Goal: Task Accomplishment & Management: Manage account settings

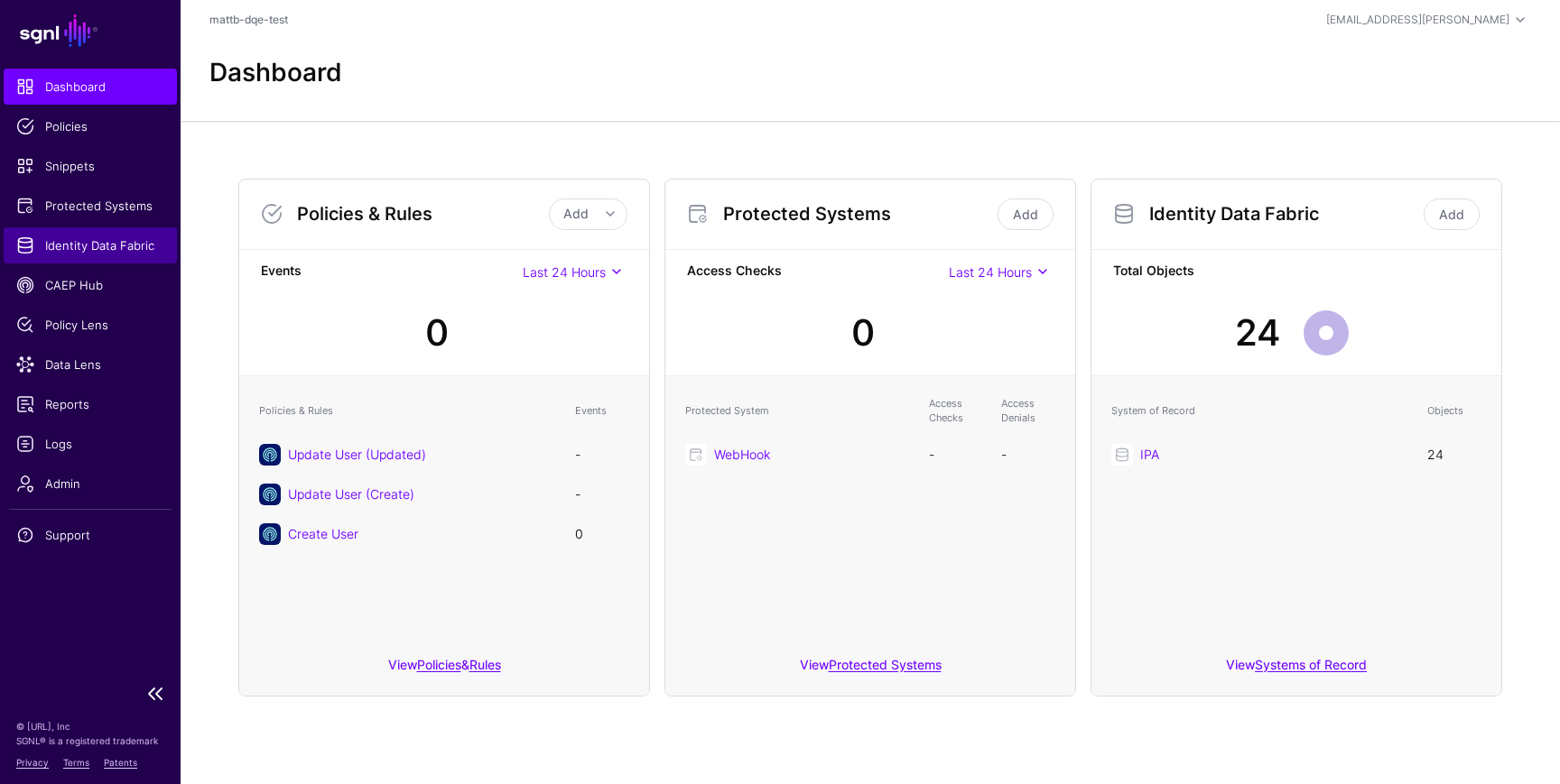
click at [88, 256] on link "Identity Data Fabric" at bounding box center [90, 245] width 173 height 37
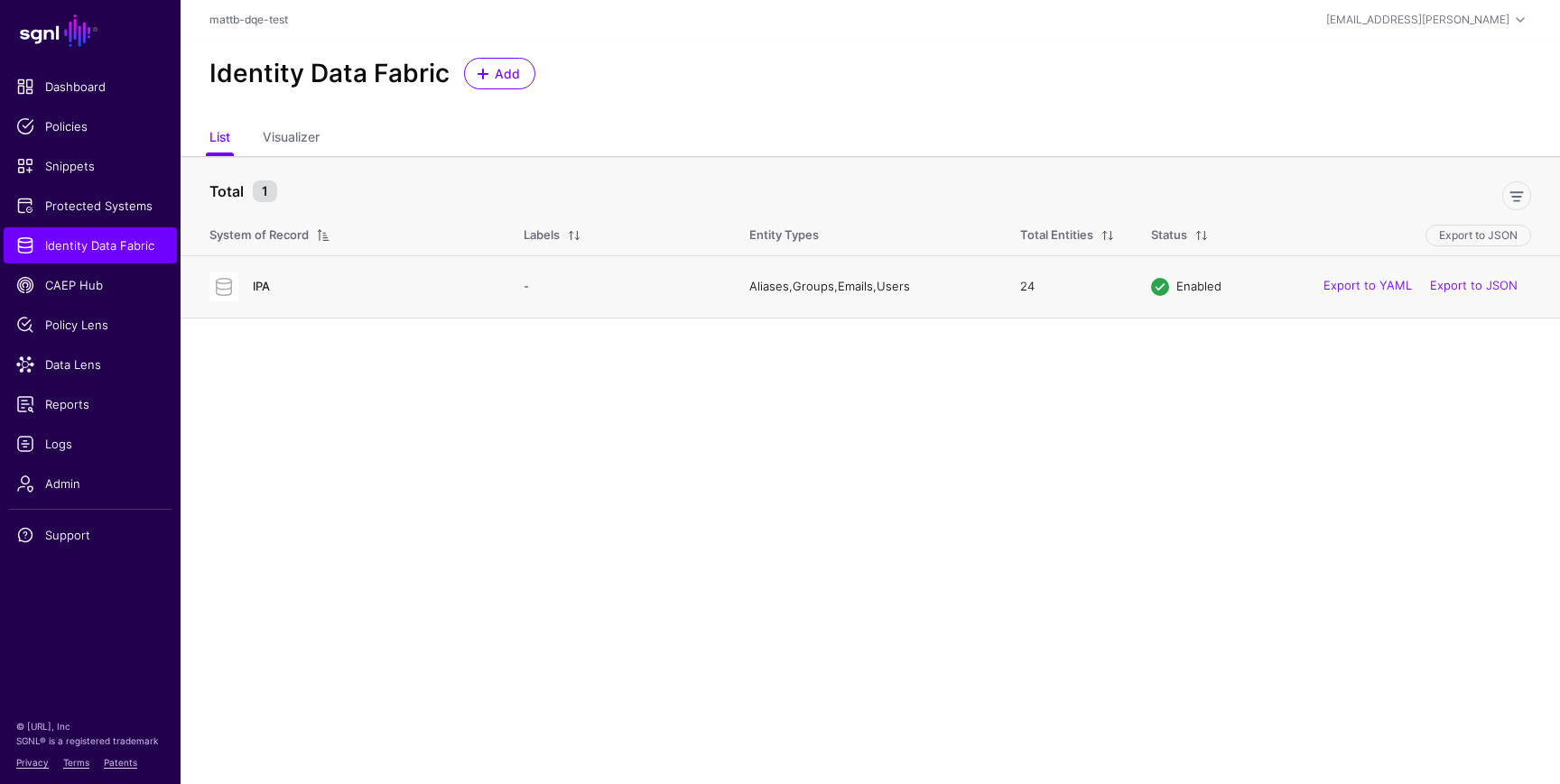
click at [254, 285] on link "IPA" at bounding box center [261, 286] width 17 height 15
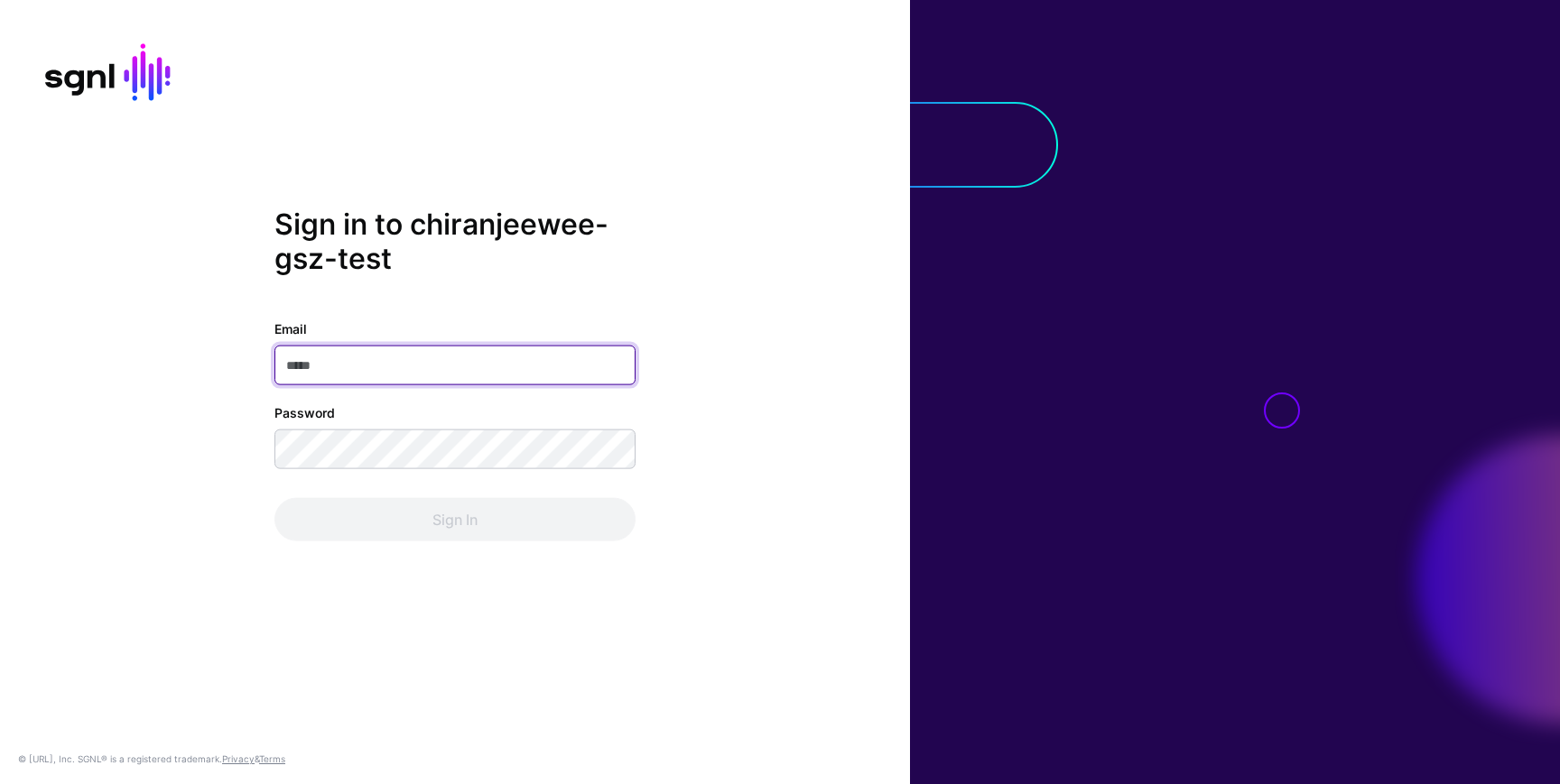
click at [422, 374] on input "Email" at bounding box center [454, 366] width 361 height 40
type input "*"
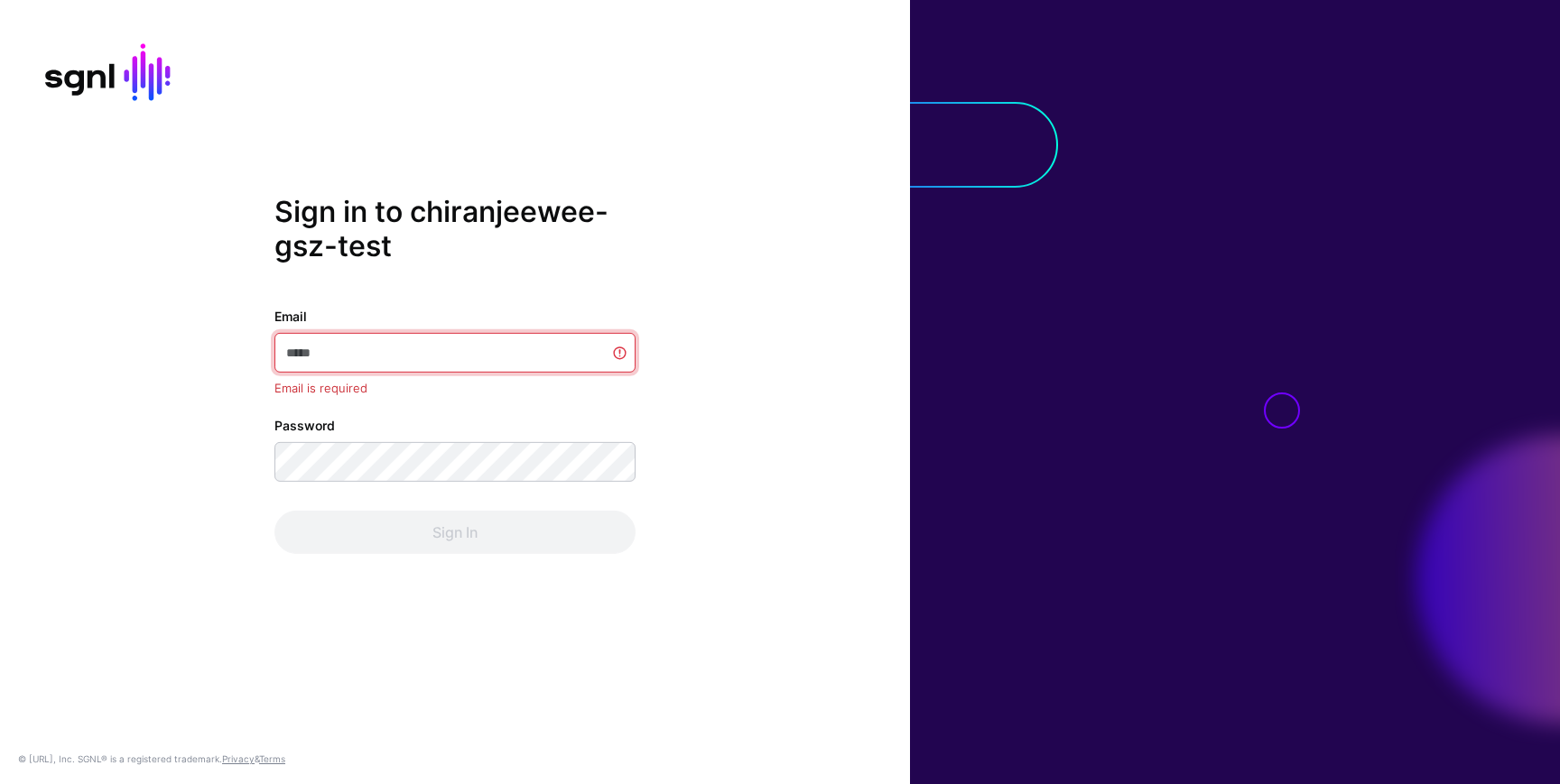
type input "*"
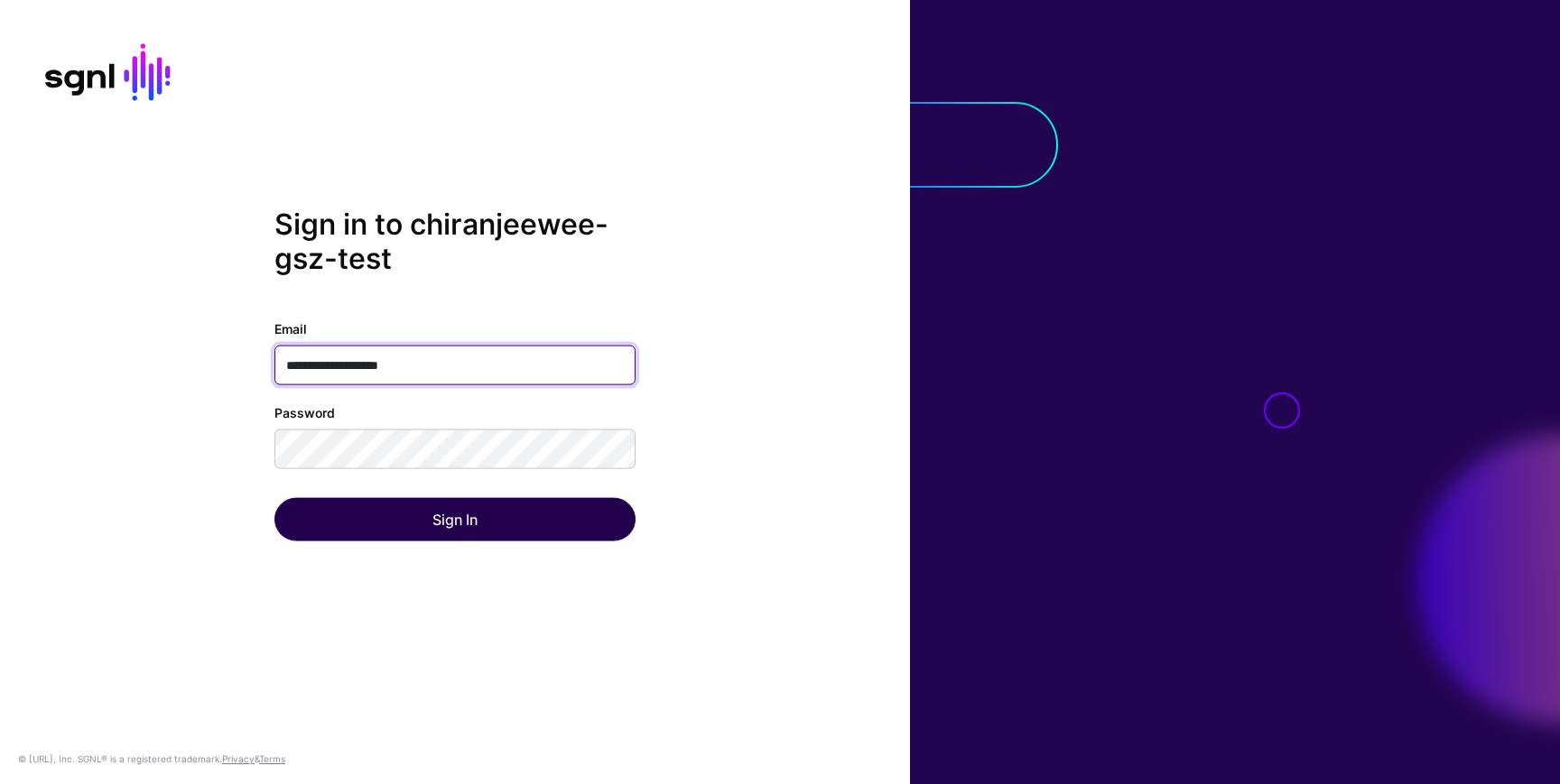
type input "**********"
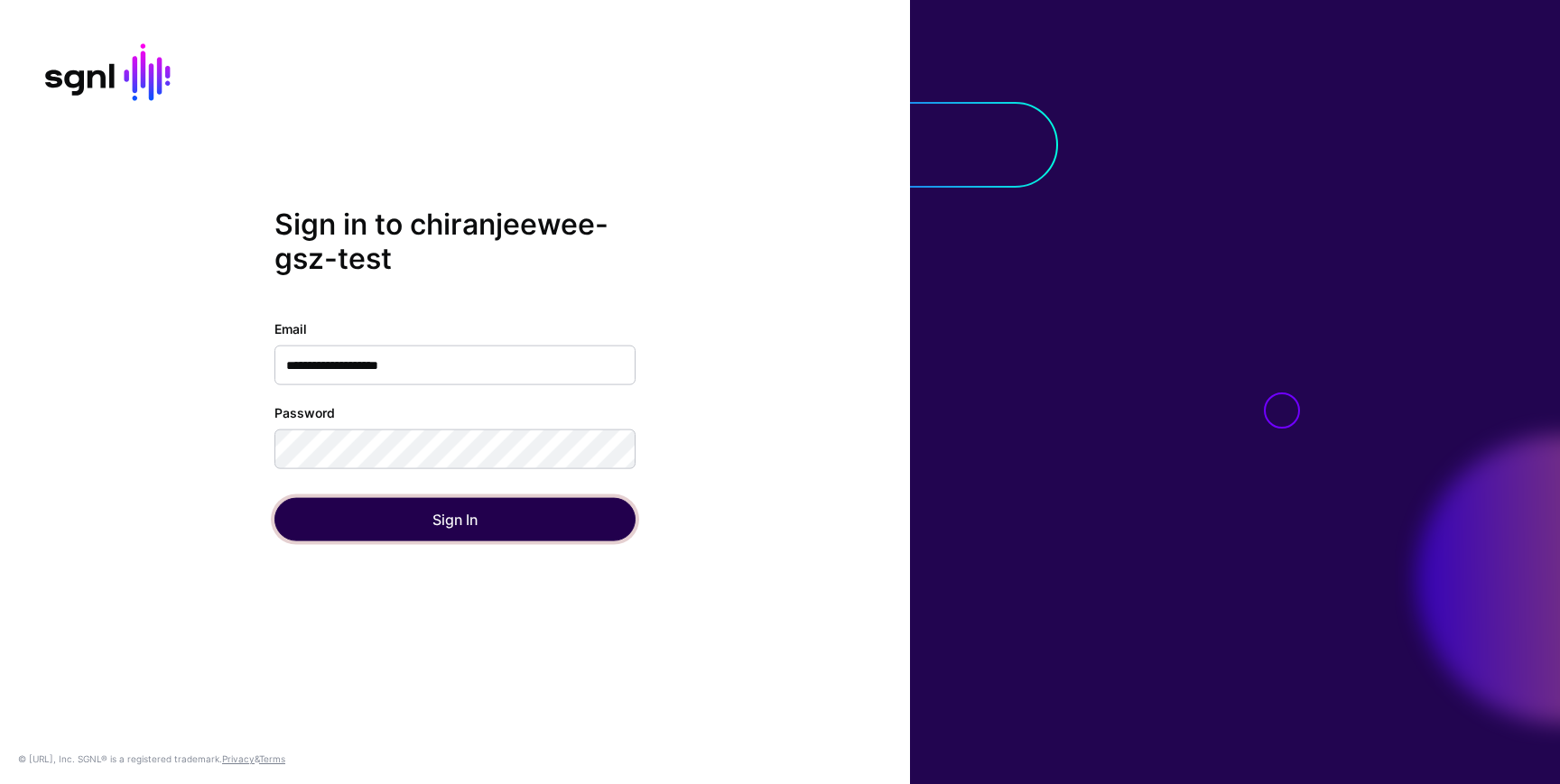
click at [363, 531] on button "Sign In" at bounding box center [454, 520] width 361 height 44
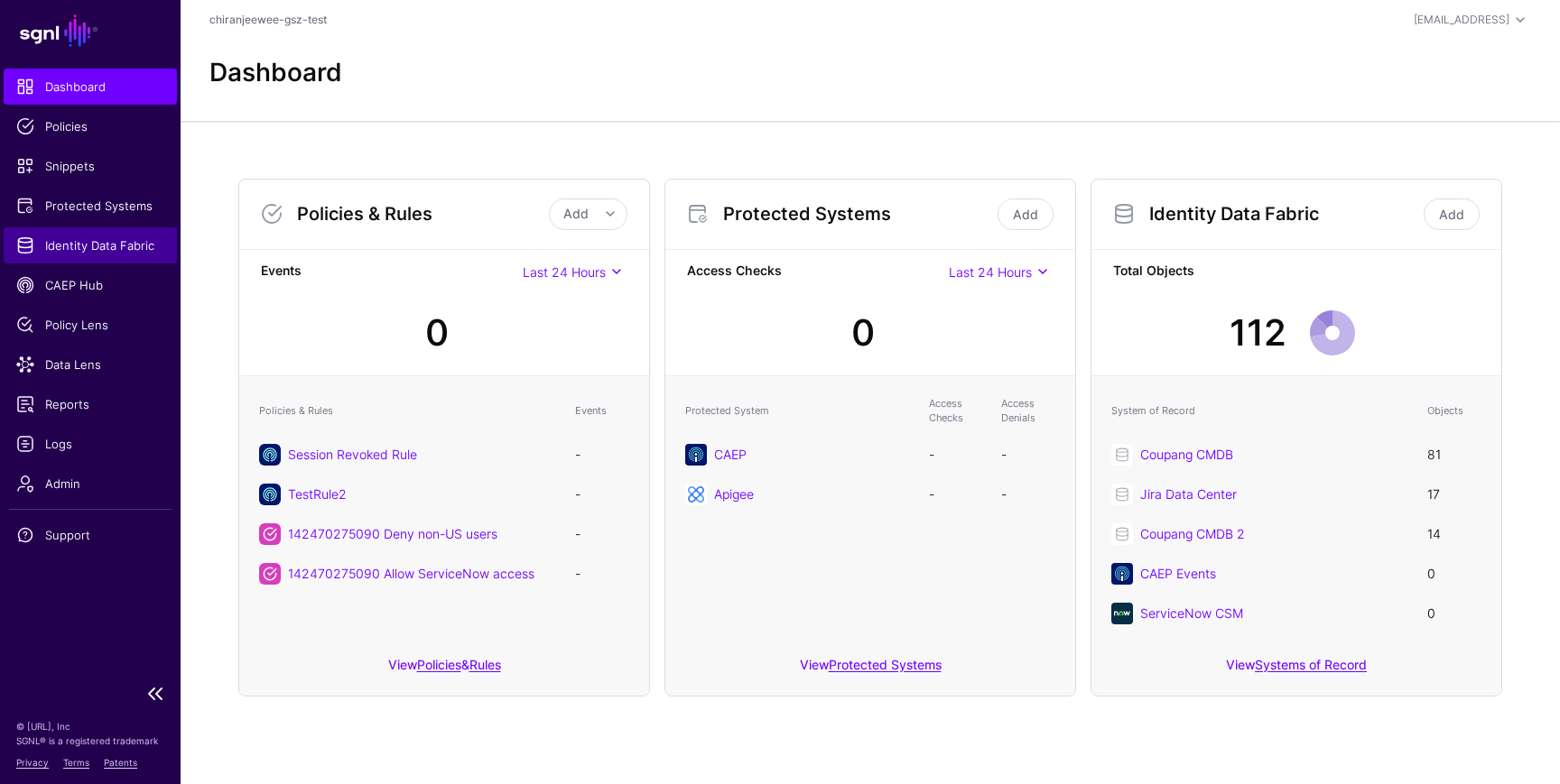
click at [81, 235] on link "Identity Data Fabric" at bounding box center [90, 245] width 173 height 37
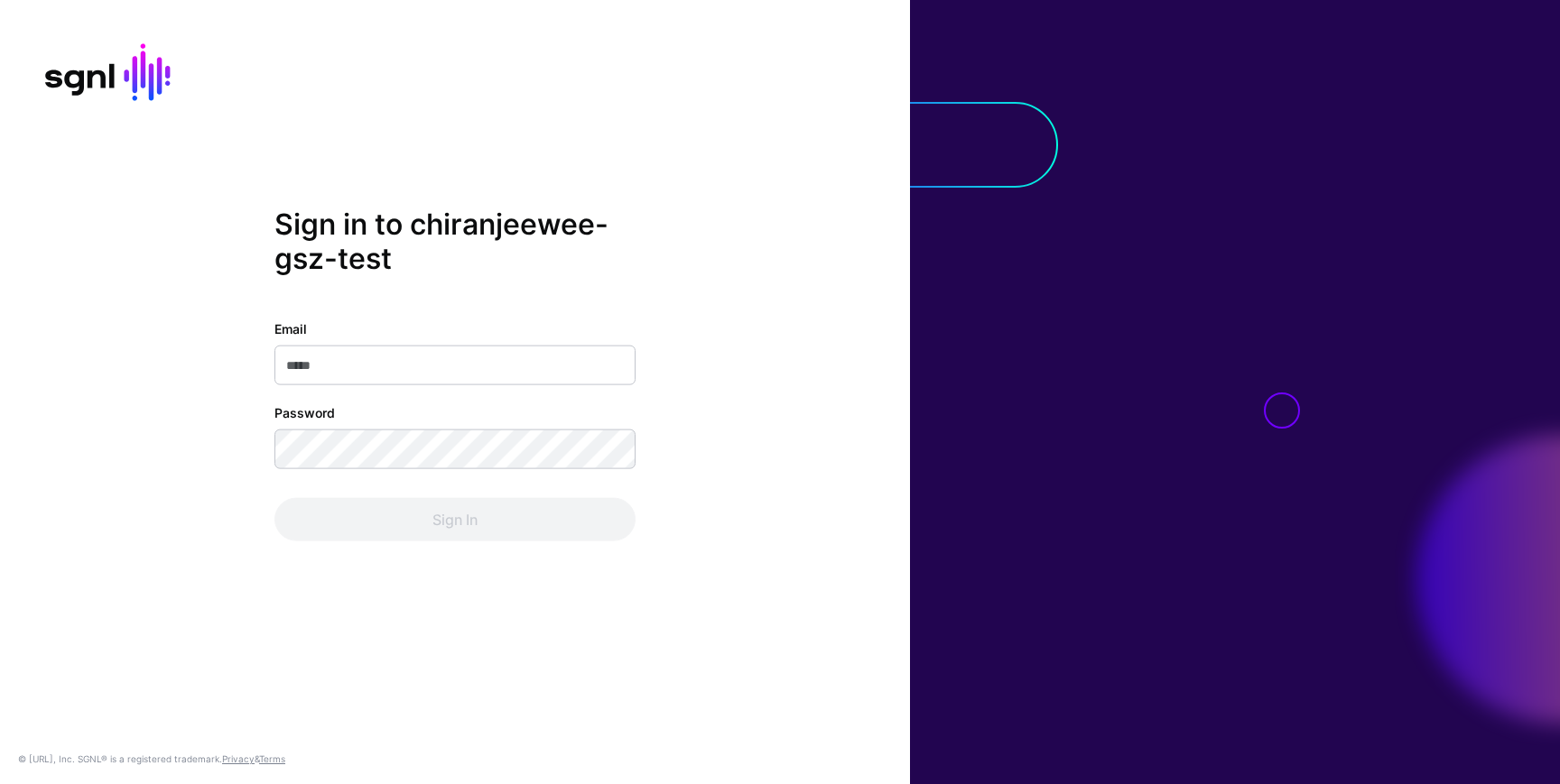
type input "**********"
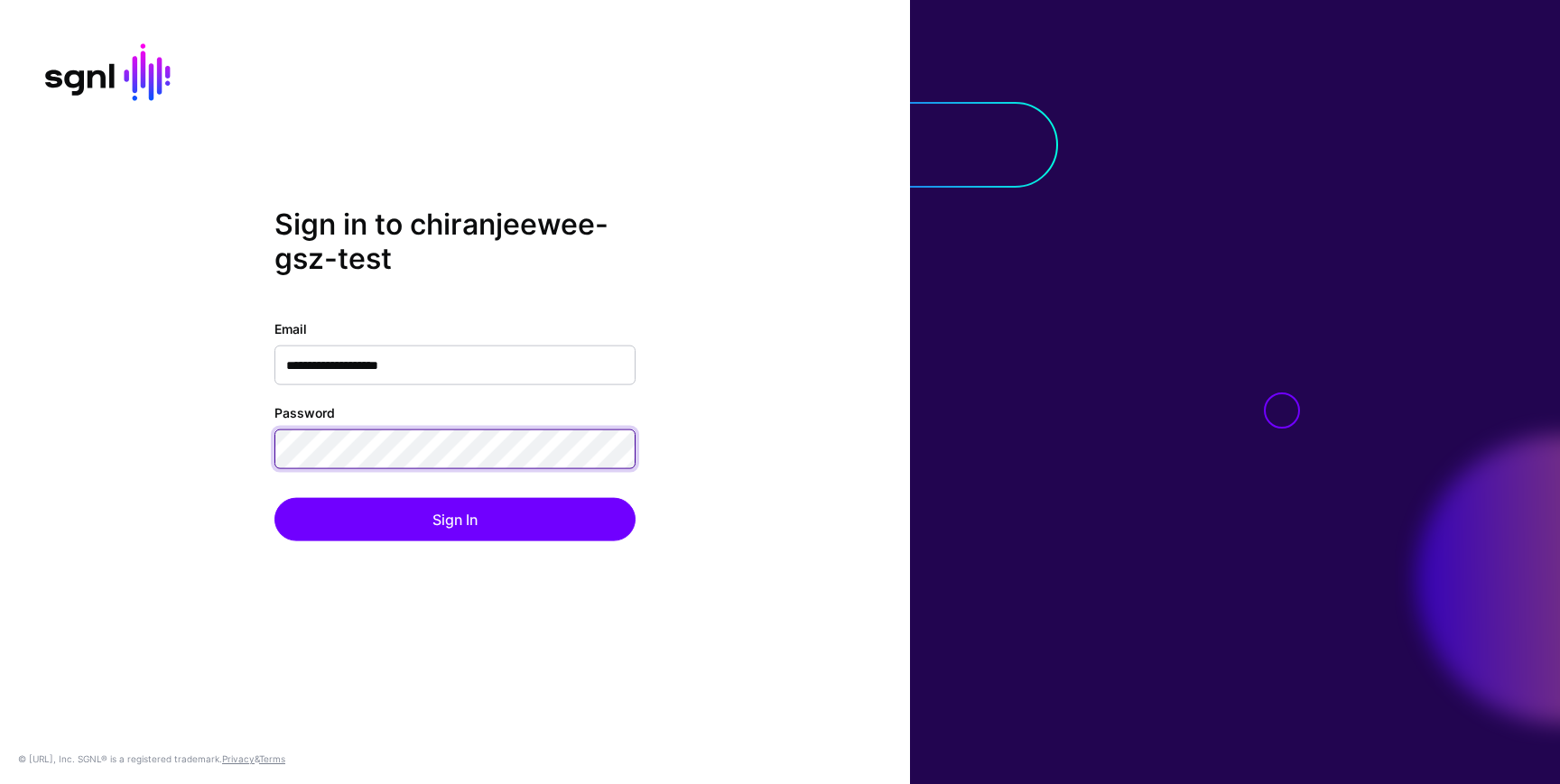
click at [228, 444] on div "**********" at bounding box center [455, 392] width 910 height 371
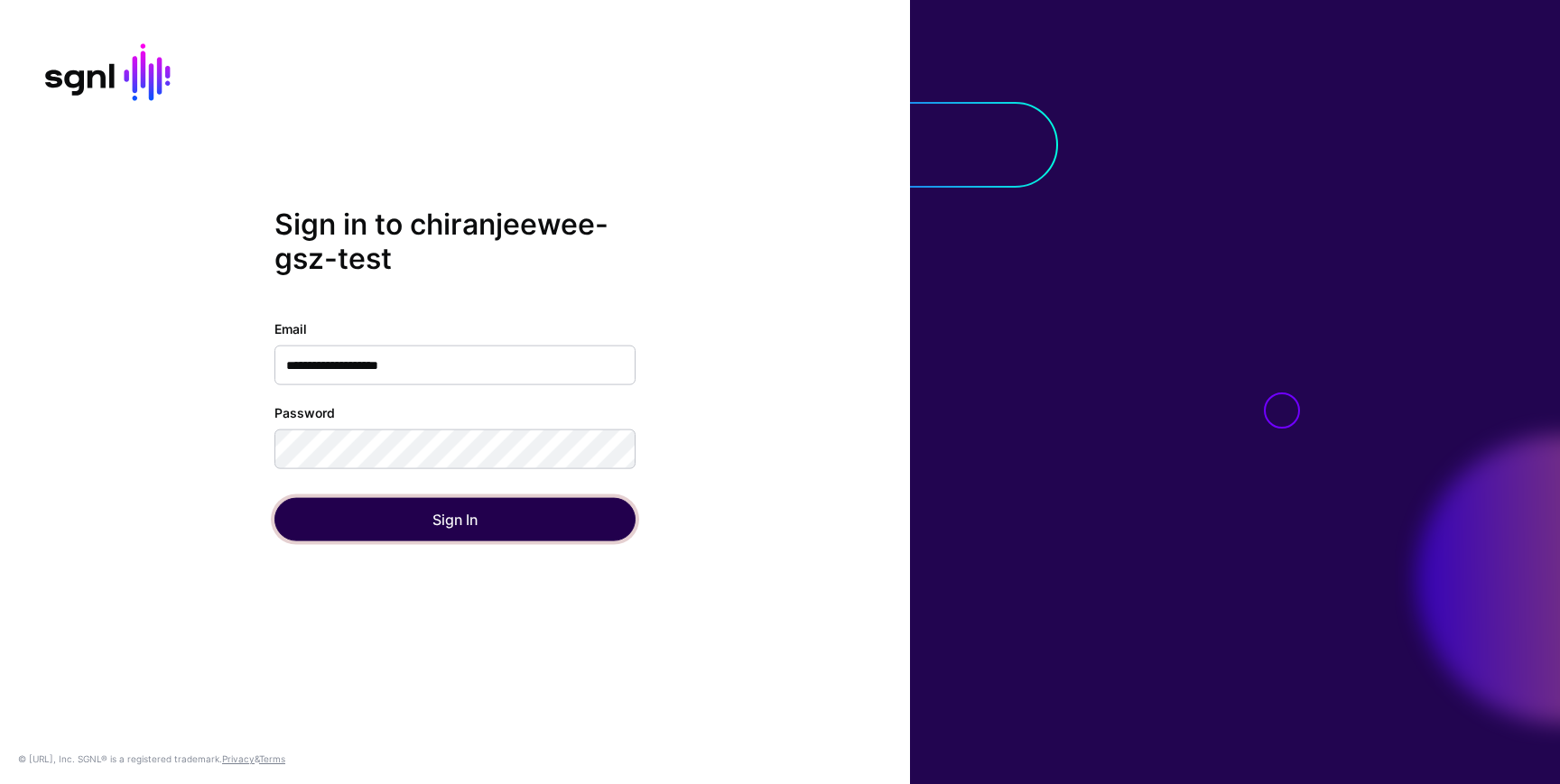
click at [274, 521] on button "Sign In" at bounding box center [454, 520] width 361 height 44
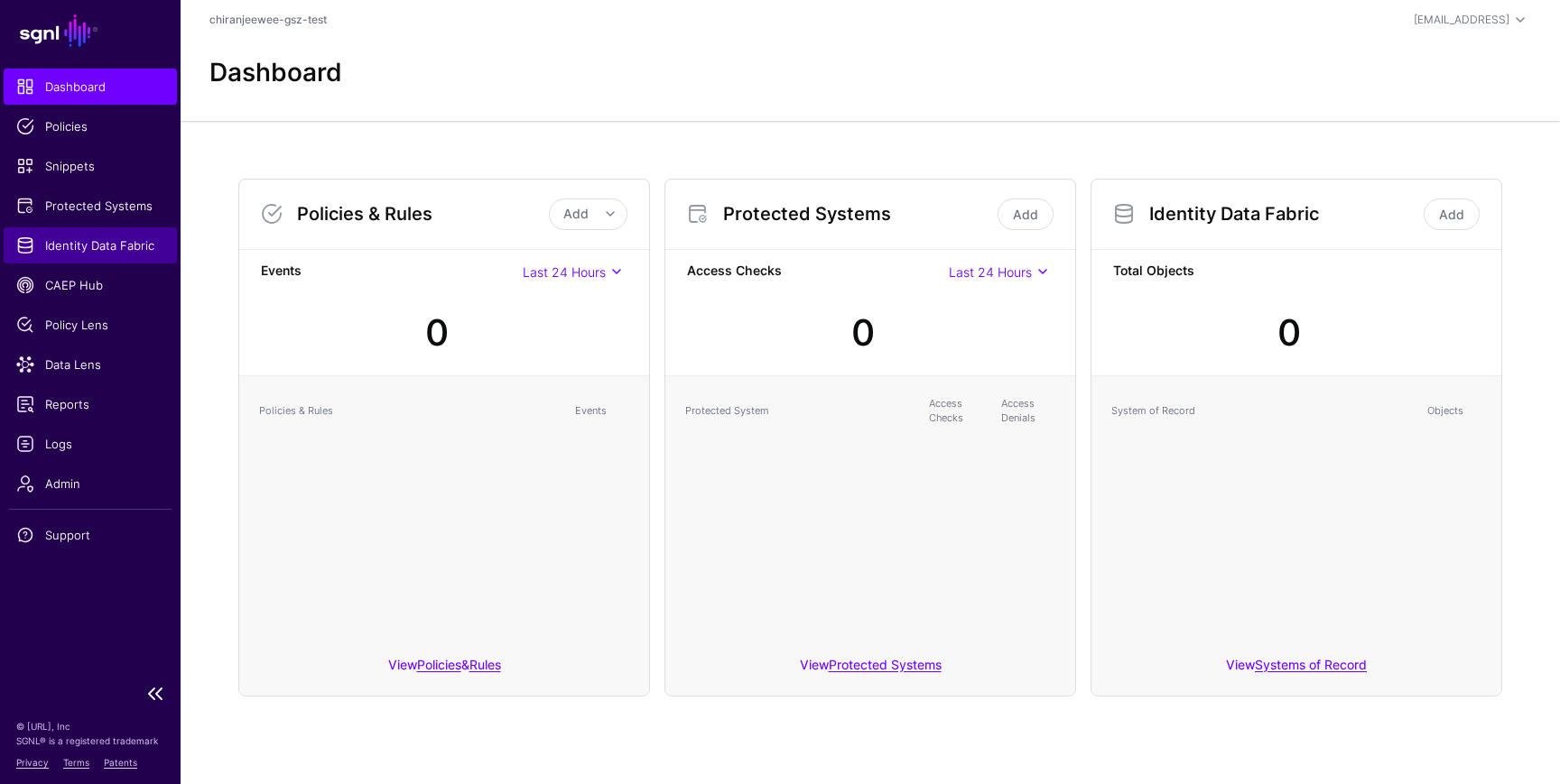
click at [67, 263] on link "Identity Data Fabric" at bounding box center [90, 245] width 173 height 37
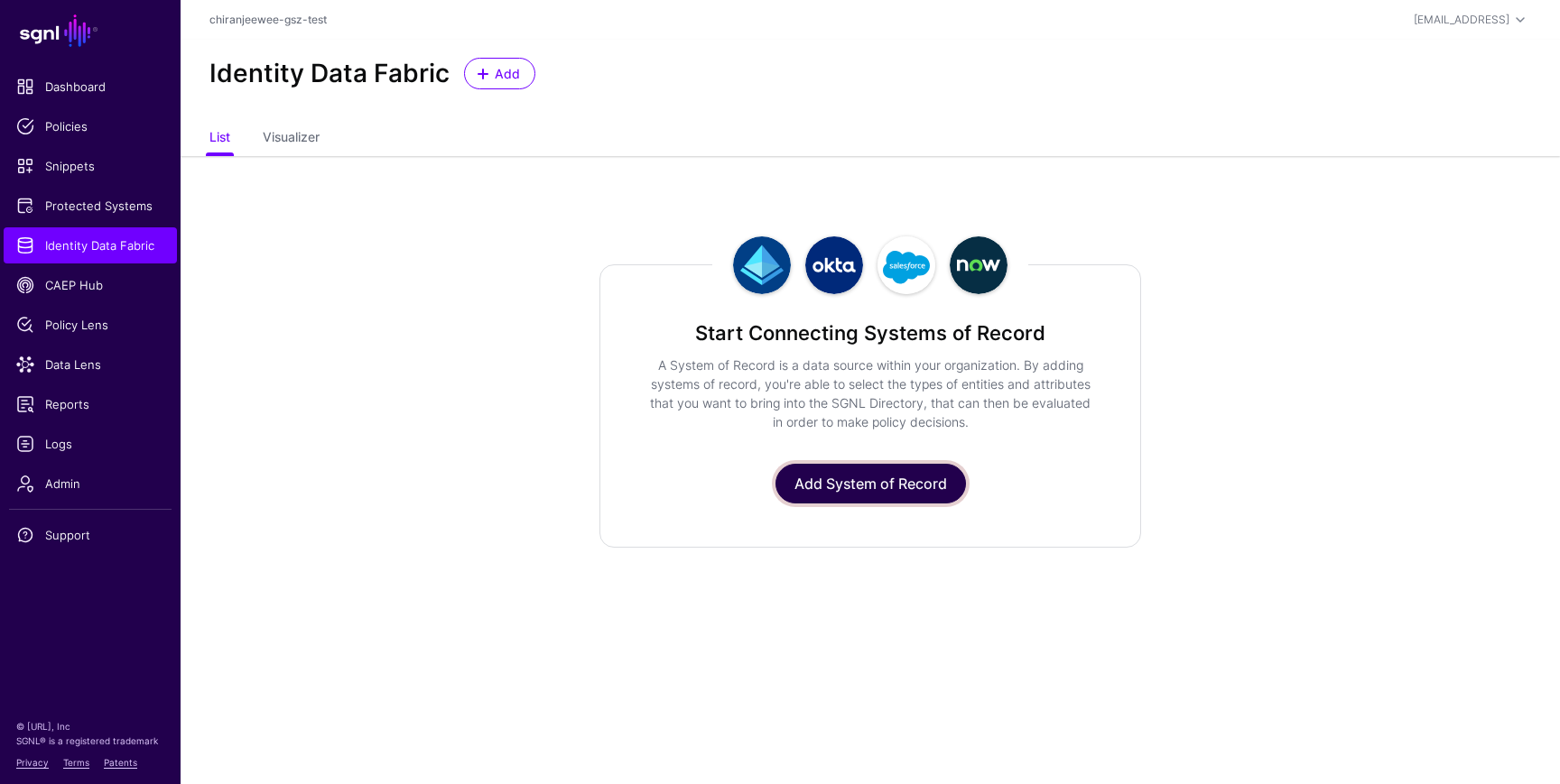
click at [832, 482] on link "Add System of Record" at bounding box center [871, 483] width 191 height 40
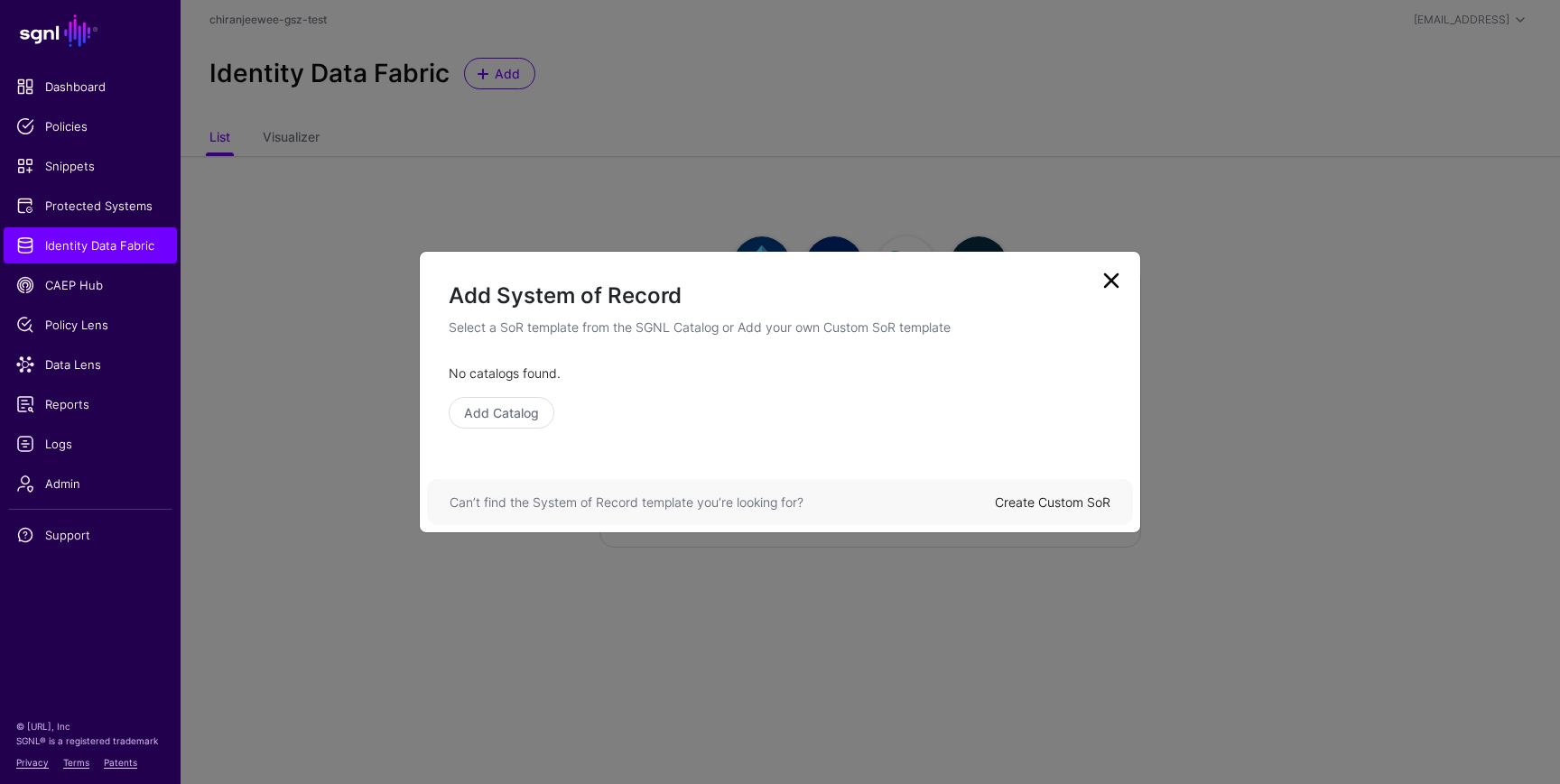
click at [1081, 501] on link "Create Custom SoR" at bounding box center [1053, 502] width 116 height 16
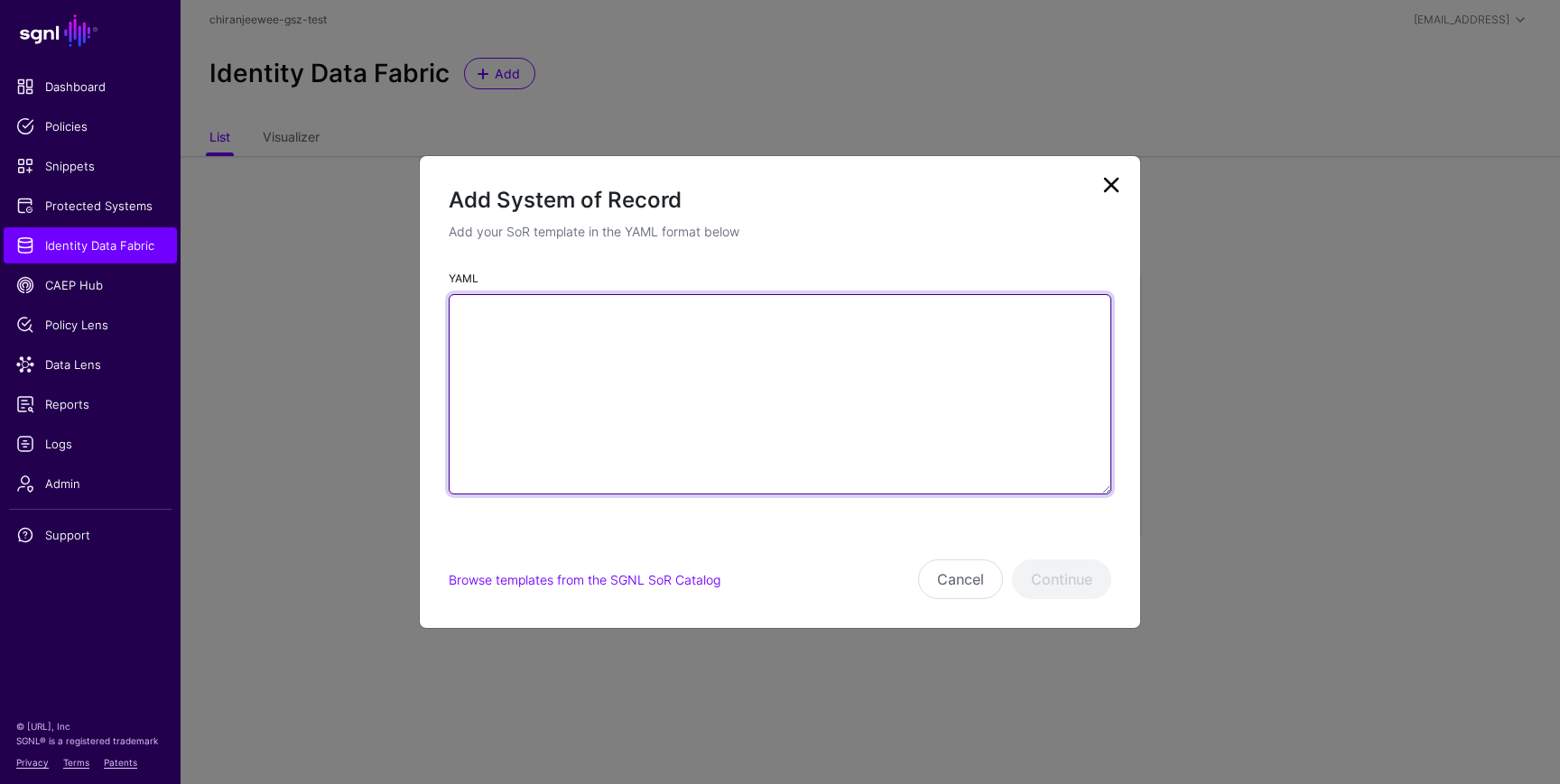
click at [634, 363] on textarea "YAML" at bounding box center [780, 394] width 663 height 201
paste textarea "**********"
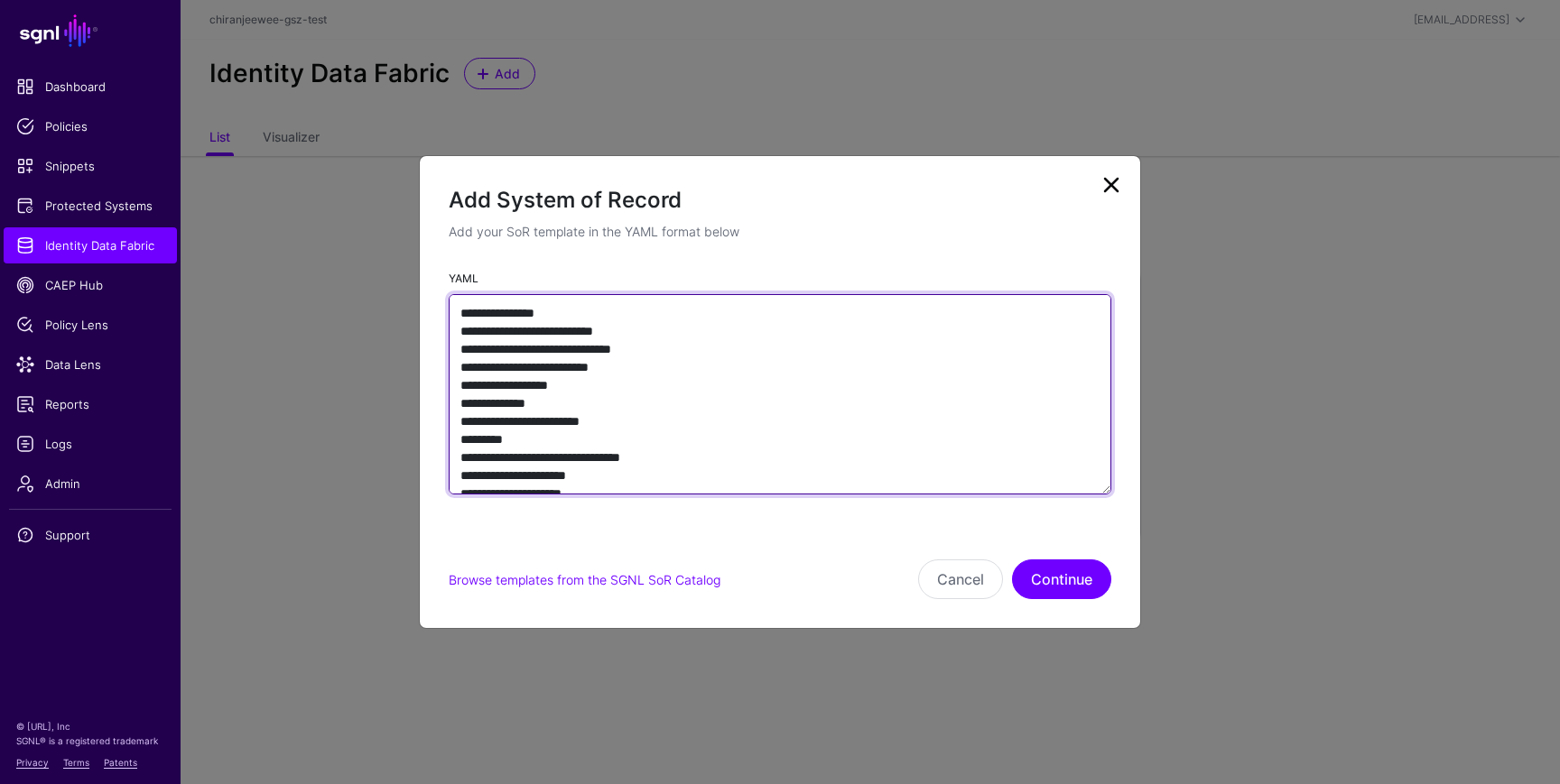
scroll to position [5495, 0]
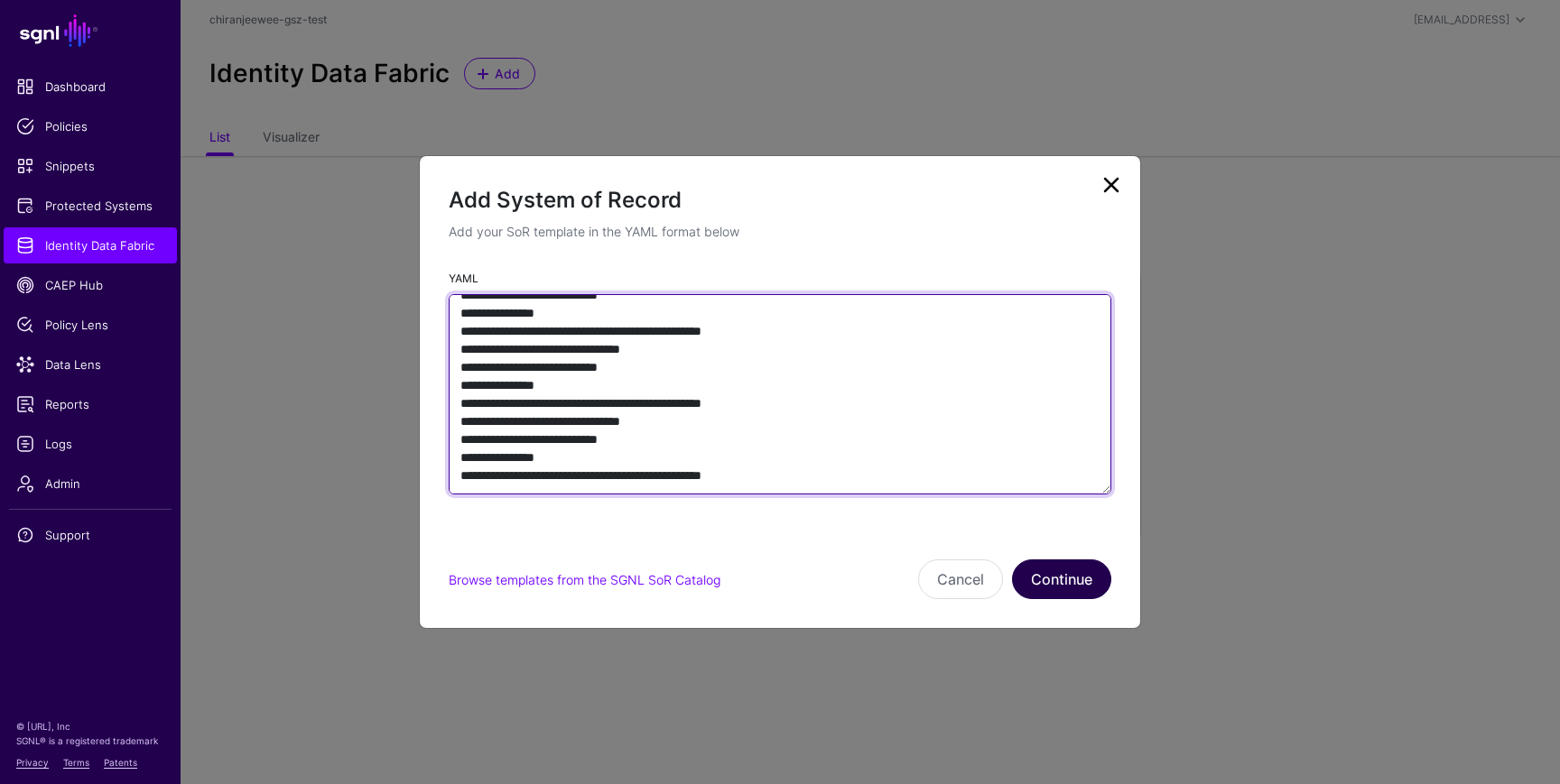
type textarea "**********"
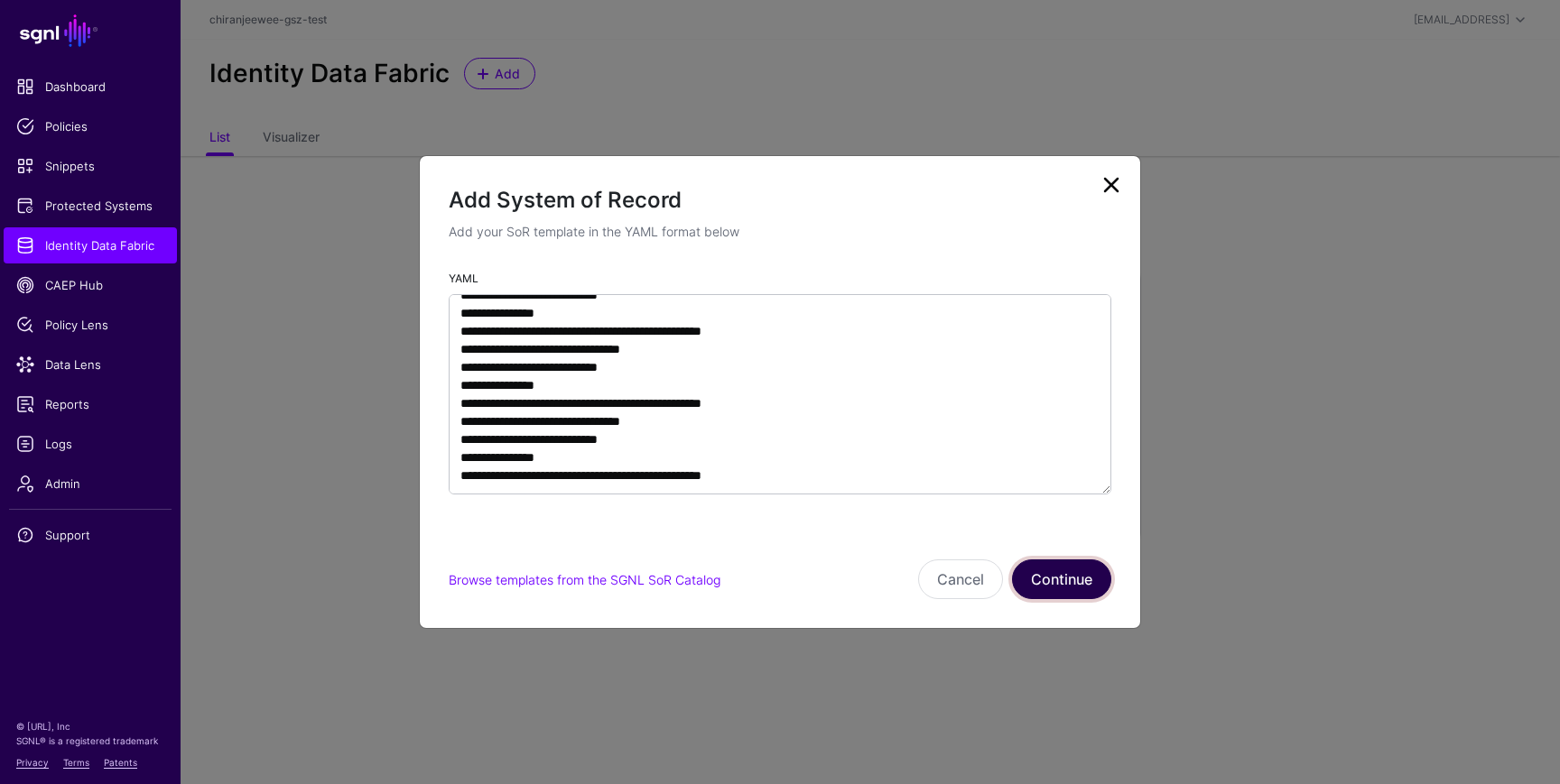
click at [1046, 576] on button "Continue" at bounding box center [1061, 579] width 99 height 40
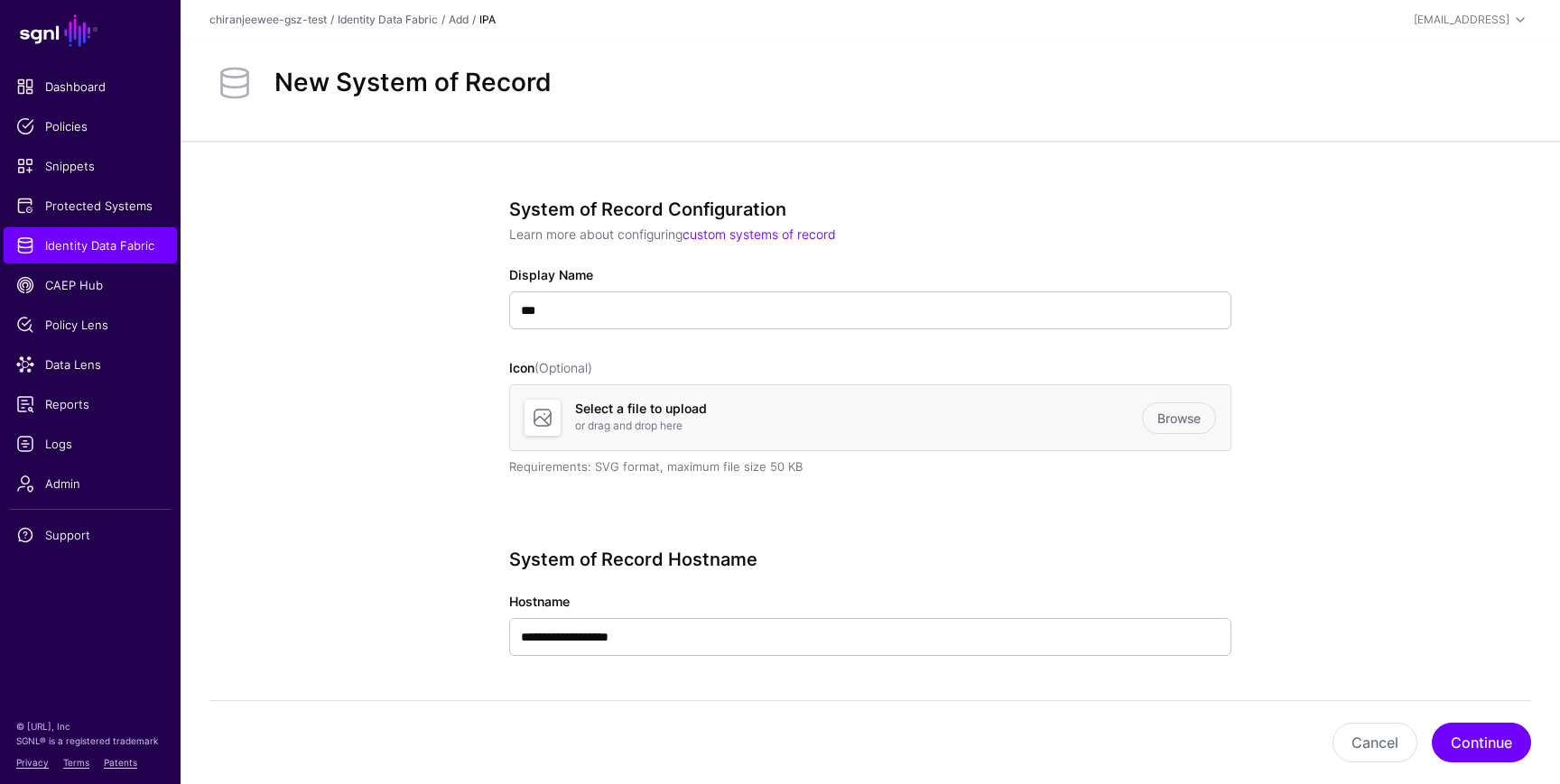
scroll to position [58, 0]
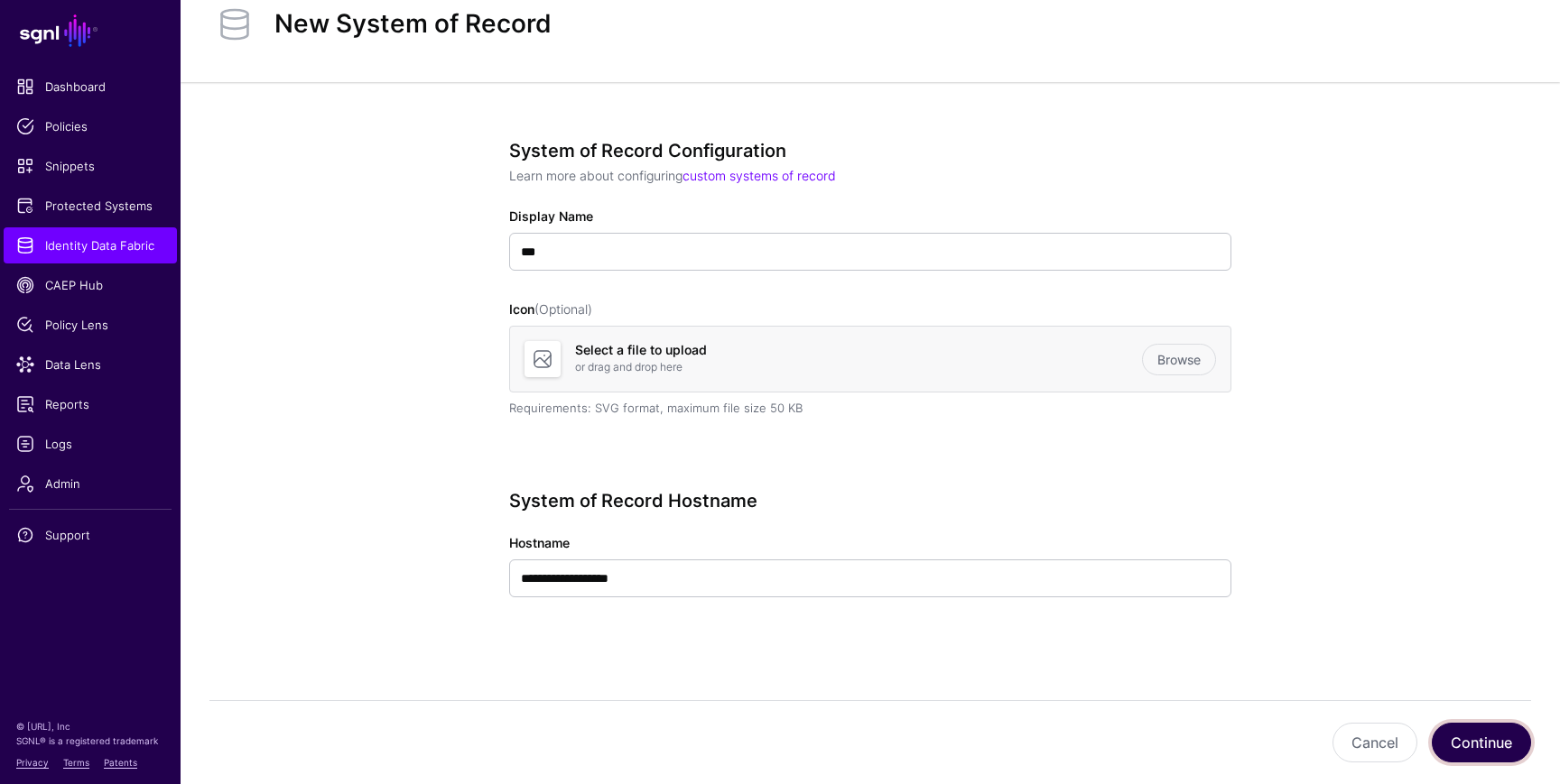
click at [1458, 747] on button "Continue" at bounding box center [1482, 742] width 99 height 40
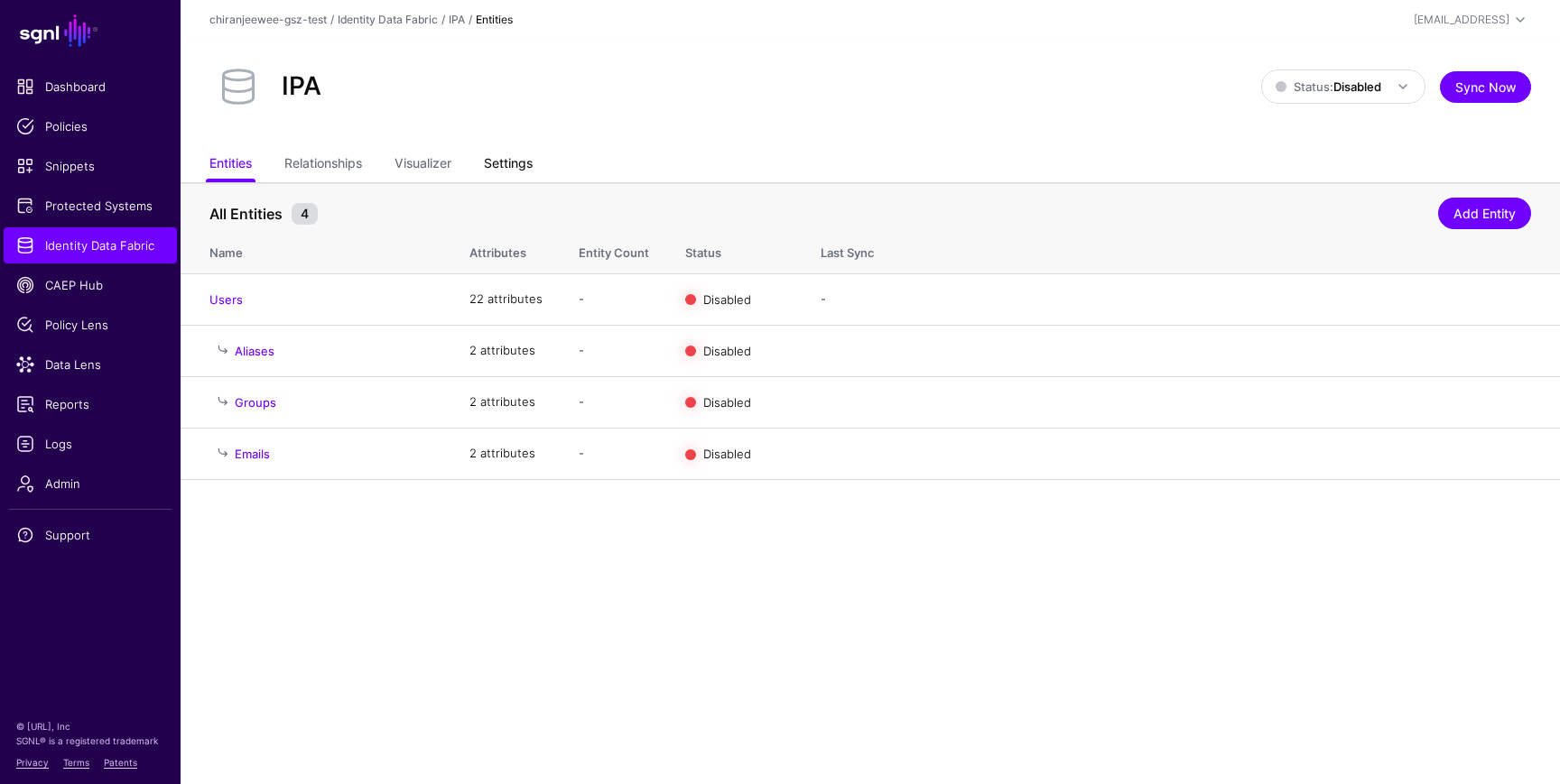
click at [518, 161] on link "Settings" at bounding box center [507, 165] width 48 height 35
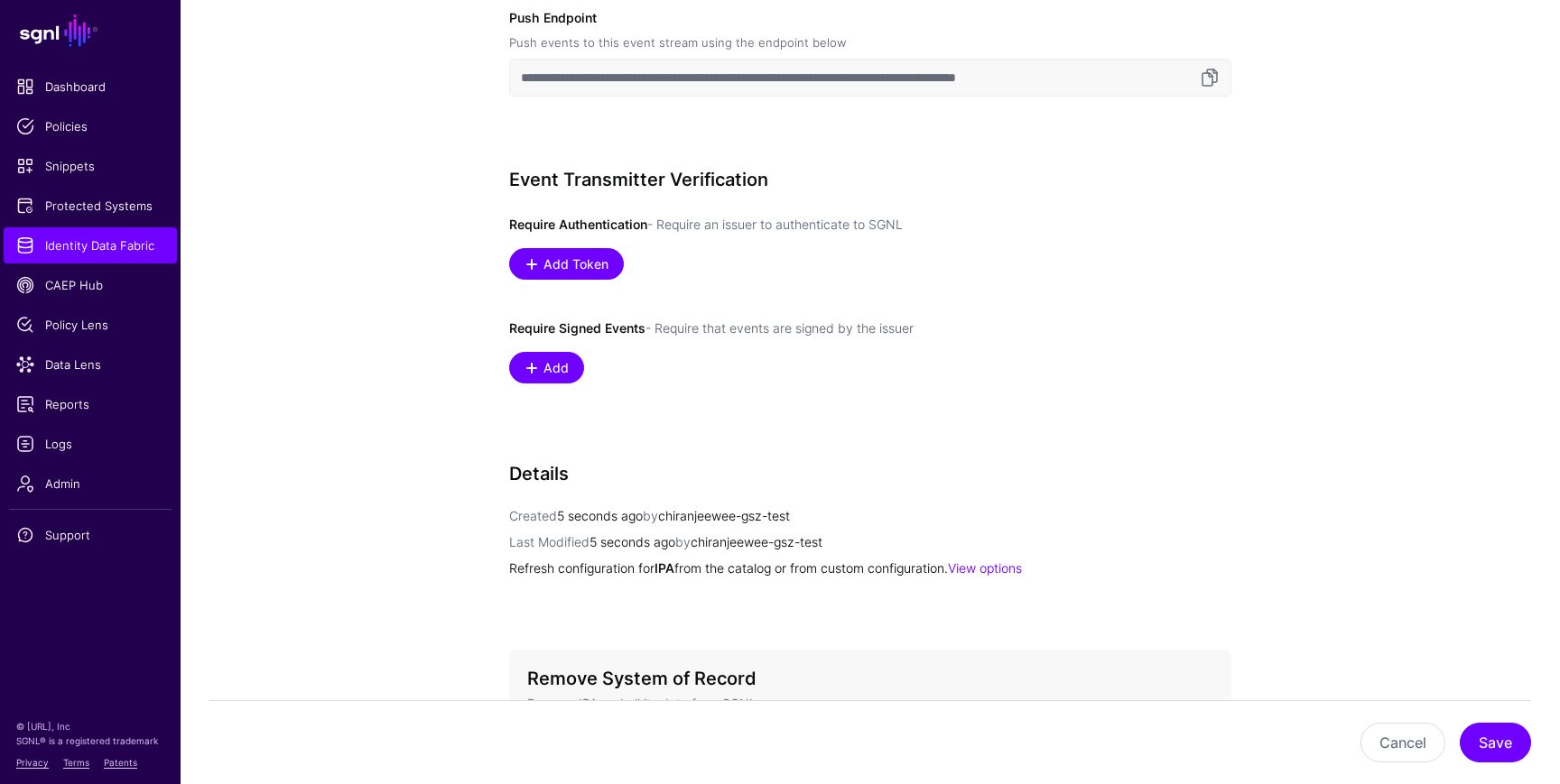
scroll to position [900, 0]
click at [543, 364] on span "Add" at bounding box center [557, 366] width 30 height 19
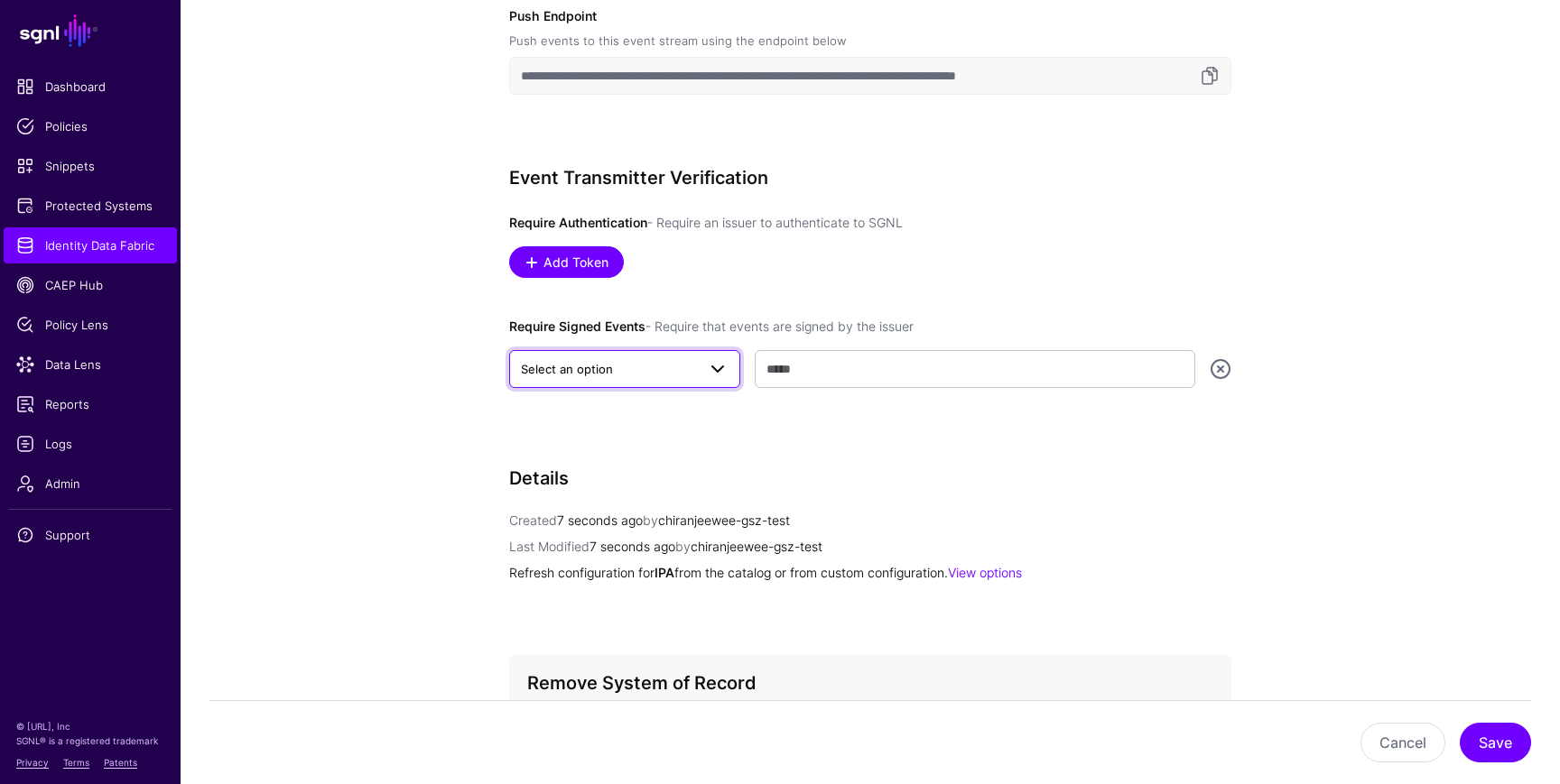
click at [578, 368] on span "Select an option" at bounding box center [567, 369] width 92 height 15
click at [578, 441] on span "JWKS URI" at bounding box center [550, 439] width 54 height 15
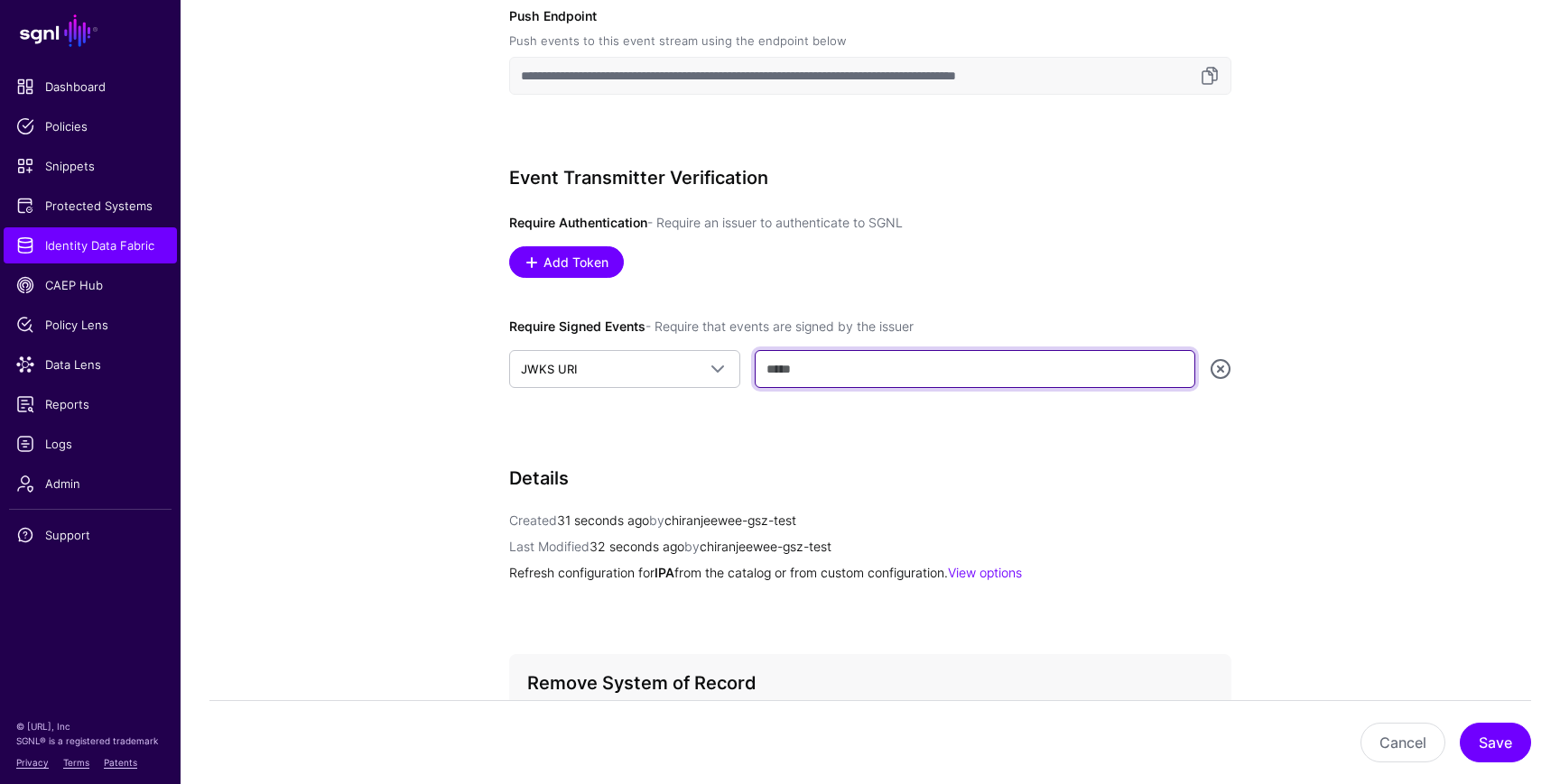
click at [833, 388] on input "text" at bounding box center [974, 369] width 440 height 38
paste input "**********"
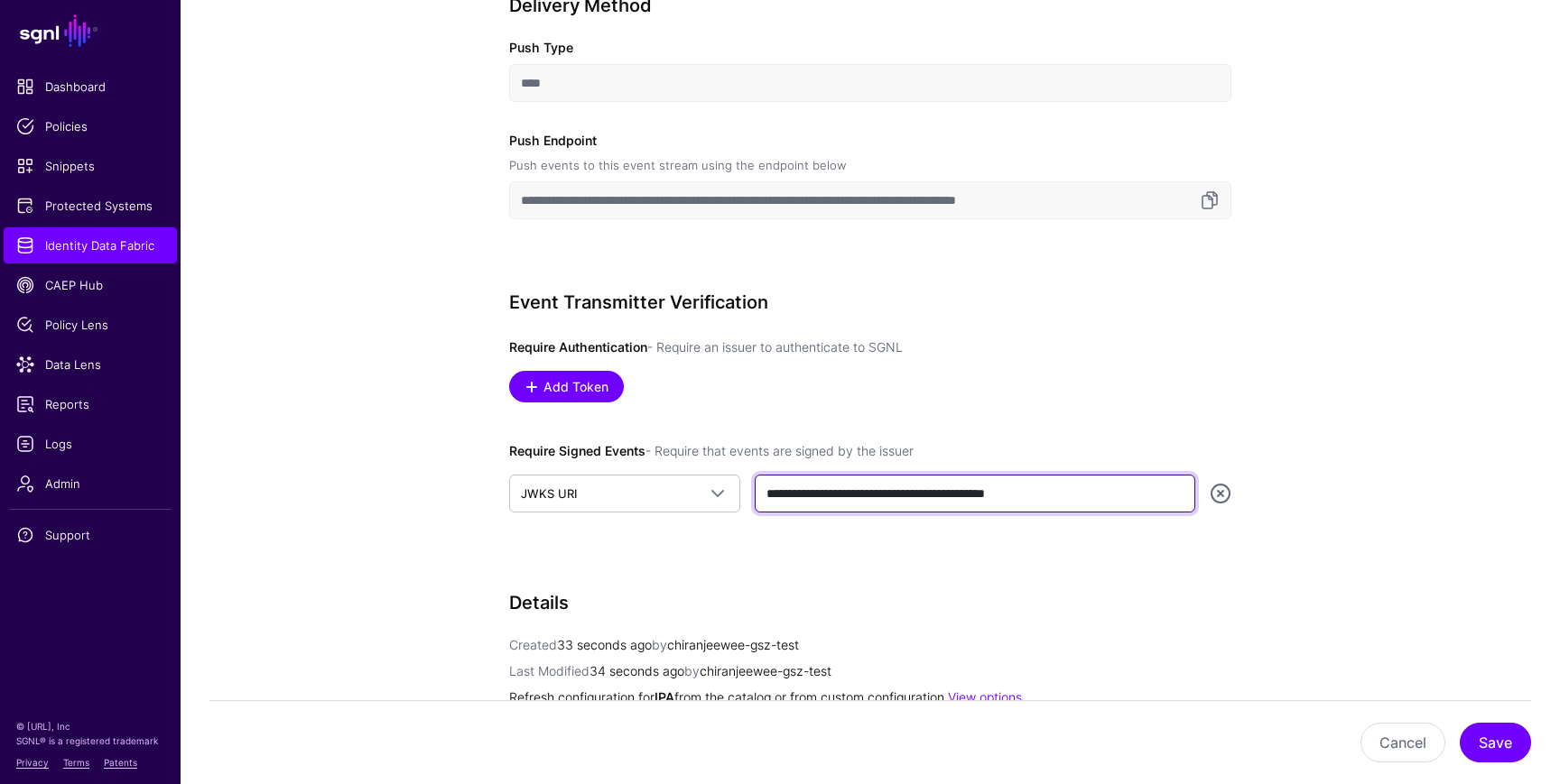
scroll to position [766, 0]
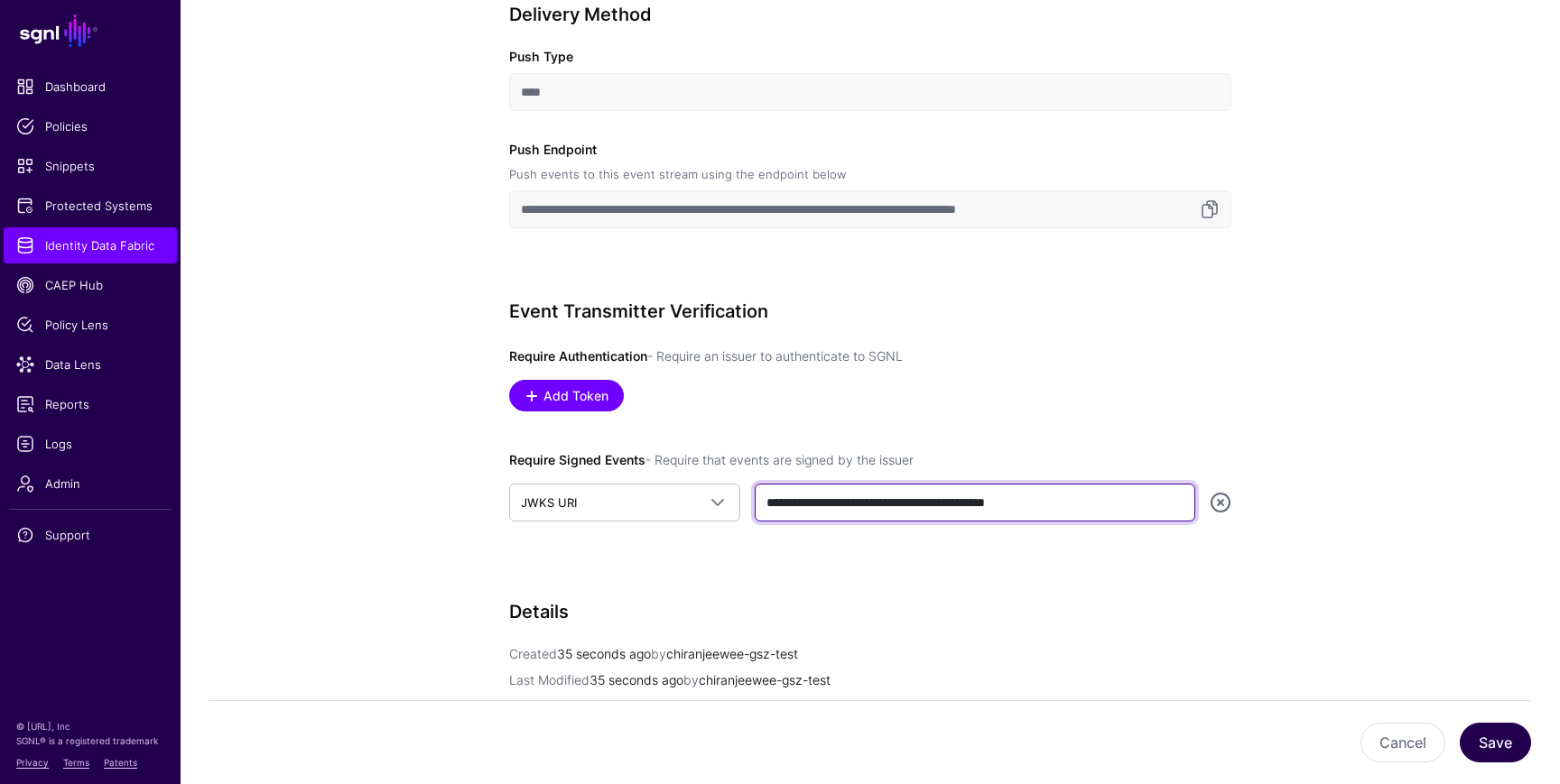
type input "**********"
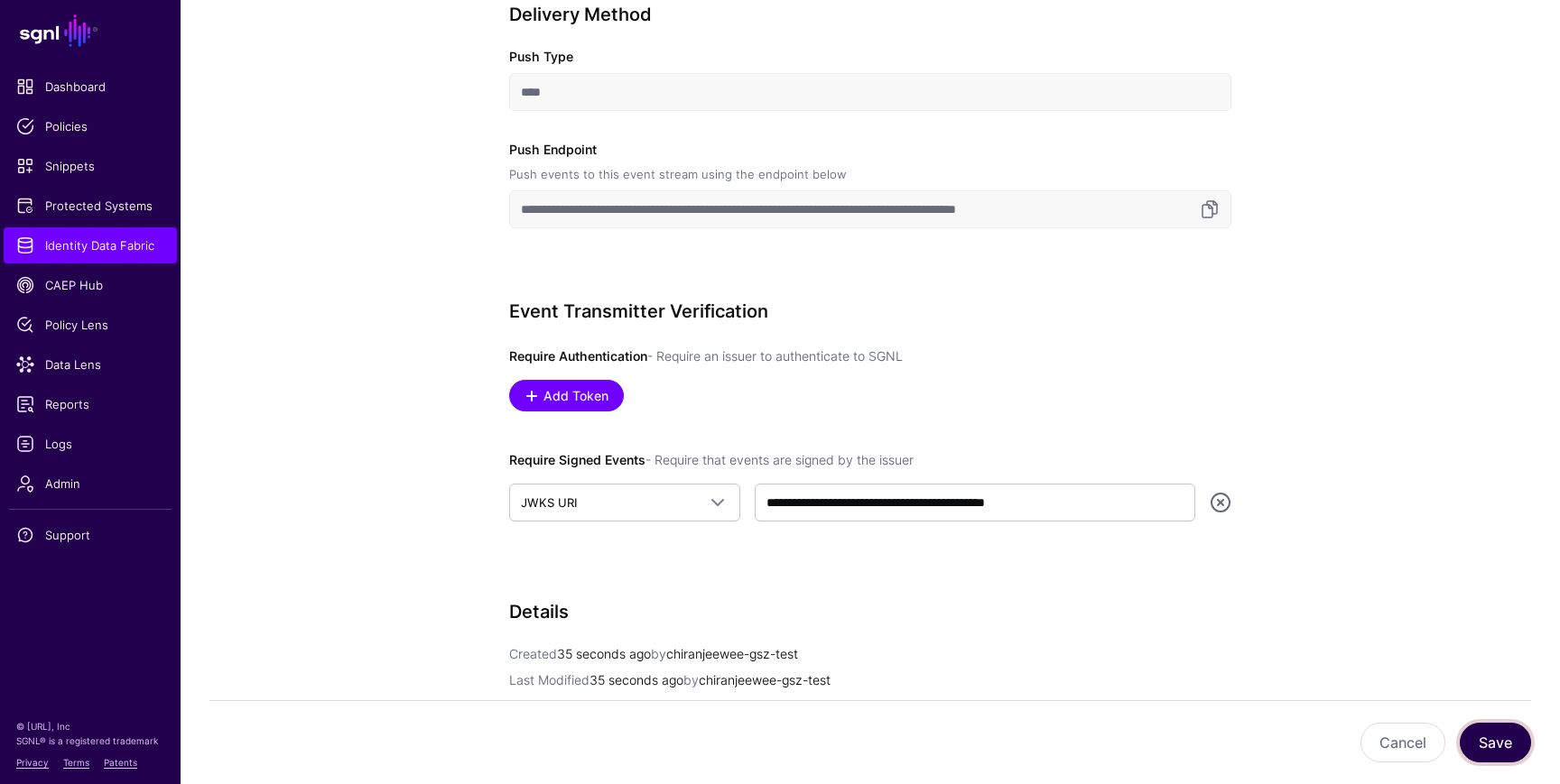
click at [1502, 751] on button "Save" at bounding box center [1496, 742] width 71 height 40
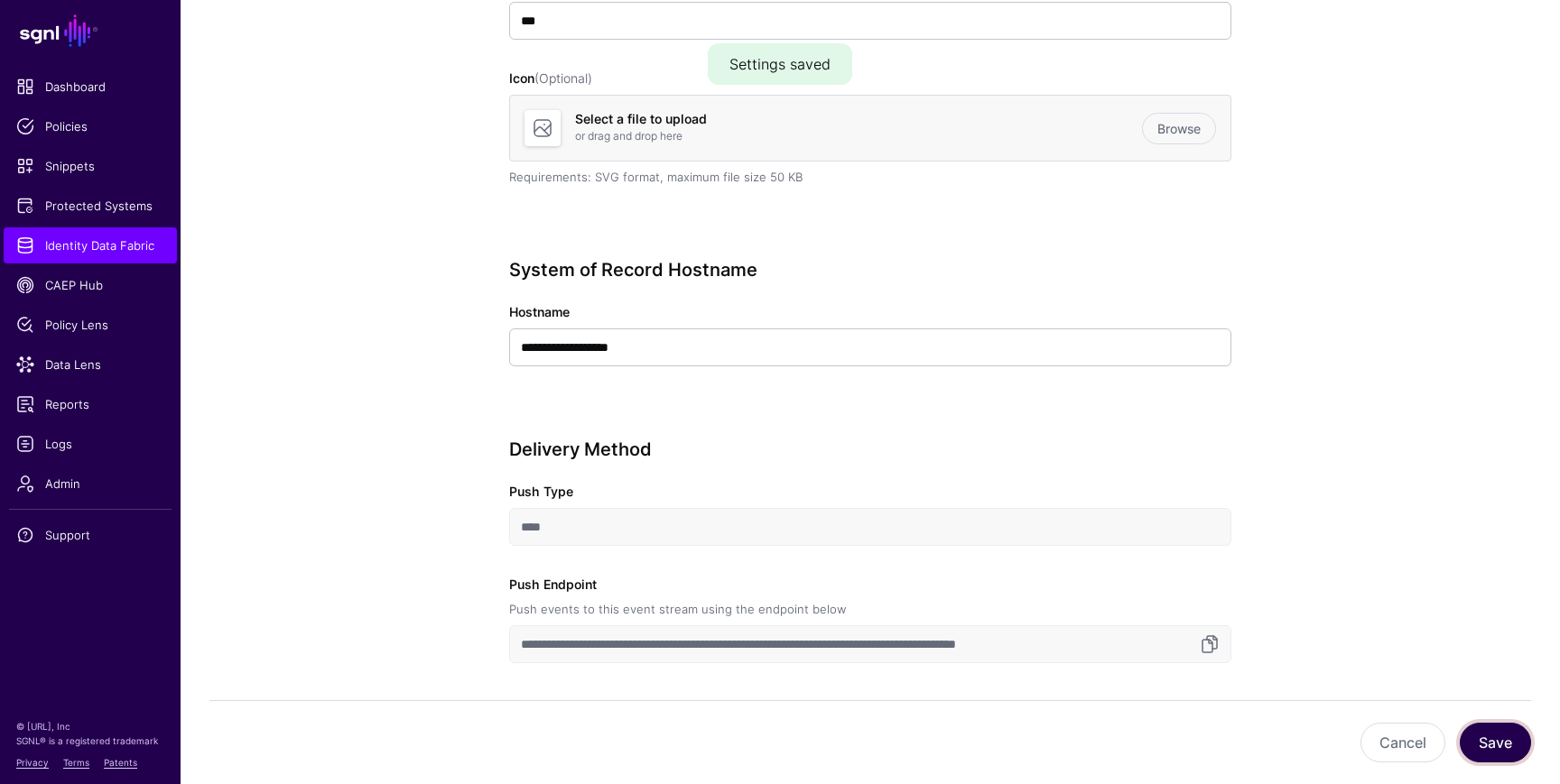
scroll to position [333, 0]
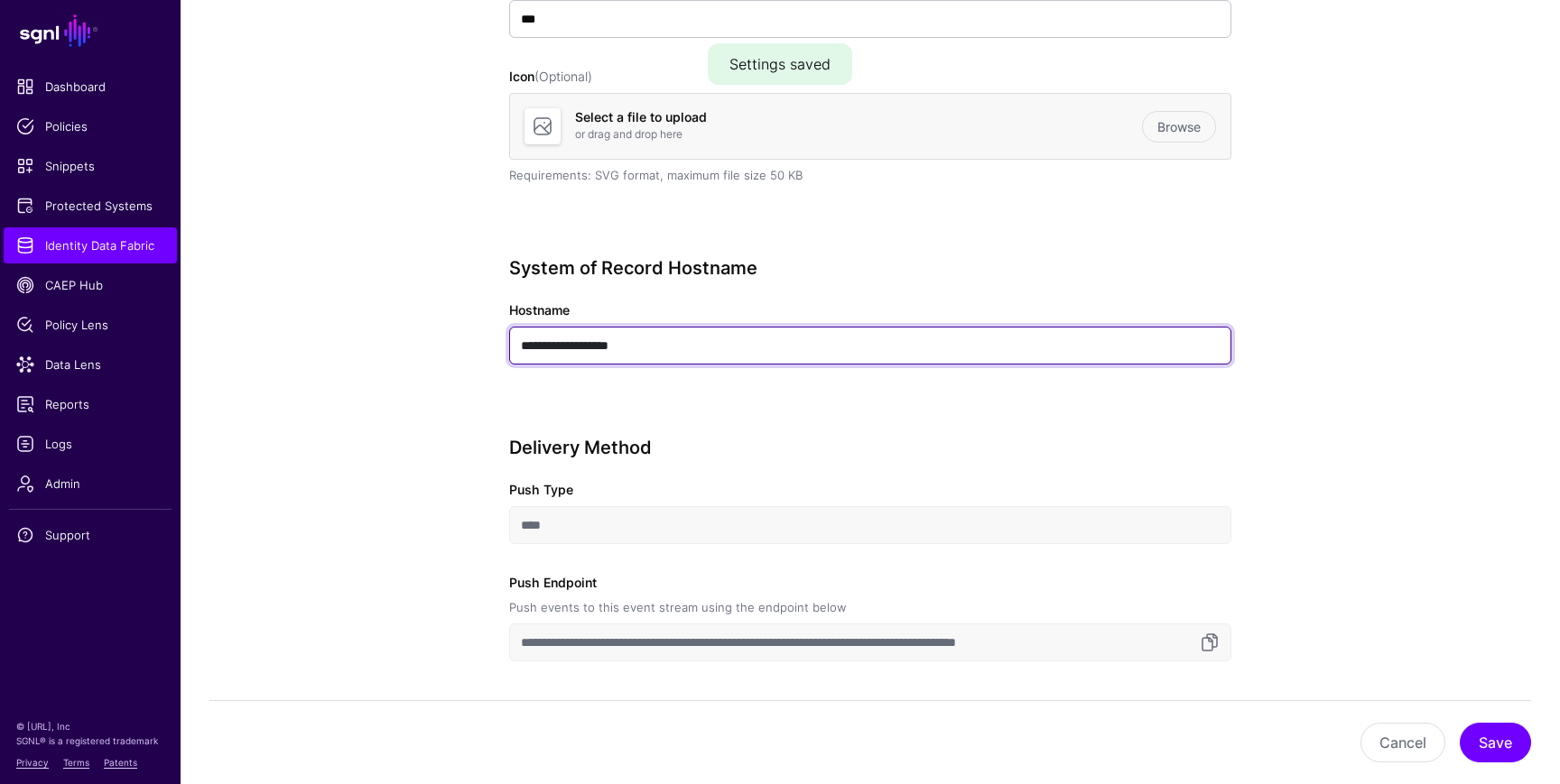
drag, startPoint x: 672, startPoint y: 348, endPoint x: 479, endPoint y: 347, distance: 193.0
click at [479, 349] on div "**********" at bounding box center [870, 689] width 838 height 1680
paste input "text"
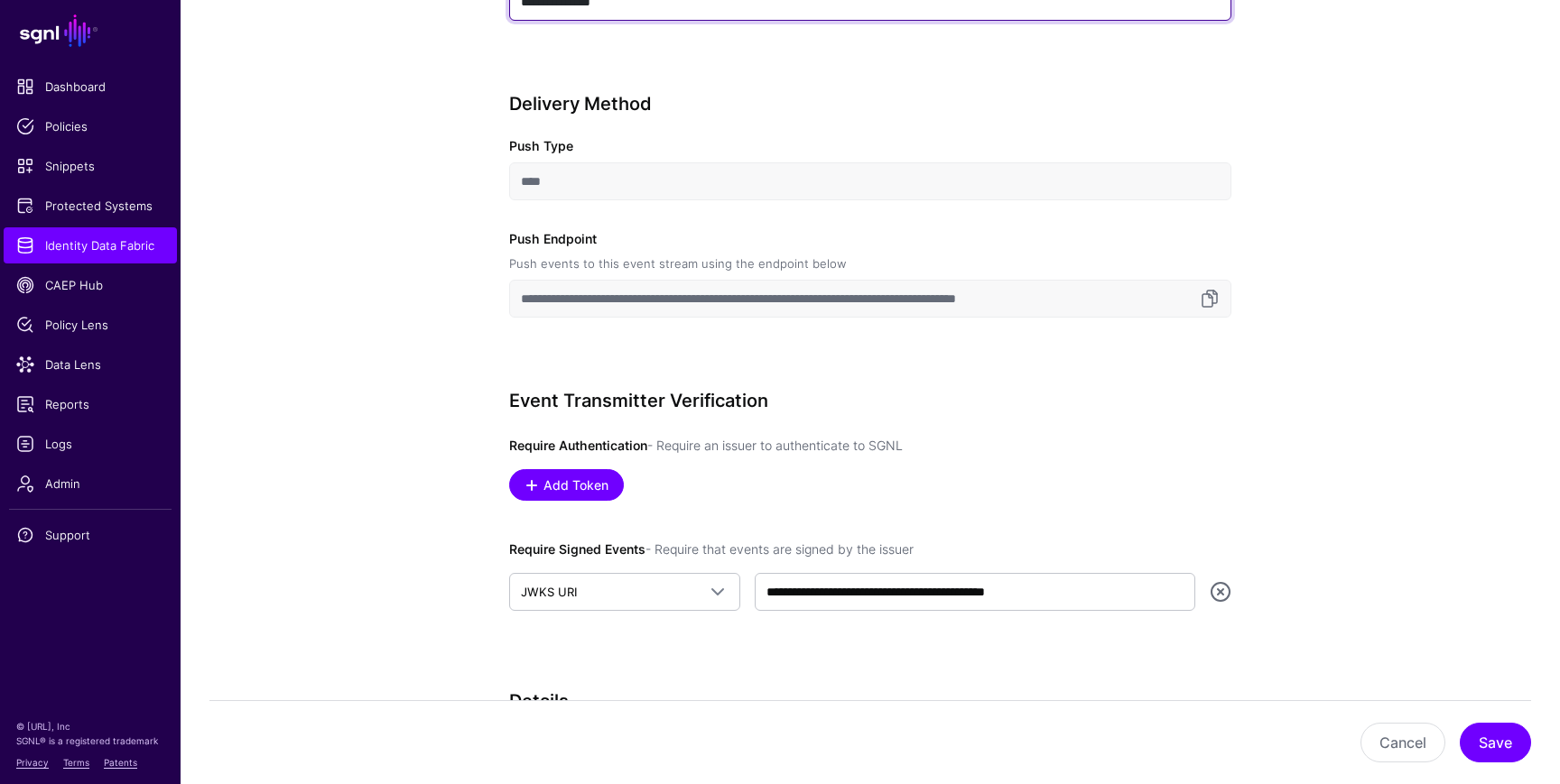
scroll to position [708, 0]
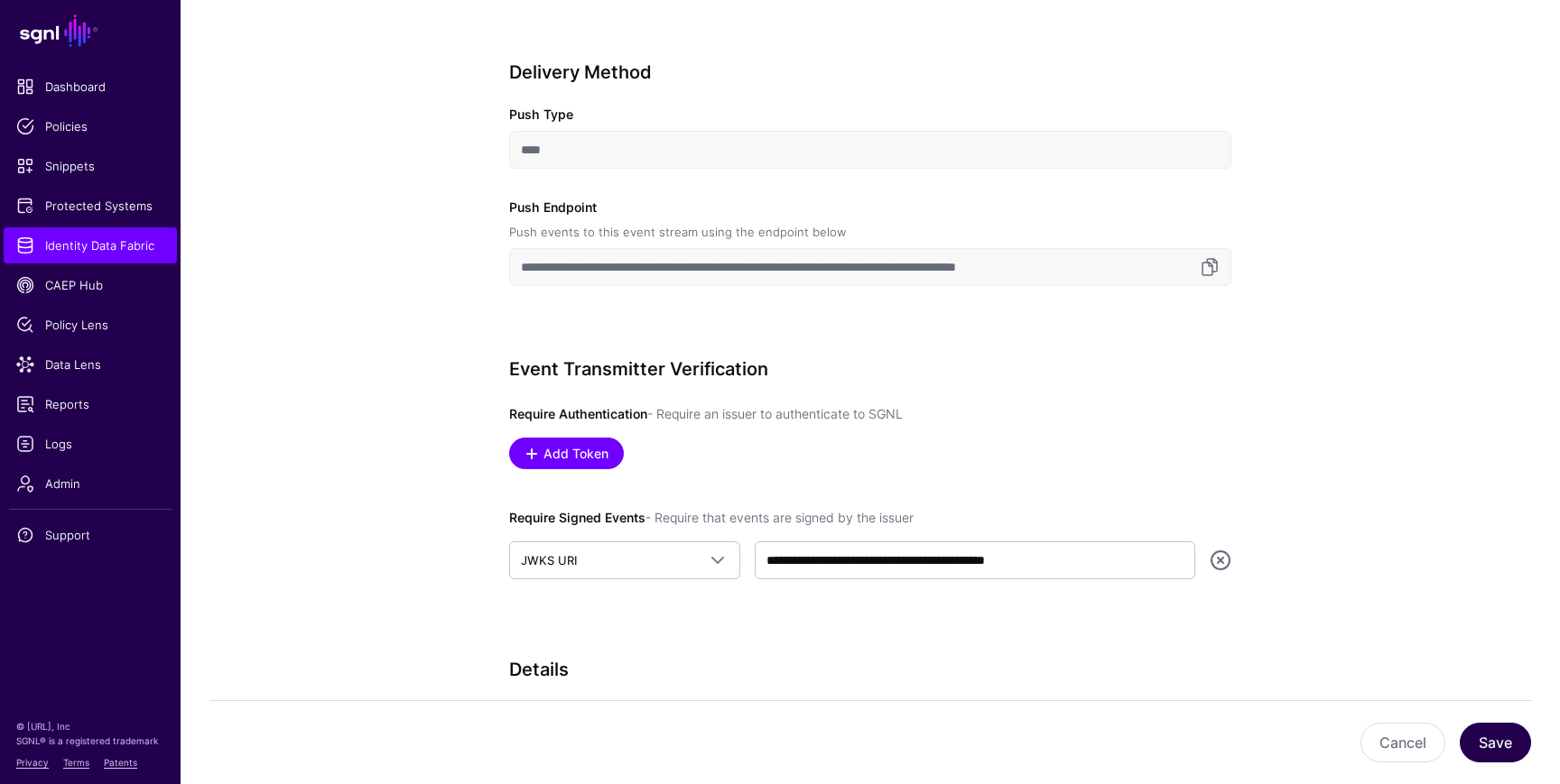
type input "**********"
click at [1495, 740] on button "Save" at bounding box center [1496, 742] width 71 height 40
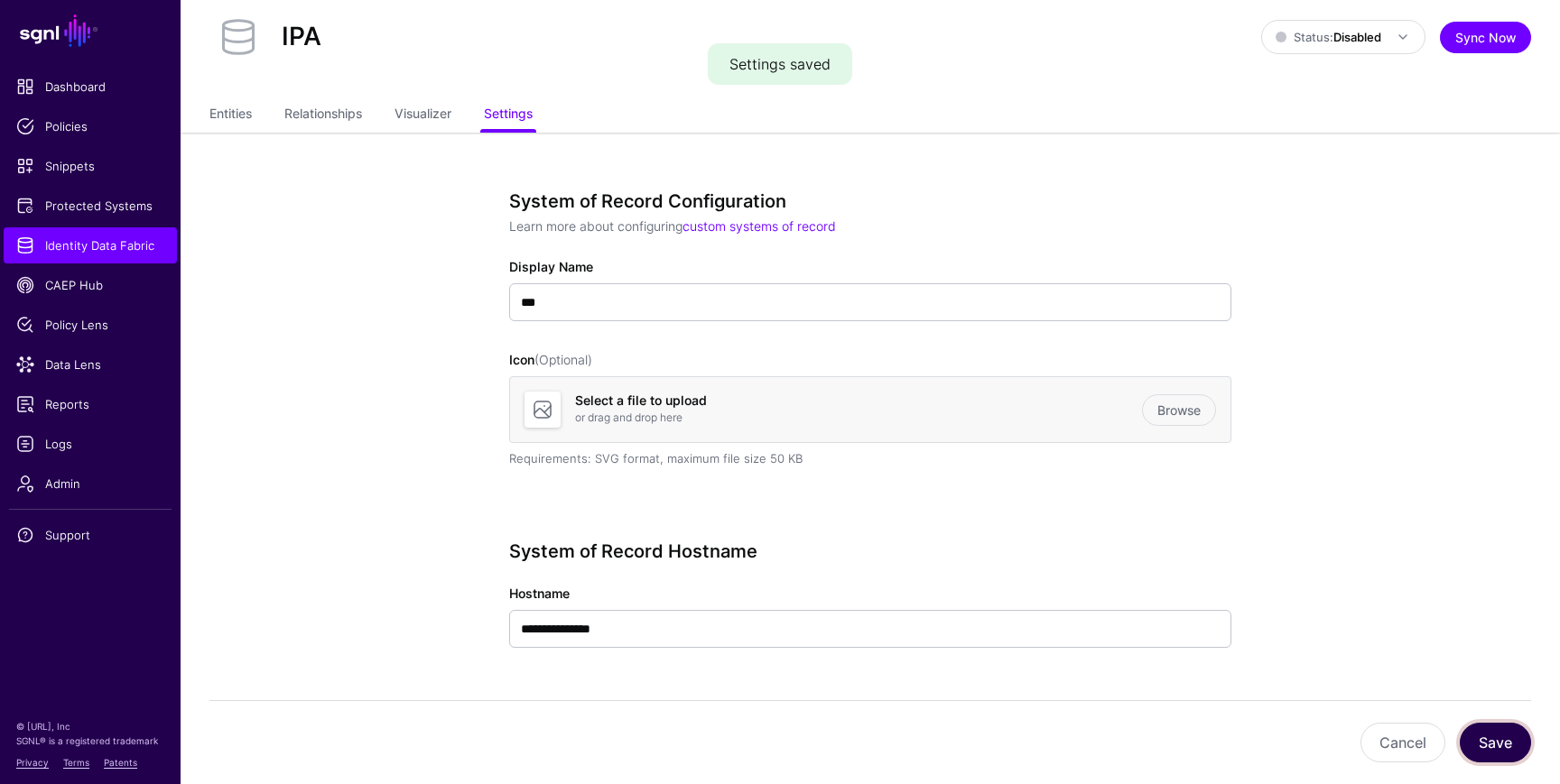
scroll to position [0, 0]
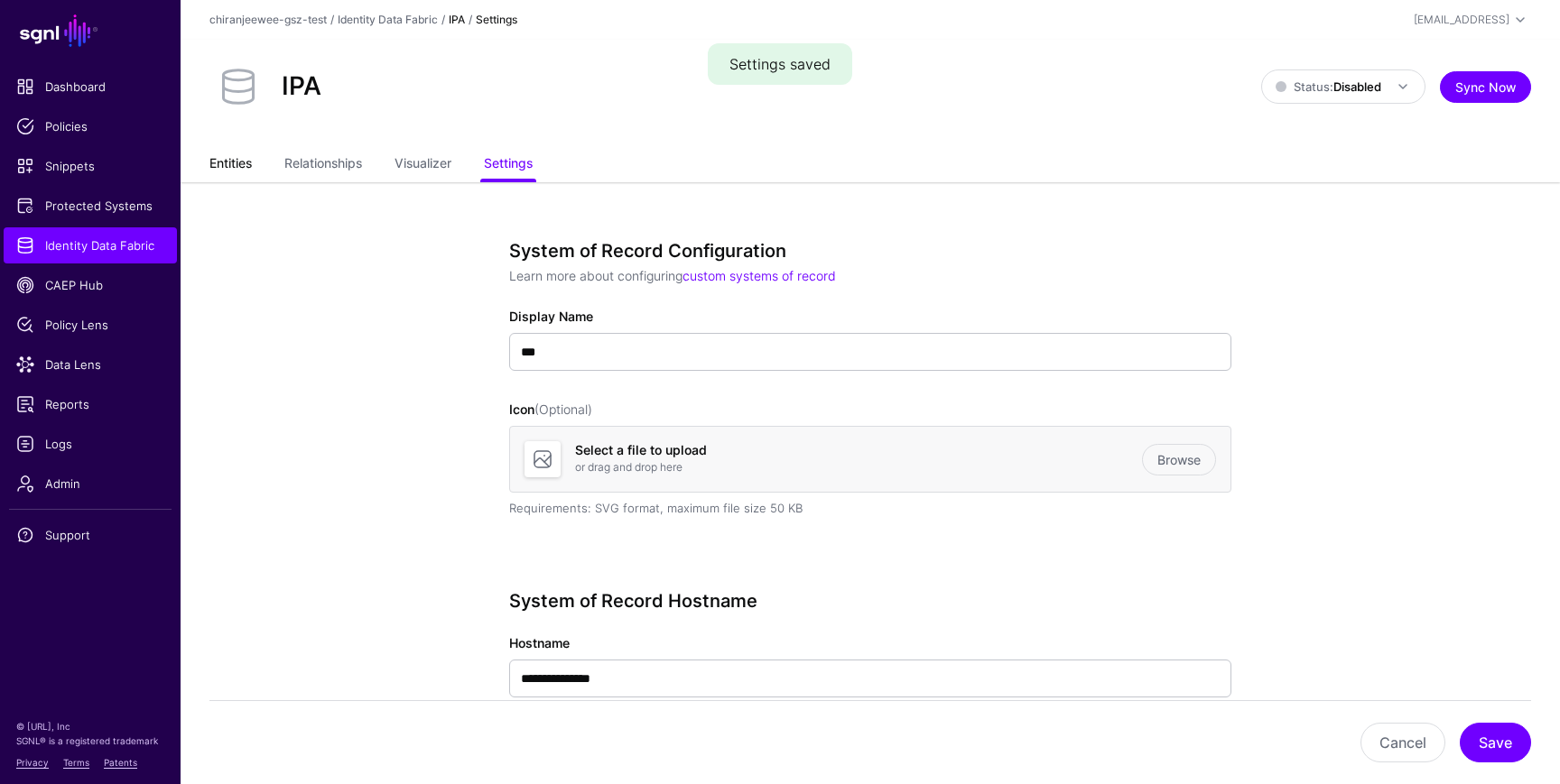
click at [234, 165] on link "Entities" at bounding box center [230, 165] width 43 height 35
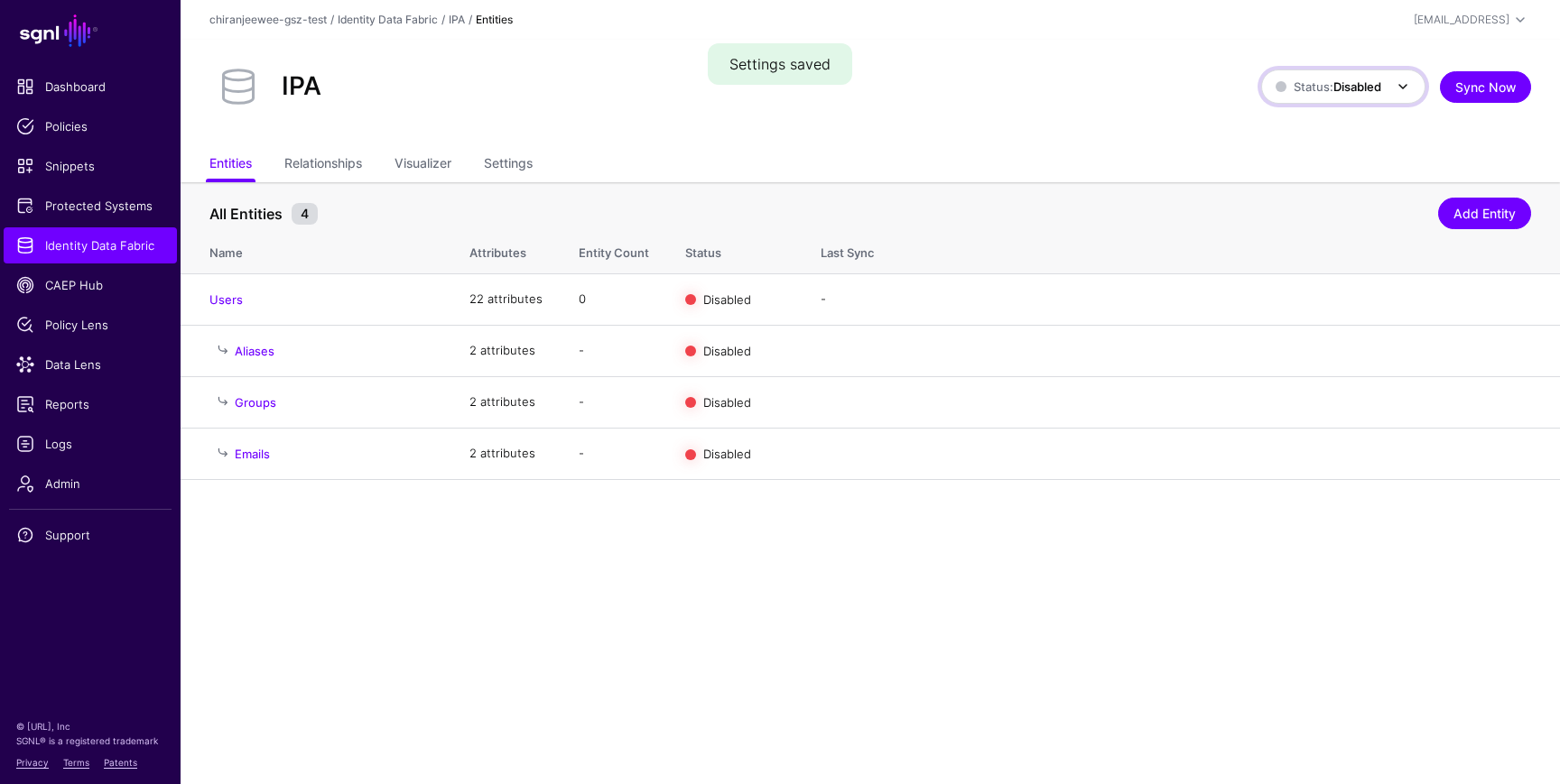
click at [1360, 99] on link "Status: Disabled" at bounding box center [1343, 86] width 164 height 35
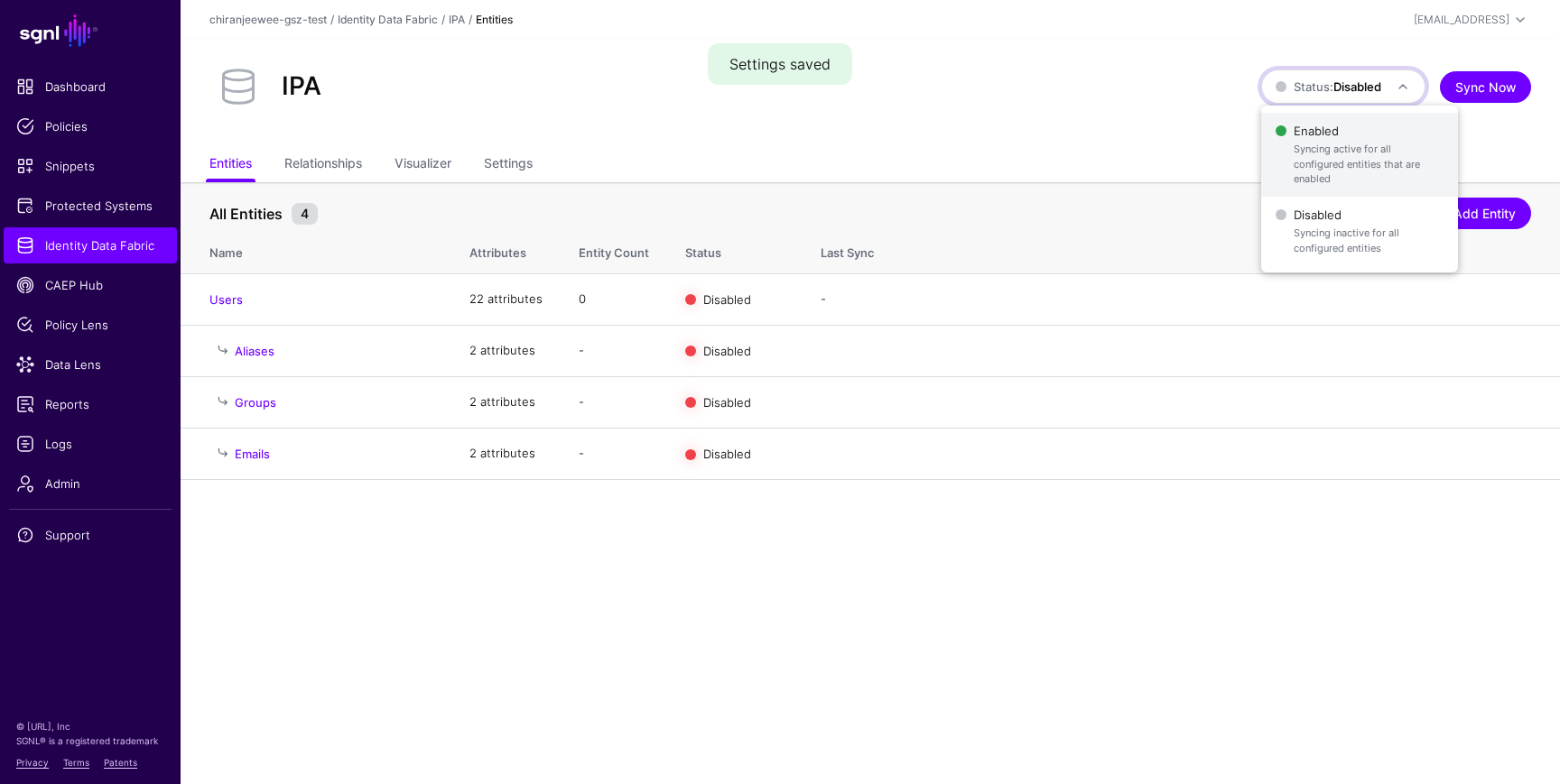
click at [1338, 140] on span "Enabled Syncing active for all configured entities that are enabled" at bounding box center [1360, 155] width 168 height 73
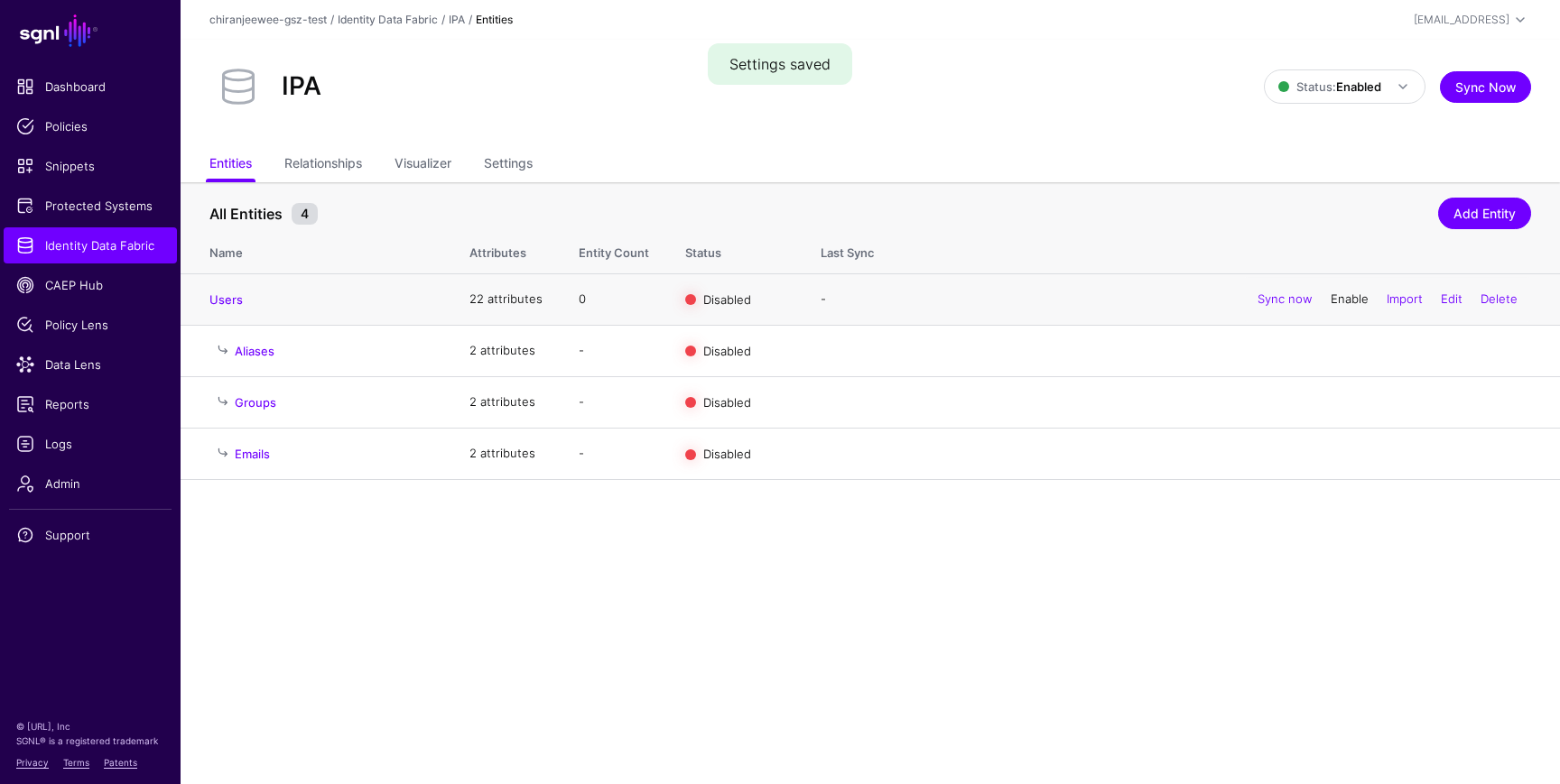
click at [1336, 302] on link "Enable" at bounding box center [1349, 299] width 38 height 15
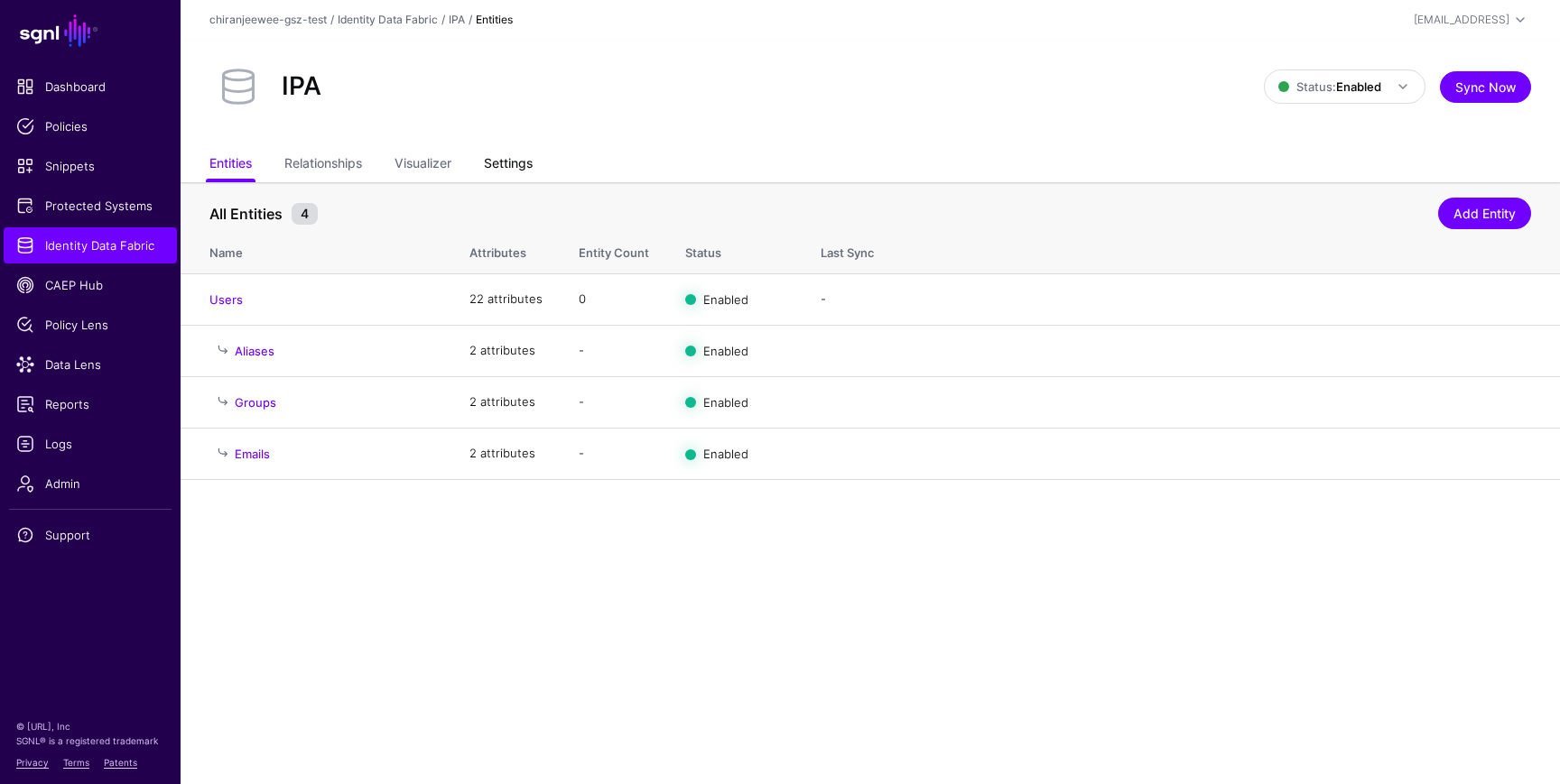
click at [506, 169] on link "Settings" at bounding box center [507, 165] width 48 height 35
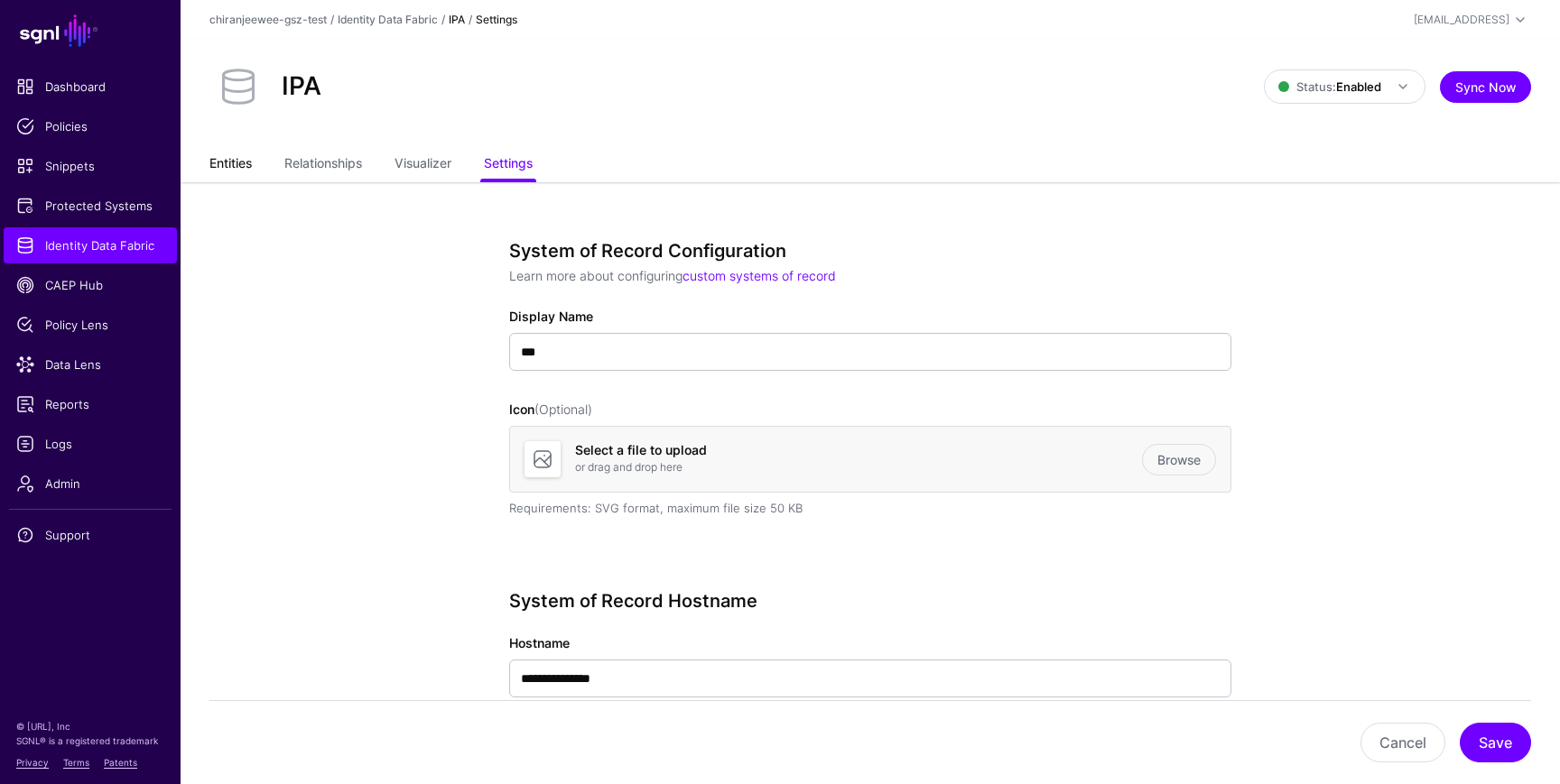
click at [229, 148] on link "Entities" at bounding box center [230, 165] width 43 height 35
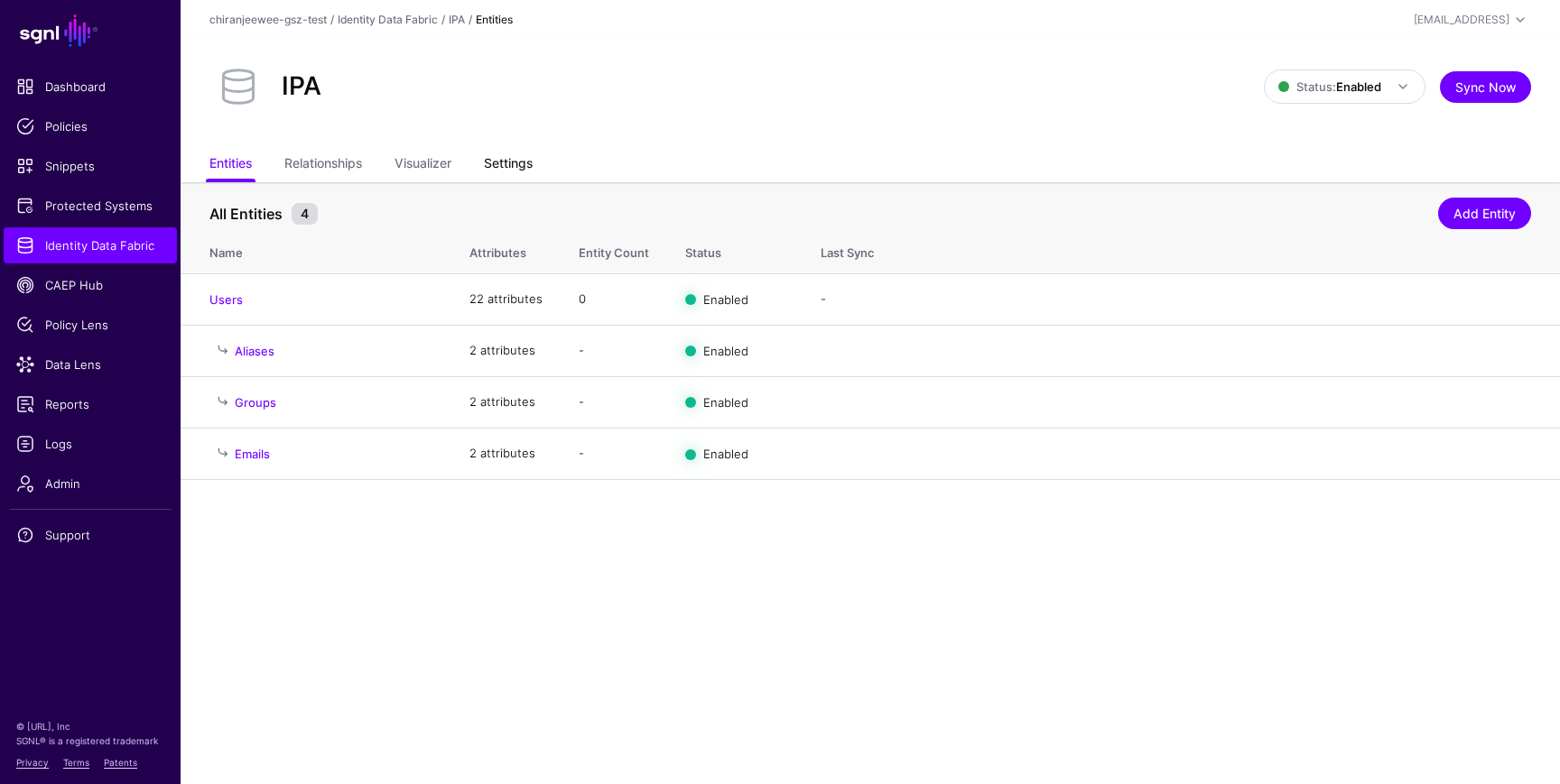
click at [495, 155] on link "Settings" at bounding box center [507, 165] width 48 height 35
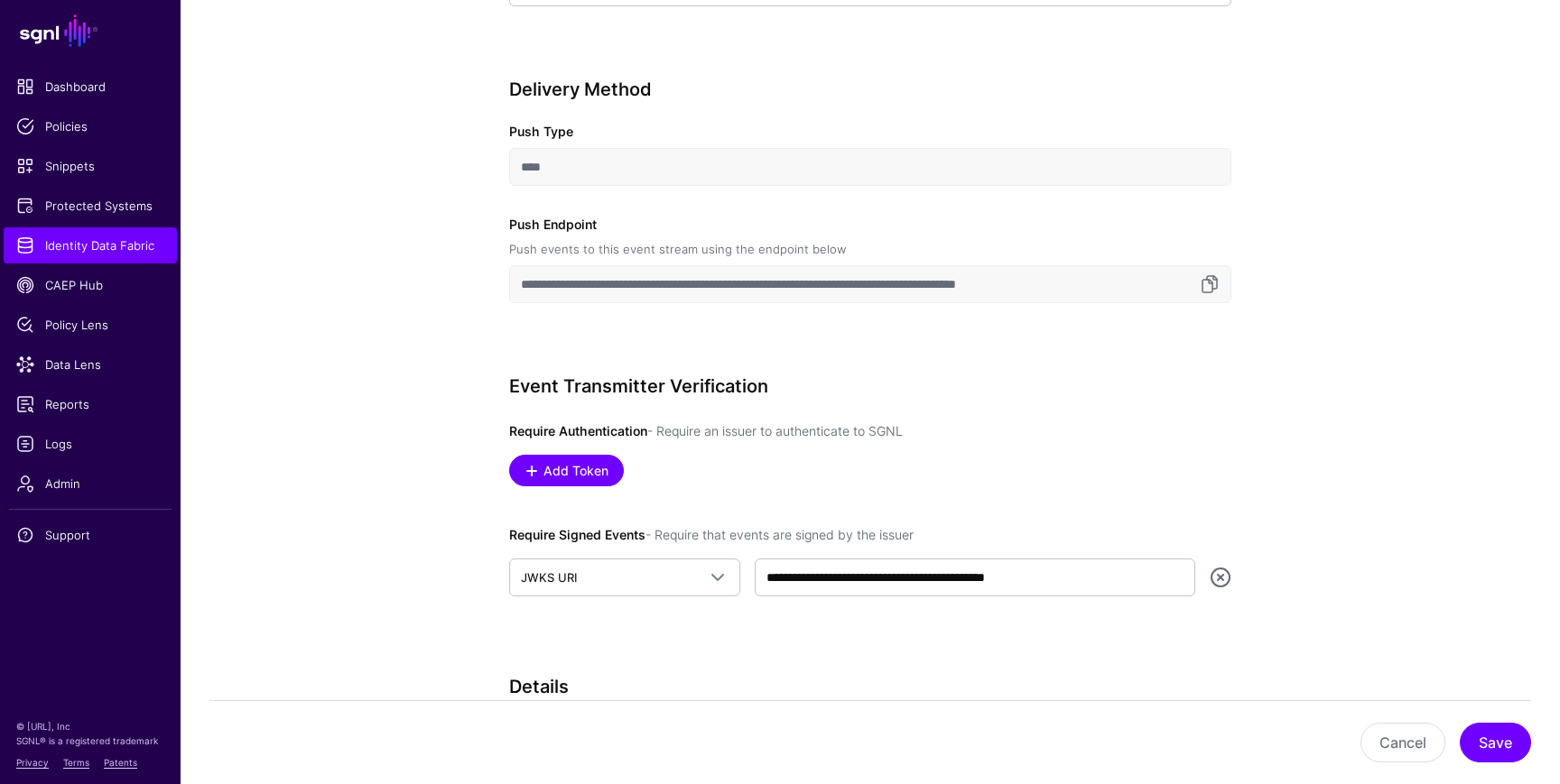
scroll to position [666, 0]
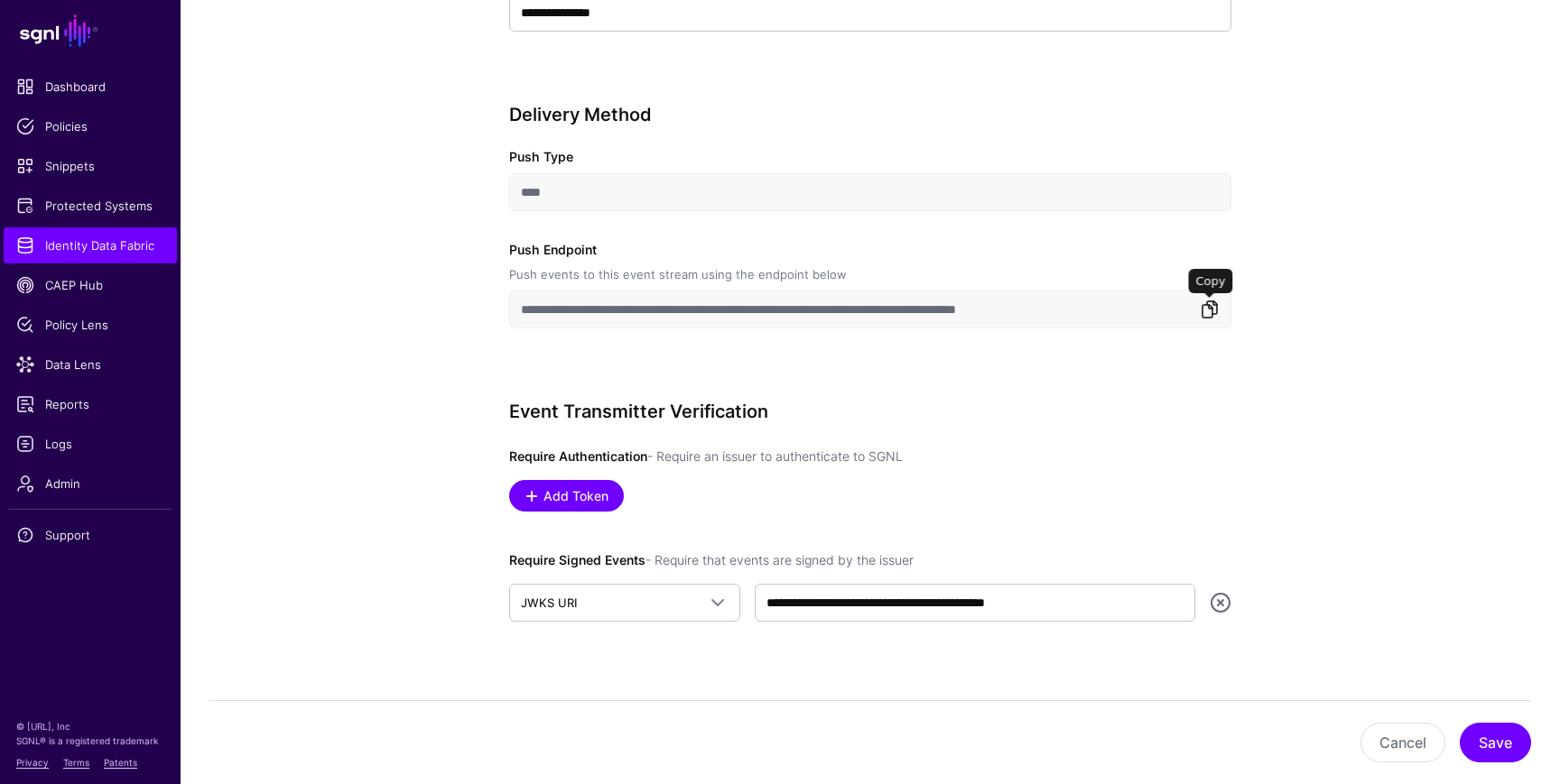
click at [1209, 315] on link at bounding box center [1210, 309] width 22 height 22
click at [1213, 306] on link at bounding box center [1210, 309] width 22 height 22
click at [127, 239] on span "Identity Data Fabric" at bounding box center [90, 245] width 148 height 18
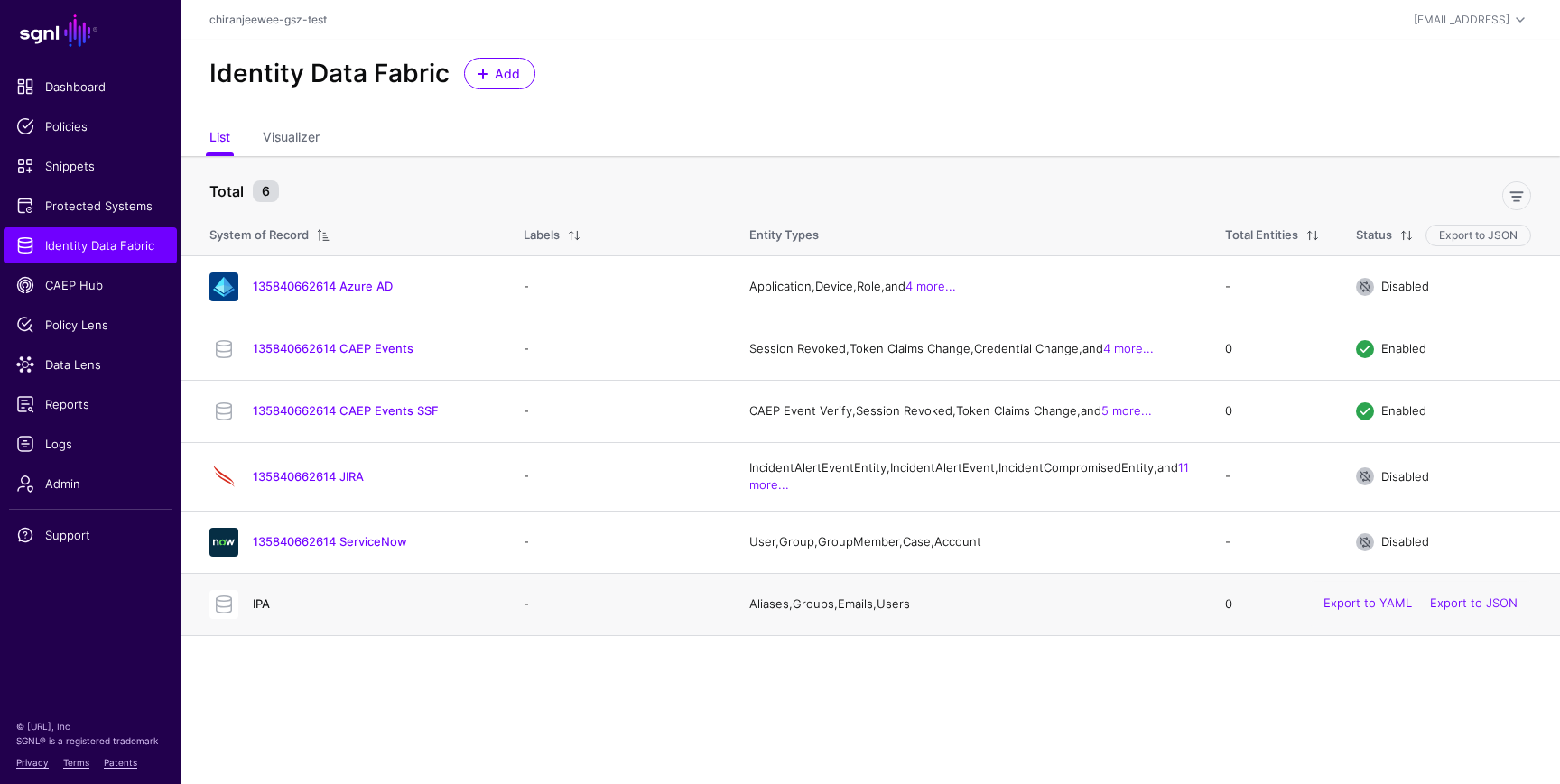
click at [264, 611] on link "IPA" at bounding box center [261, 603] width 17 height 15
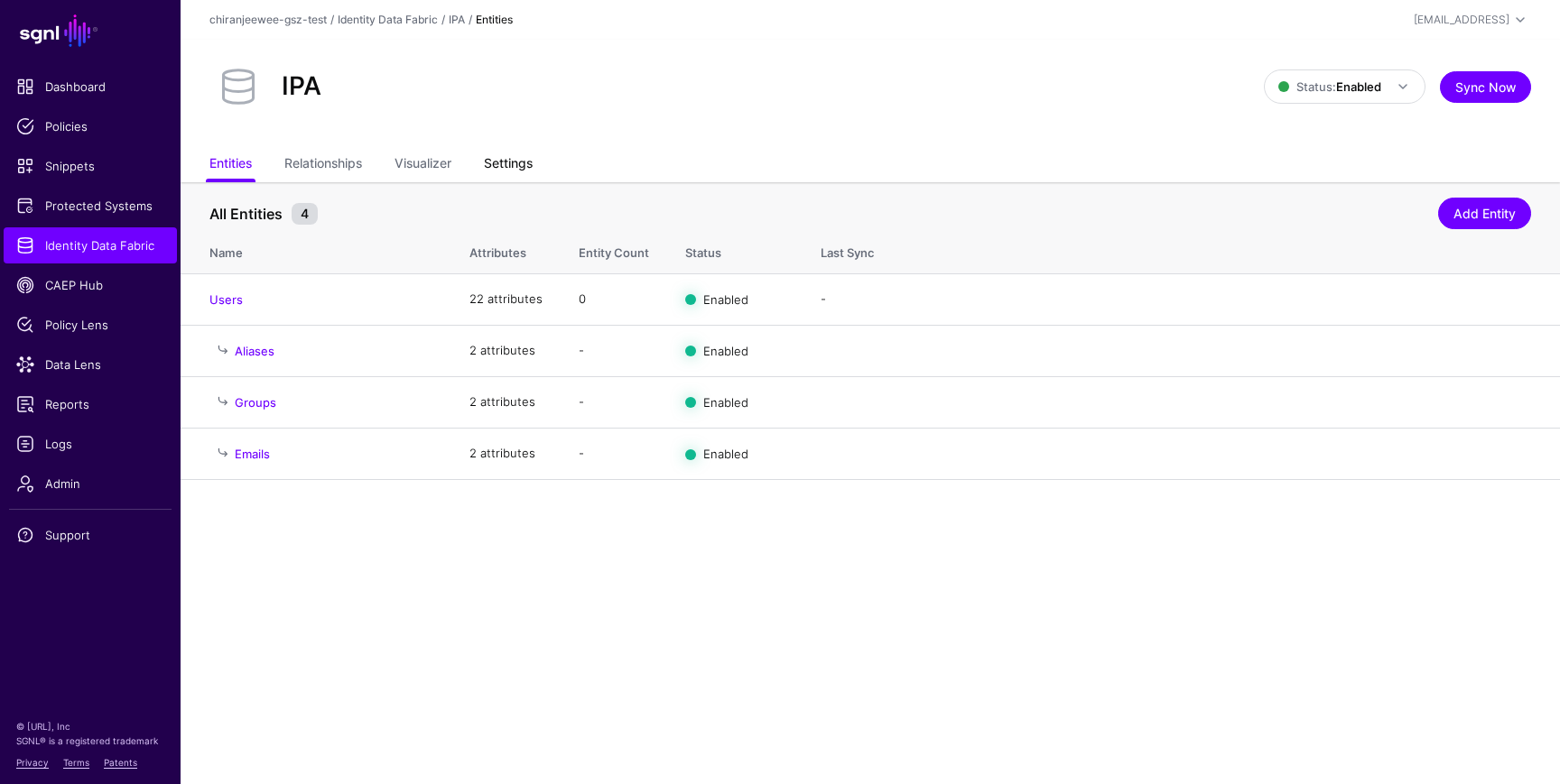
click at [501, 164] on link "Settings" at bounding box center [507, 165] width 48 height 35
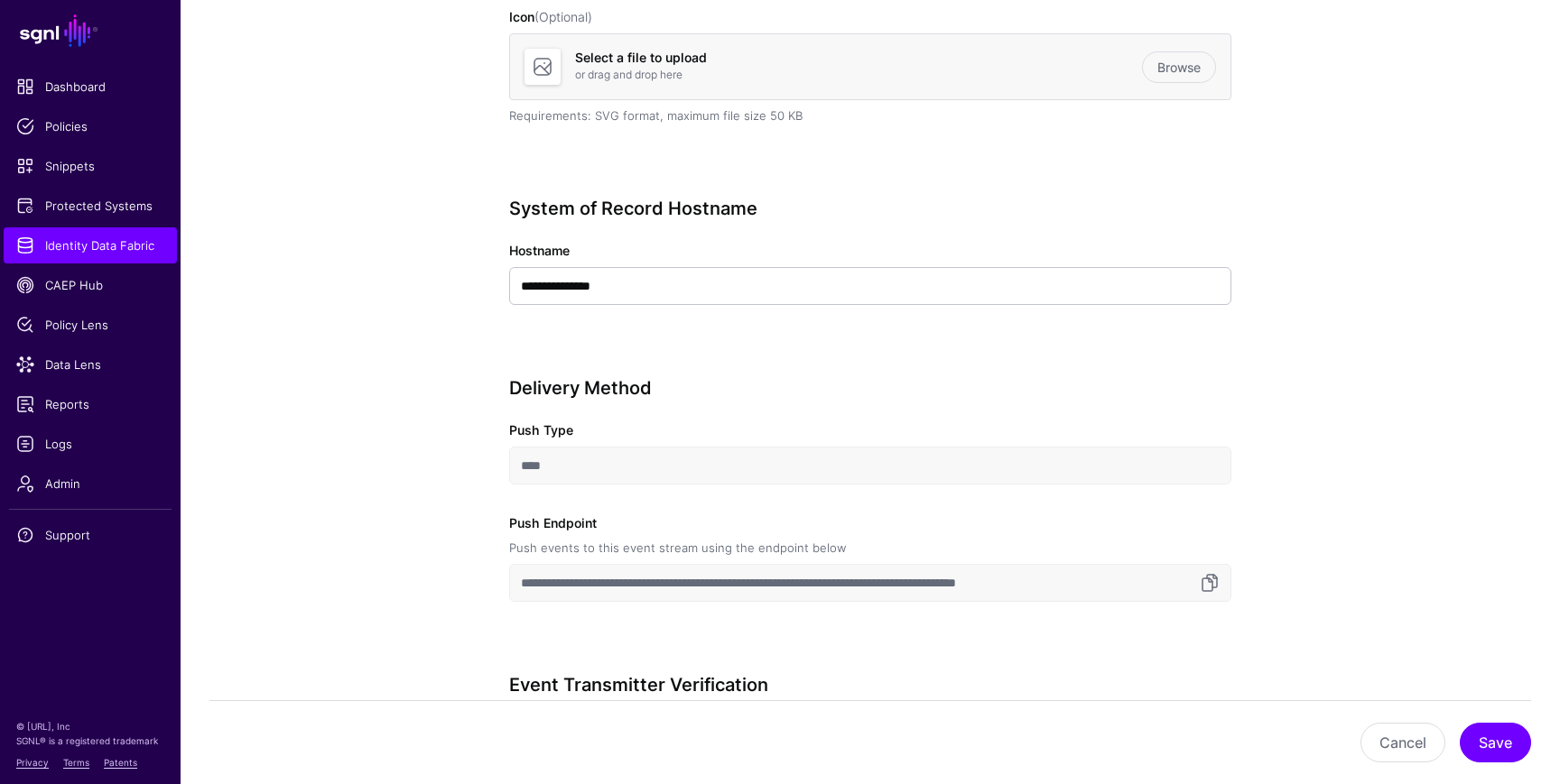
scroll to position [405, 0]
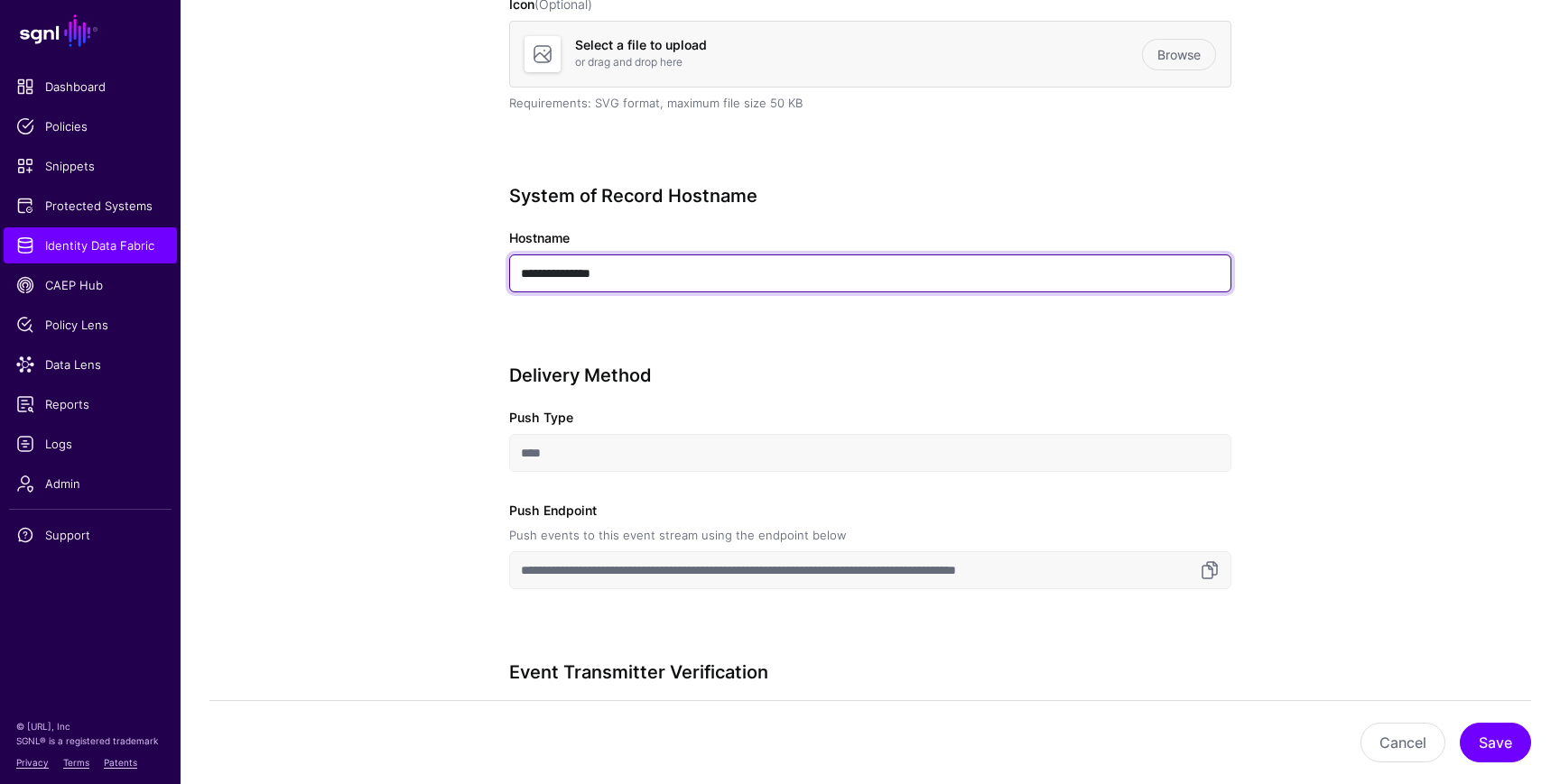
drag, startPoint x: 629, startPoint y: 274, endPoint x: 481, endPoint y: 264, distance: 148.3
click at [481, 264] on div "**********" at bounding box center [870, 617] width 838 height 1680
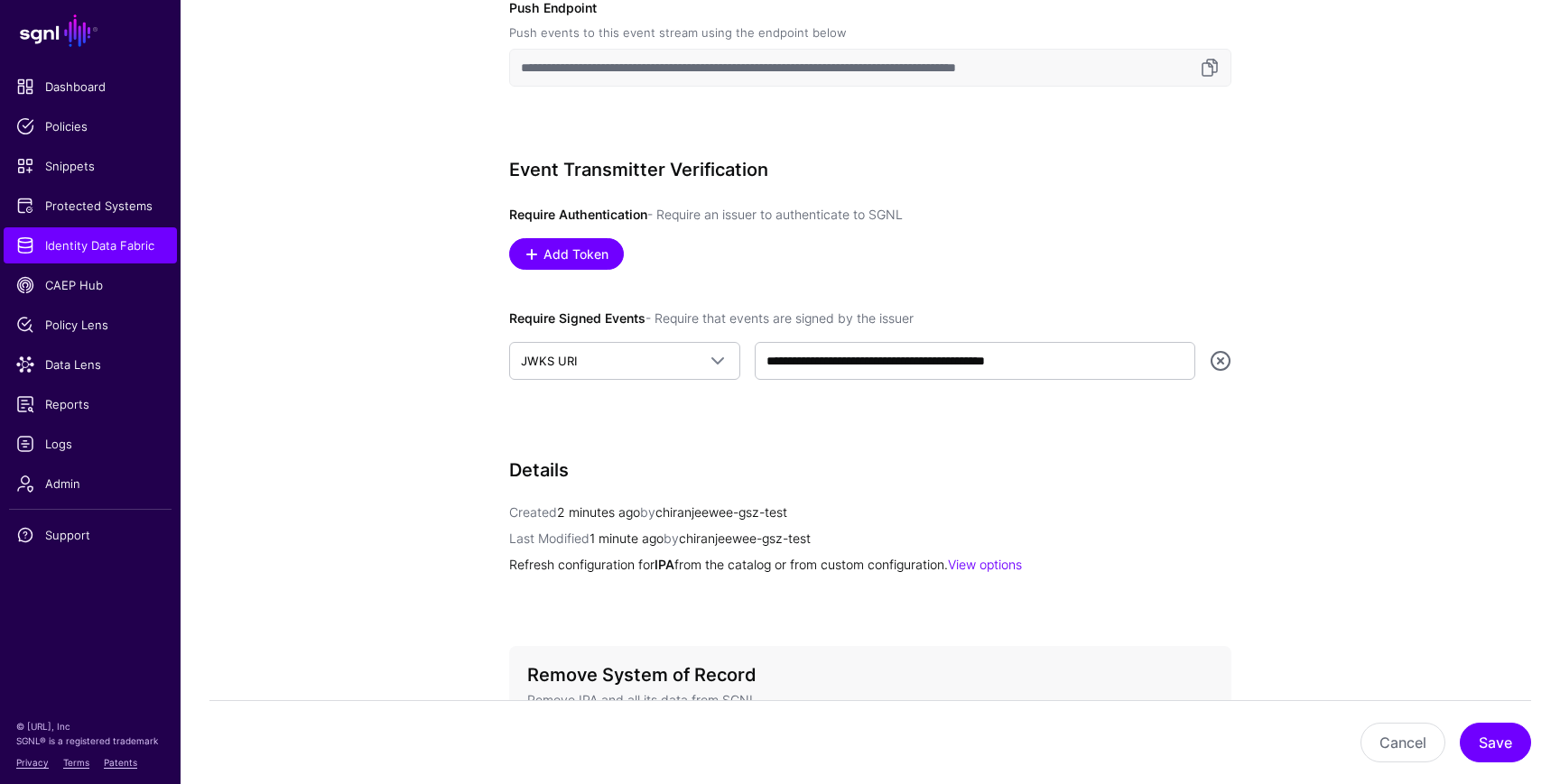
scroll to position [878, 0]
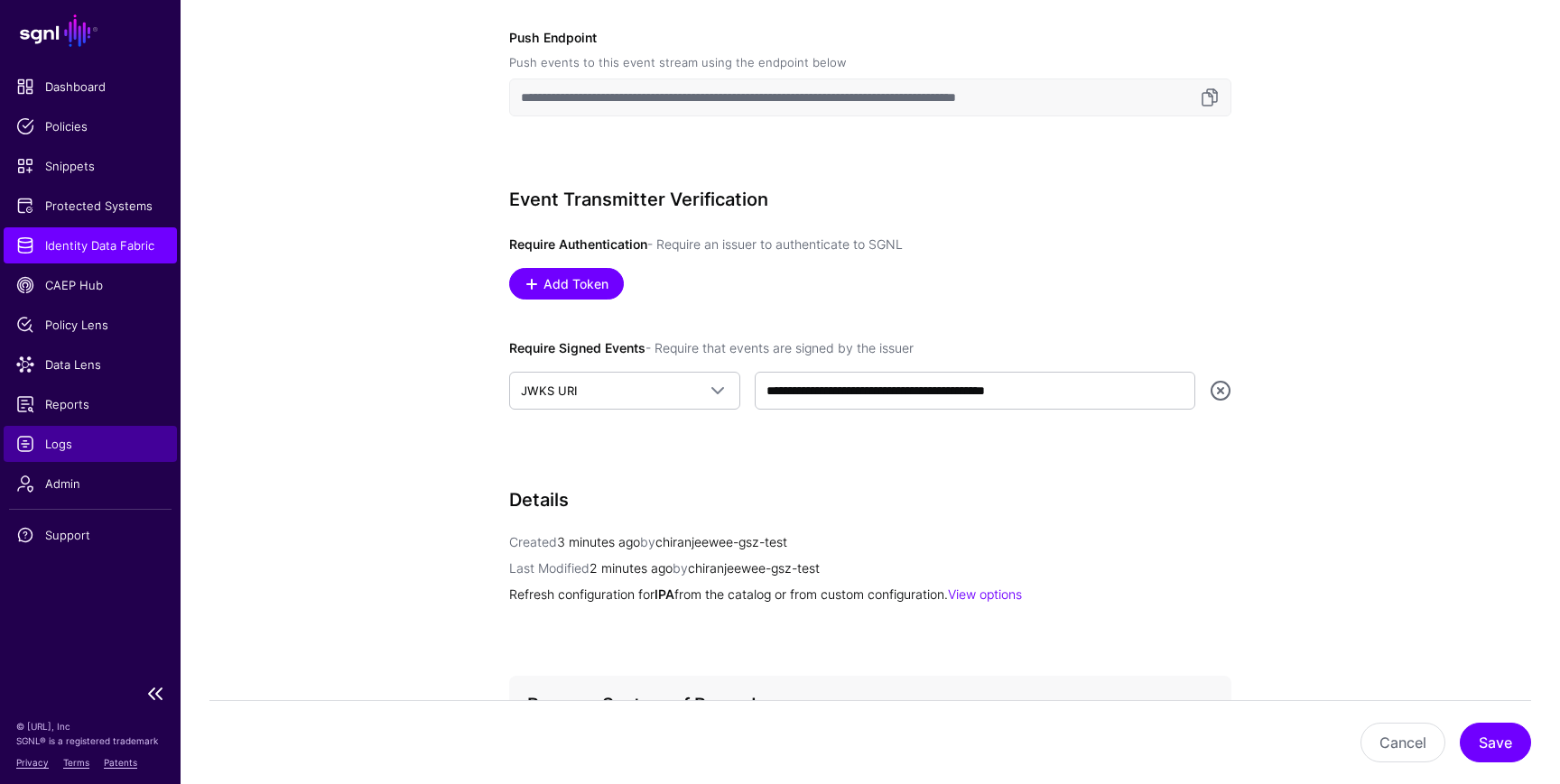
click at [57, 441] on span "Logs" at bounding box center [90, 444] width 148 height 18
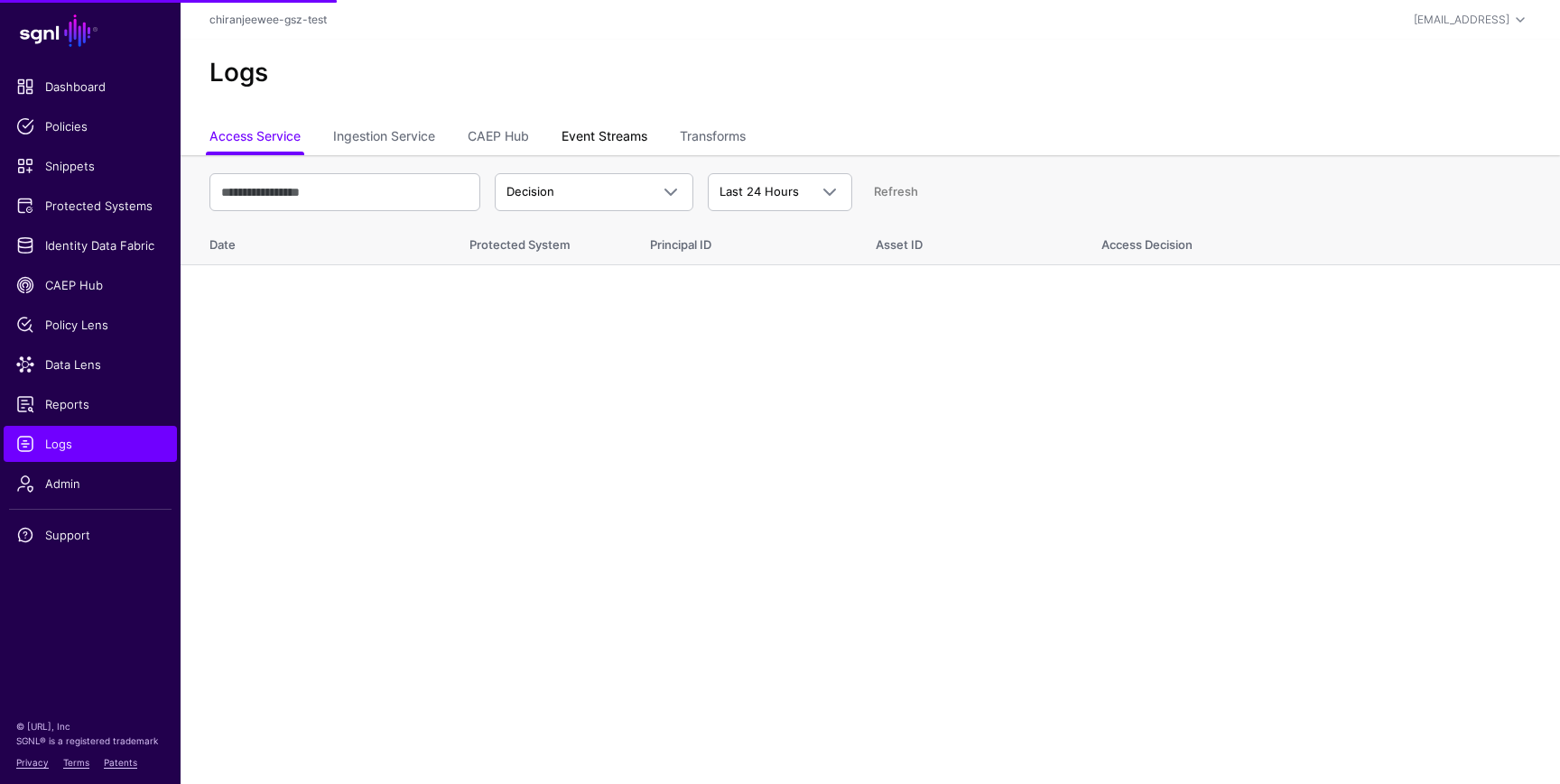
click at [624, 135] on link "Event Streams" at bounding box center [604, 137] width 86 height 35
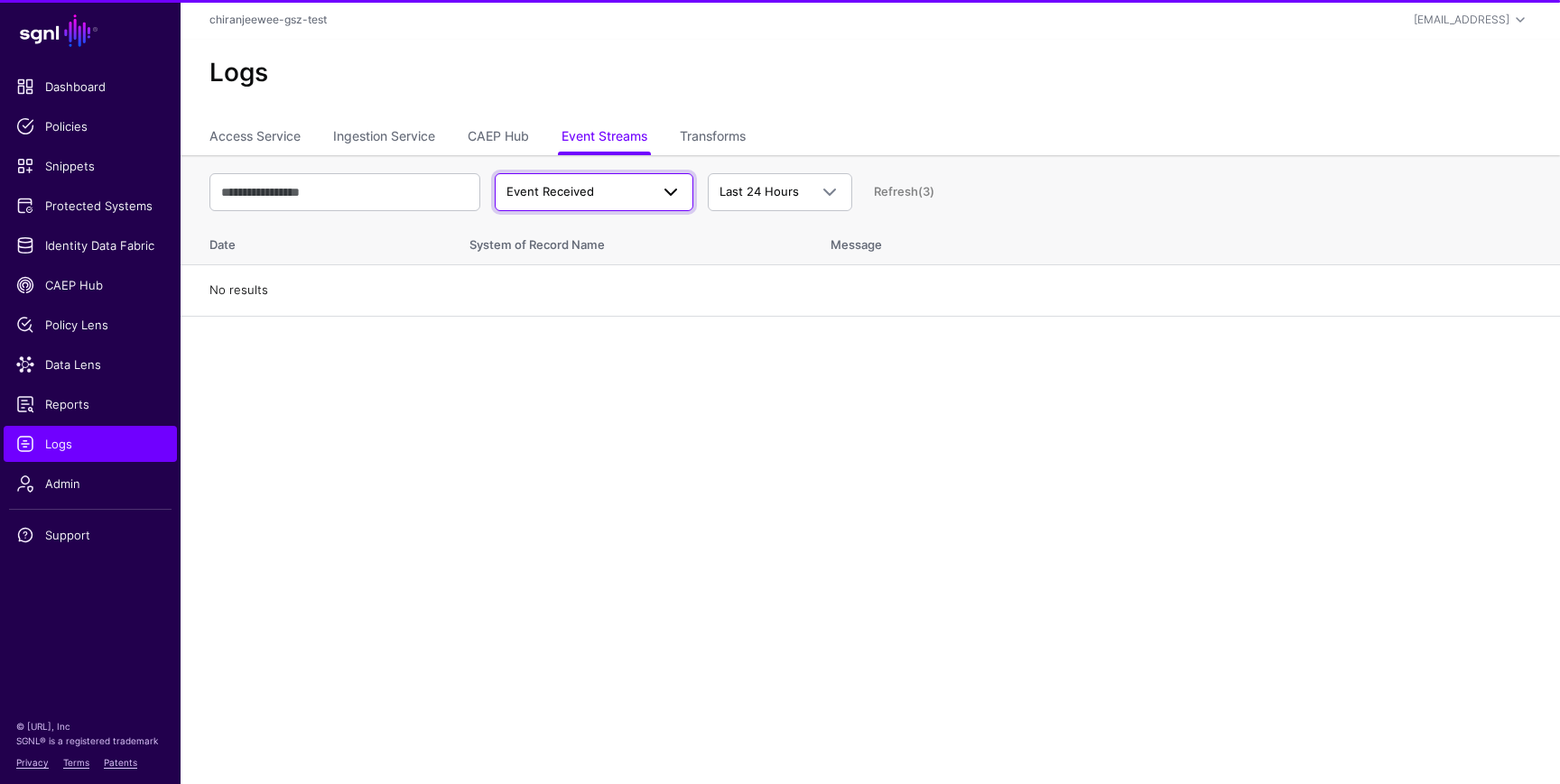
click at [586, 199] on span "Event Received" at bounding box center [578, 192] width 142 height 18
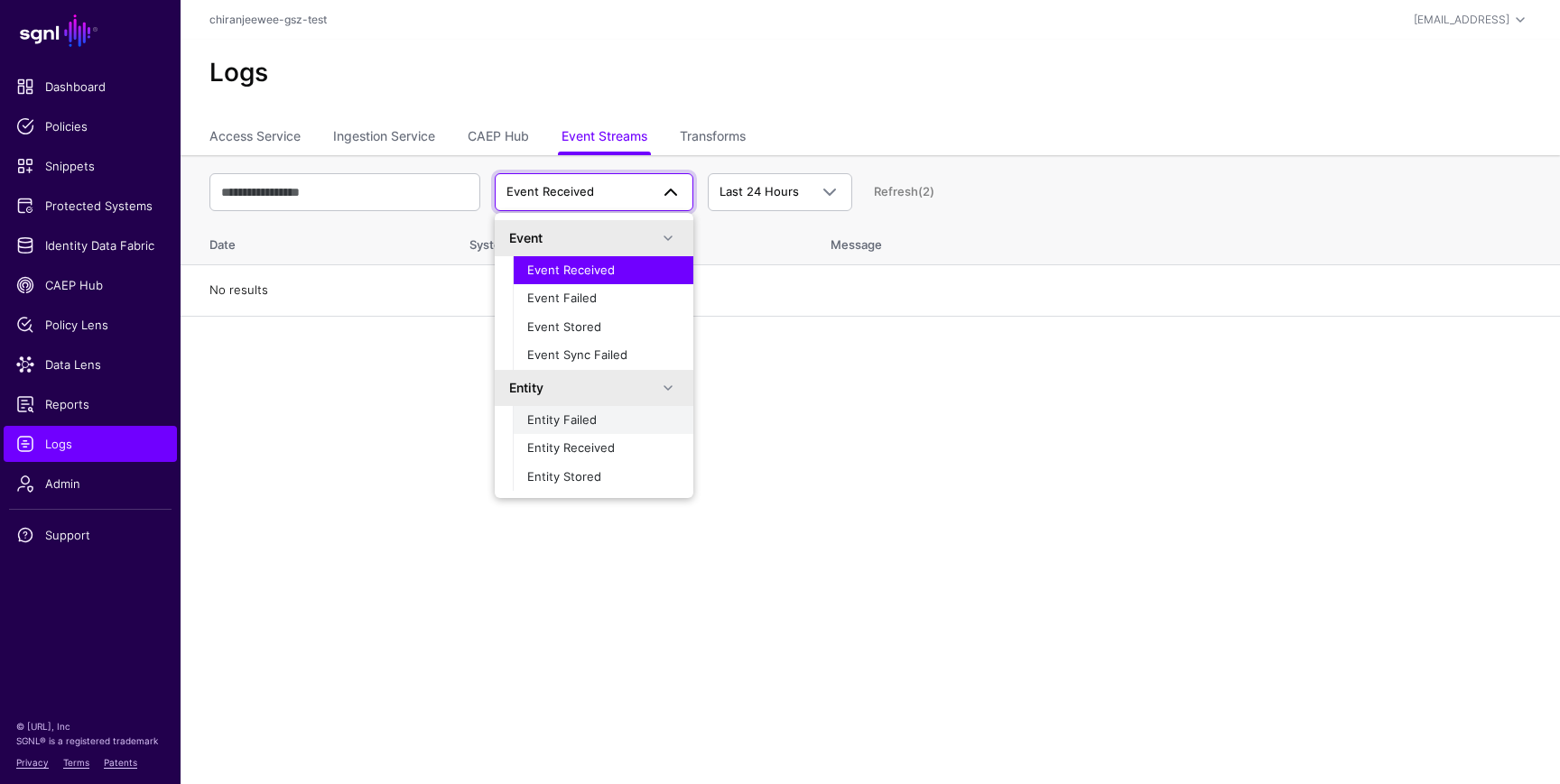
click at [565, 413] on span "Entity Failed" at bounding box center [562, 419] width 69 height 15
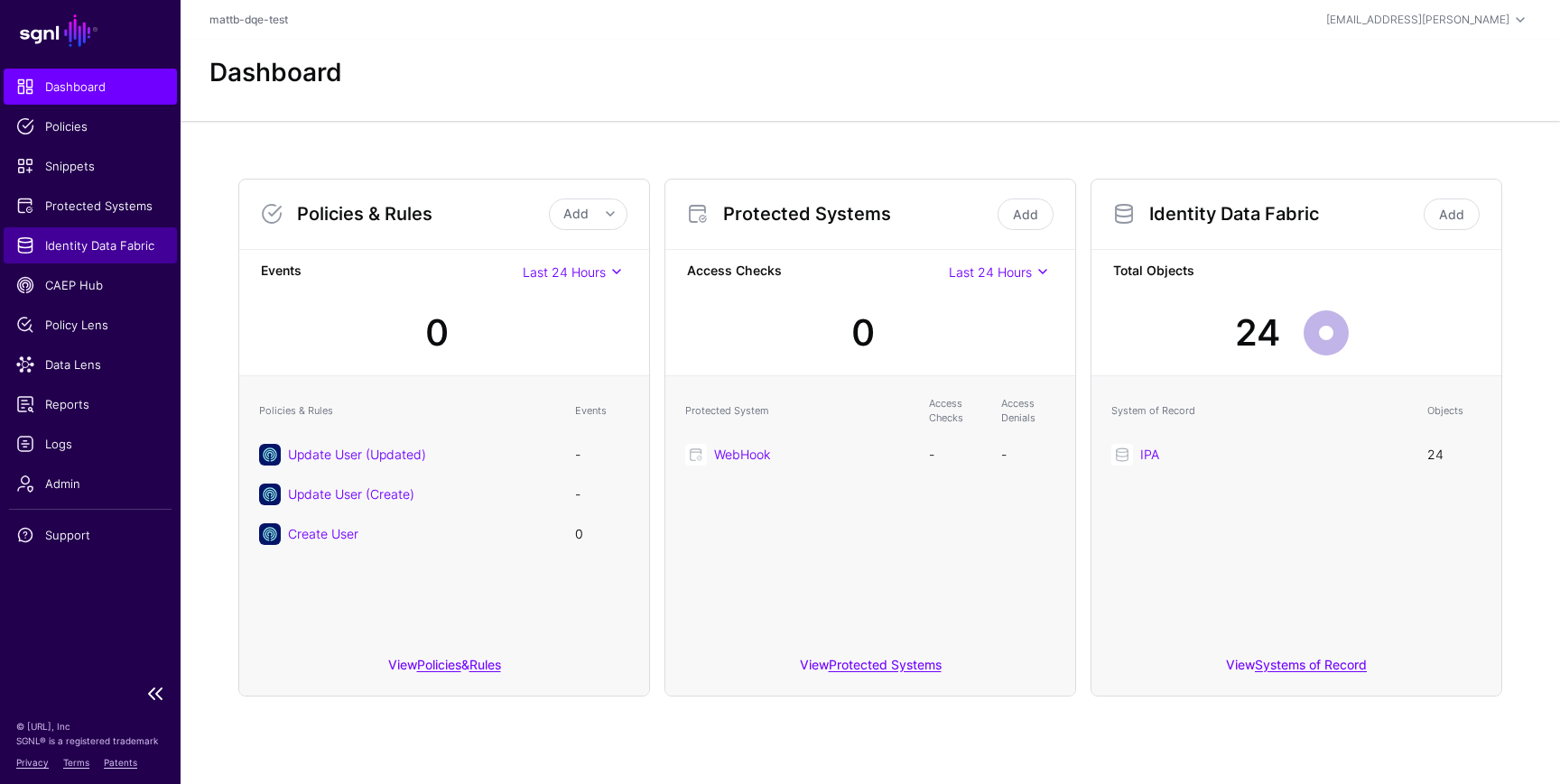
click at [77, 237] on span "Identity Data Fabric" at bounding box center [90, 245] width 148 height 18
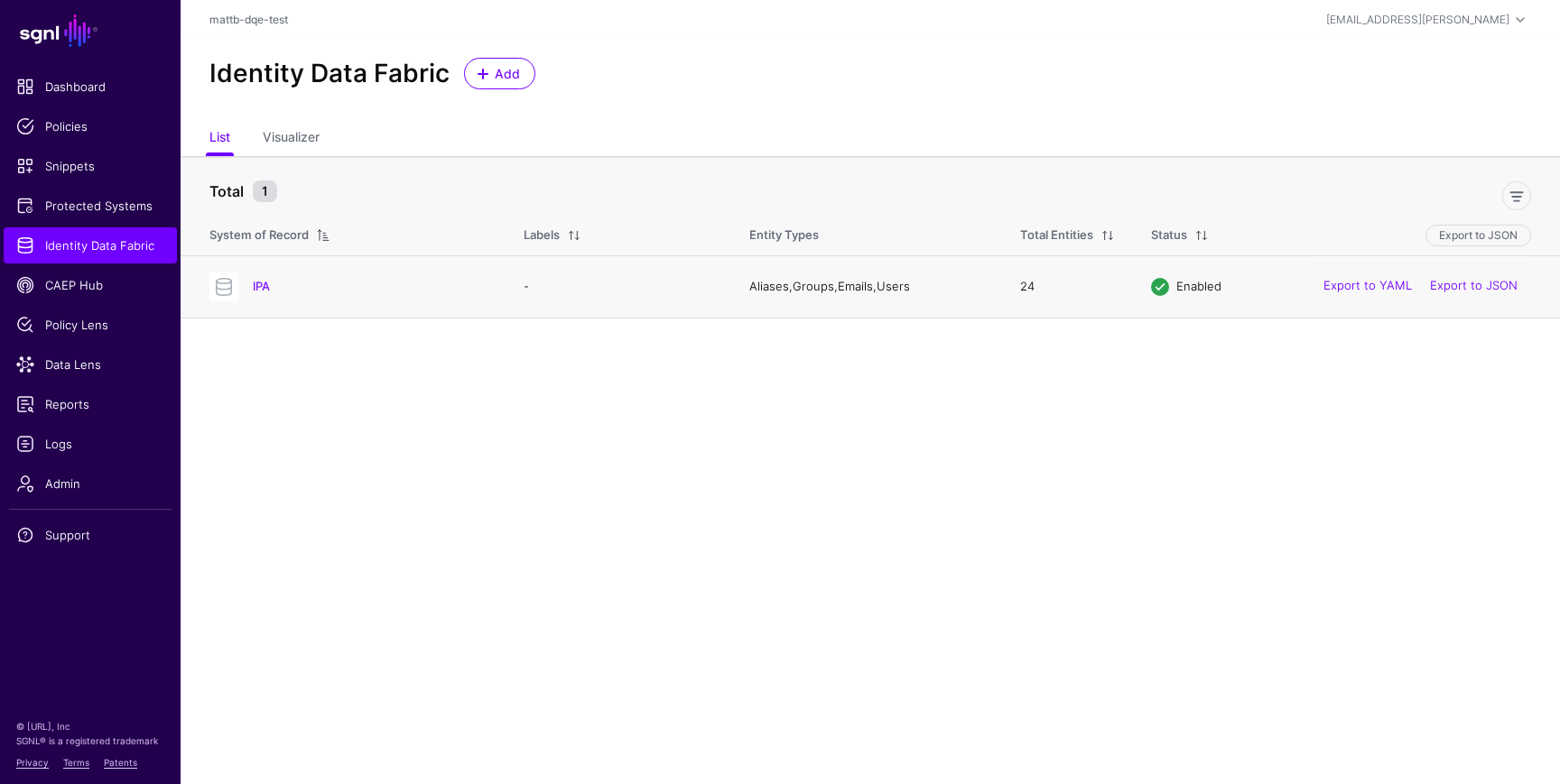
click at [266, 295] on div "IPA" at bounding box center [348, 287] width 293 height 29
click at [263, 285] on link "IPA" at bounding box center [261, 286] width 17 height 15
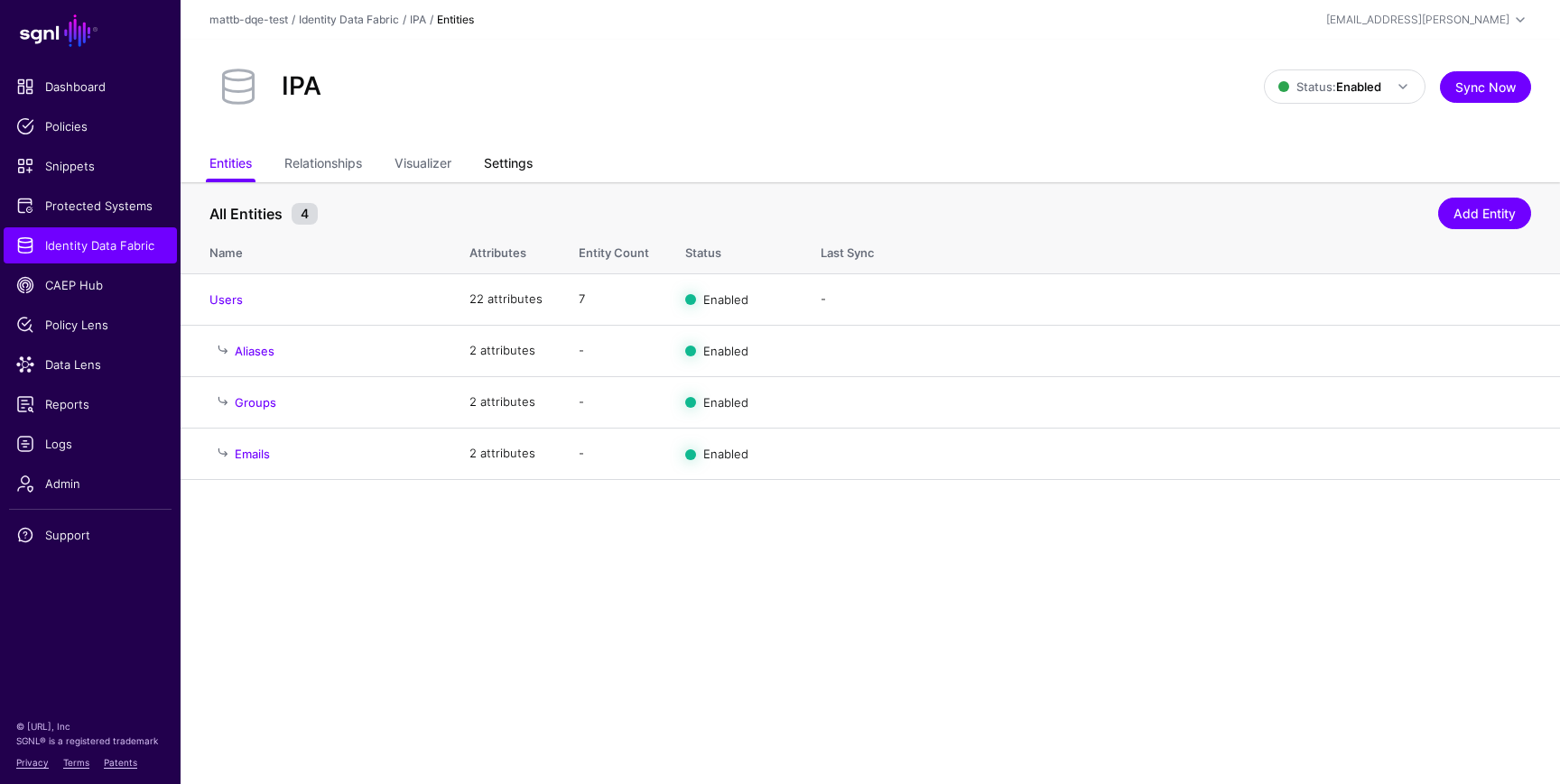
click at [530, 166] on link "Settings" at bounding box center [507, 165] width 48 height 35
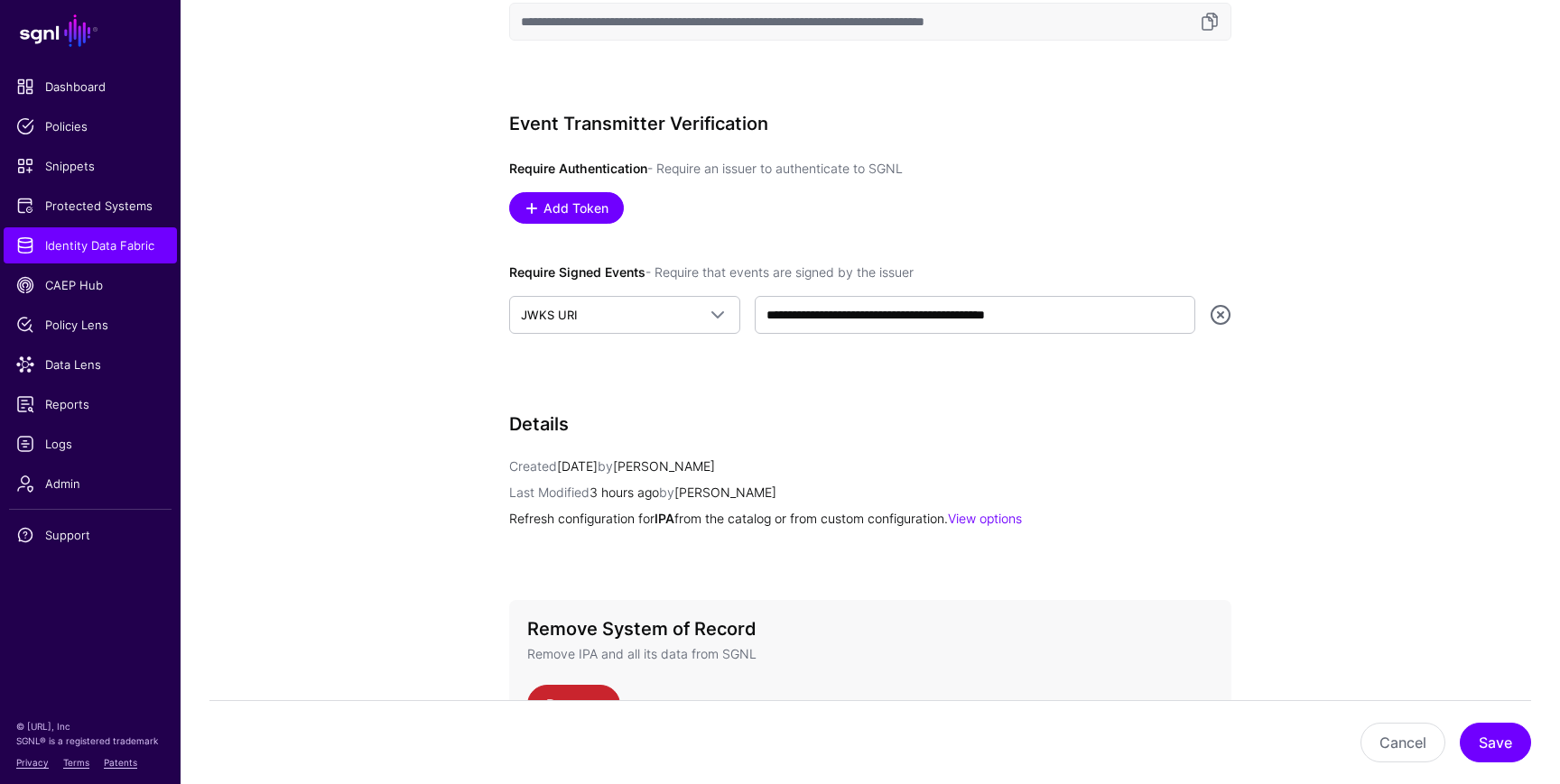
scroll to position [952, 0]
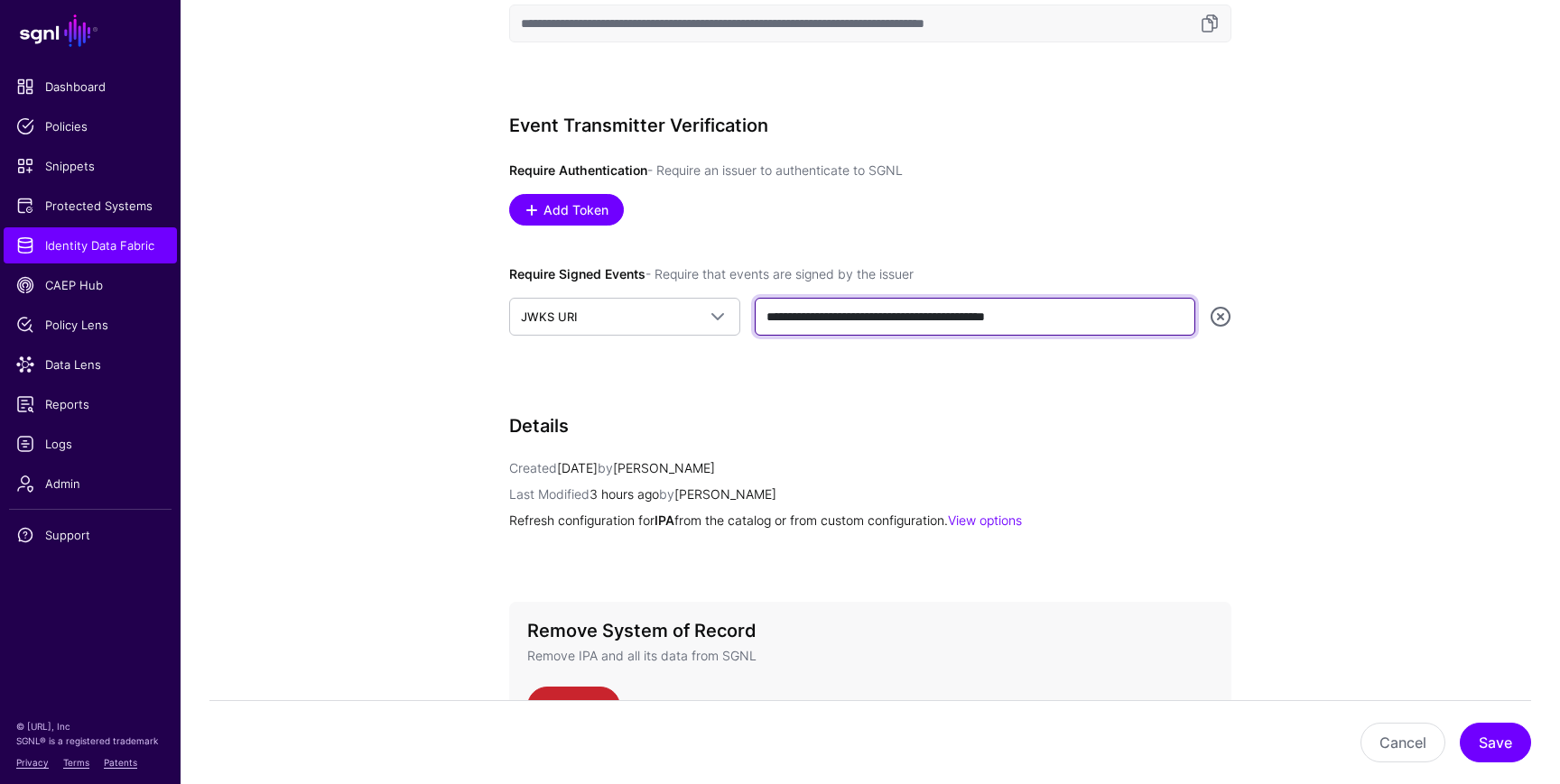
click at [1134, 310] on input "**********" at bounding box center [974, 316] width 440 height 38
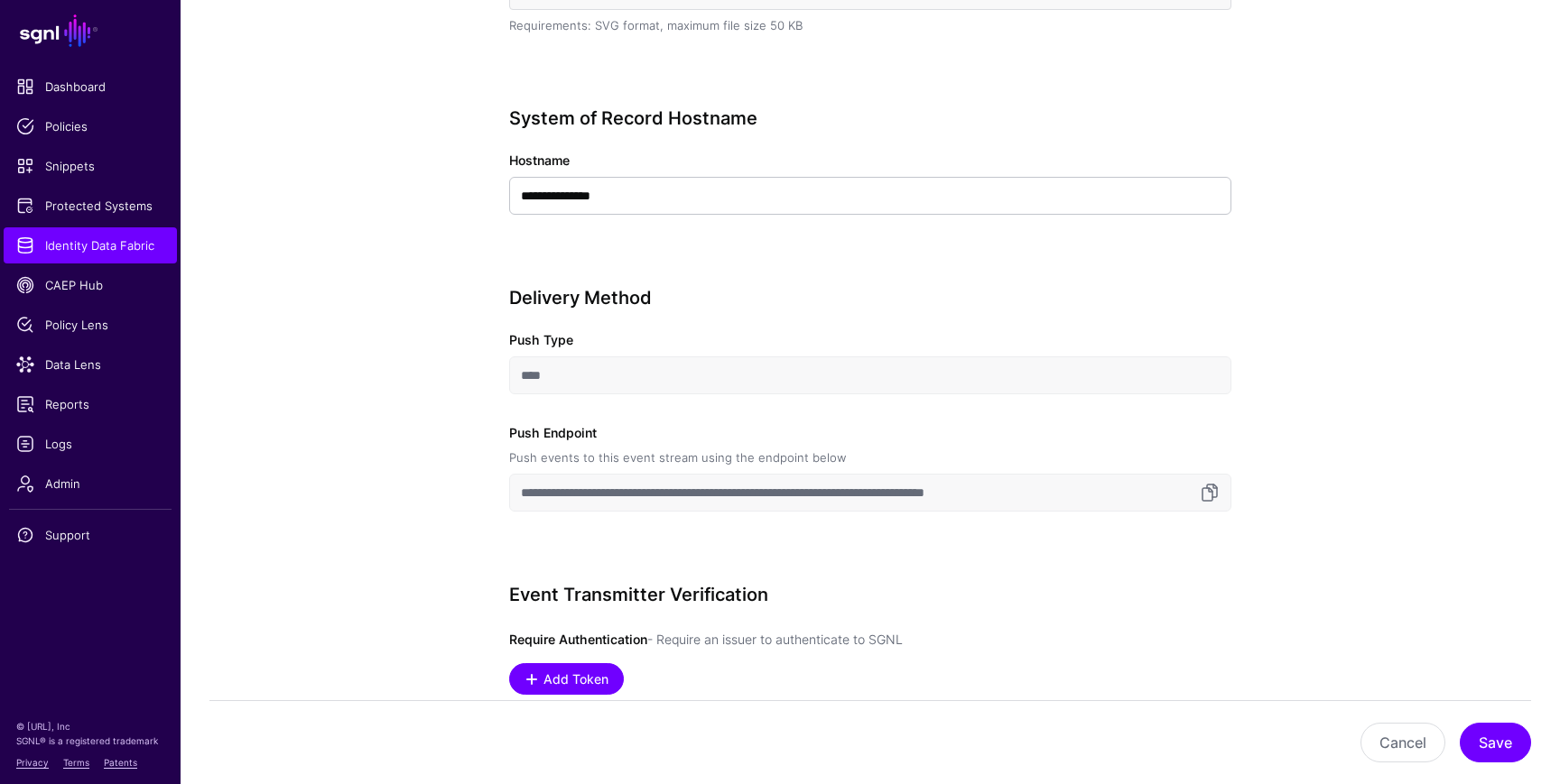
scroll to position [419, 0]
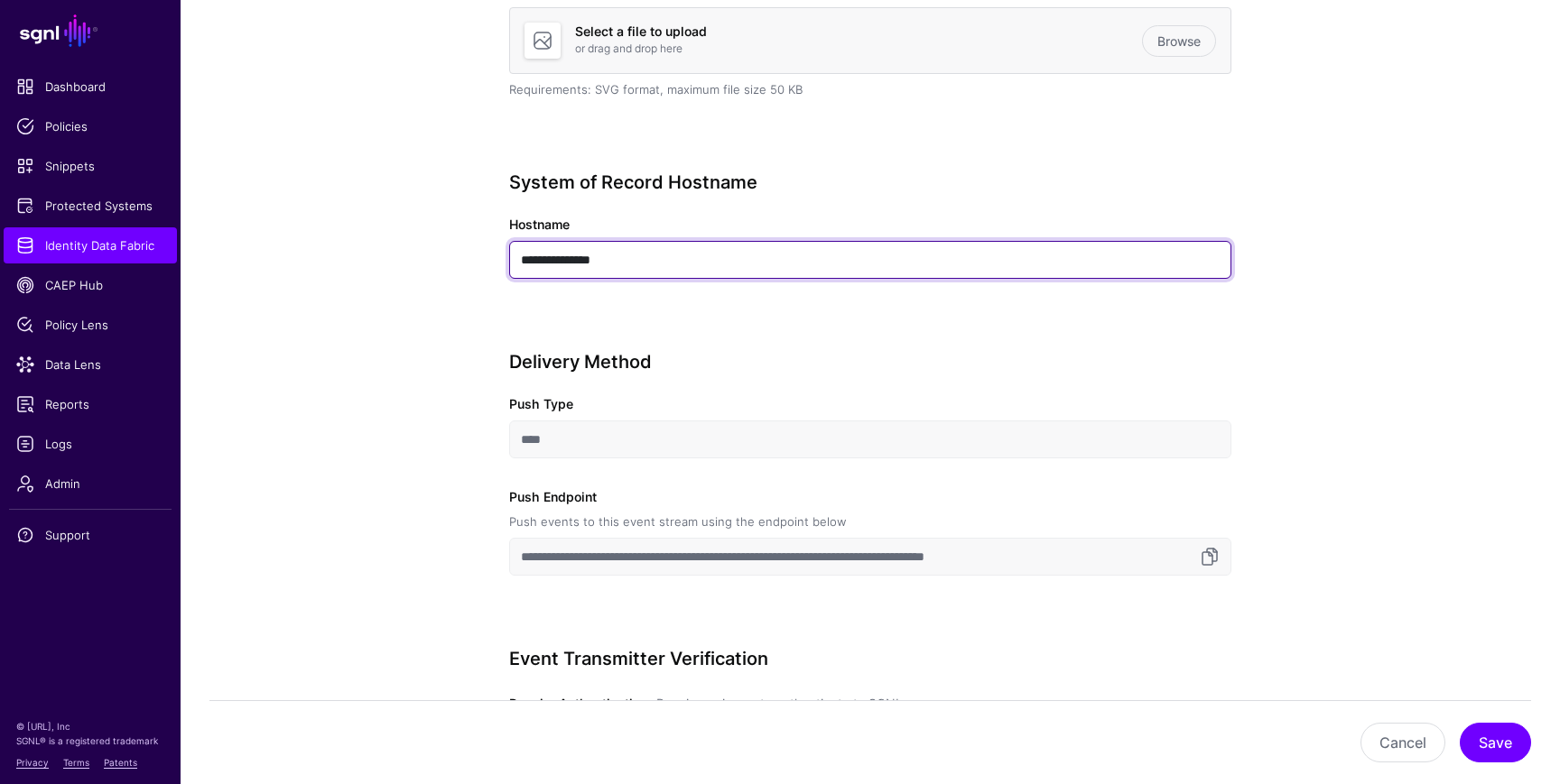
drag, startPoint x: 637, startPoint y: 254, endPoint x: 487, endPoint y: 253, distance: 150.0
click at [487, 253] on div "**********" at bounding box center [870, 603] width 838 height 1680
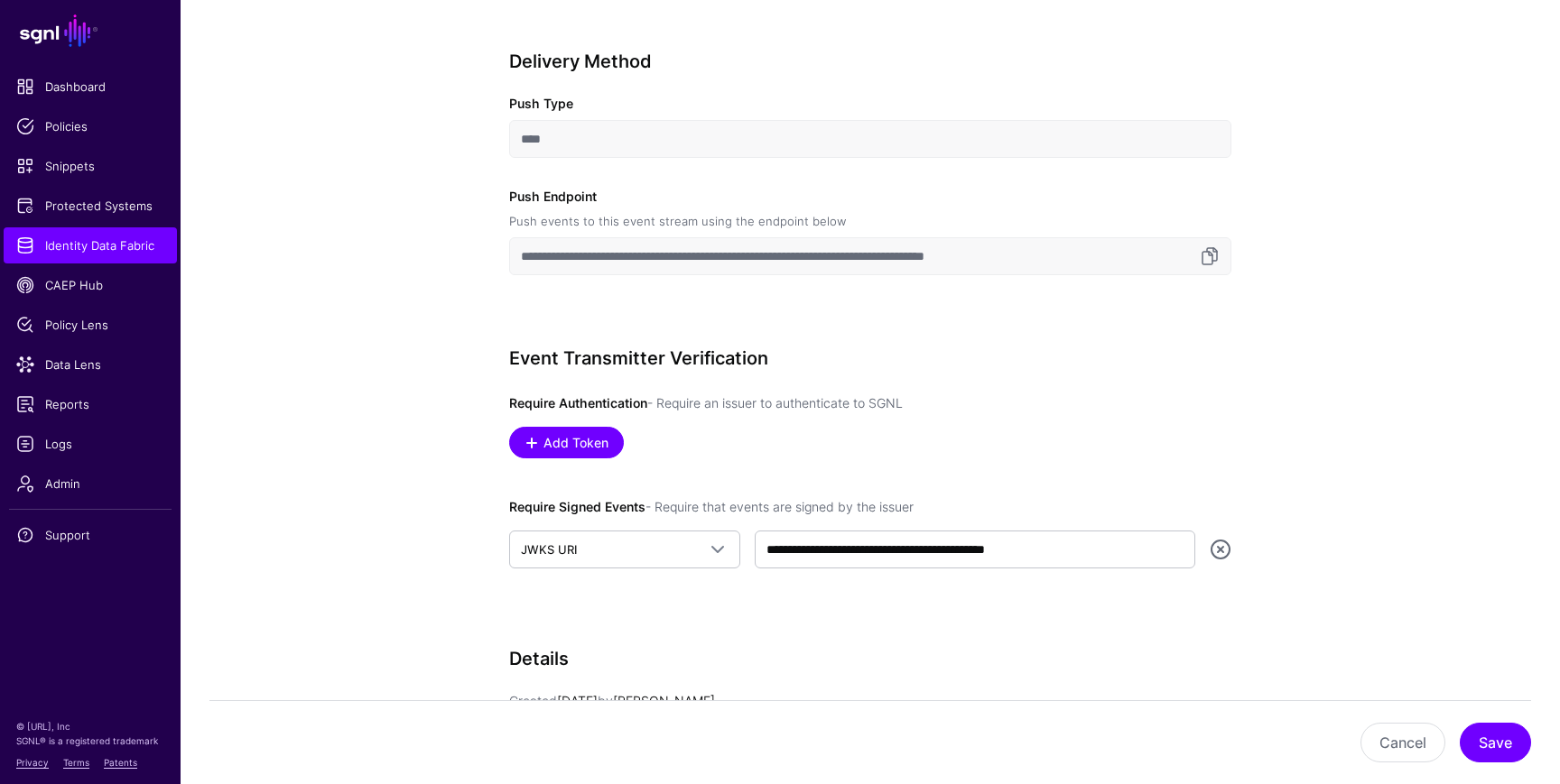
scroll to position [720, 0]
drag, startPoint x: 1079, startPoint y: 552, endPoint x: 766, endPoint y: 551, distance: 313.0
click at [766, 551] on input "**********" at bounding box center [974, 549] width 440 height 38
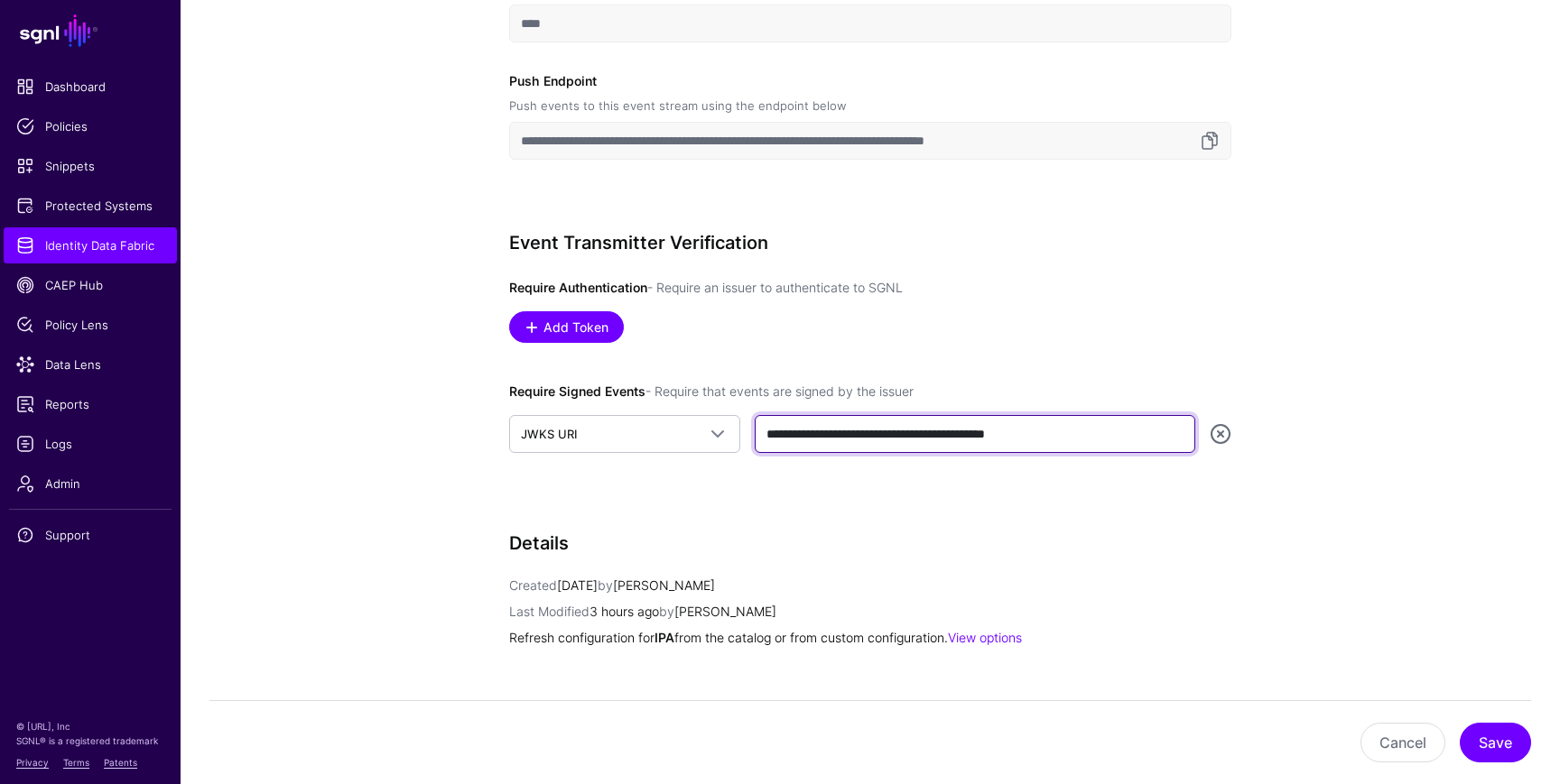
scroll to position [839, 0]
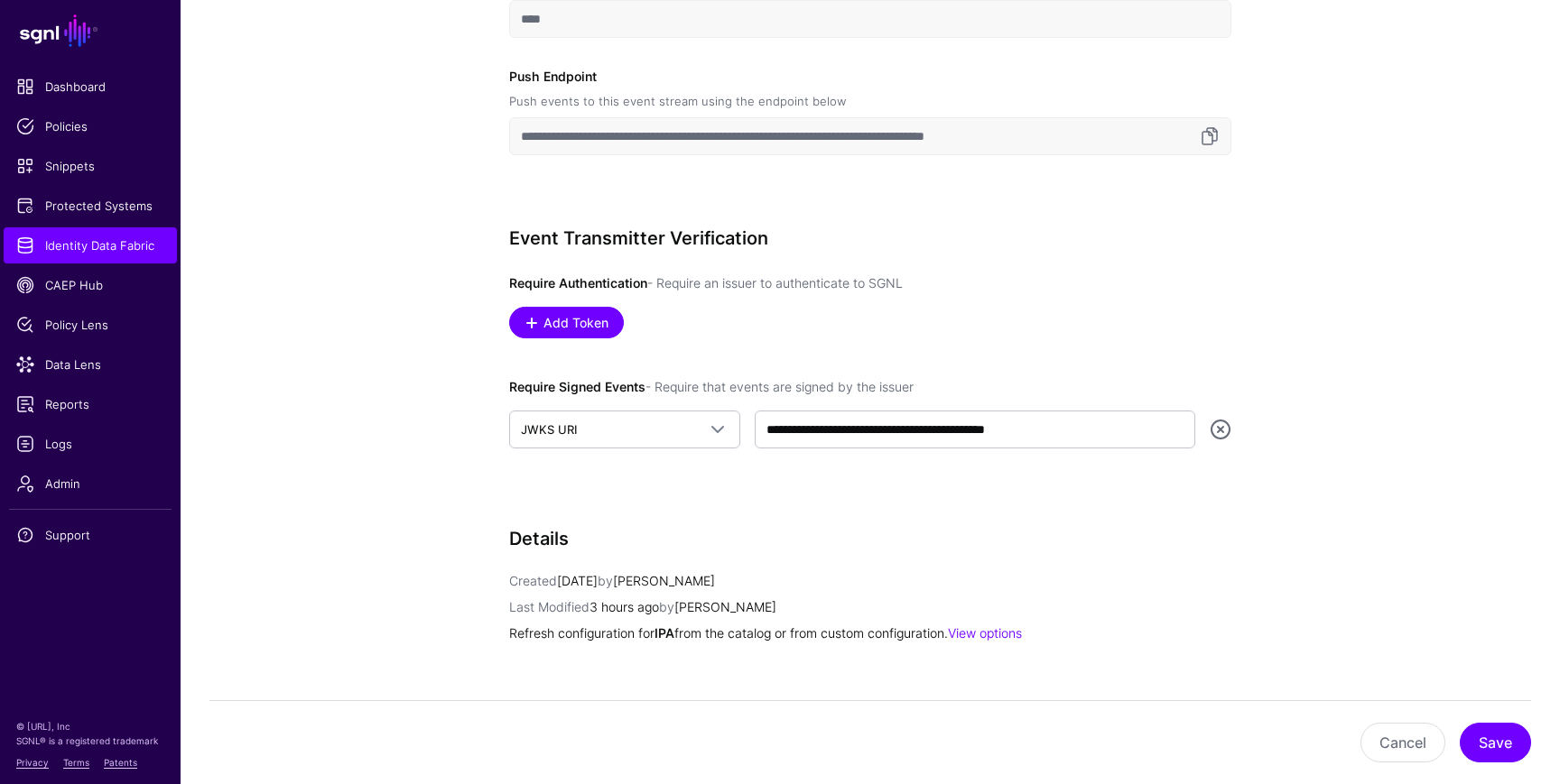
click at [1018, 482] on div "**********" at bounding box center [871, 367] width 722 height 279
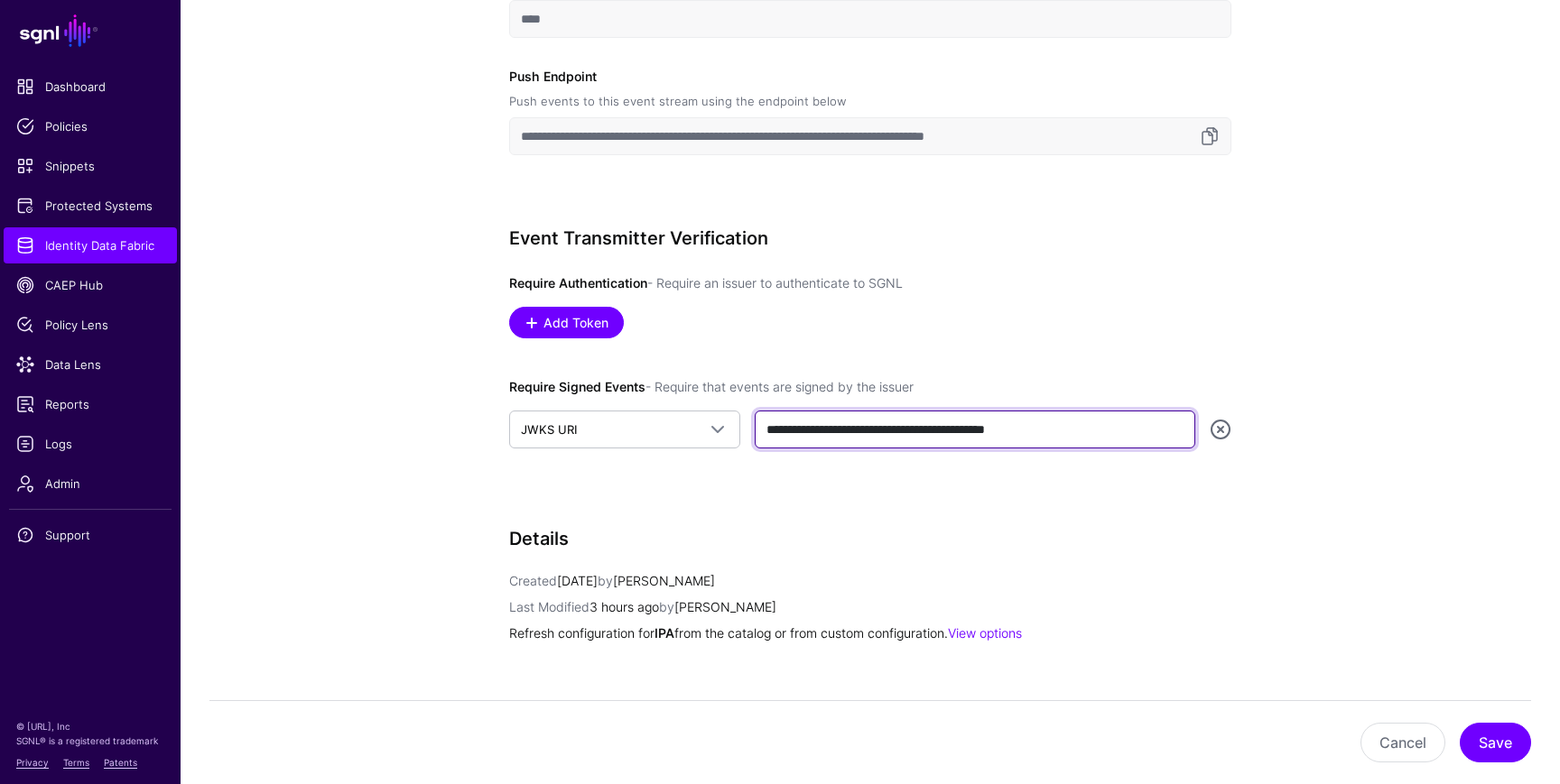
click at [1072, 436] on input "**********" at bounding box center [974, 429] width 440 height 38
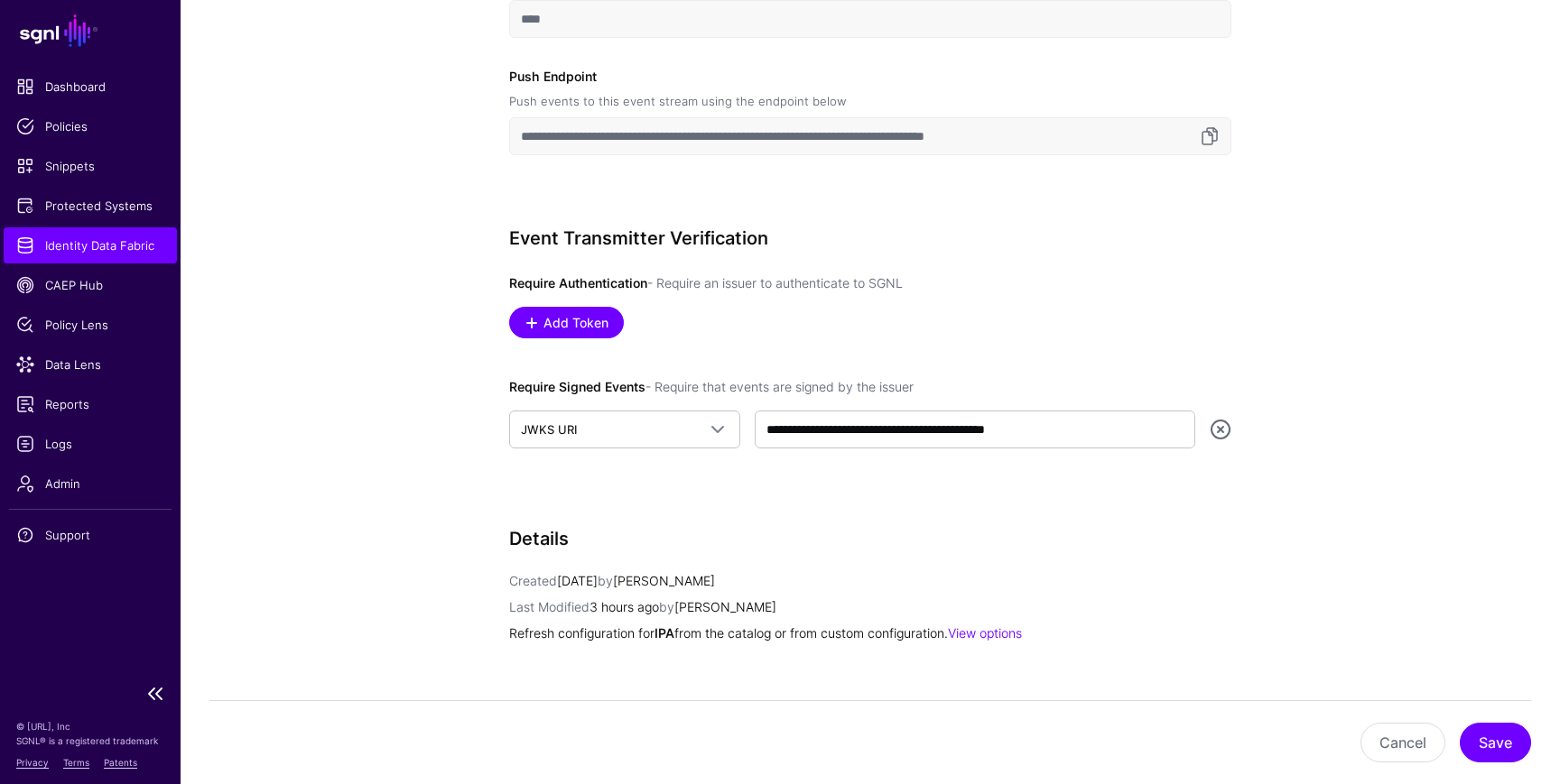
click at [106, 250] on span "Identity Data Fabric" at bounding box center [90, 245] width 148 height 18
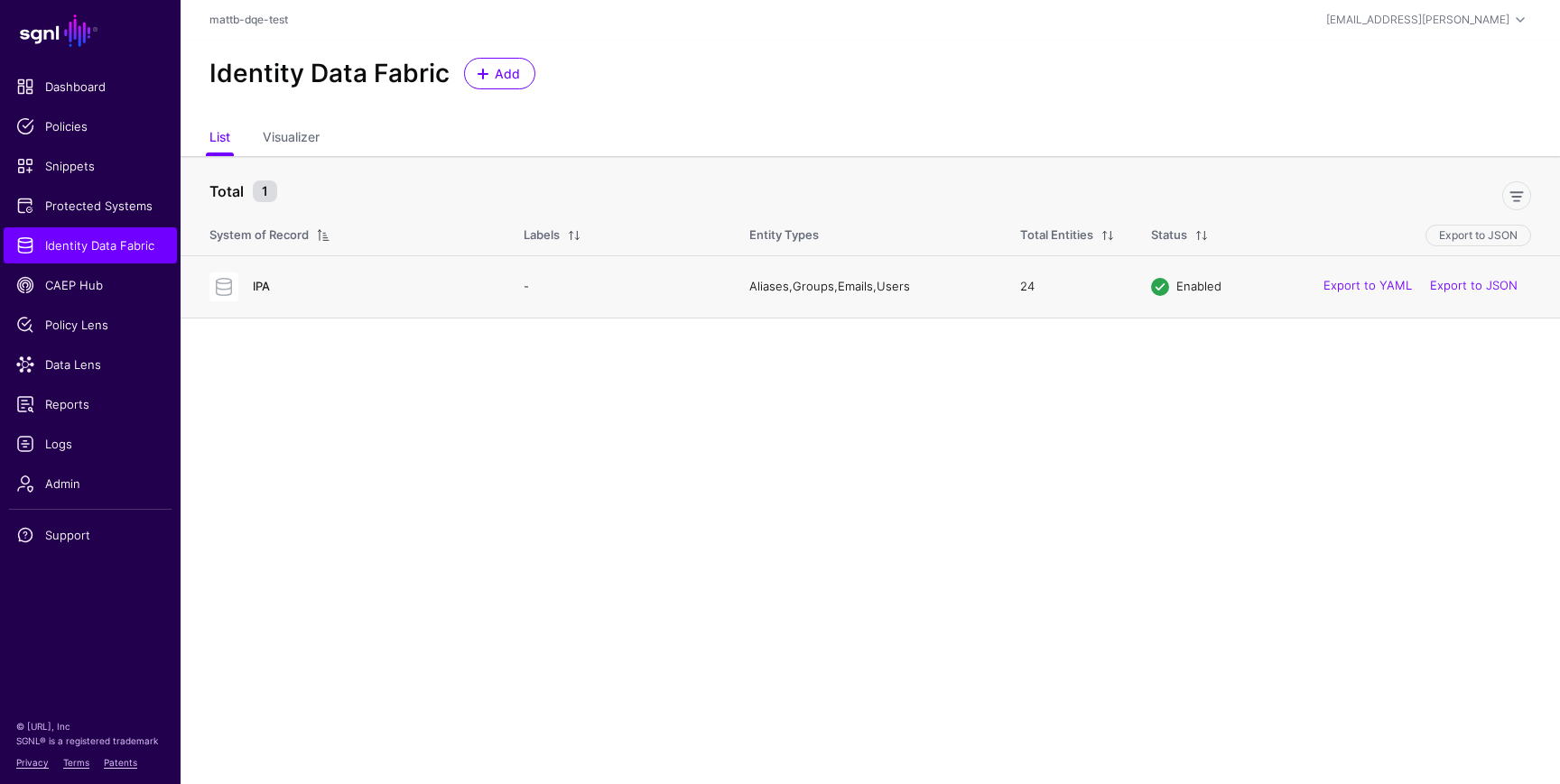
click at [261, 286] on link "IPA" at bounding box center [261, 286] width 17 height 15
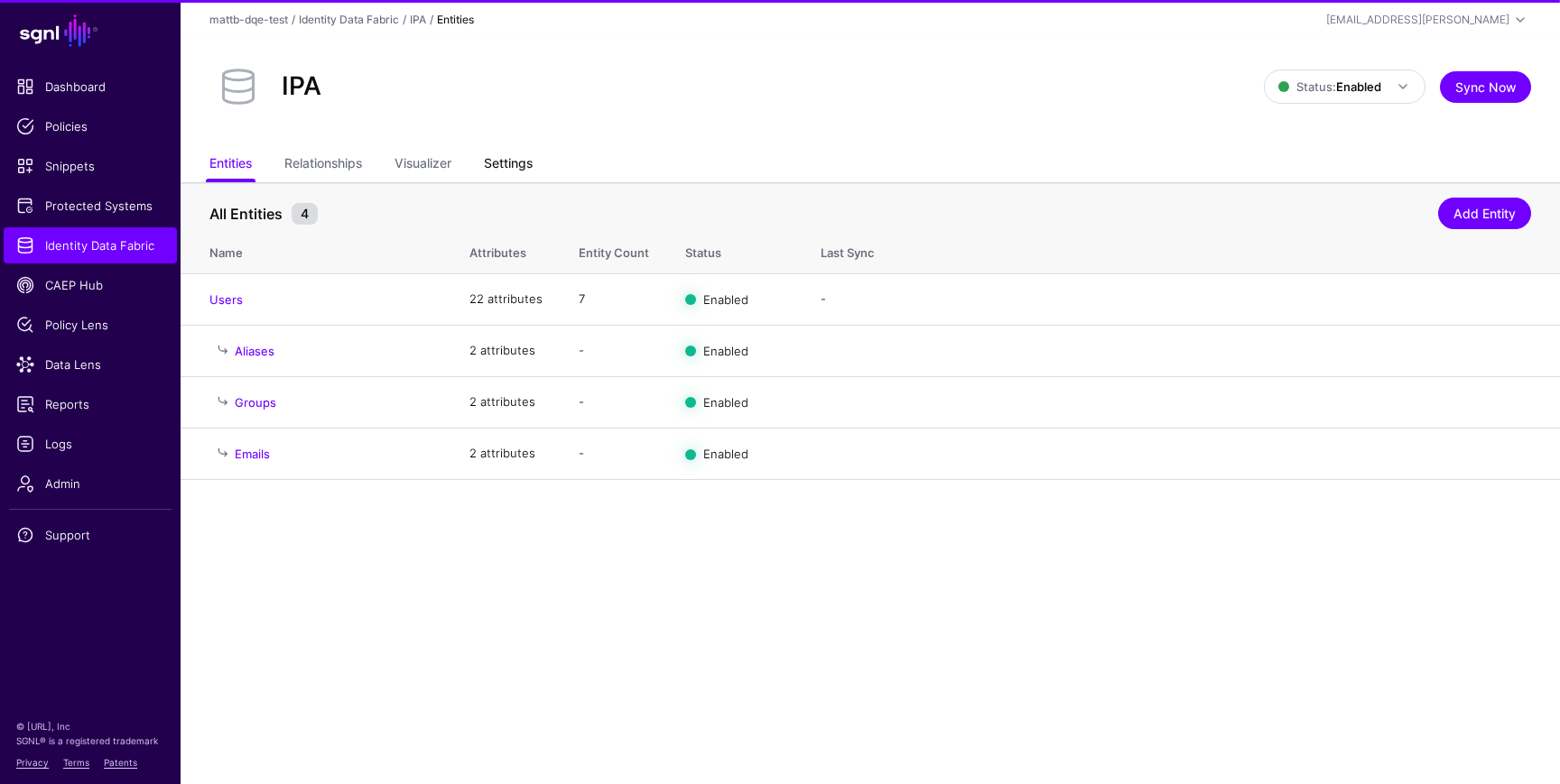
click at [510, 162] on link "Settings" at bounding box center [507, 165] width 48 height 35
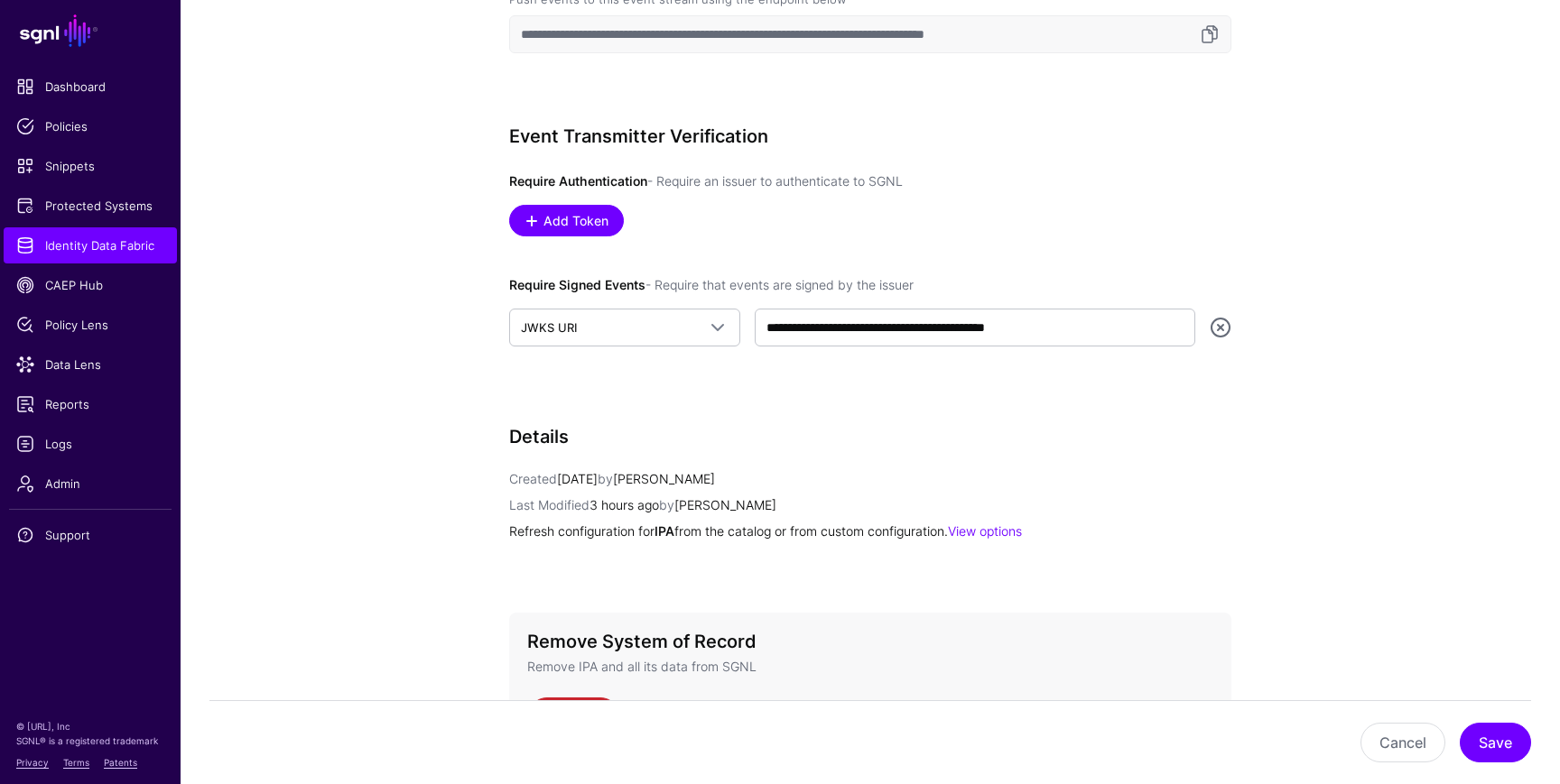
scroll to position [944, 0]
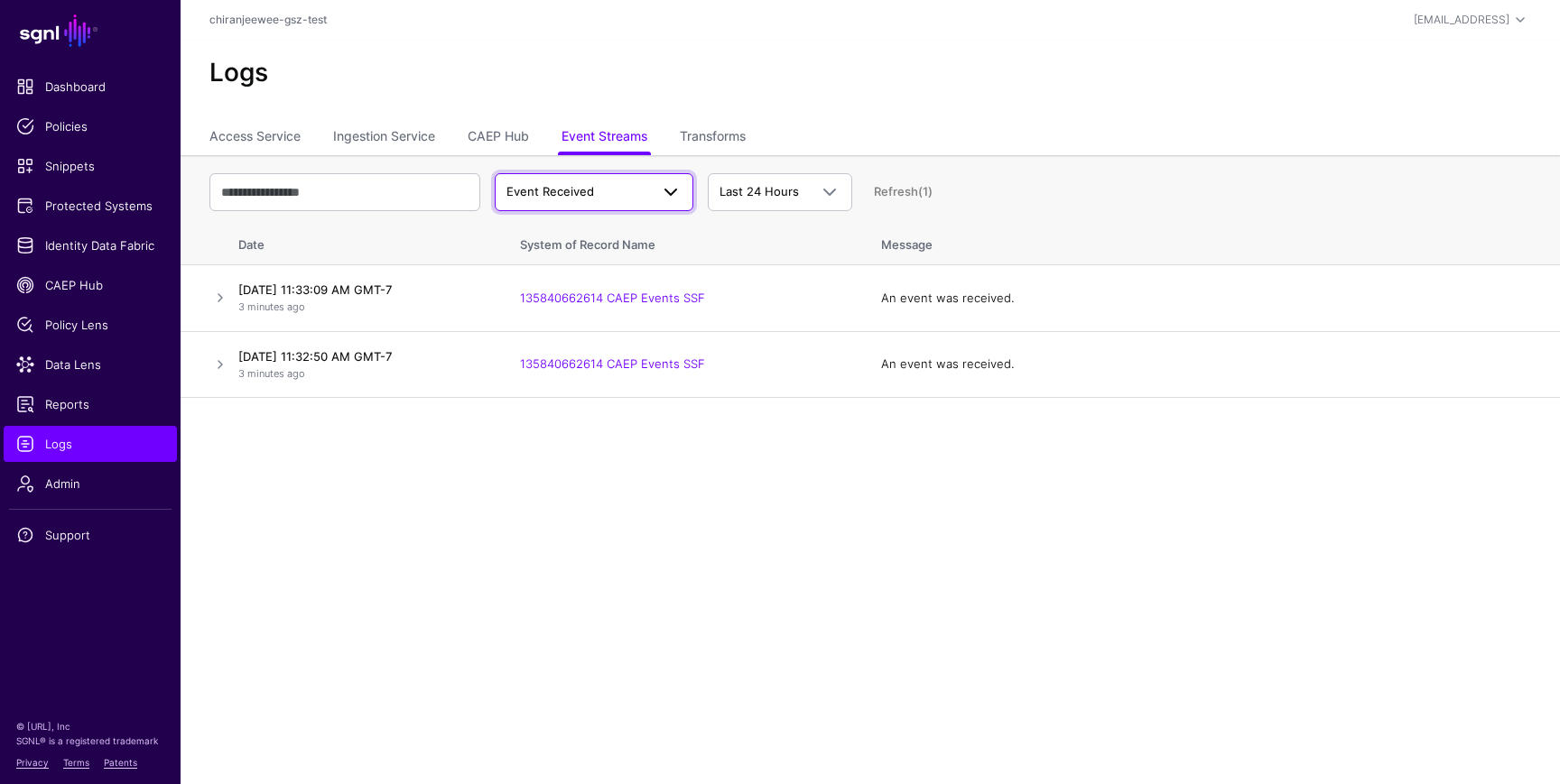
click at [585, 192] on span "Event Received" at bounding box center [550, 191] width 88 height 15
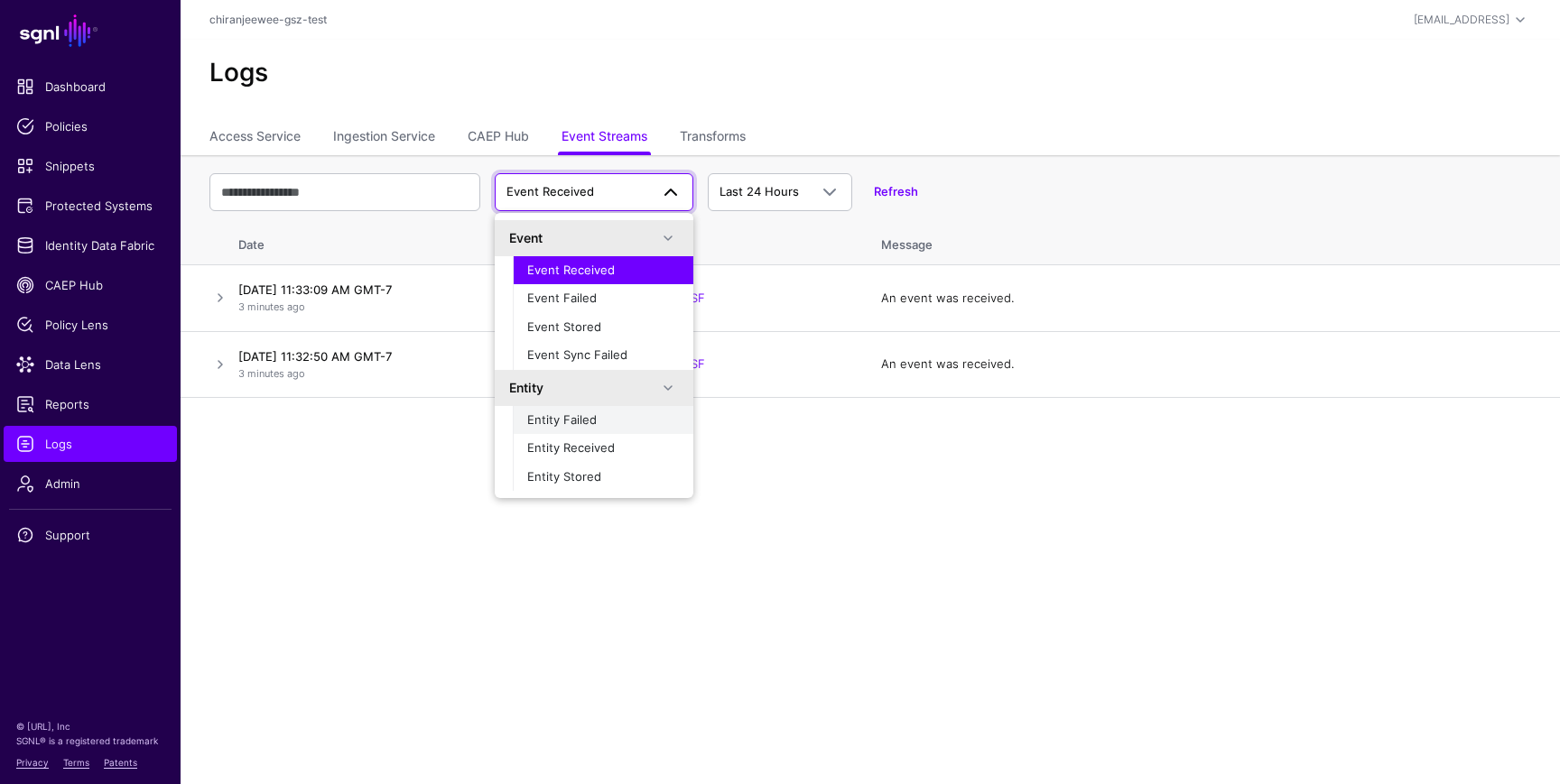
click at [595, 415] on div "Entity Failed" at bounding box center [602, 420] width 151 height 18
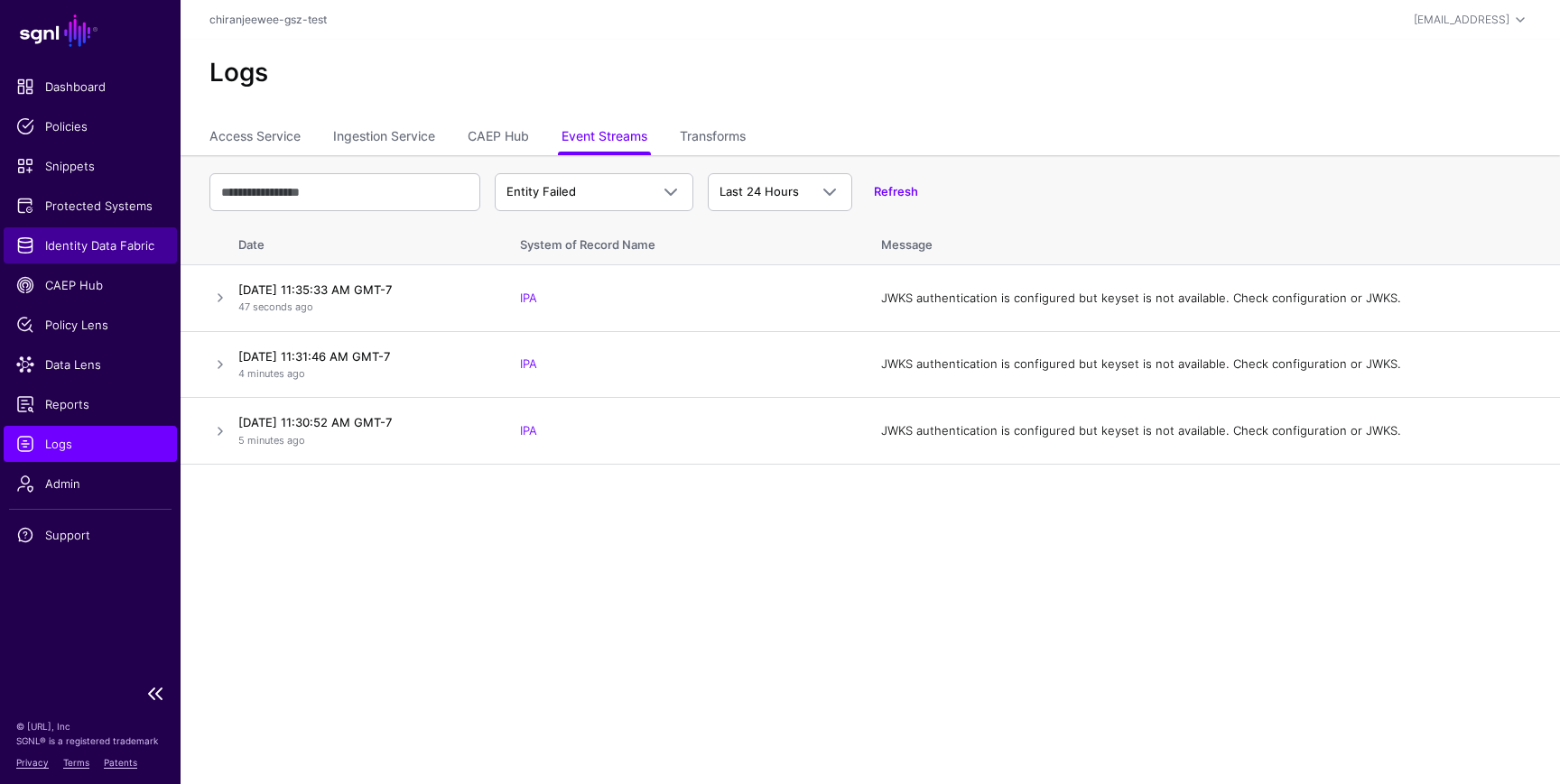
click at [108, 250] on span "Identity Data Fabric" at bounding box center [90, 245] width 148 height 18
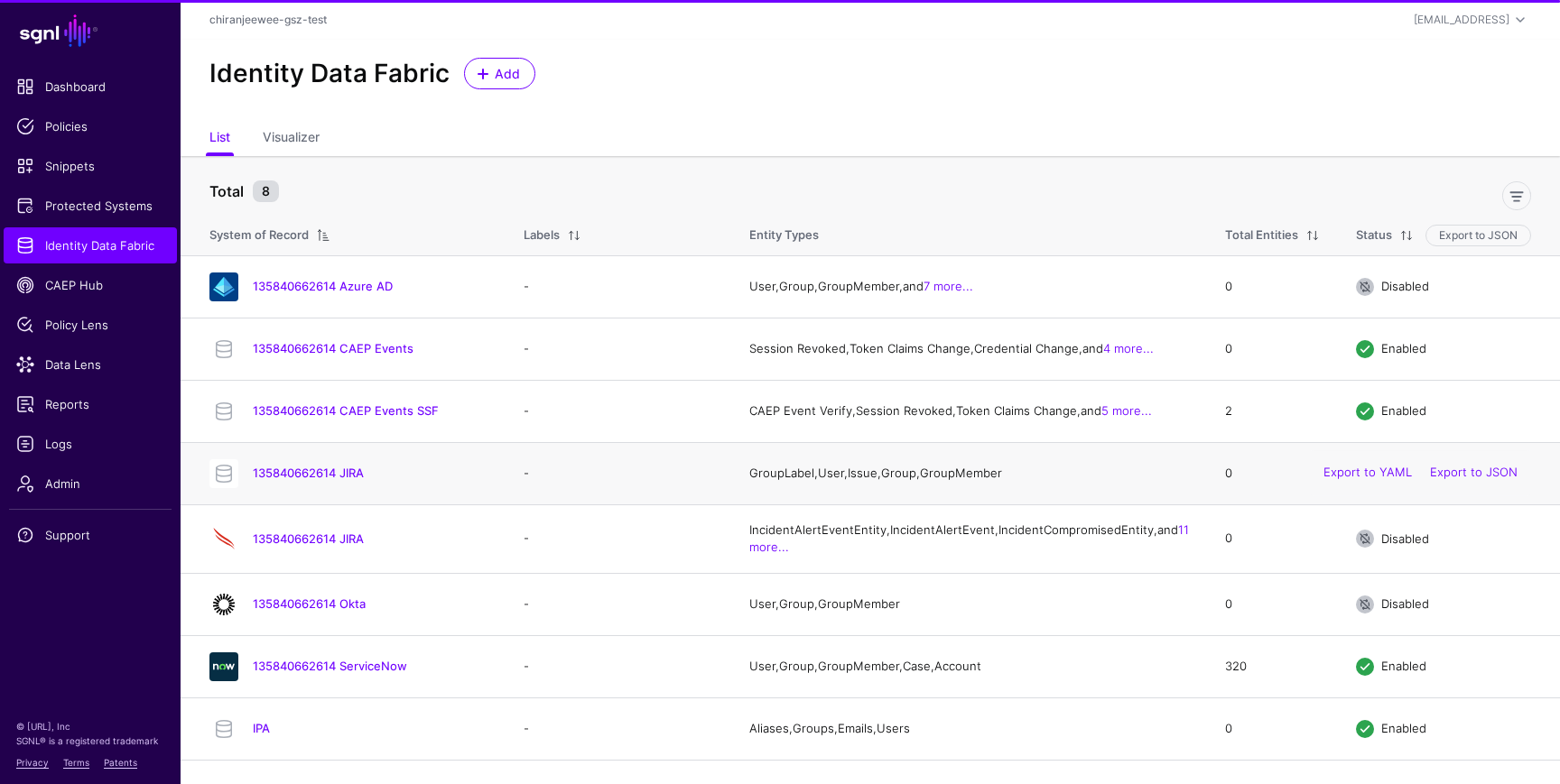
scroll to position [19, 0]
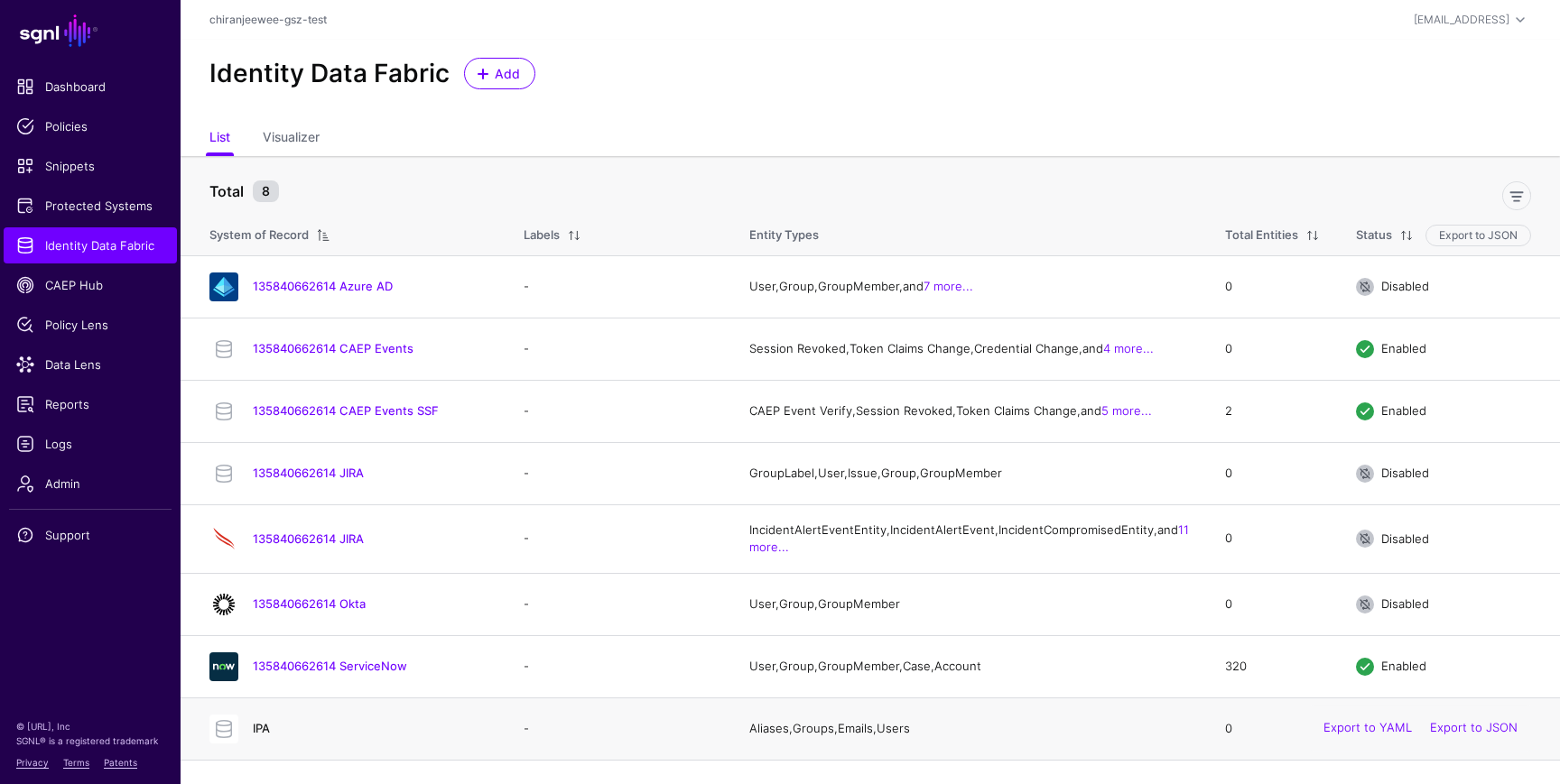
click at [253, 737] on h4 "IPA" at bounding box center [370, 728] width 234 height 16
click at [258, 736] on link "IPA" at bounding box center [261, 728] width 17 height 15
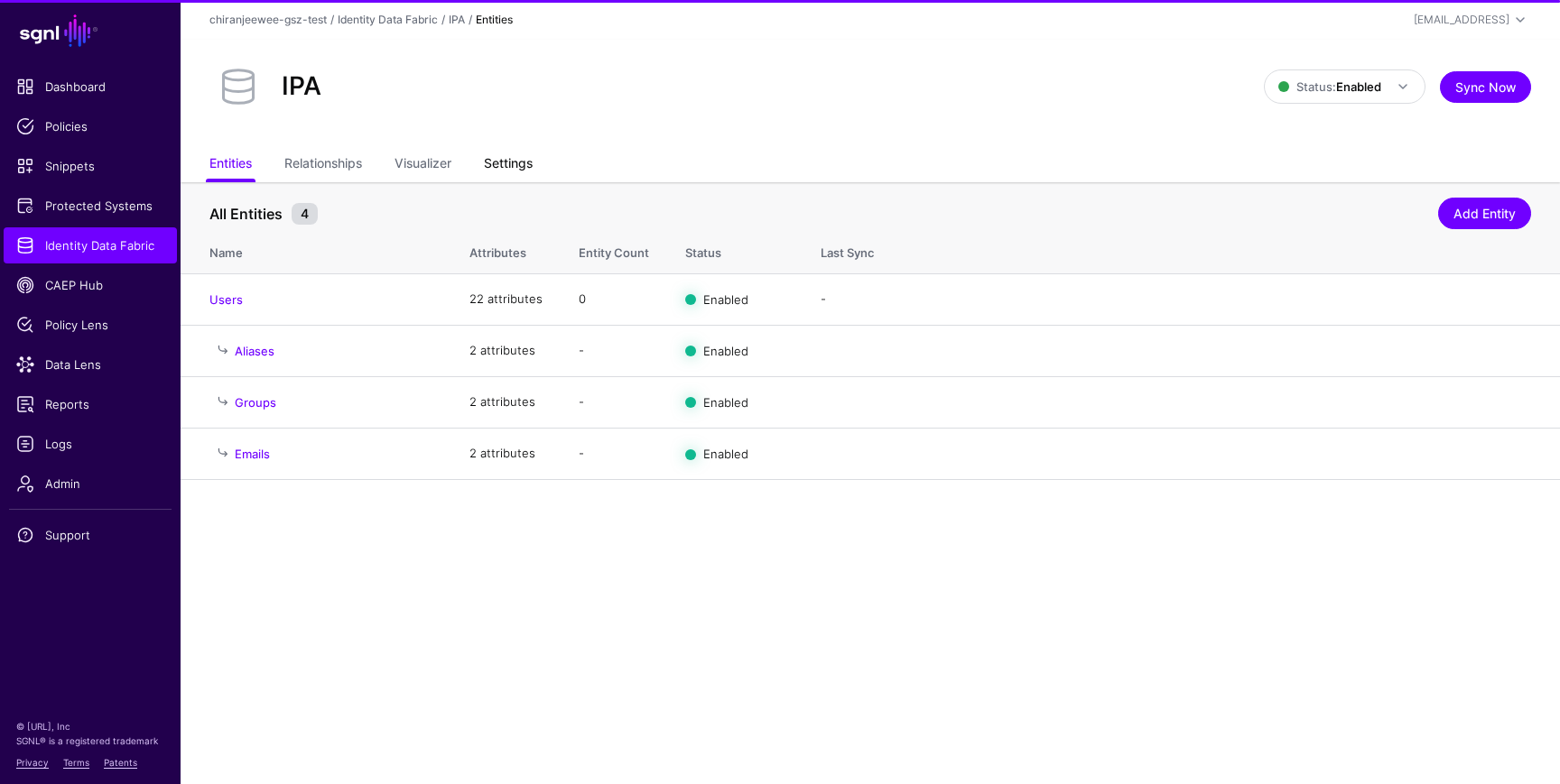
click at [526, 165] on link "Settings" at bounding box center [507, 165] width 48 height 35
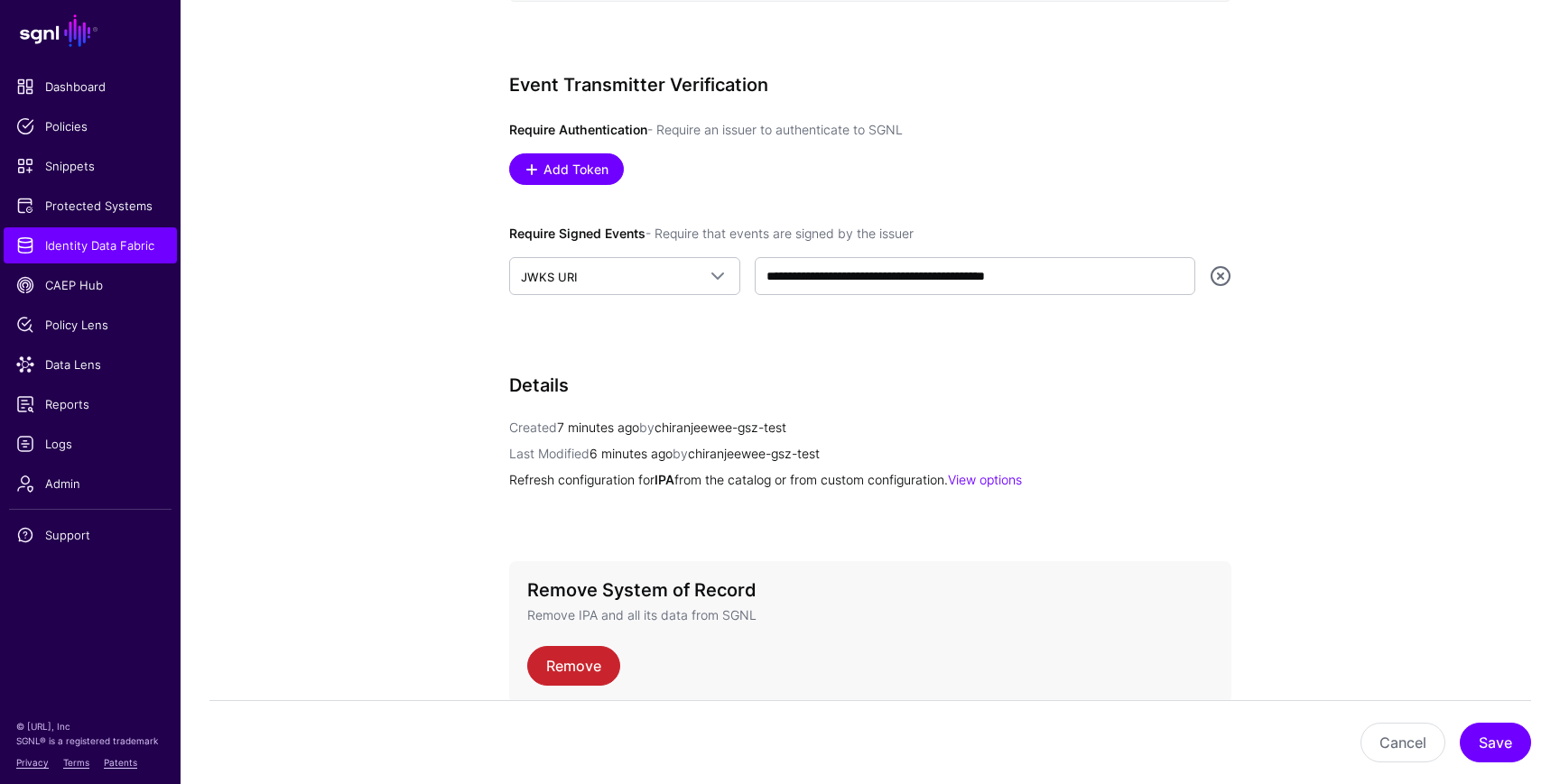
scroll to position [1082, 0]
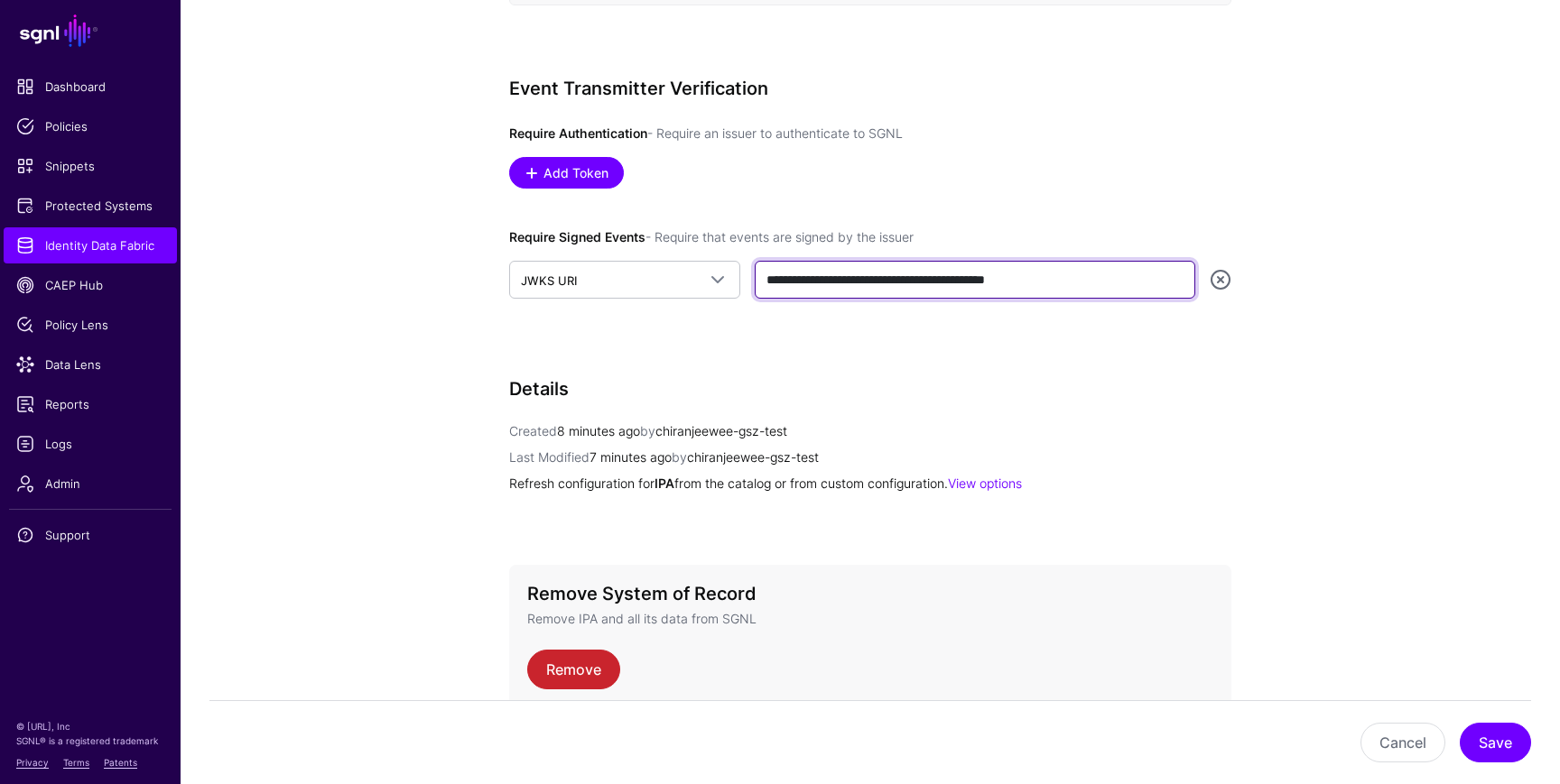
click at [1092, 283] on input "**********" at bounding box center [974, 280] width 440 height 38
paste input "text"
type input "**********"
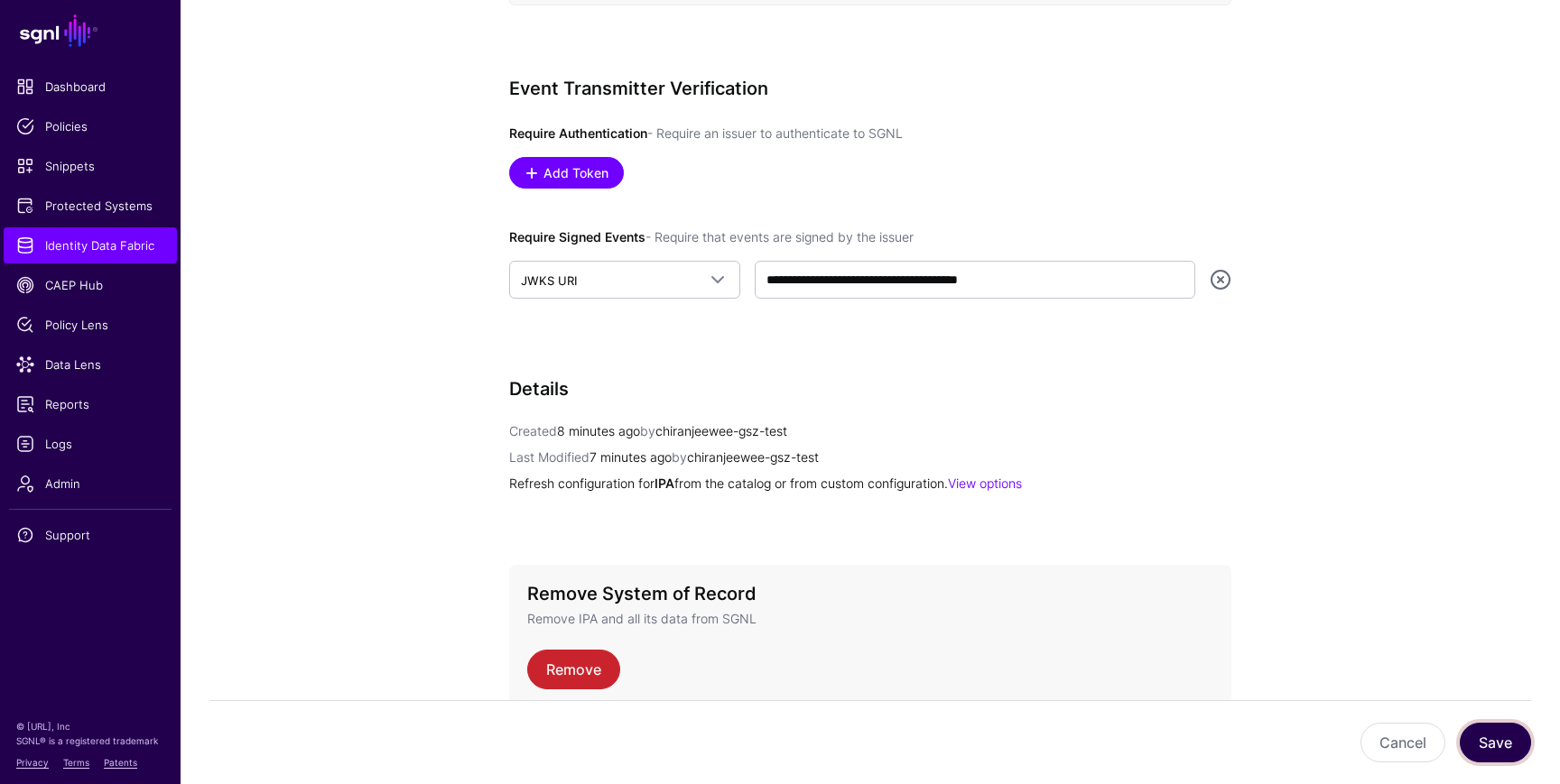
click at [1492, 736] on button "Save" at bounding box center [1496, 742] width 71 height 40
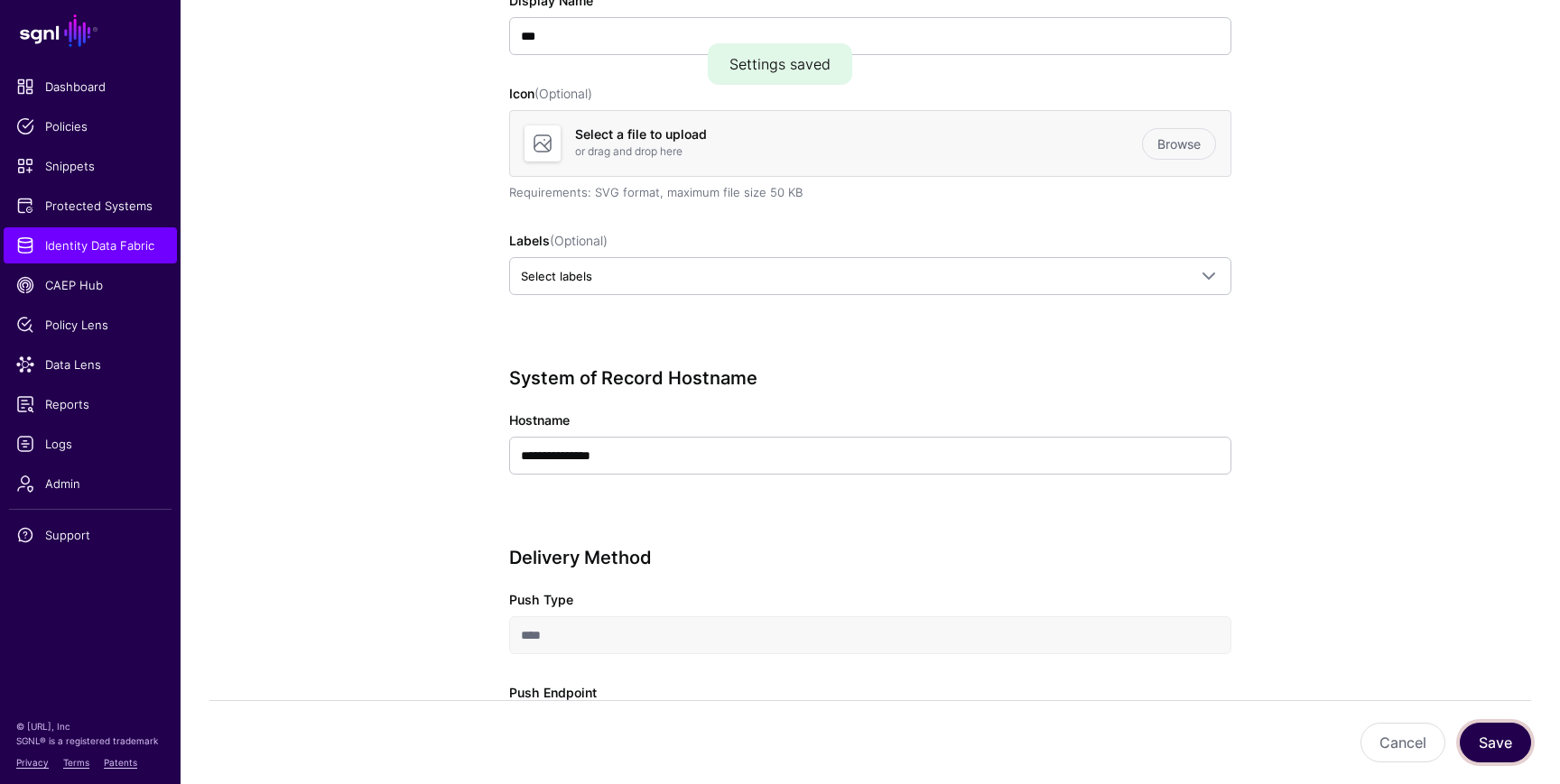
scroll to position [0, 0]
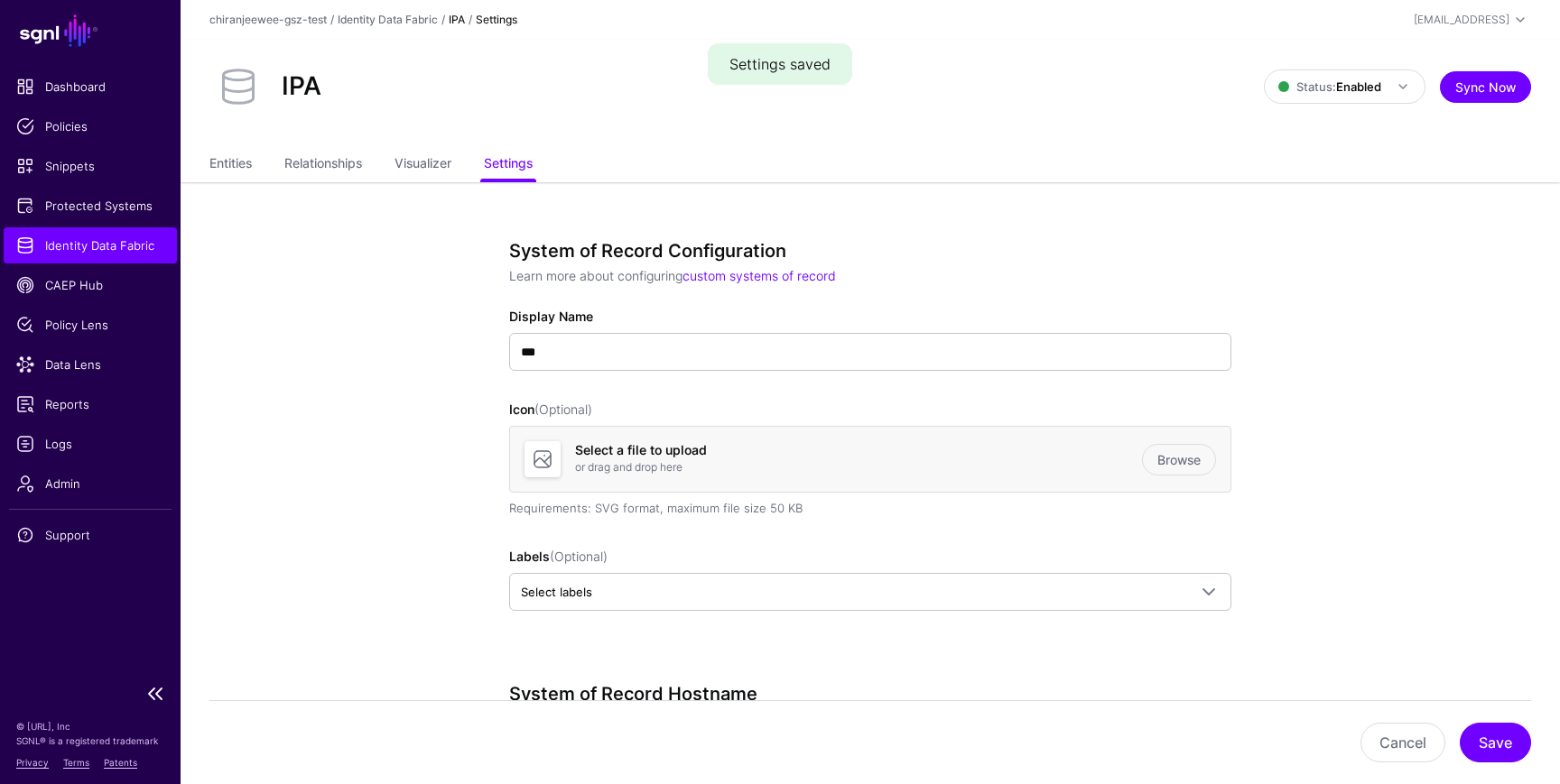
click at [133, 241] on span "Identity Data Fabric" at bounding box center [90, 245] width 148 height 18
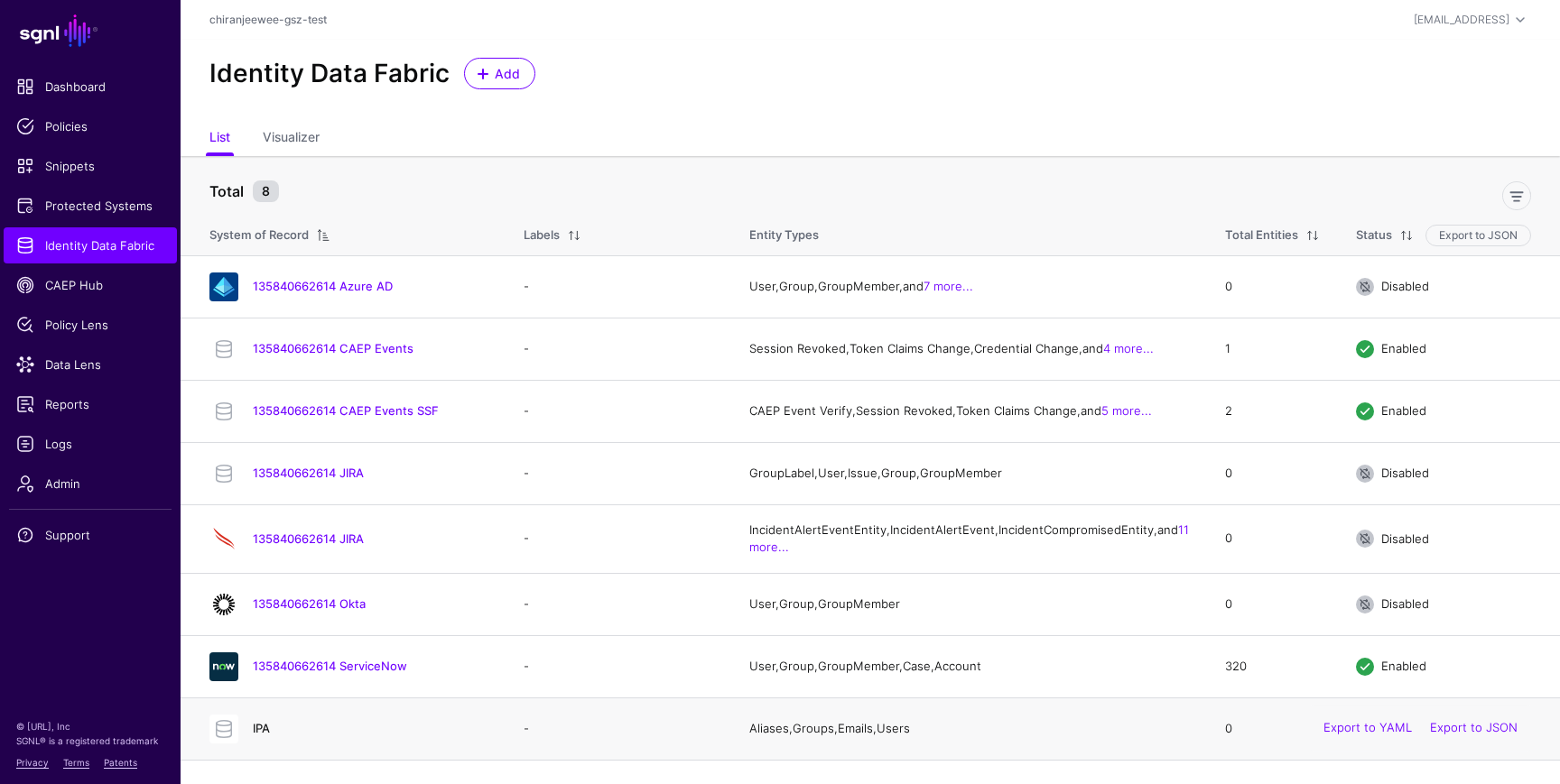
click at [263, 736] on link "IPA" at bounding box center [261, 728] width 17 height 15
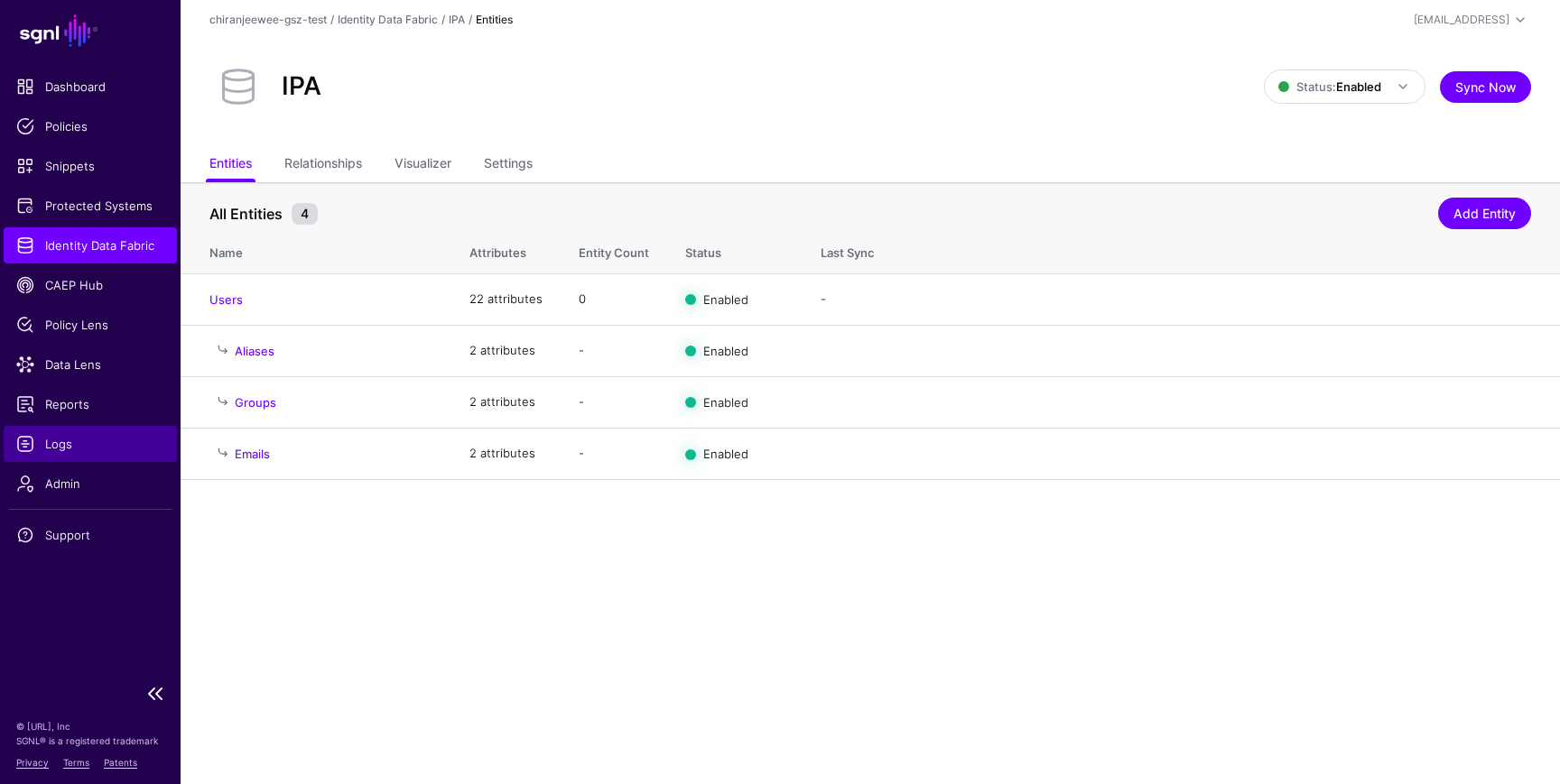
click at [103, 436] on span "Logs" at bounding box center [90, 444] width 148 height 18
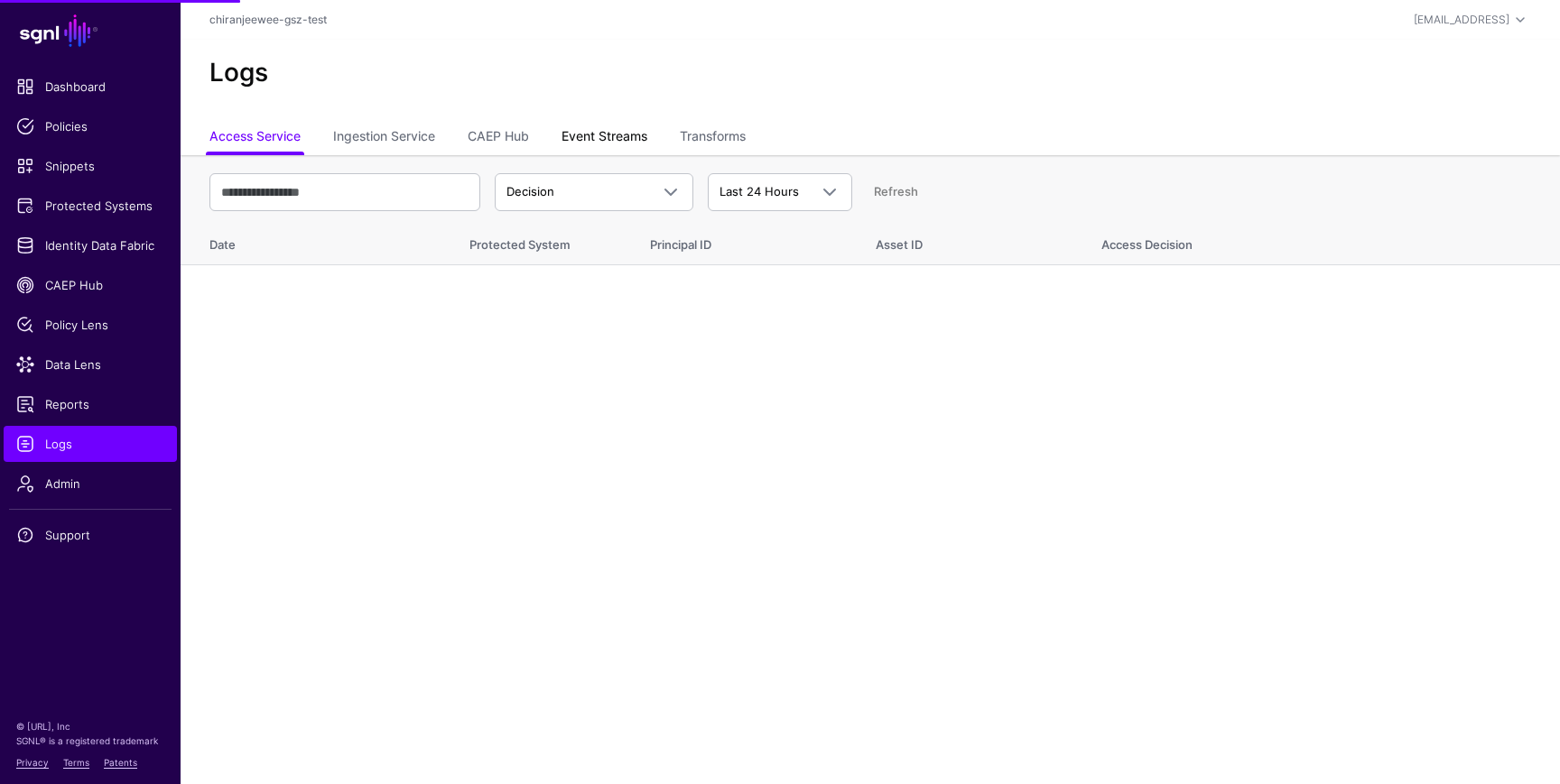
click at [647, 121] on link "Event Streams" at bounding box center [604, 137] width 86 height 35
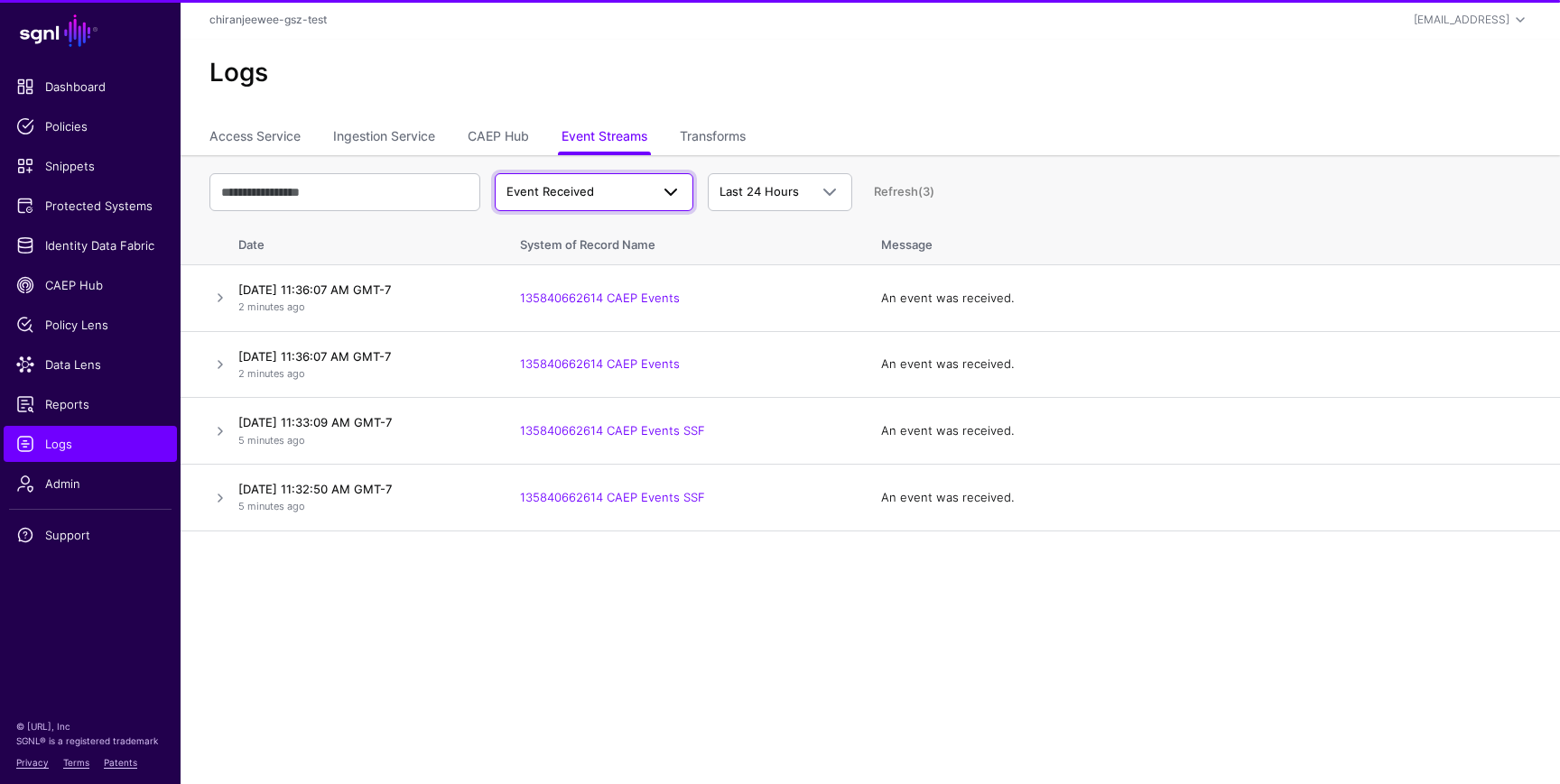
click at [610, 193] on span "Event Received" at bounding box center [578, 192] width 142 height 18
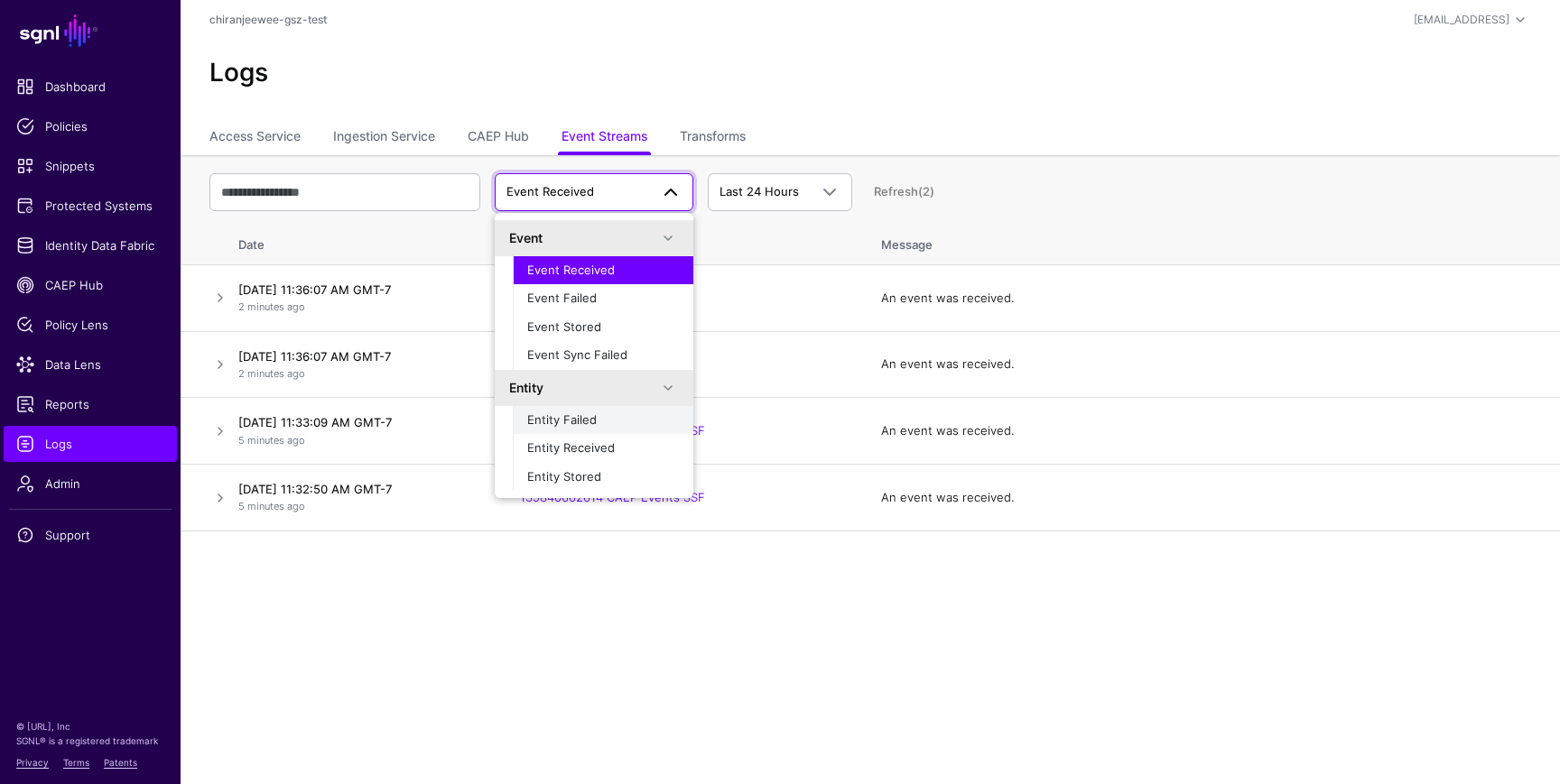
click at [586, 413] on span "Entity Failed" at bounding box center [562, 419] width 69 height 15
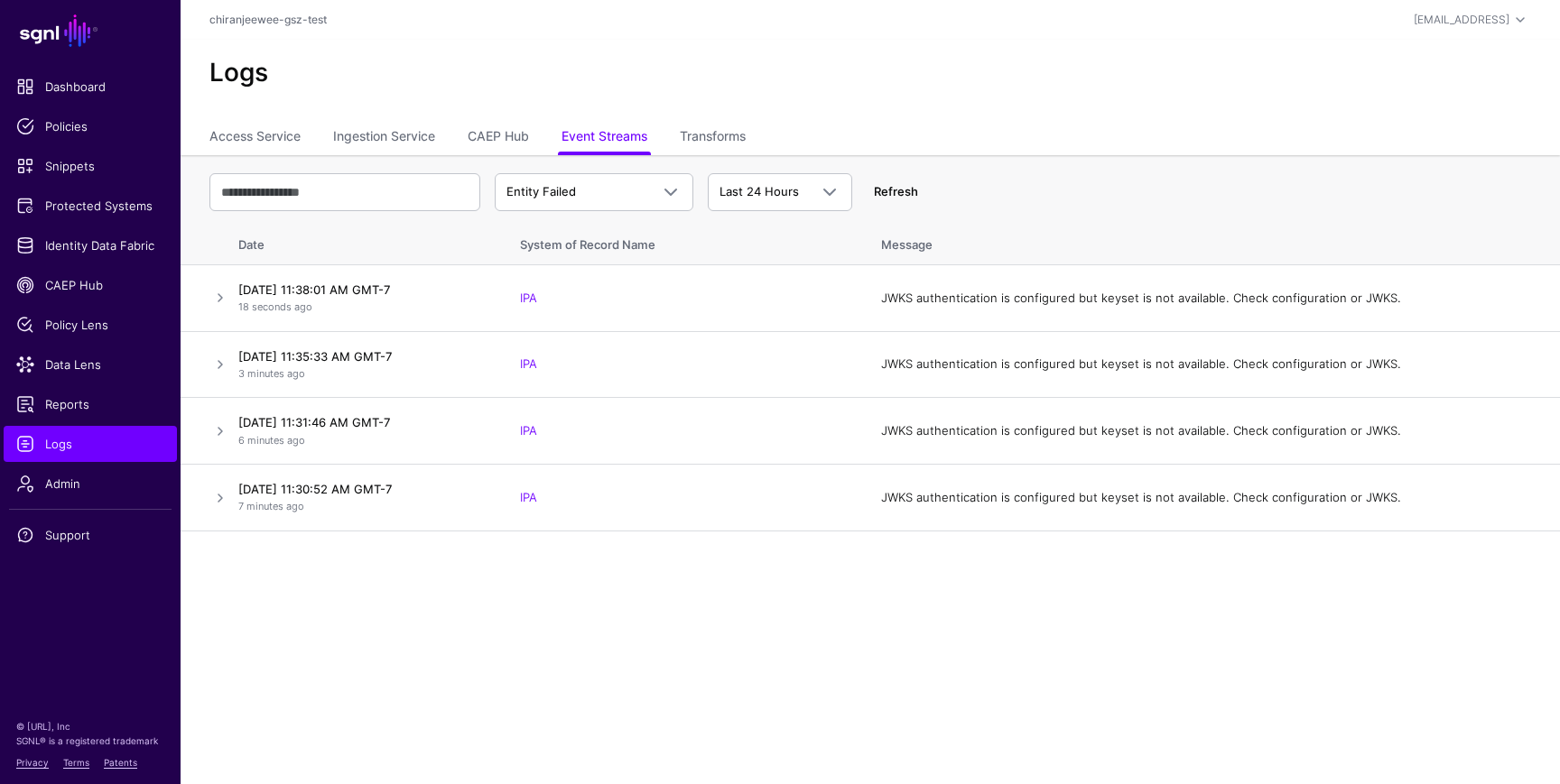
click at [915, 185] on link "Refresh" at bounding box center [896, 191] width 45 height 15
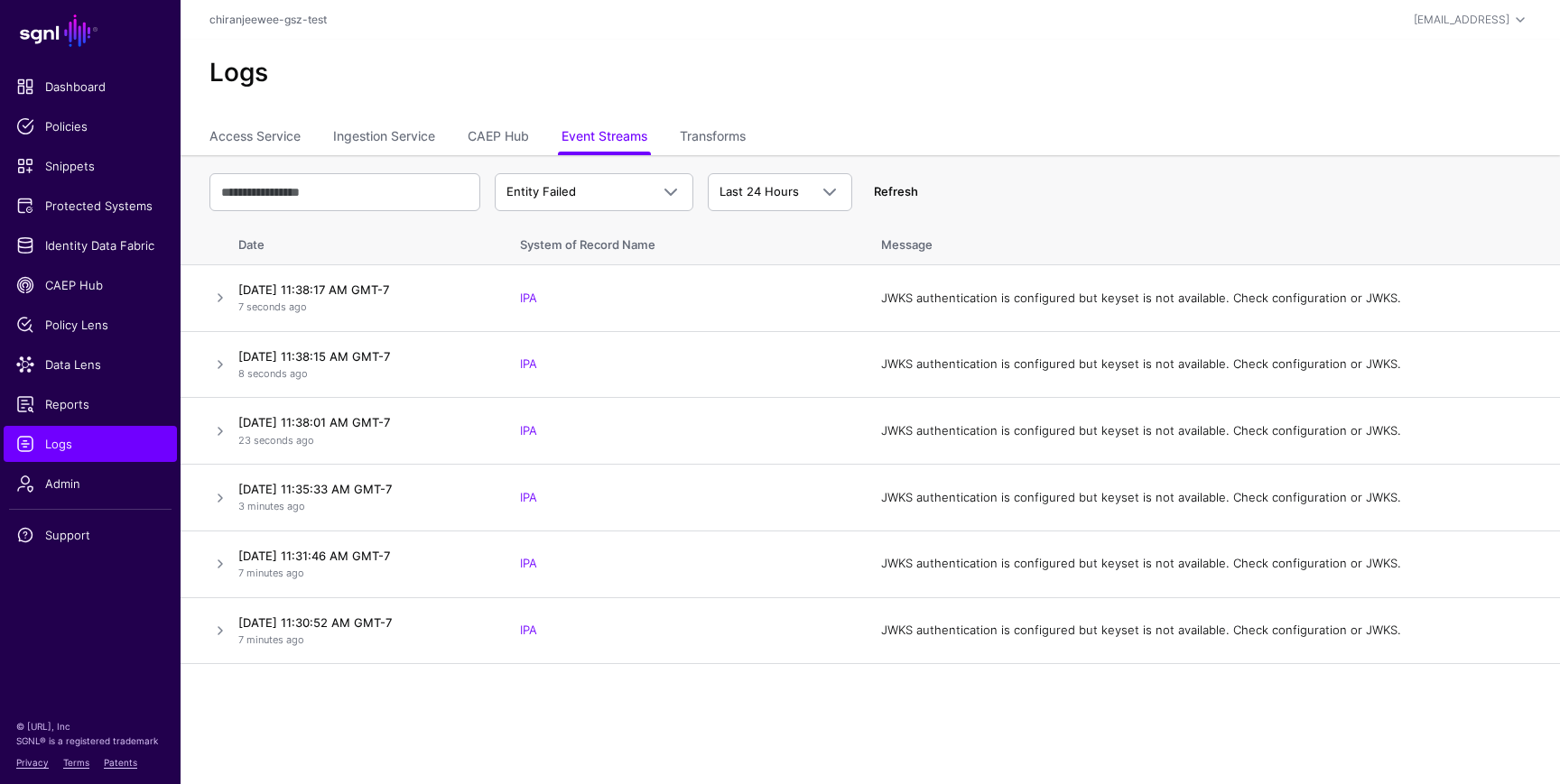
click at [896, 191] on link "Refresh" at bounding box center [896, 191] width 45 height 15
click at [119, 251] on span "Identity Data Fabric" at bounding box center [90, 245] width 148 height 18
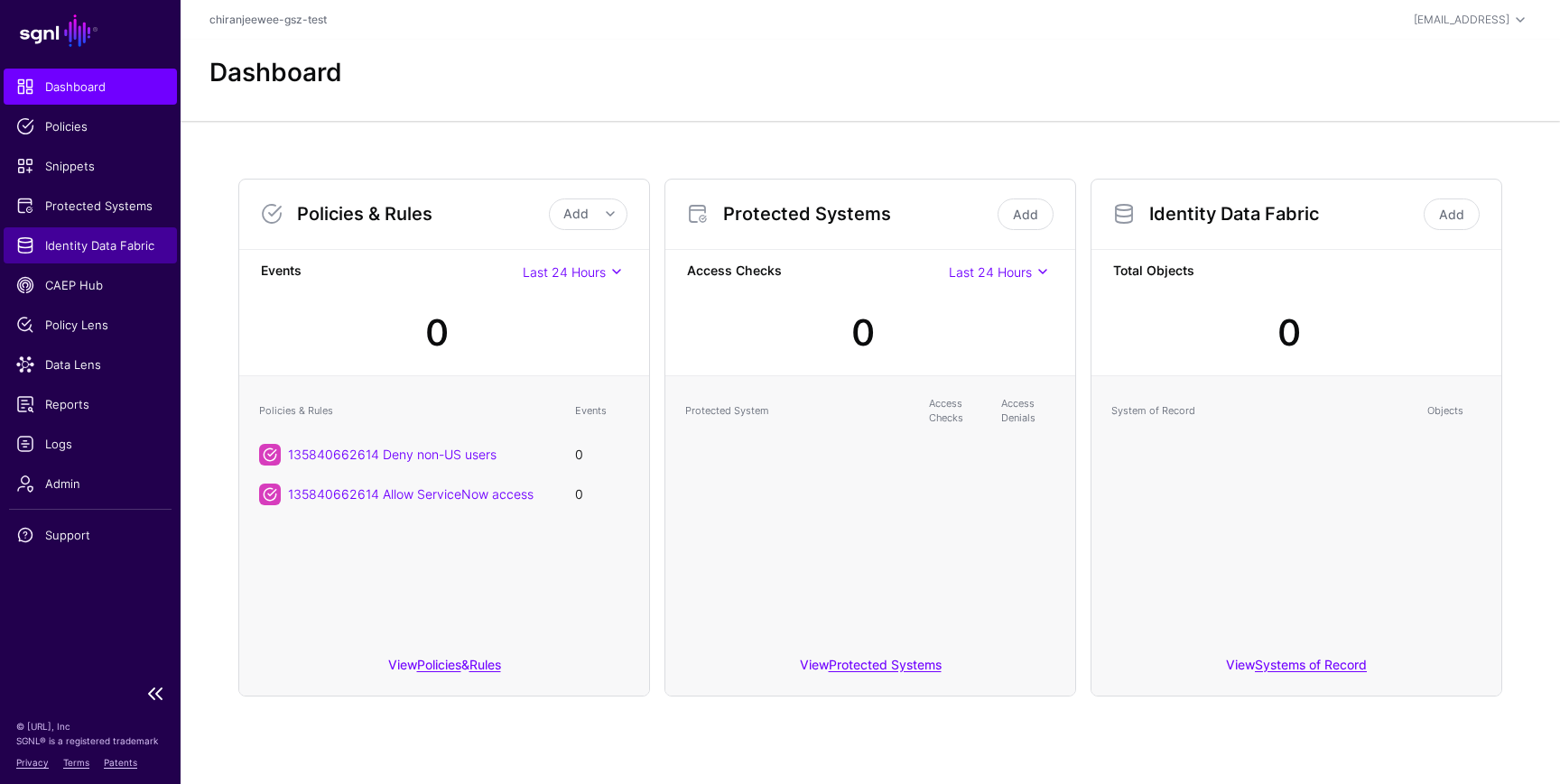
click at [116, 253] on span "Identity Data Fabric" at bounding box center [90, 245] width 148 height 18
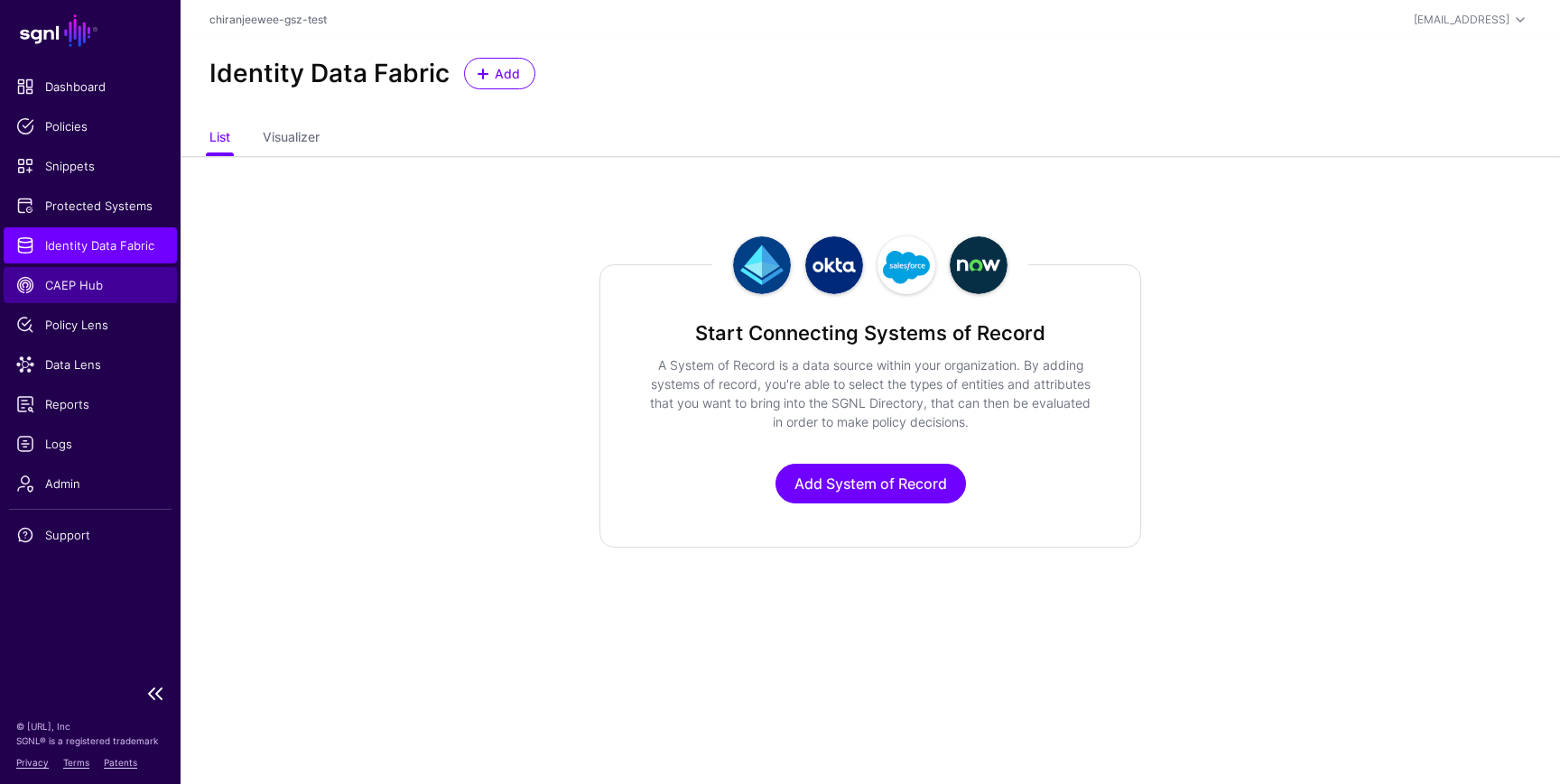
click at [116, 268] on link "CAEP Hub" at bounding box center [90, 285] width 173 height 37
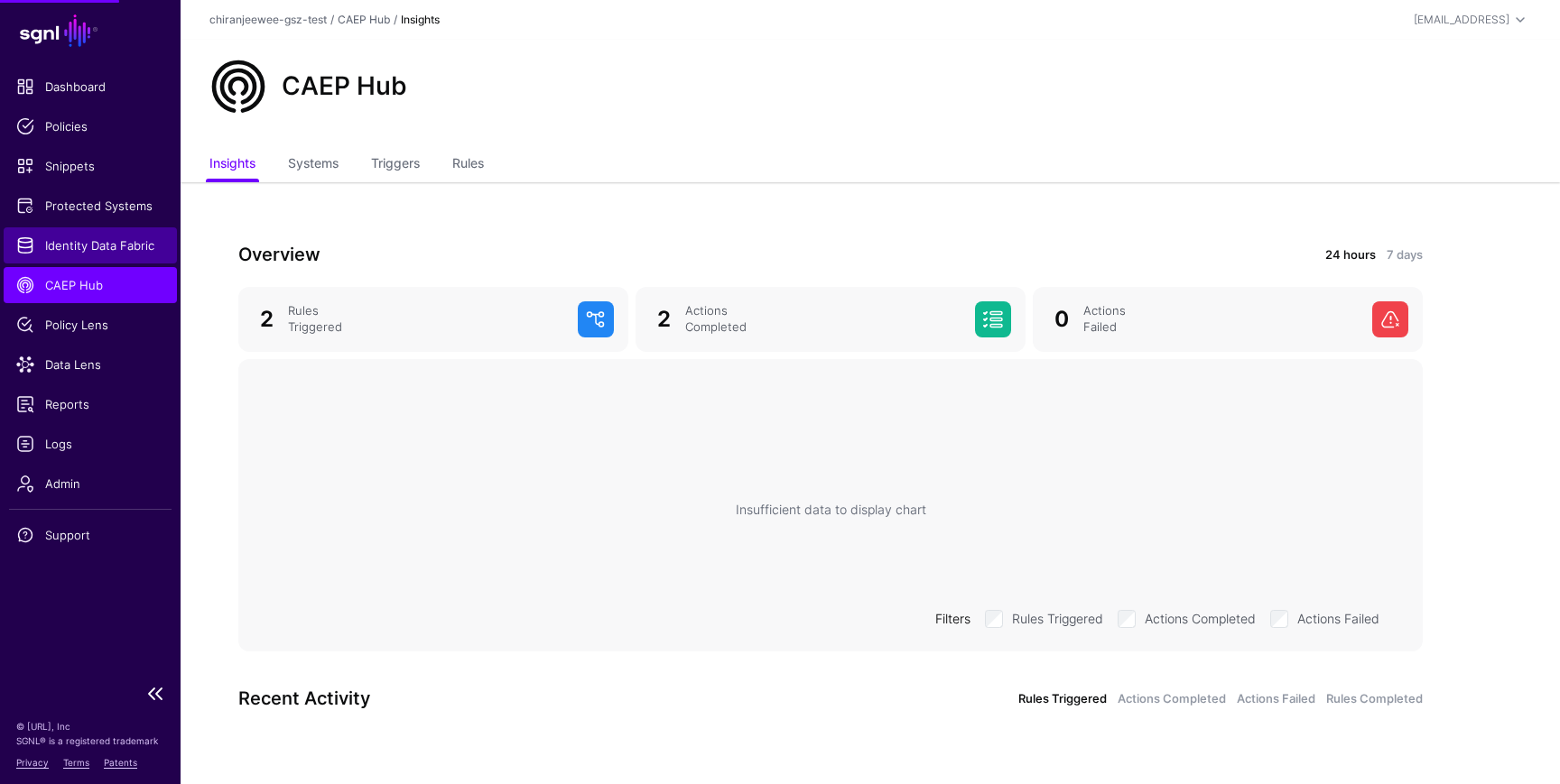
click at [103, 238] on span "Identity Data Fabric" at bounding box center [90, 245] width 148 height 18
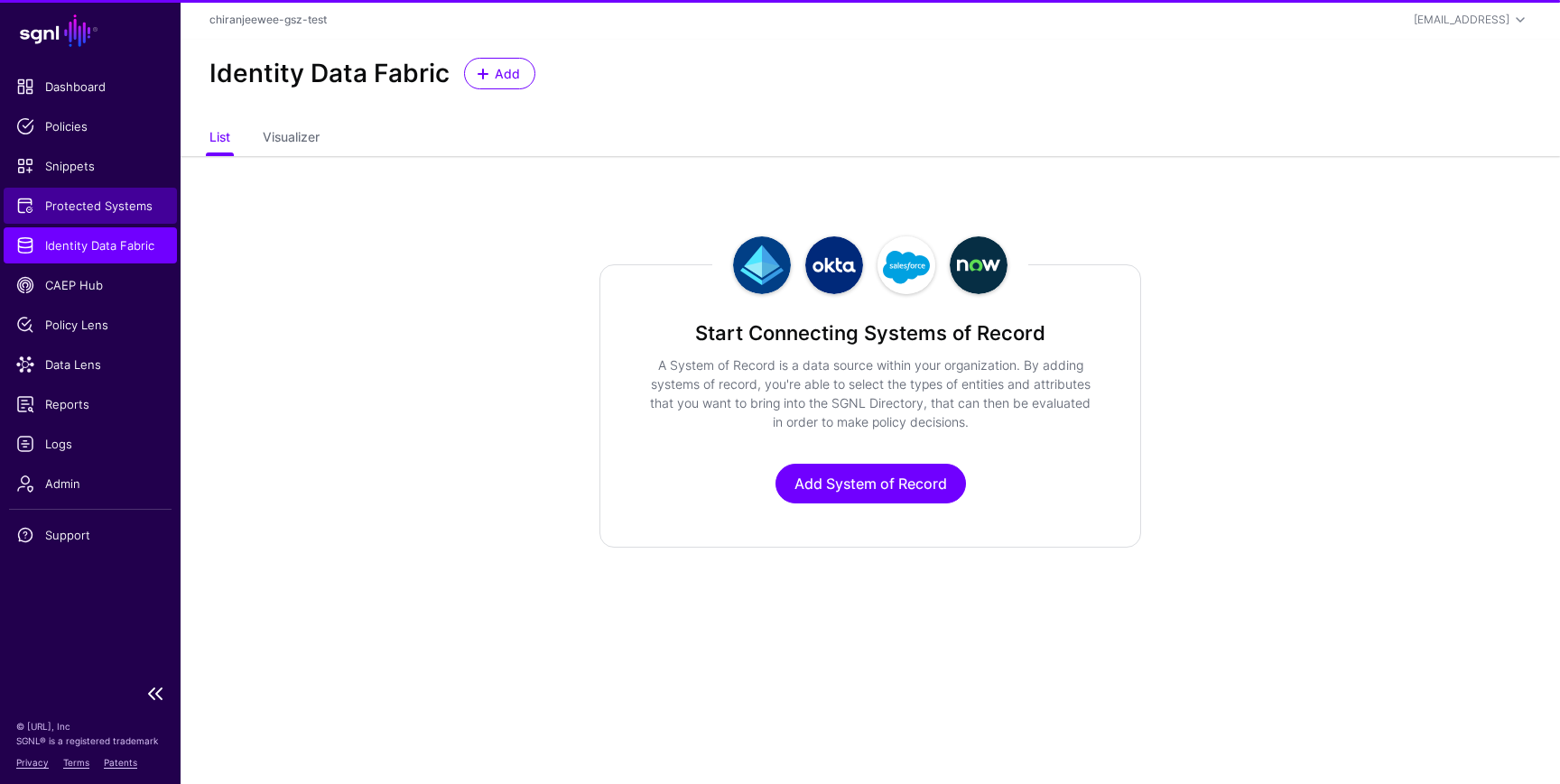
click at [101, 204] on span "Protected Systems" at bounding box center [90, 206] width 148 height 18
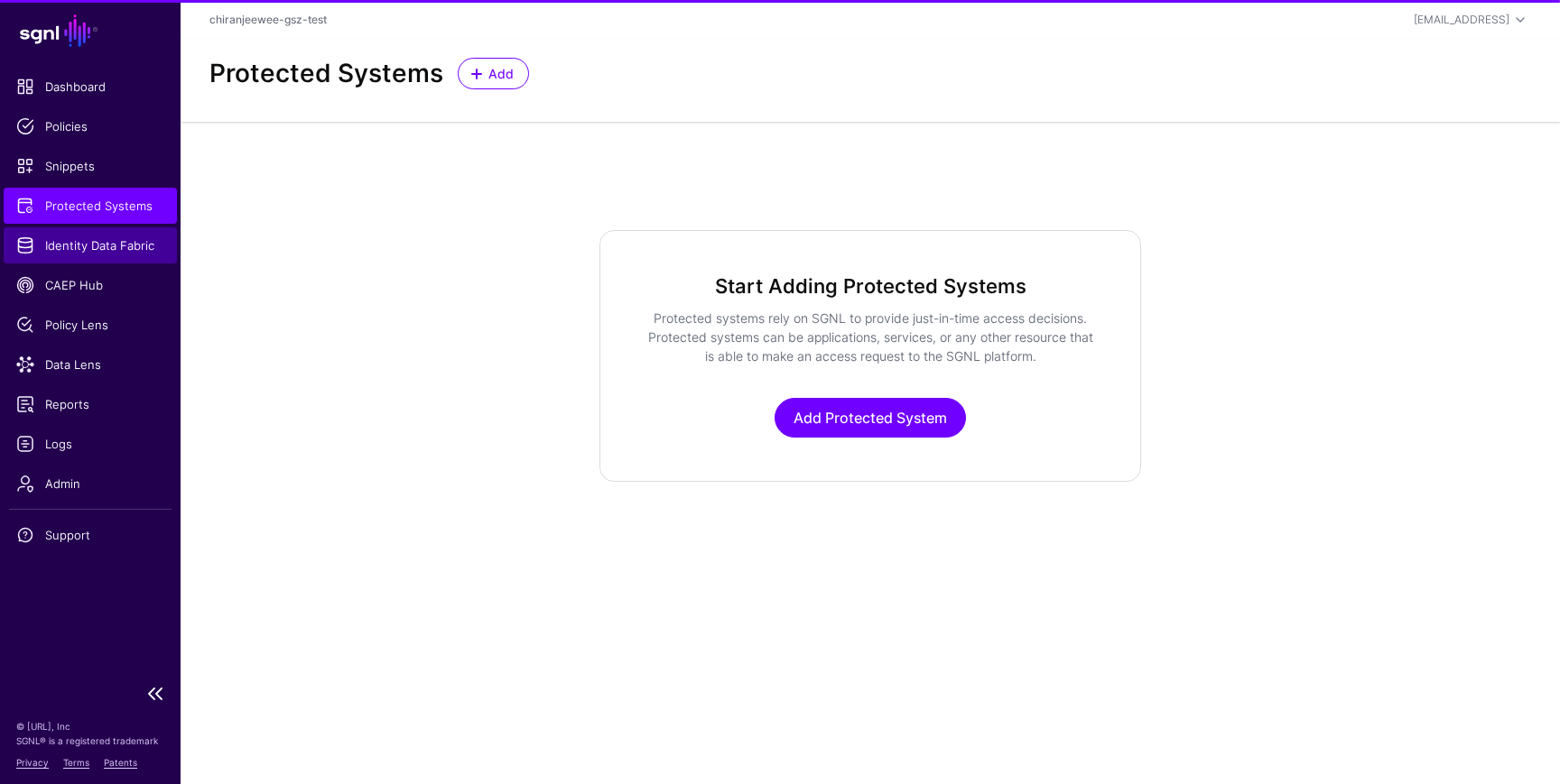
click at [92, 248] on span "Identity Data Fabric" at bounding box center [90, 245] width 148 height 18
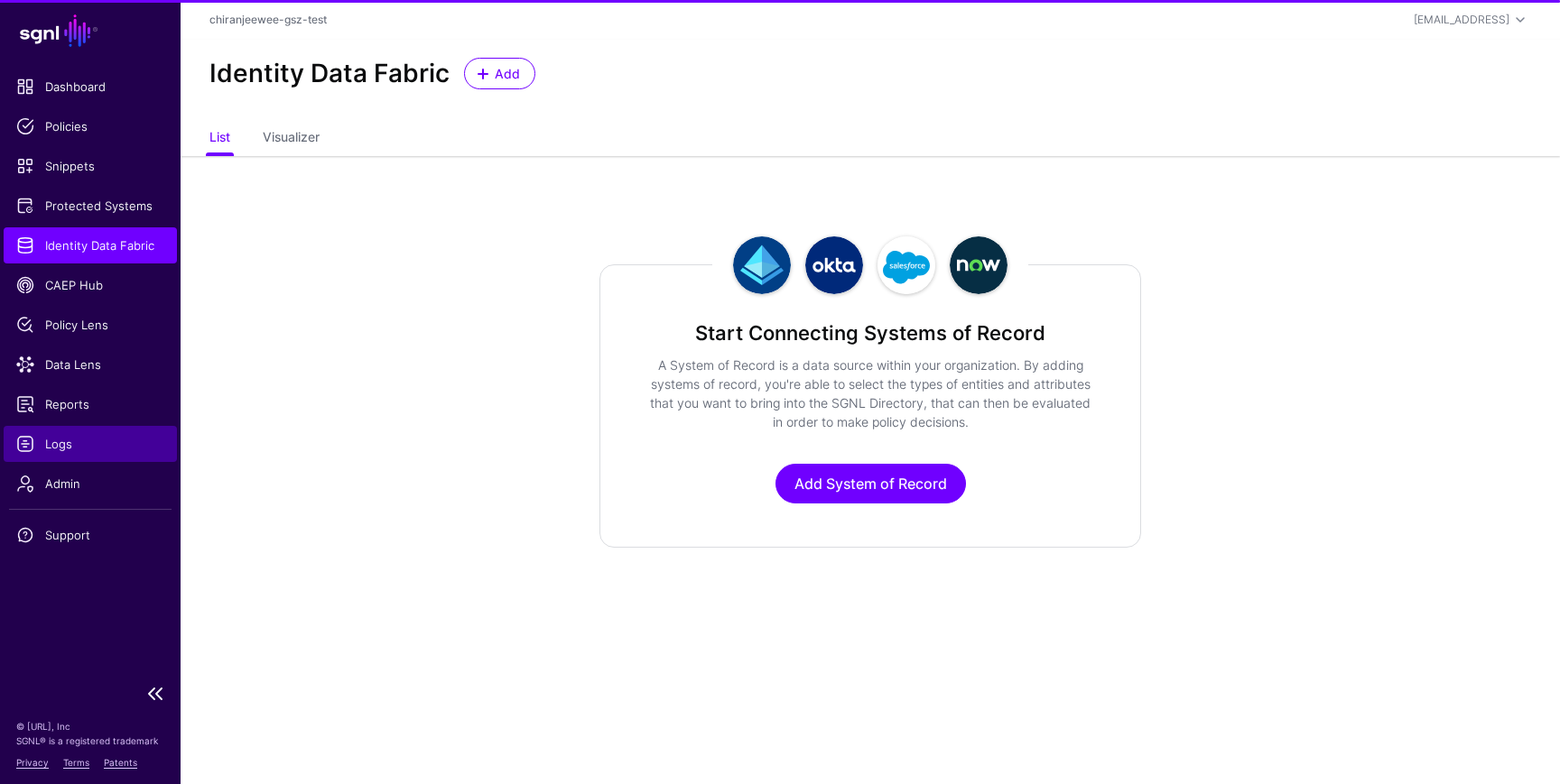
click at [65, 459] on link "Logs" at bounding box center [90, 444] width 173 height 37
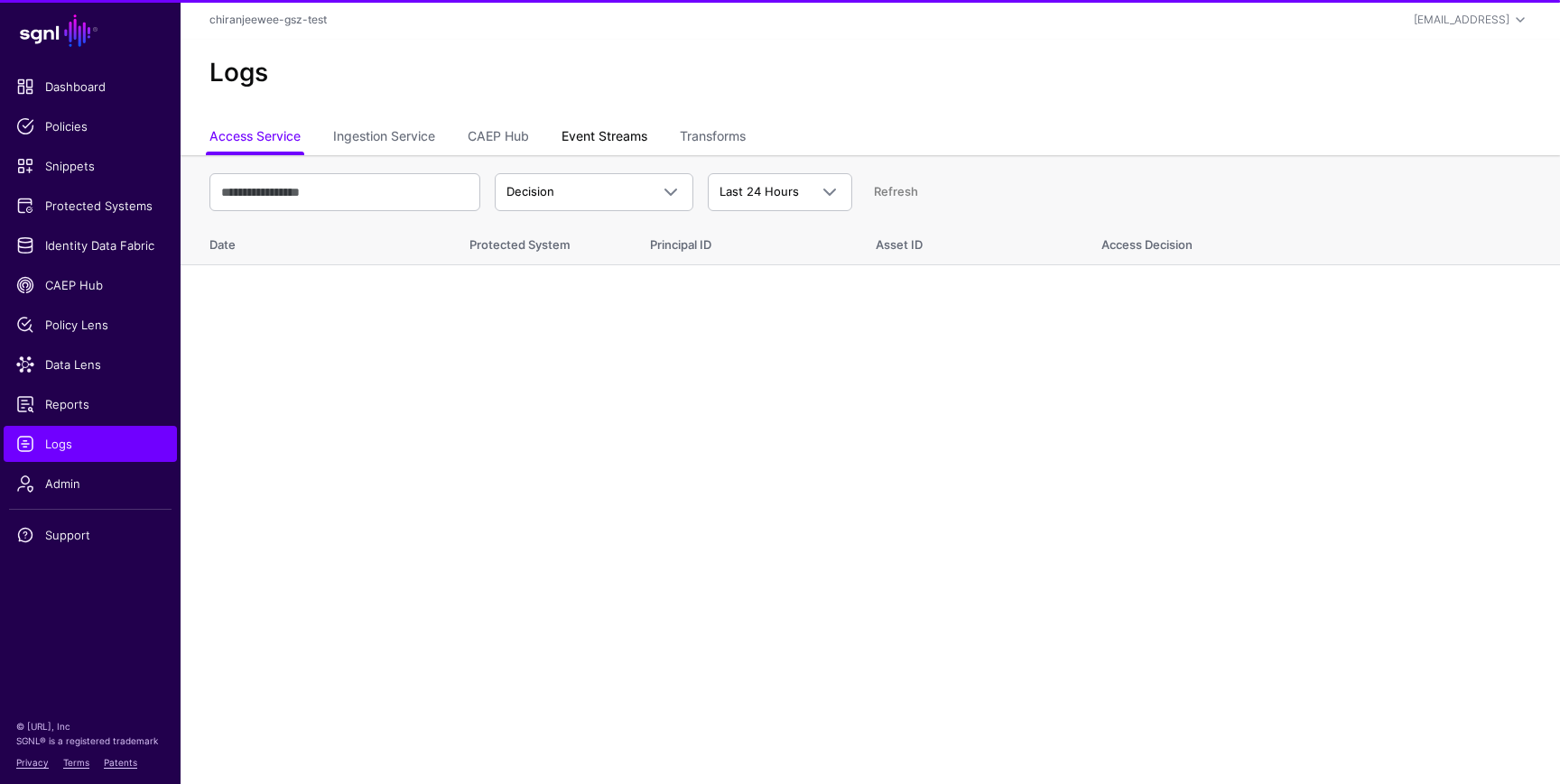
click at [621, 141] on link "Event Streams" at bounding box center [604, 137] width 86 height 35
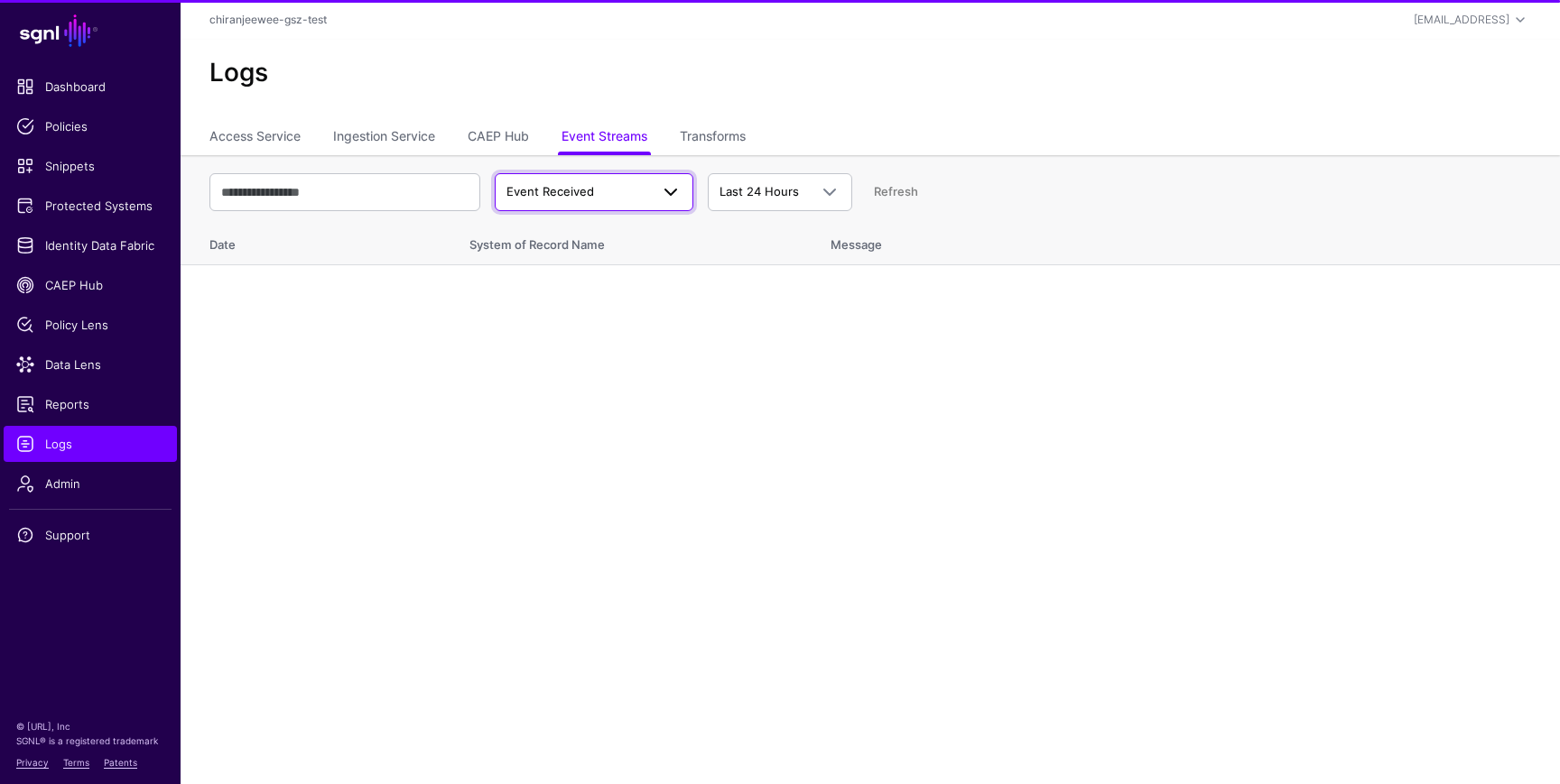
click at [563, 198] on span "Event Received" at bounding box center [550, 191] width 88 height 15
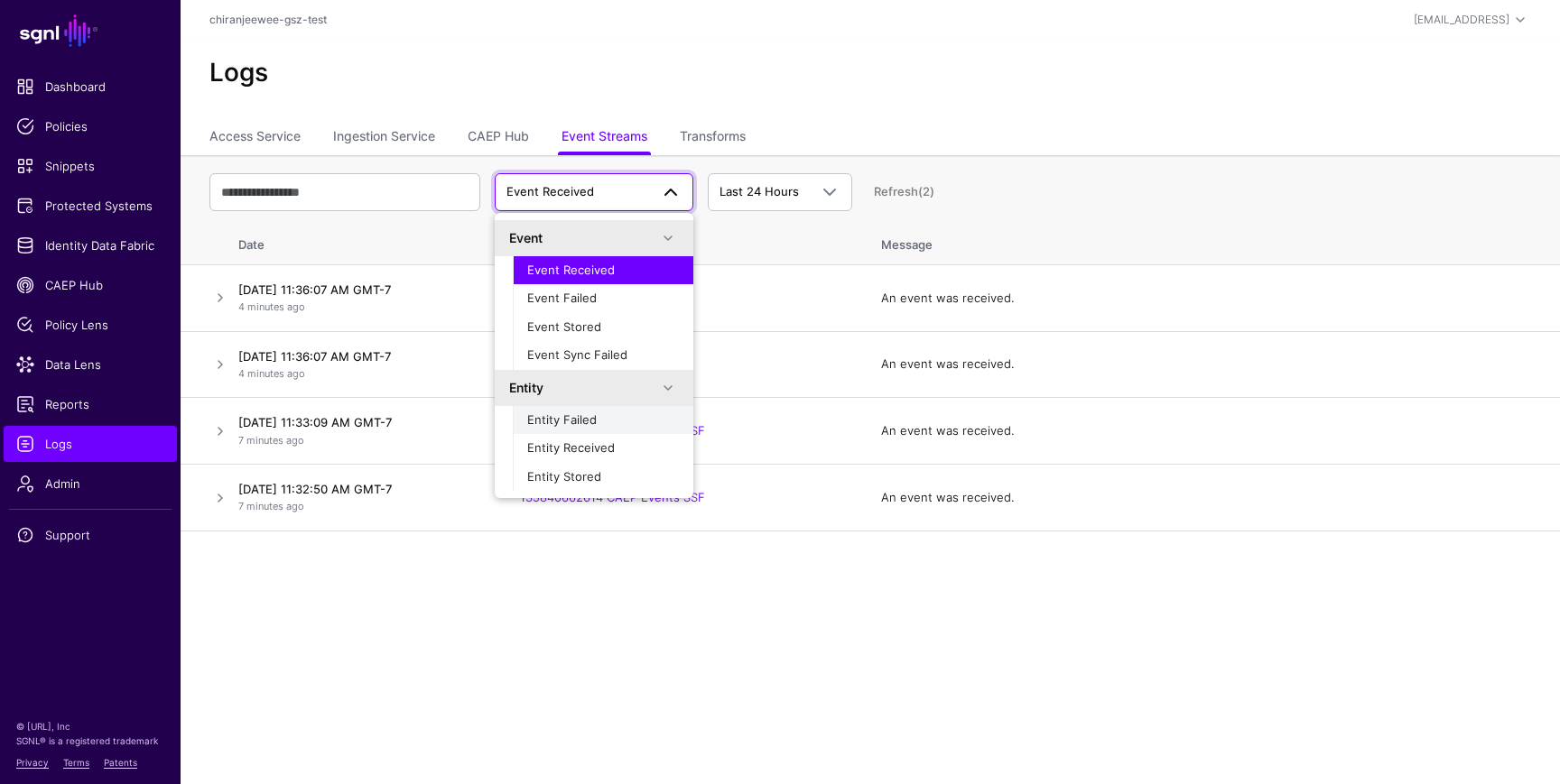
click at [565, 425] on span "Entity Failed" at bounding box center [562, 419] width 69 height 15
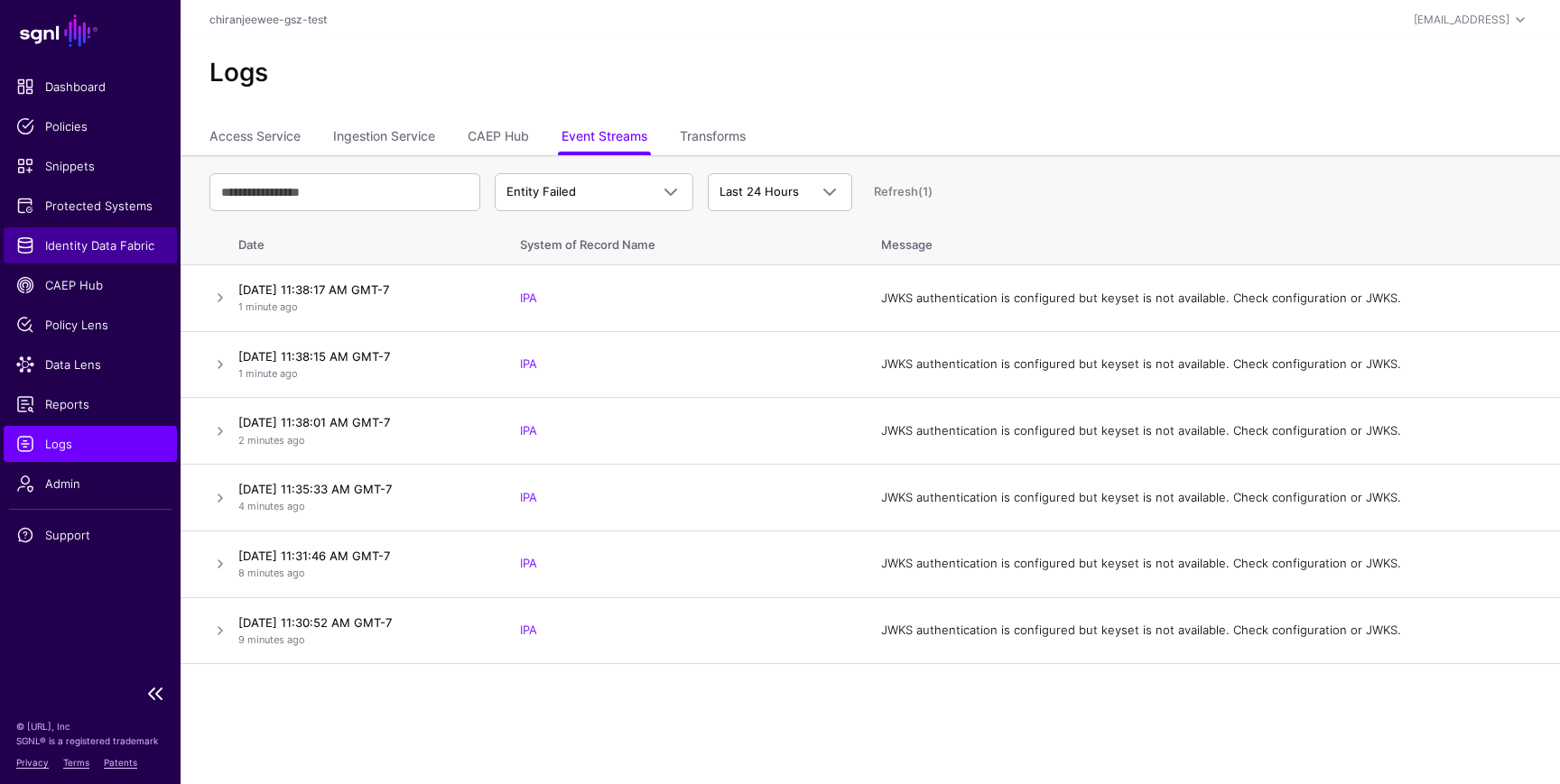
click at [126, 228] on link "Identity Data Fabric" at bounding box center [90, 245] width 173 height 37
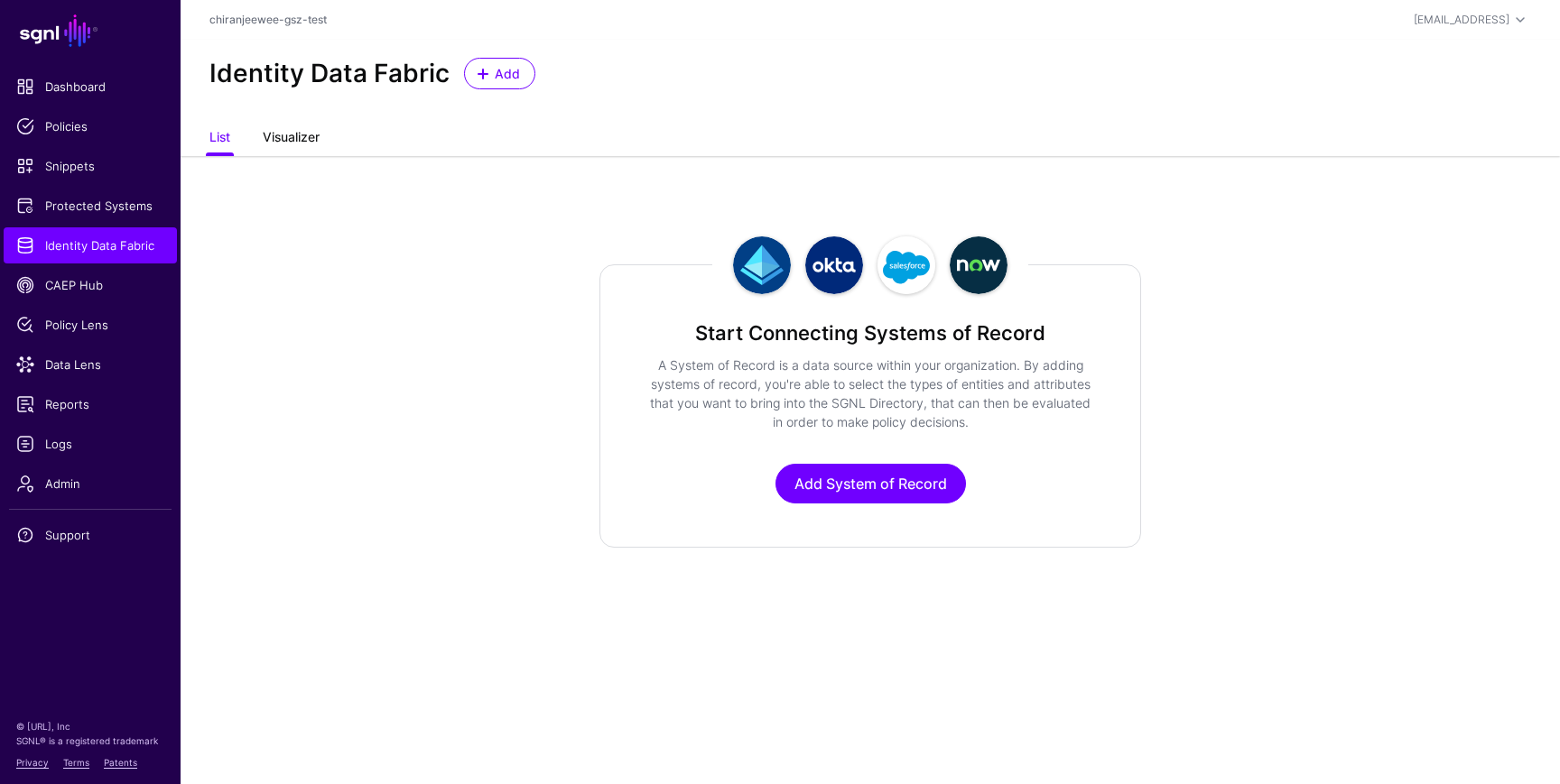
click at [290, 137] on link "Visualizer" at bounding box center [292, 138] width 57 height 35
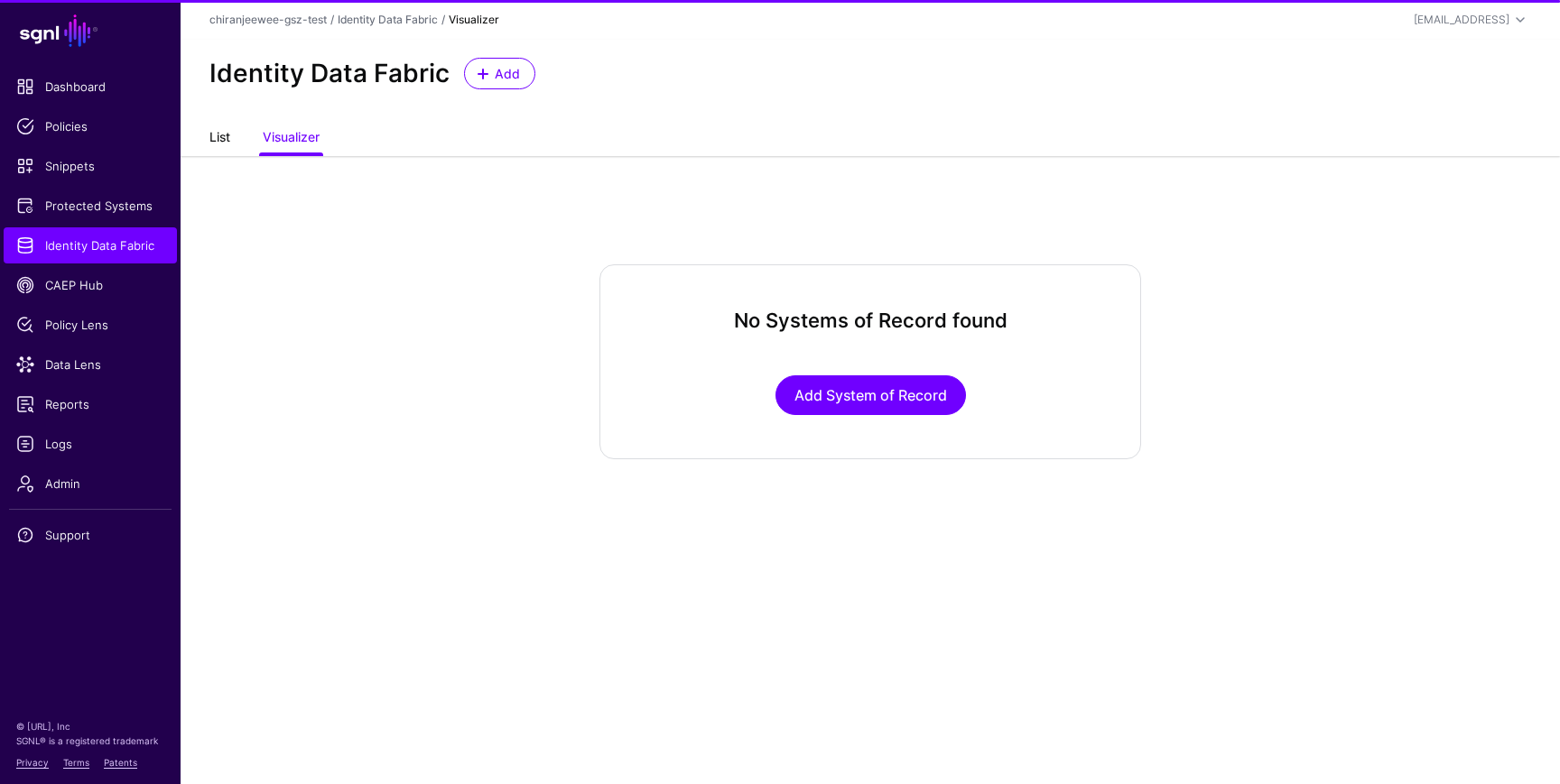
click at [223, 133] on link "List" at bounding box center [220, 138] width 21 height 35
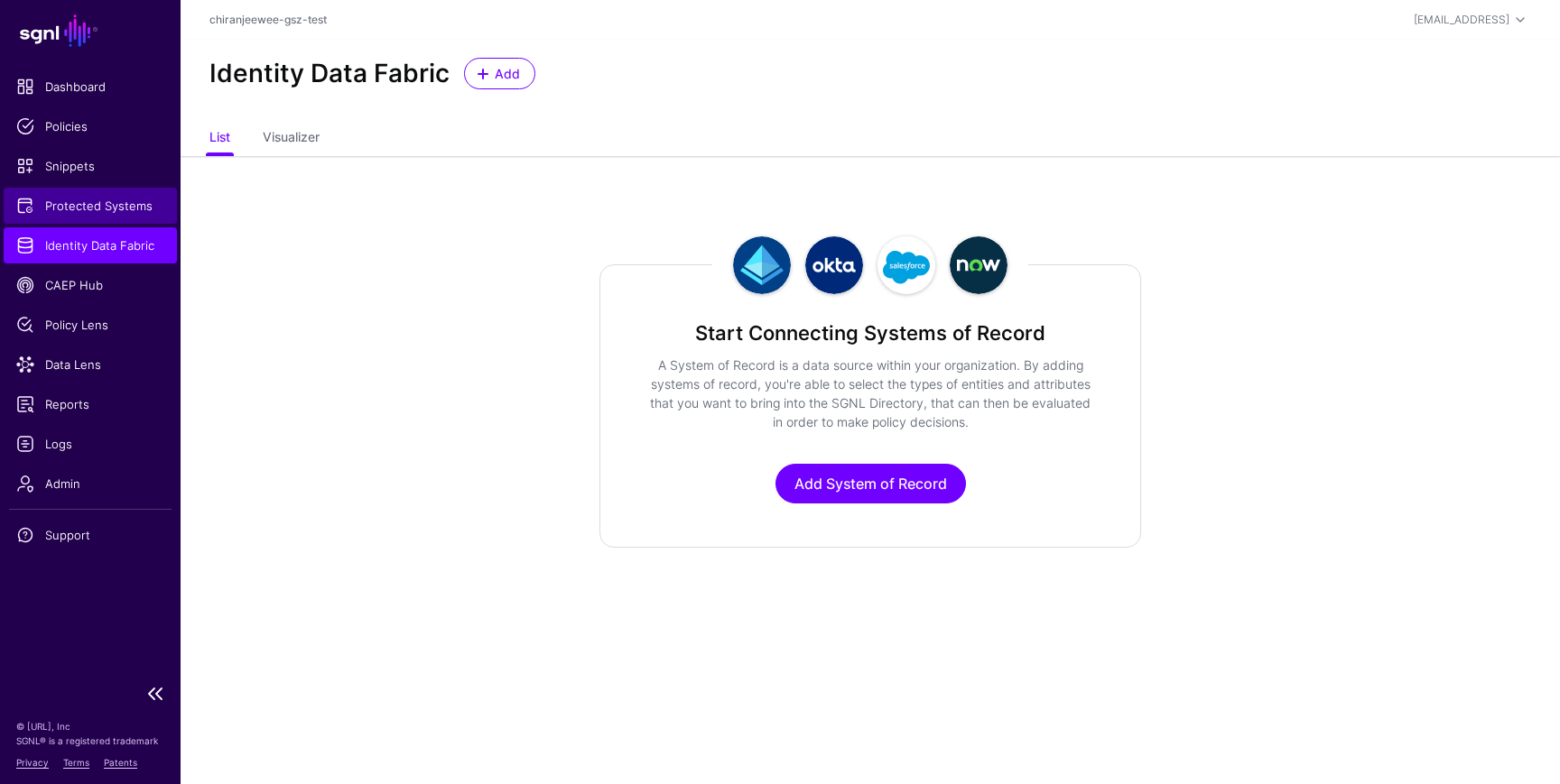
click at [97, 202] on span "Protected Systems" at bounding box center [90, 206] width 148 height 18
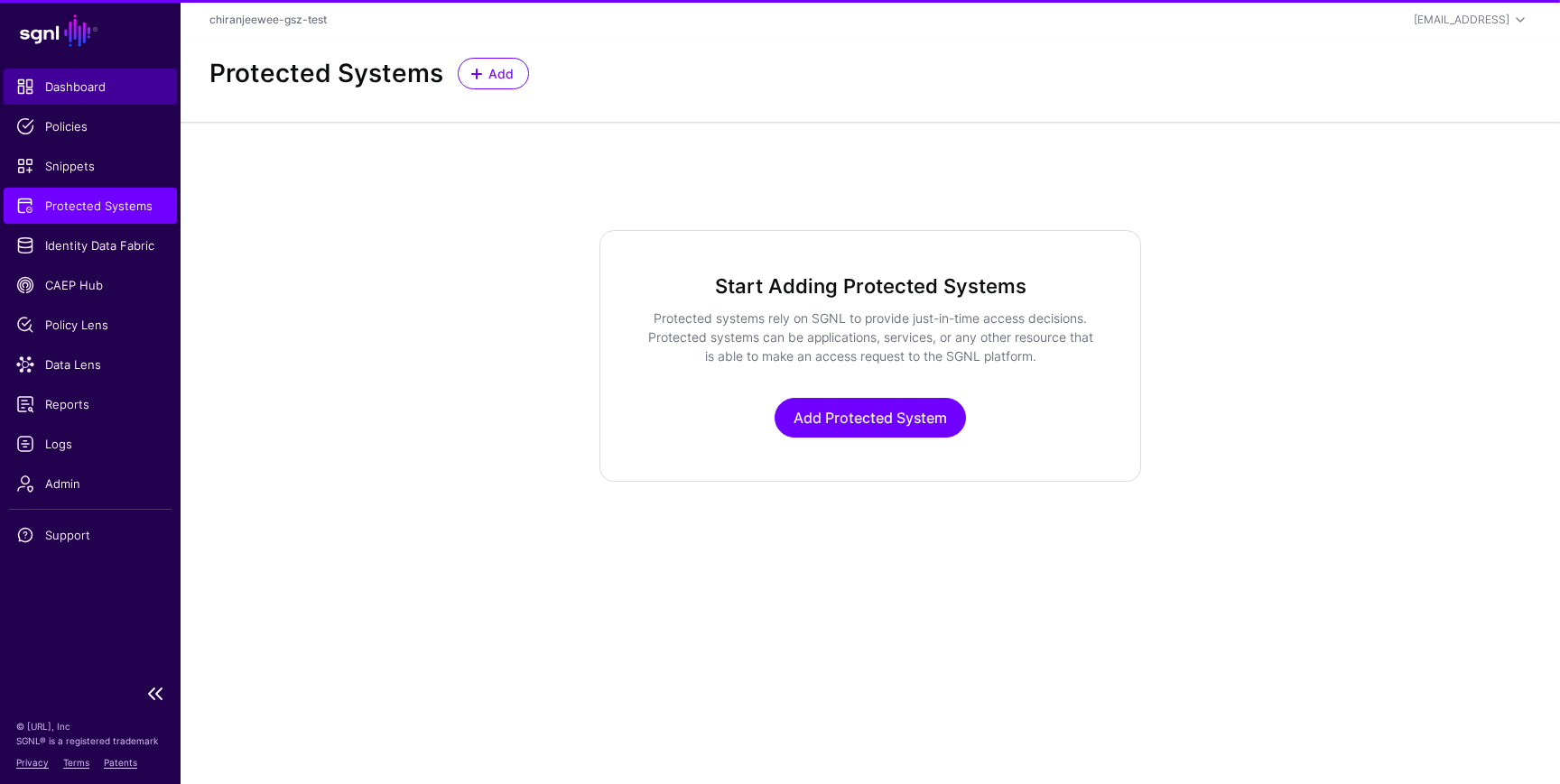
click at [78, 95] on link "Dashboard" at bounding box center [90, 86] width 173 height 37
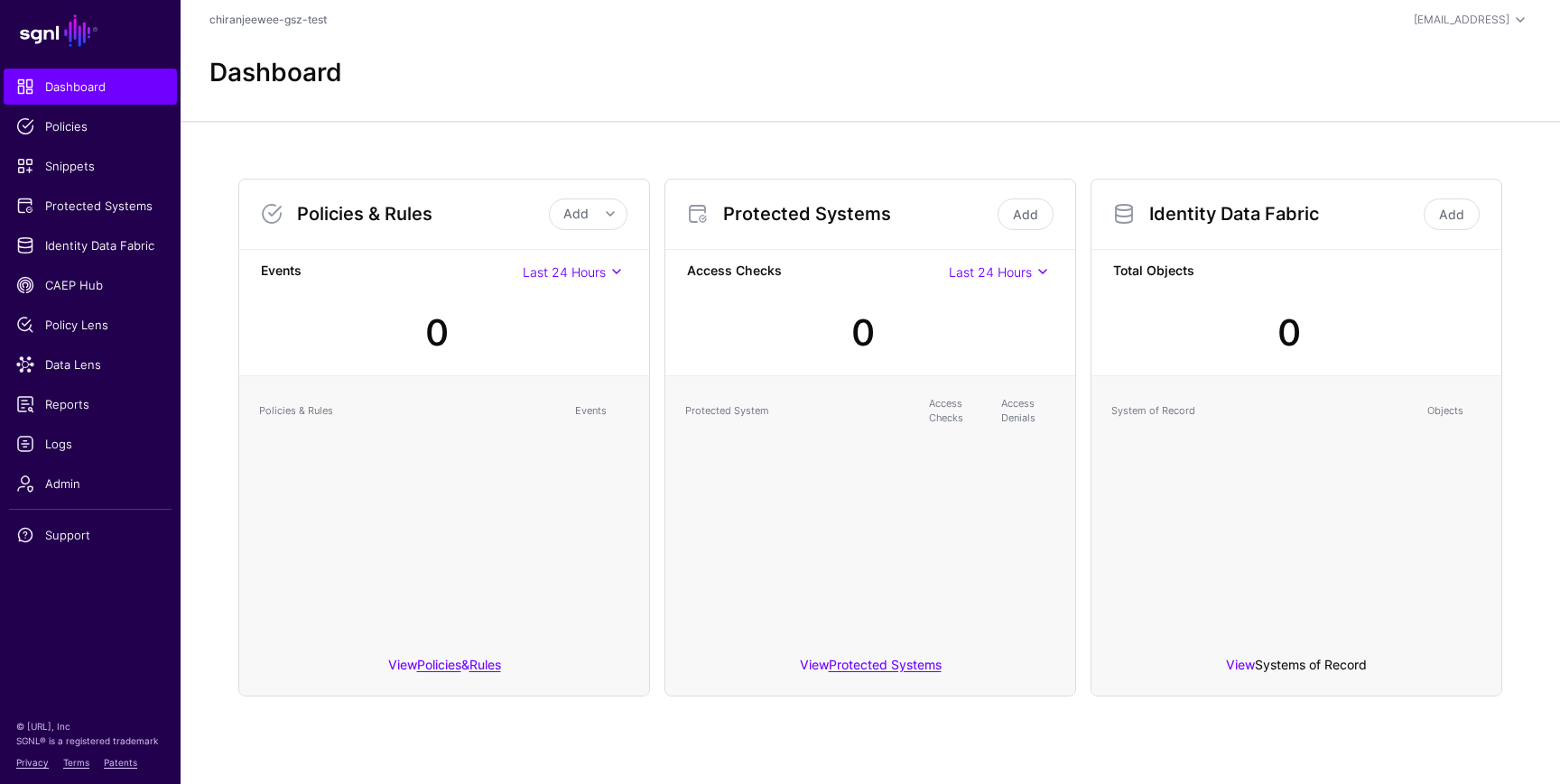
click at [1315, 656] on link "Systems of Record" at bounding box center [1311, 664] width 112 height 16
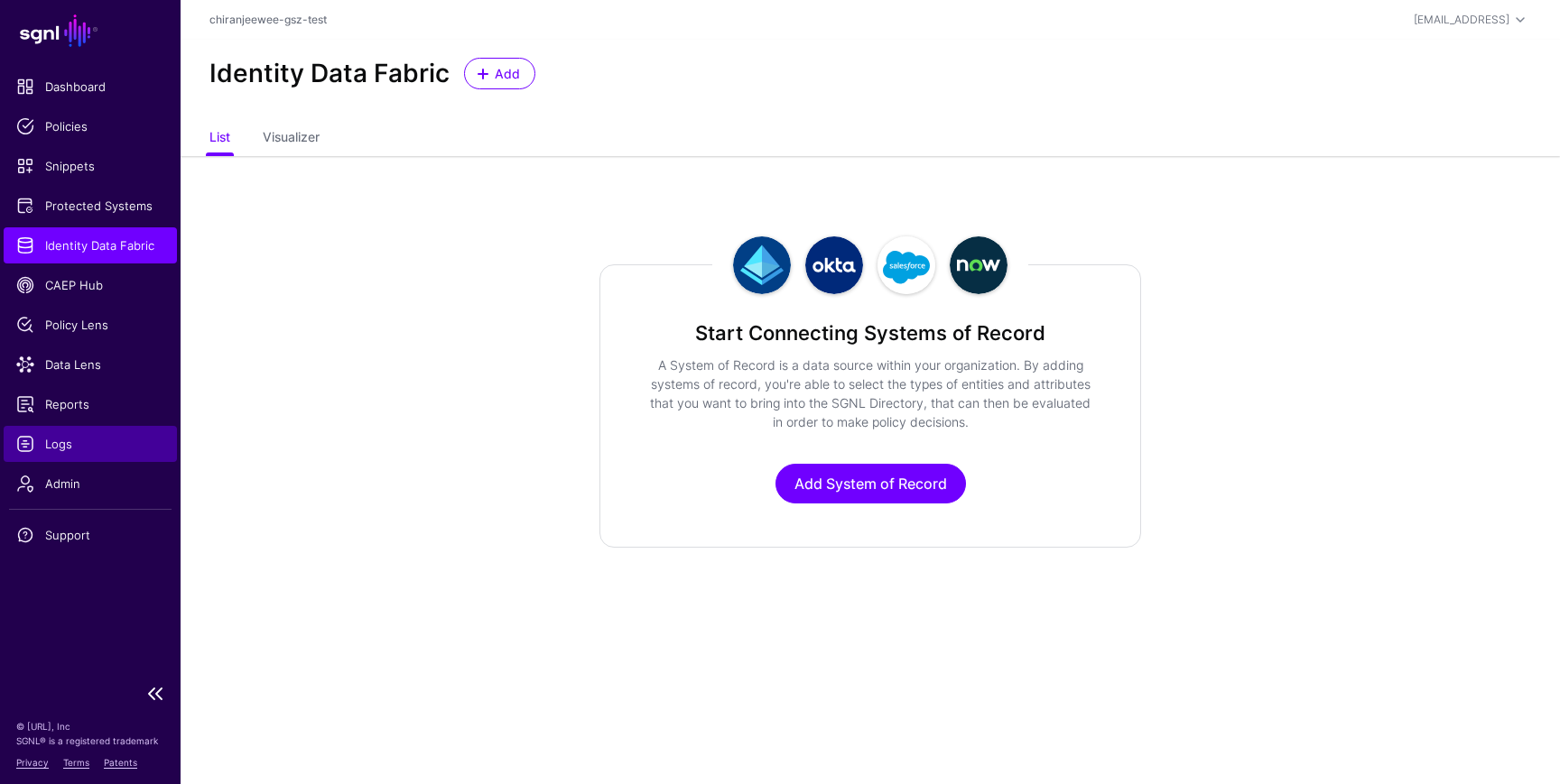
click at [83, 442] on span "Logs" at bounding box center [90, 444] width 148 height 18
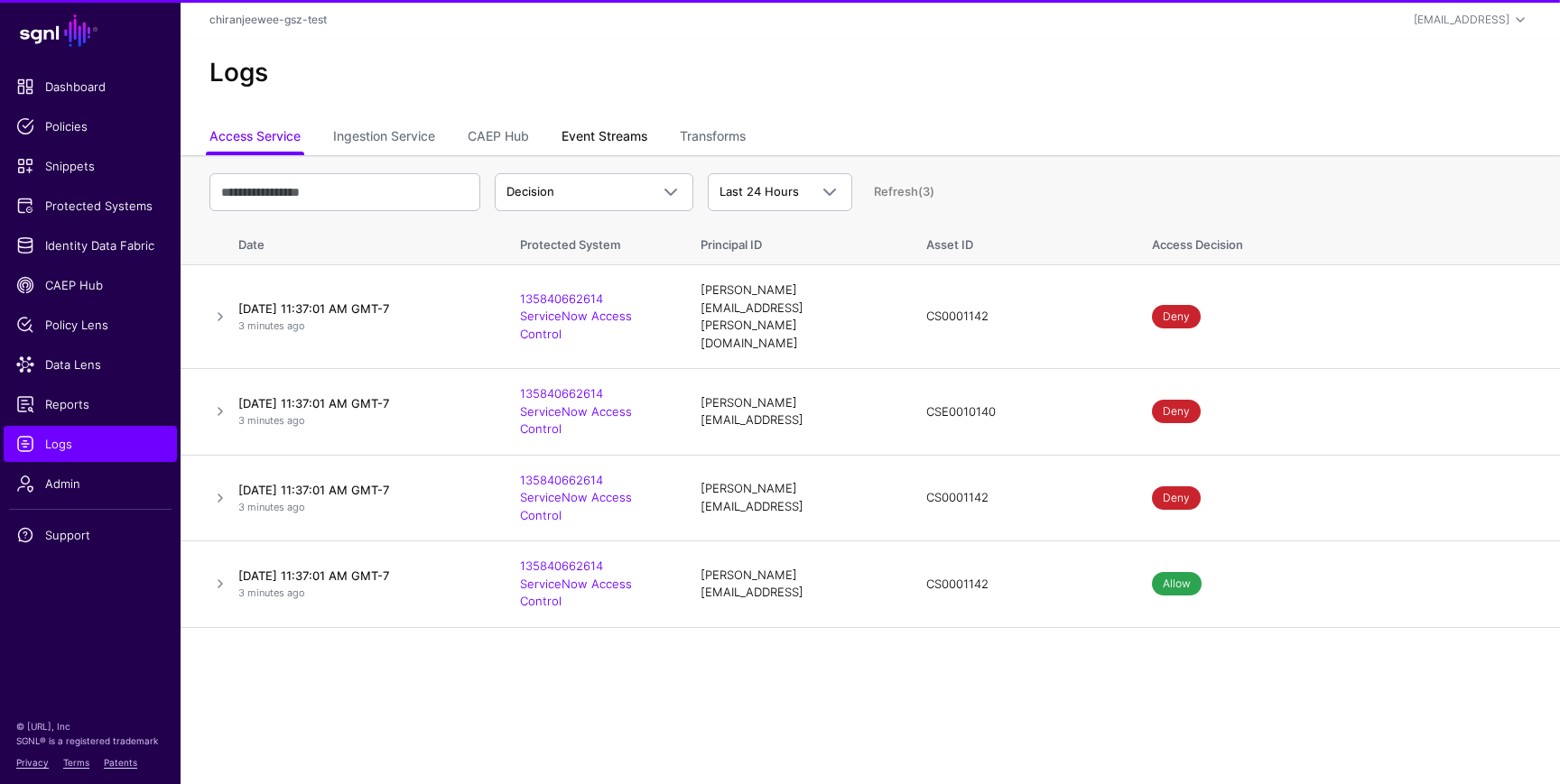
click at [642, 131] on link "Event Streams" at bounding box center [604, 137] width 86 height 35
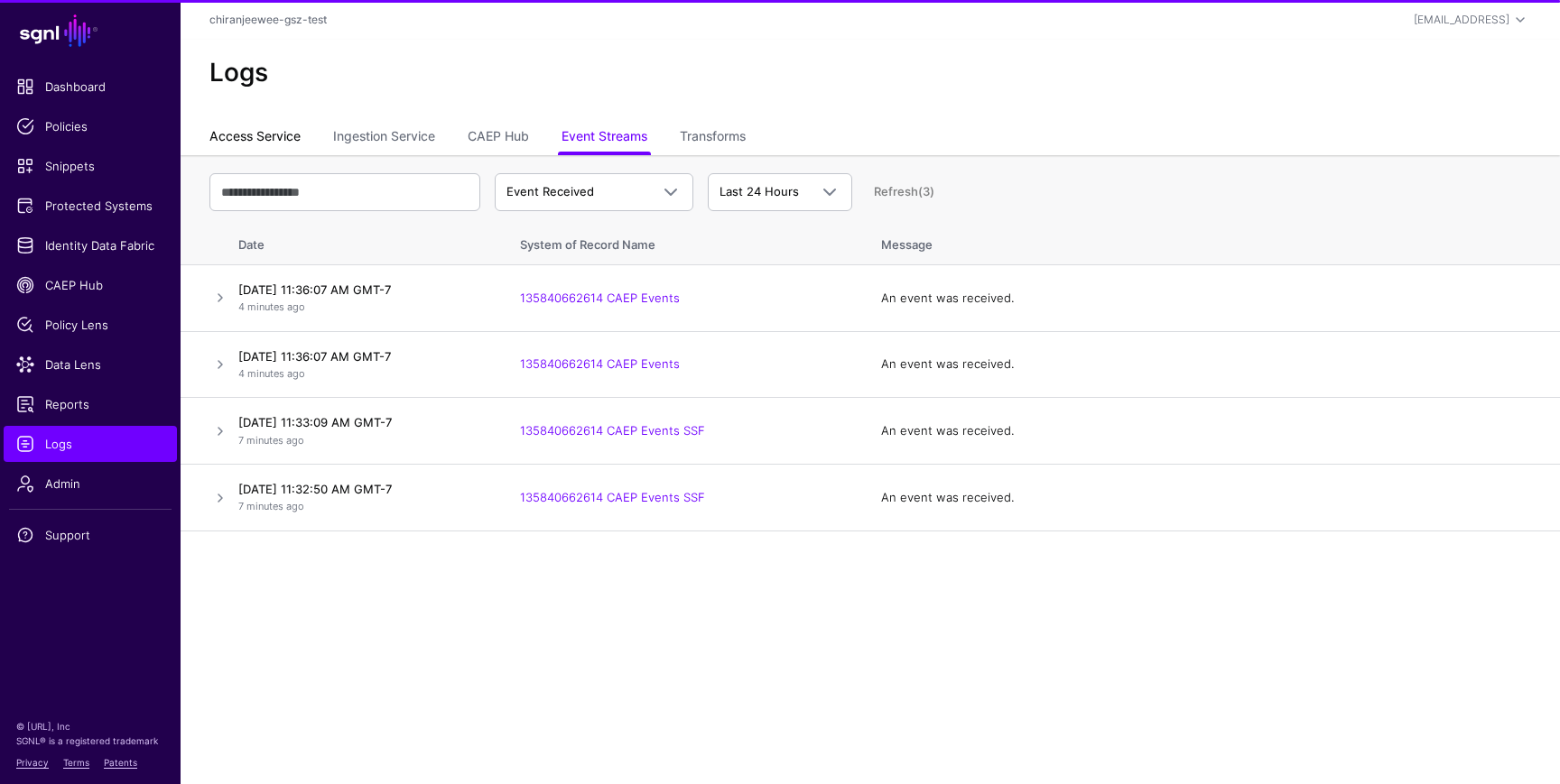
click at [274, 146] on link "Access Service" at bounding box center [255, 137] width 91 height 35
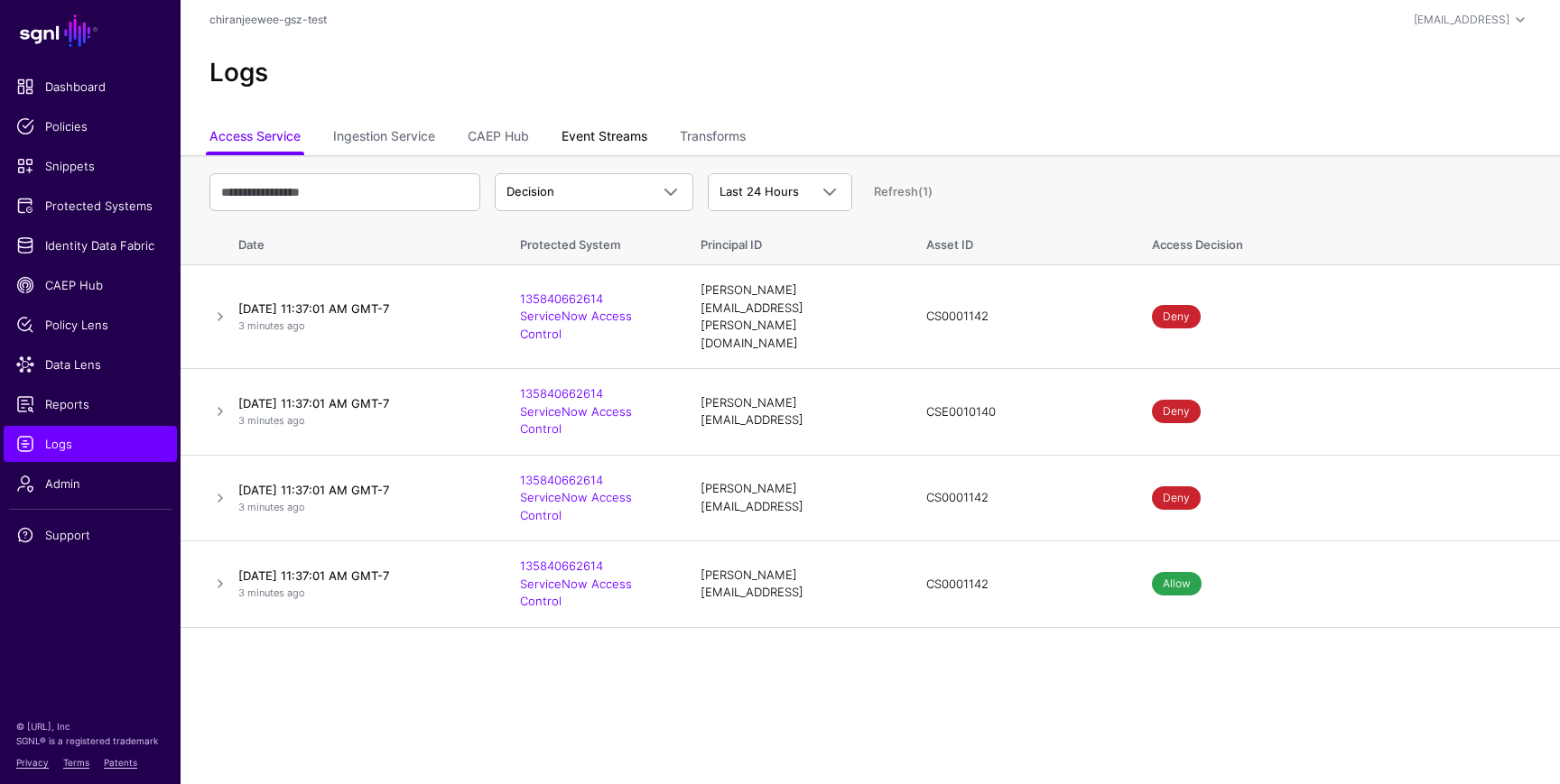
click at [606, 134] on link "Event Streams" at bounding box center [604, 137] width 86 height 35
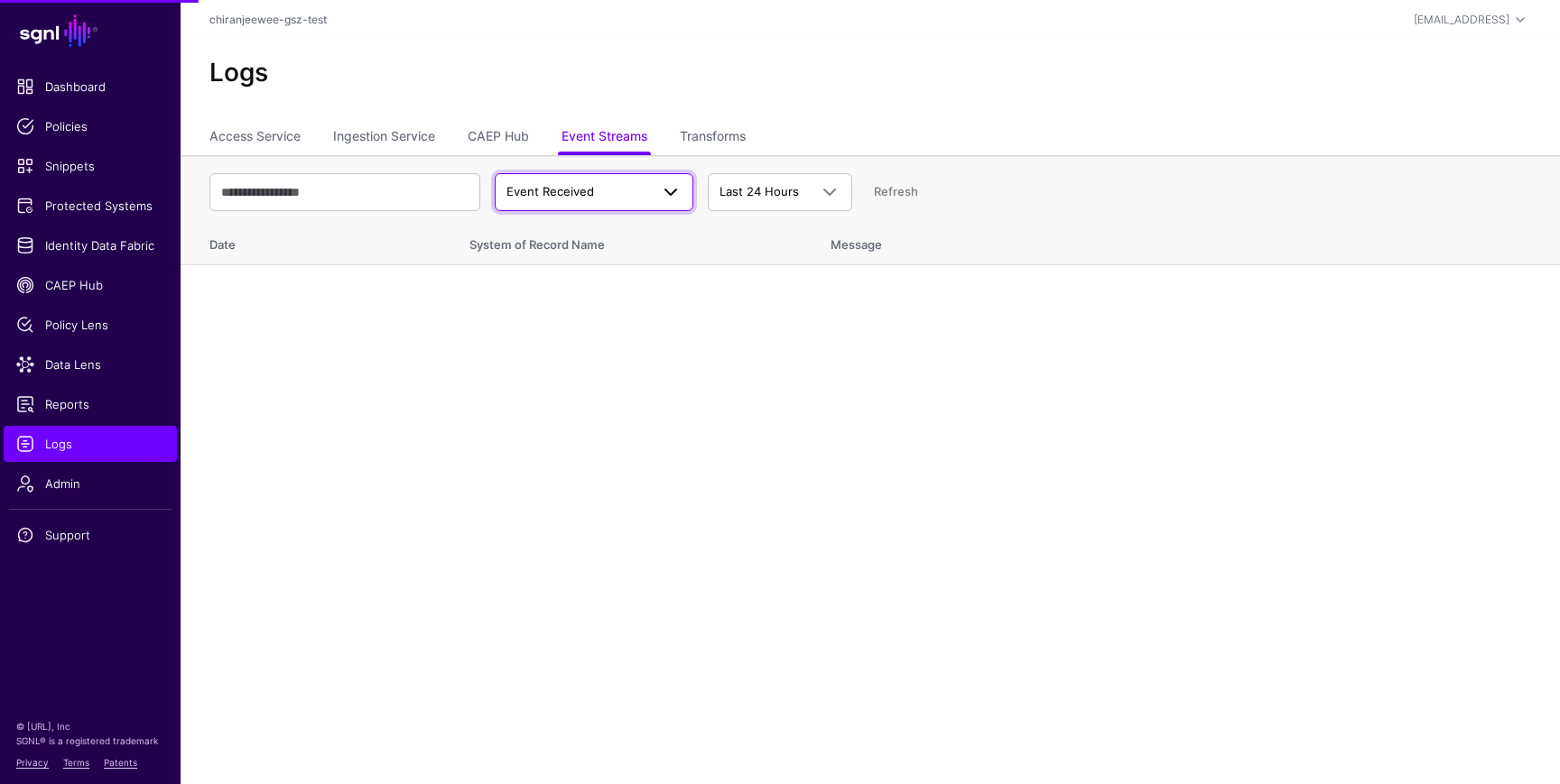
click at [585, 191] on span "Event Received" at bounding box center [550, 191] width 88 height 15
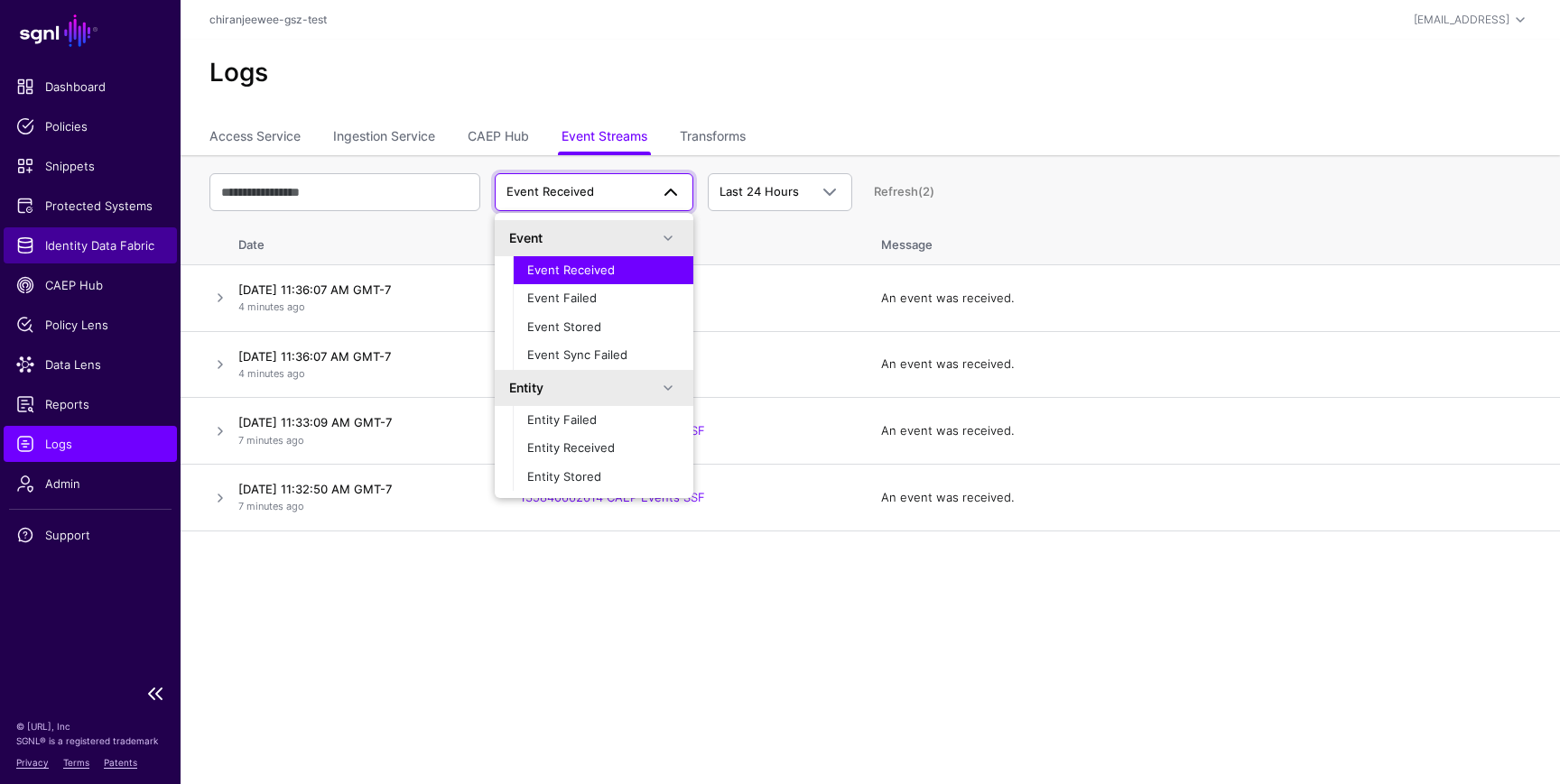
click at [76, 230] on link "Identity Data Fabric" at bounding box center [90, 245] width 173 height 37
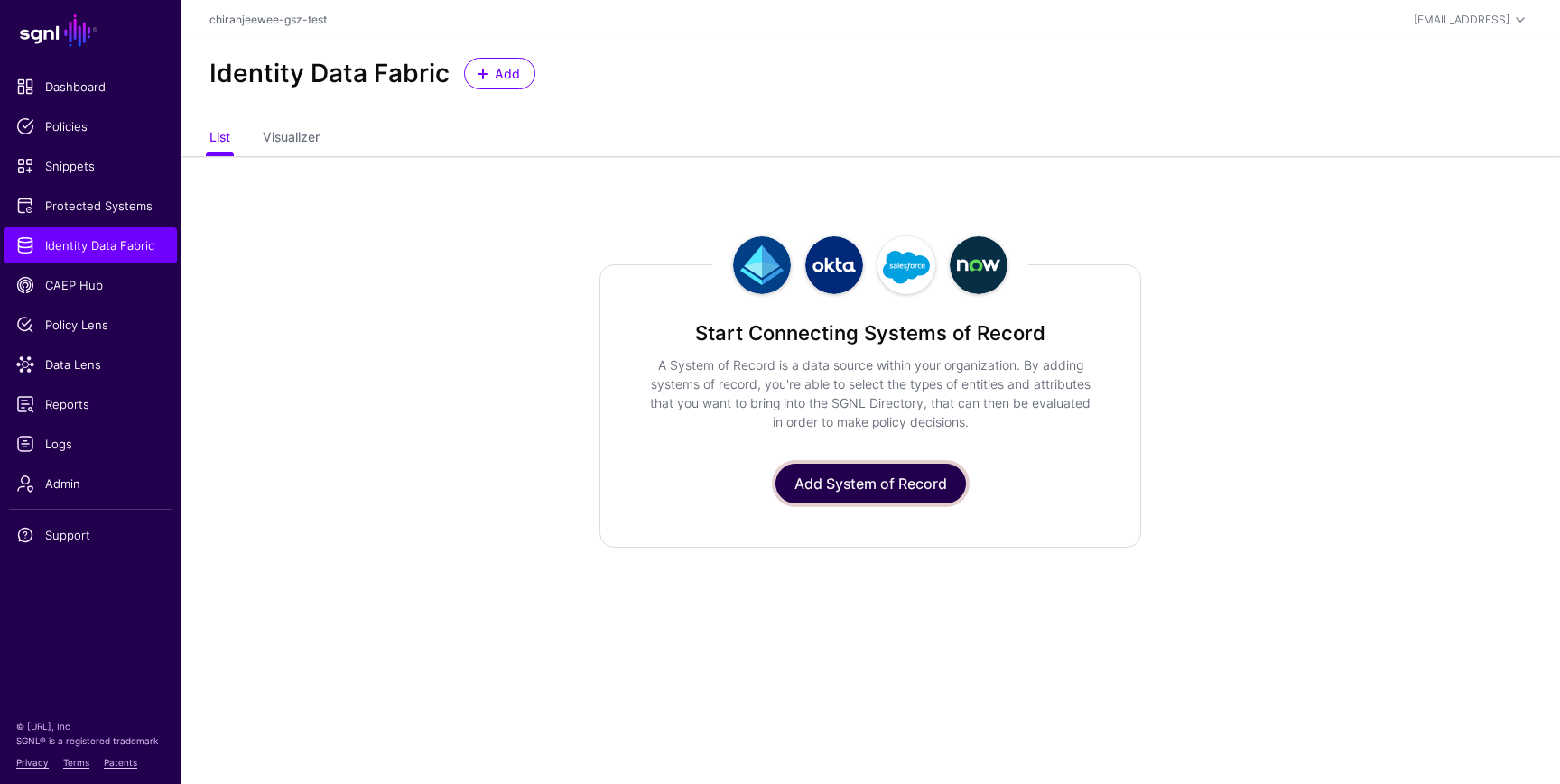
click at [859, 466] on link "Add System of Record" at bounding box center [871, 483] width 191 height 40
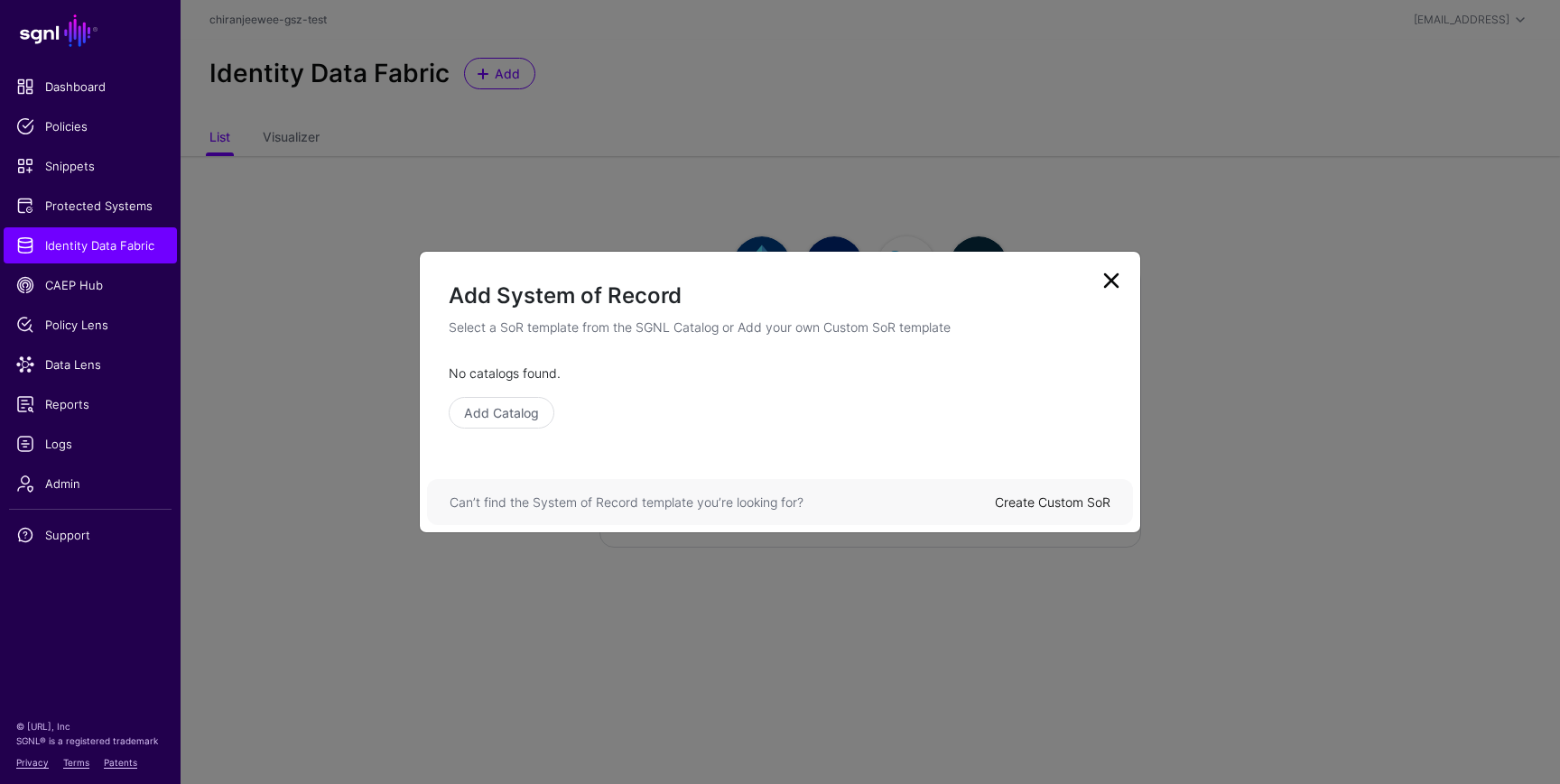
click at [1061, 501] on link "Create Custom SoR" at bounding box center [1053, 502] width 116 height 16
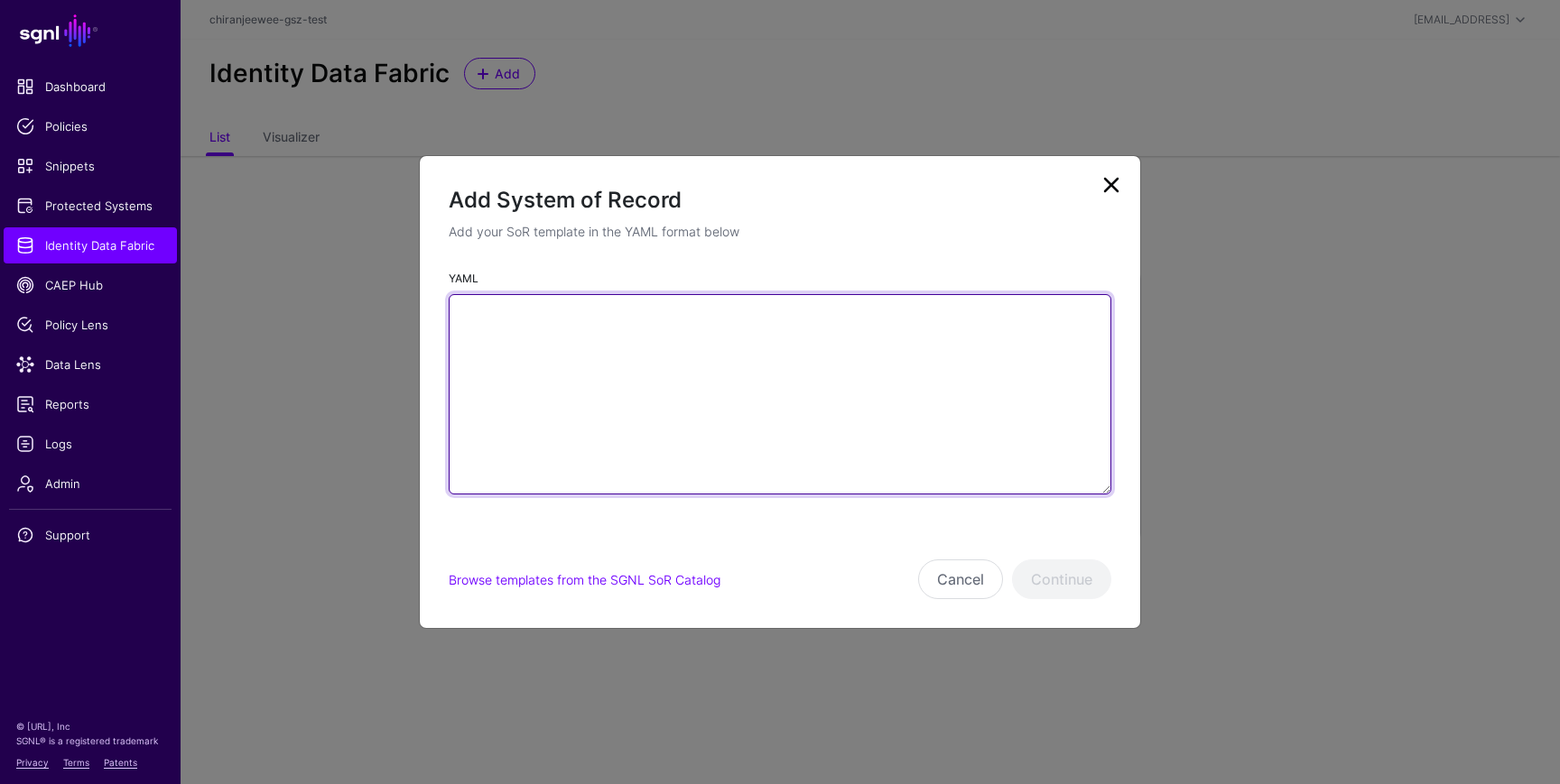
click at [683, 392] on textarea "YAML" at bounding box center [780, 394] width 663 height 201
paste textarea "**********"
type textarea "**********"
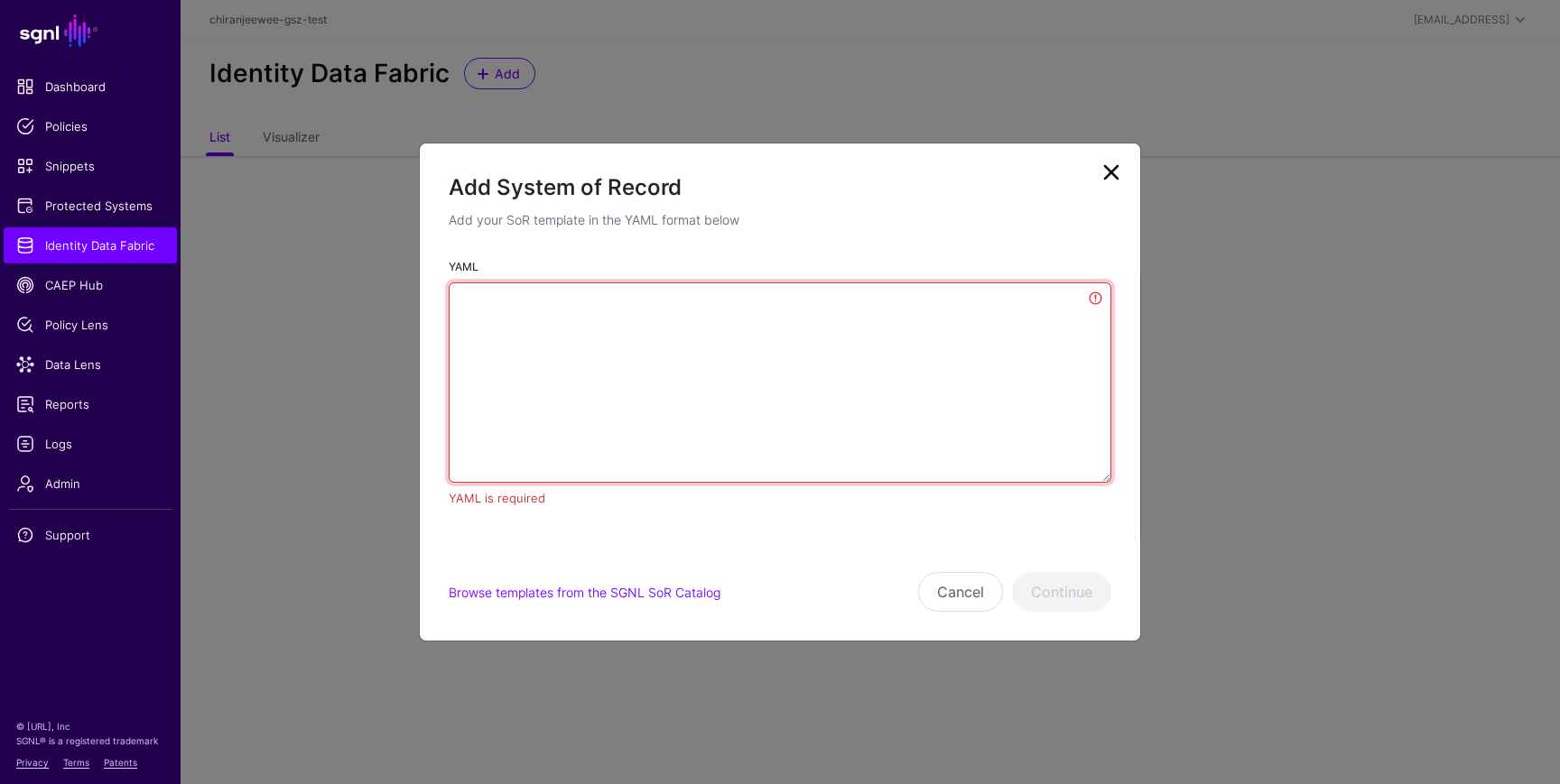
paste textarea "**********"
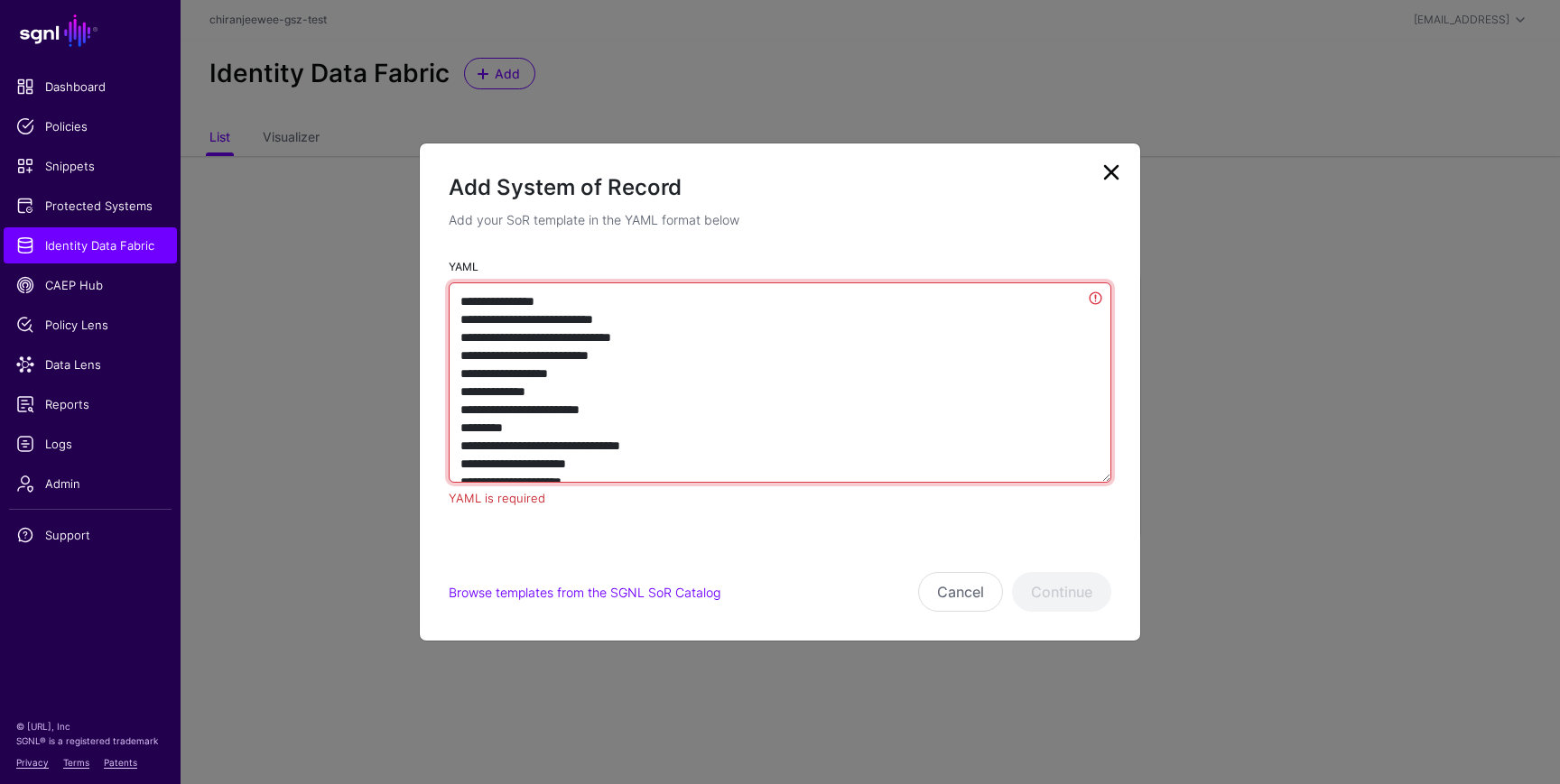
scroll to position [5495, 0]
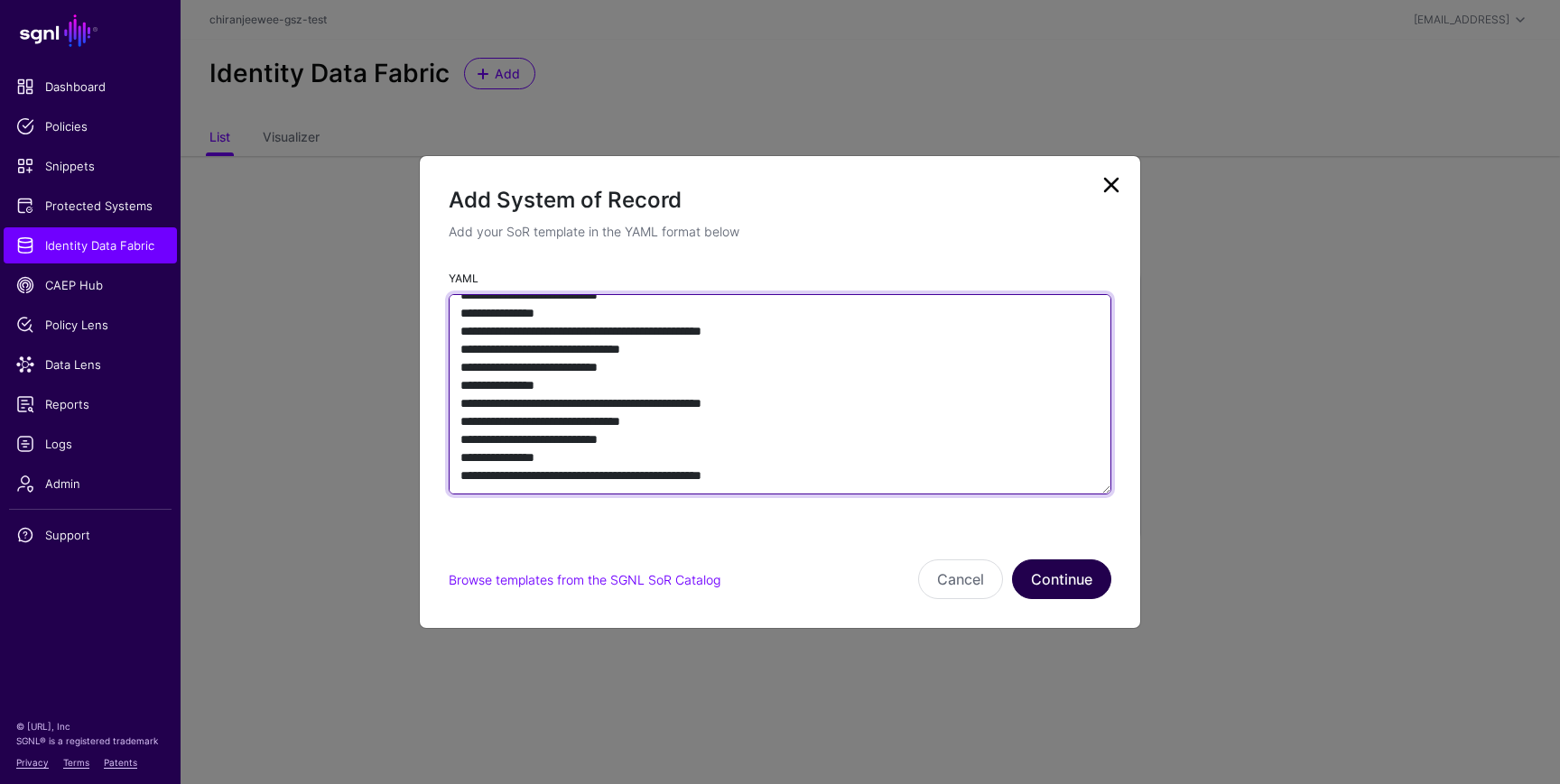
type textarea "**********"
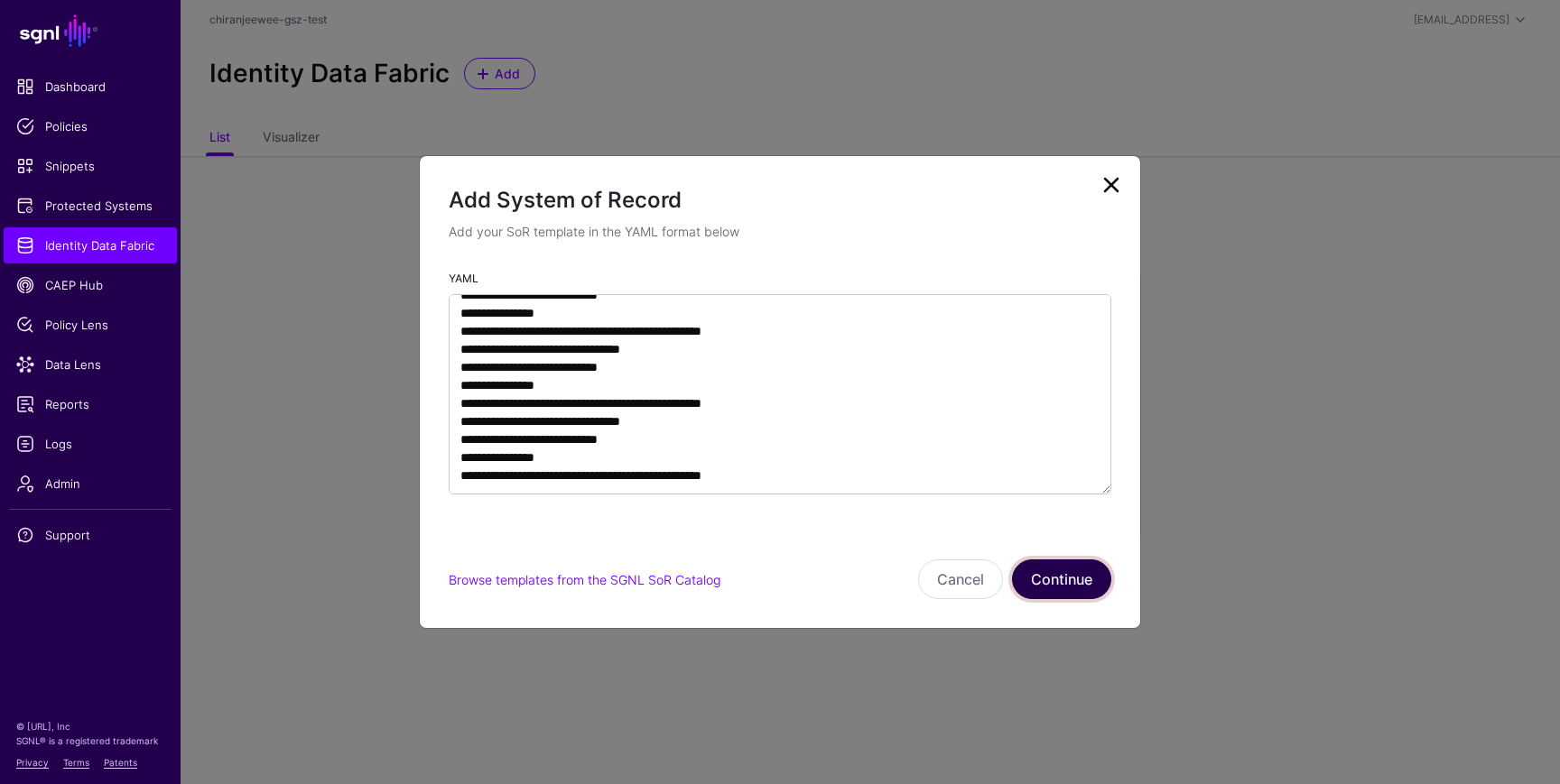
click at [1062, 584] on button "Continue" at bounding box center [1061, 579] width 99 height 40
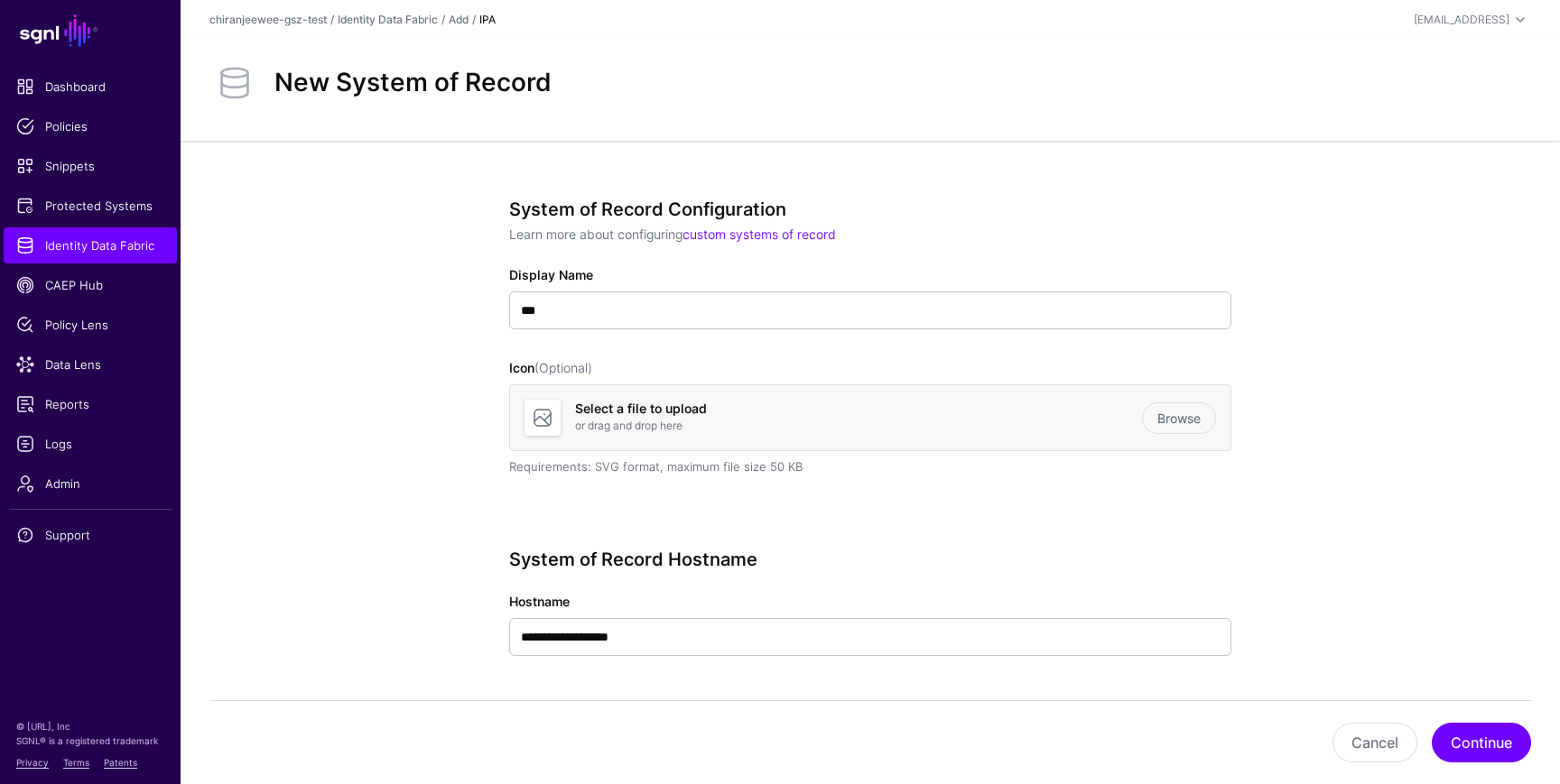
scroll to position [58, 0]
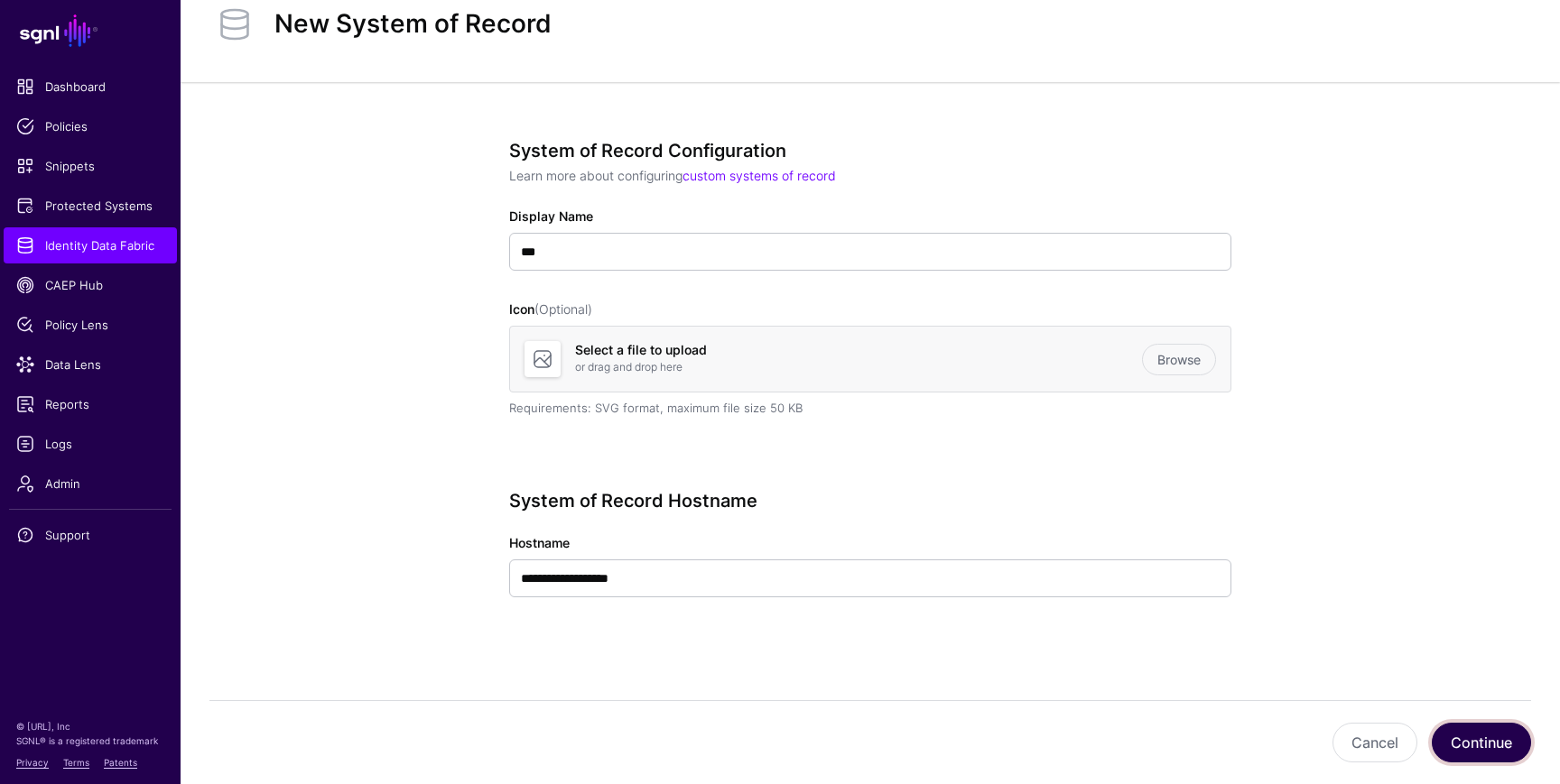
click at [1492, 739] on button "Continue" at bounding box center [1482, 742] width 99 height 40
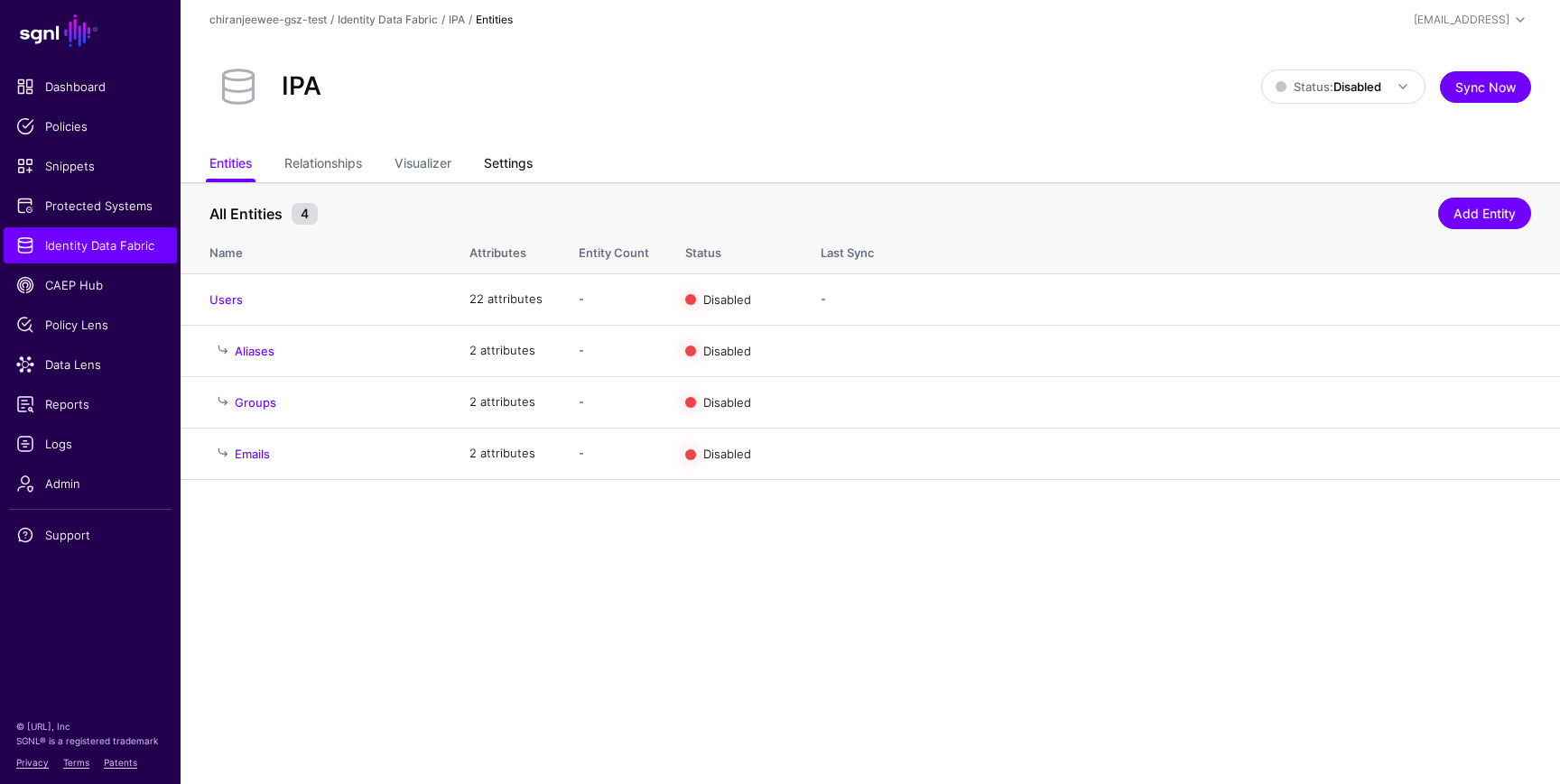
click at [504, 160] on link "Settings" at bounding box center [507, 165] width 48 height 35
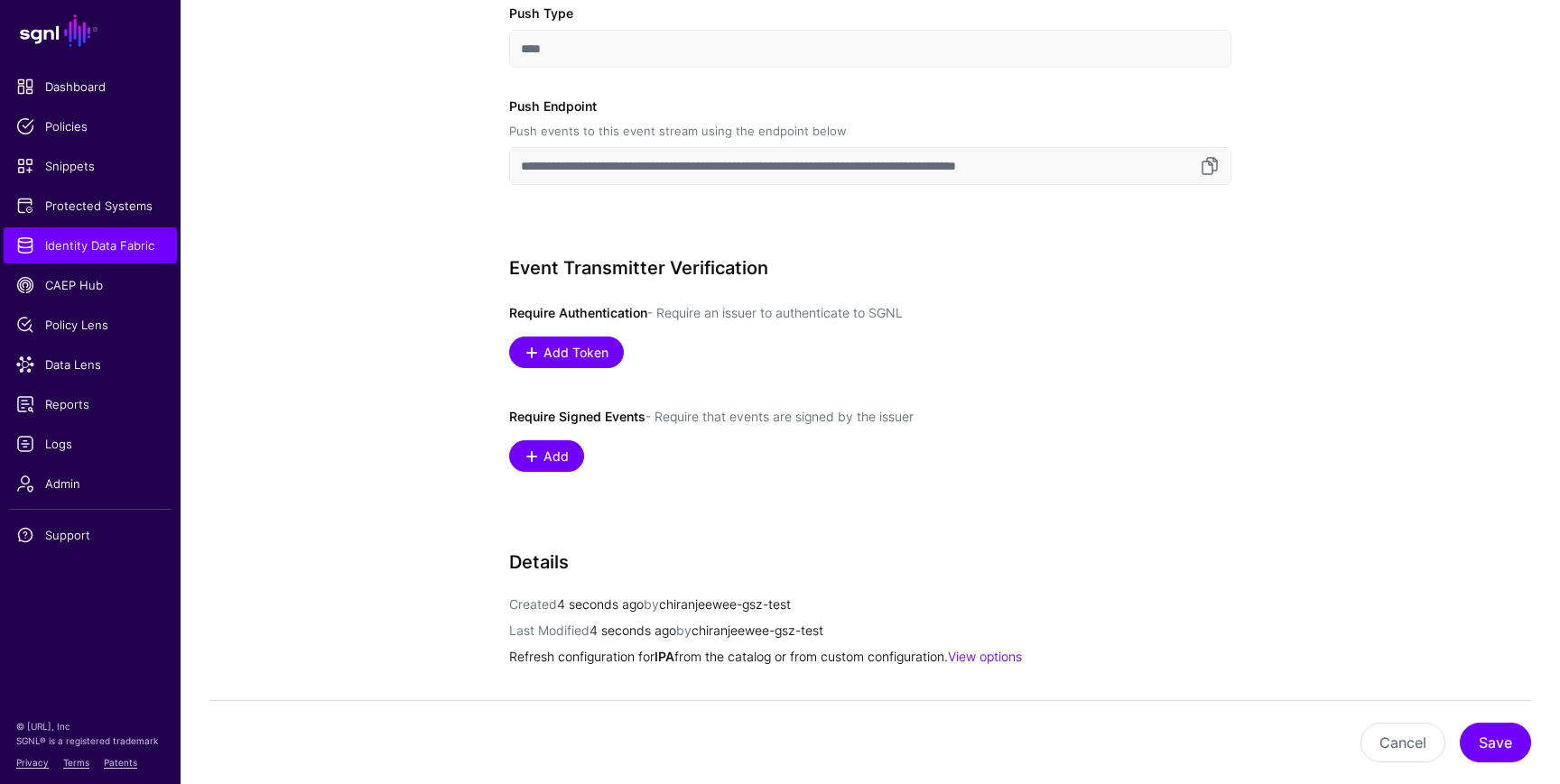
scroll to position [784, 0]
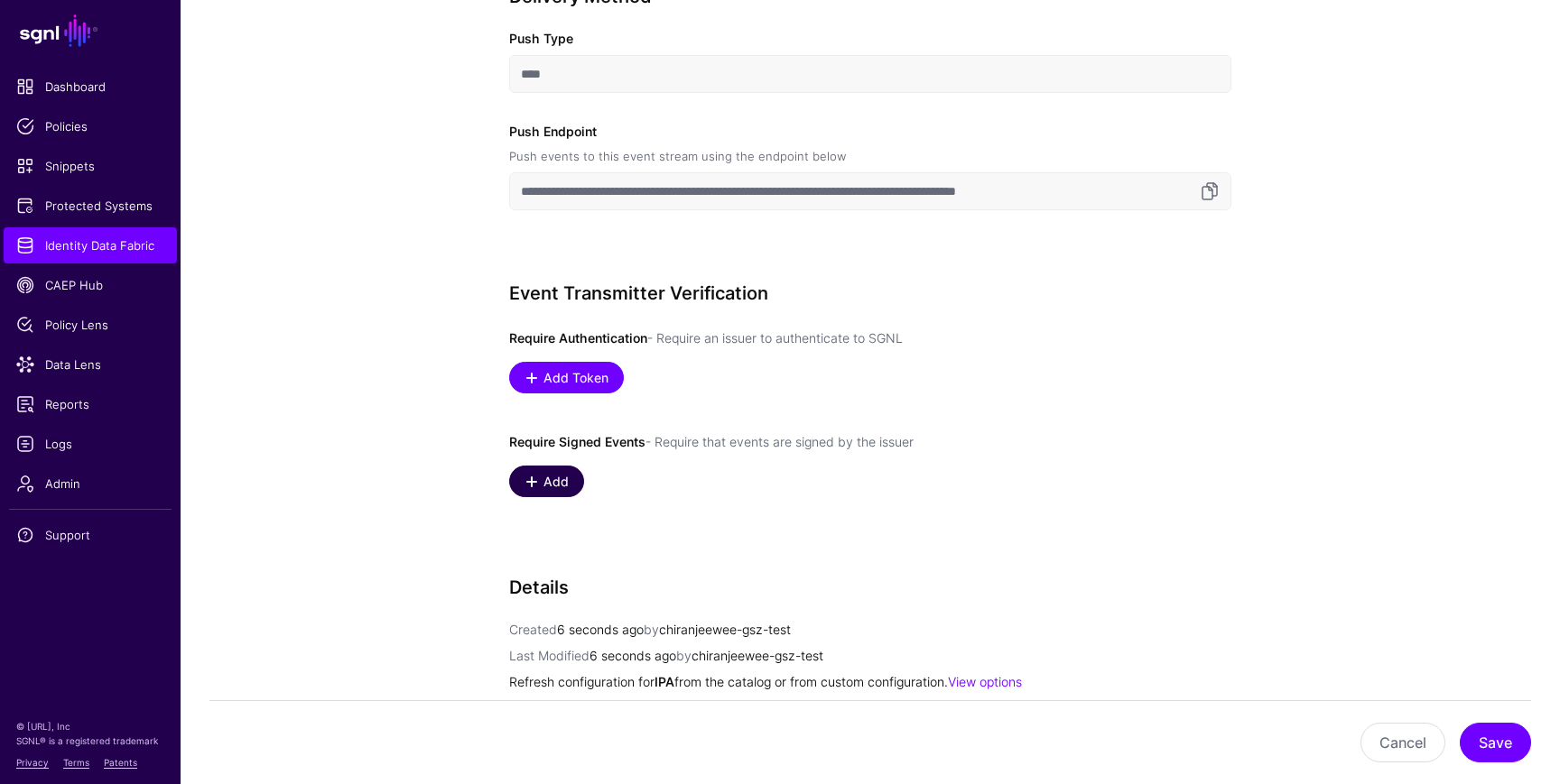
click at [554, 487] on span "Add" at bounding box center [557, 480] width 30 height 19
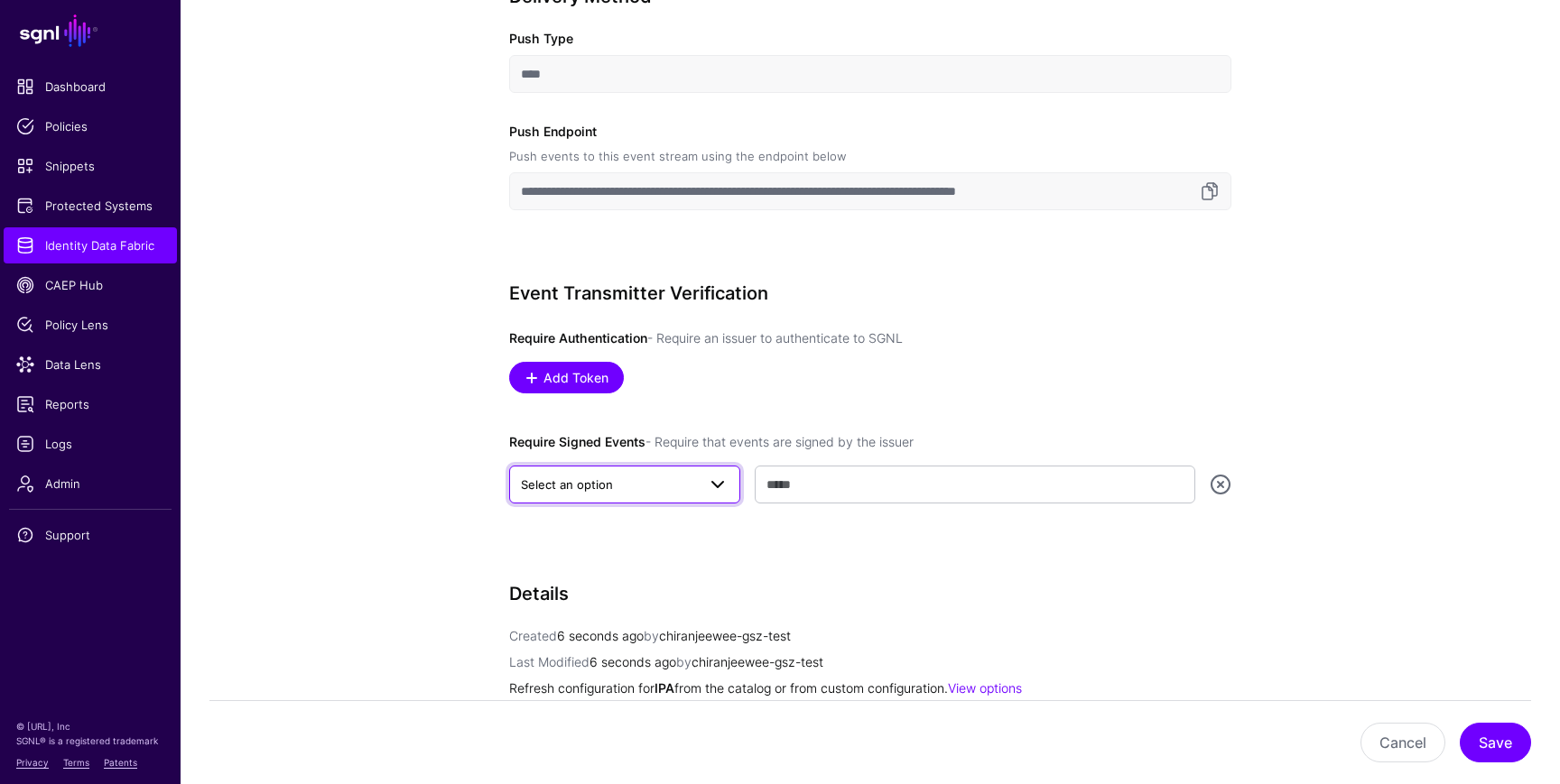
click at [611, 486] on span "Select an option" at bounding box center [608, 484] width 175 height 20
click at [597, 557] on div "JWKS URI" at bounding box center [624, 556] width 202 height 18
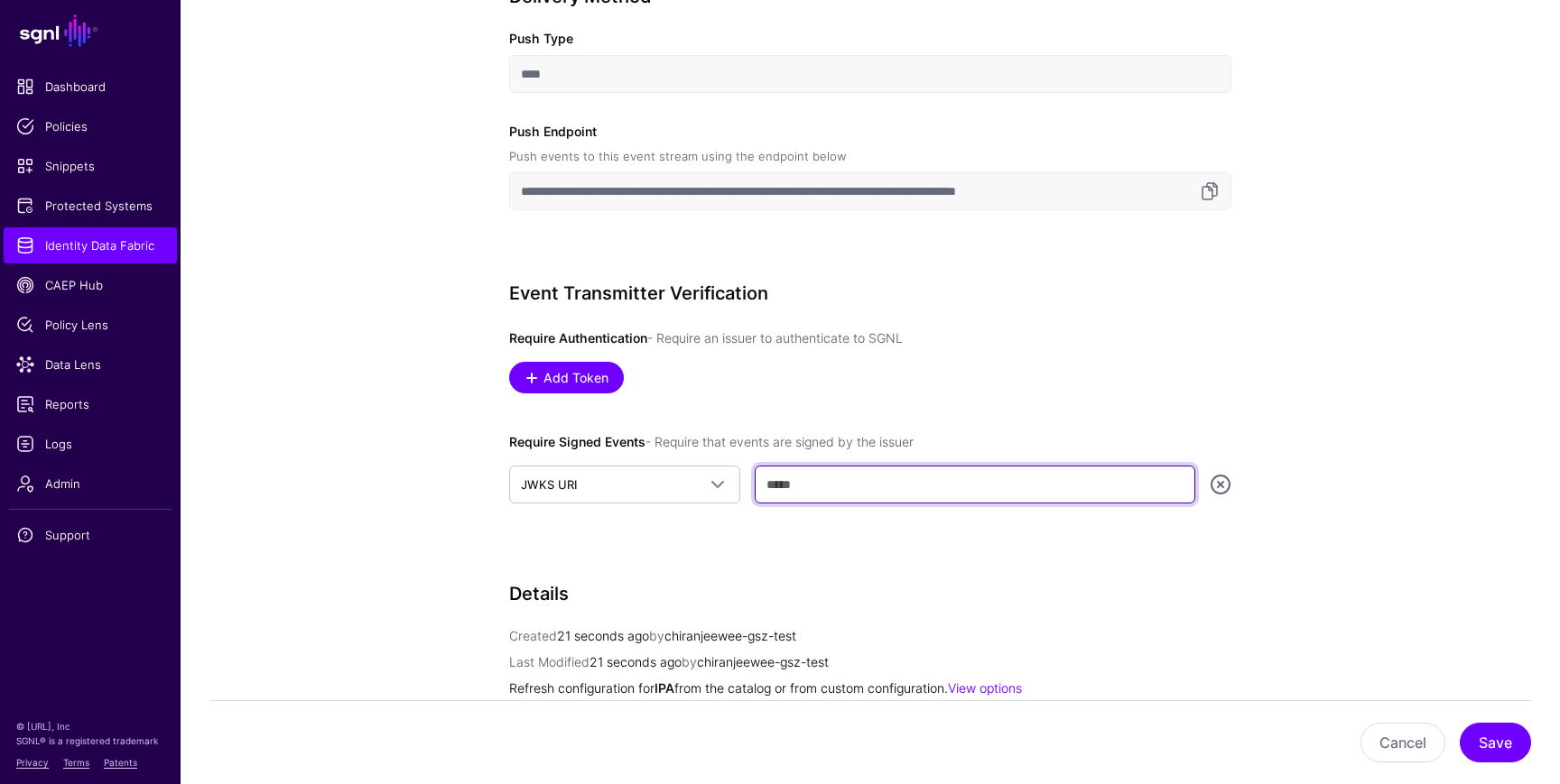
click at [806, 485] on input "text" at bounding box center [974, 484] width 440 height 38
paste input "**********"
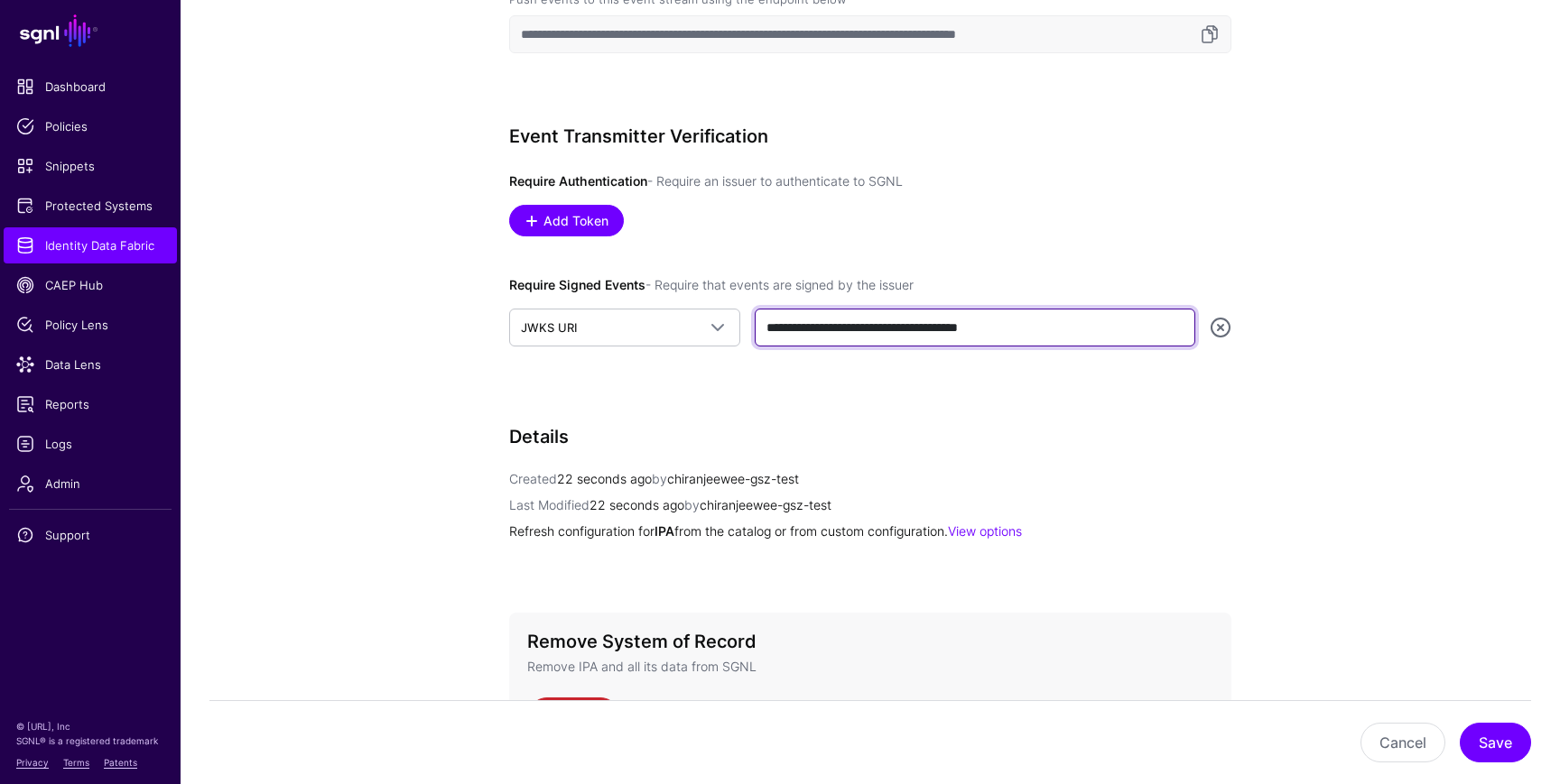
scroll to position [906, 0]
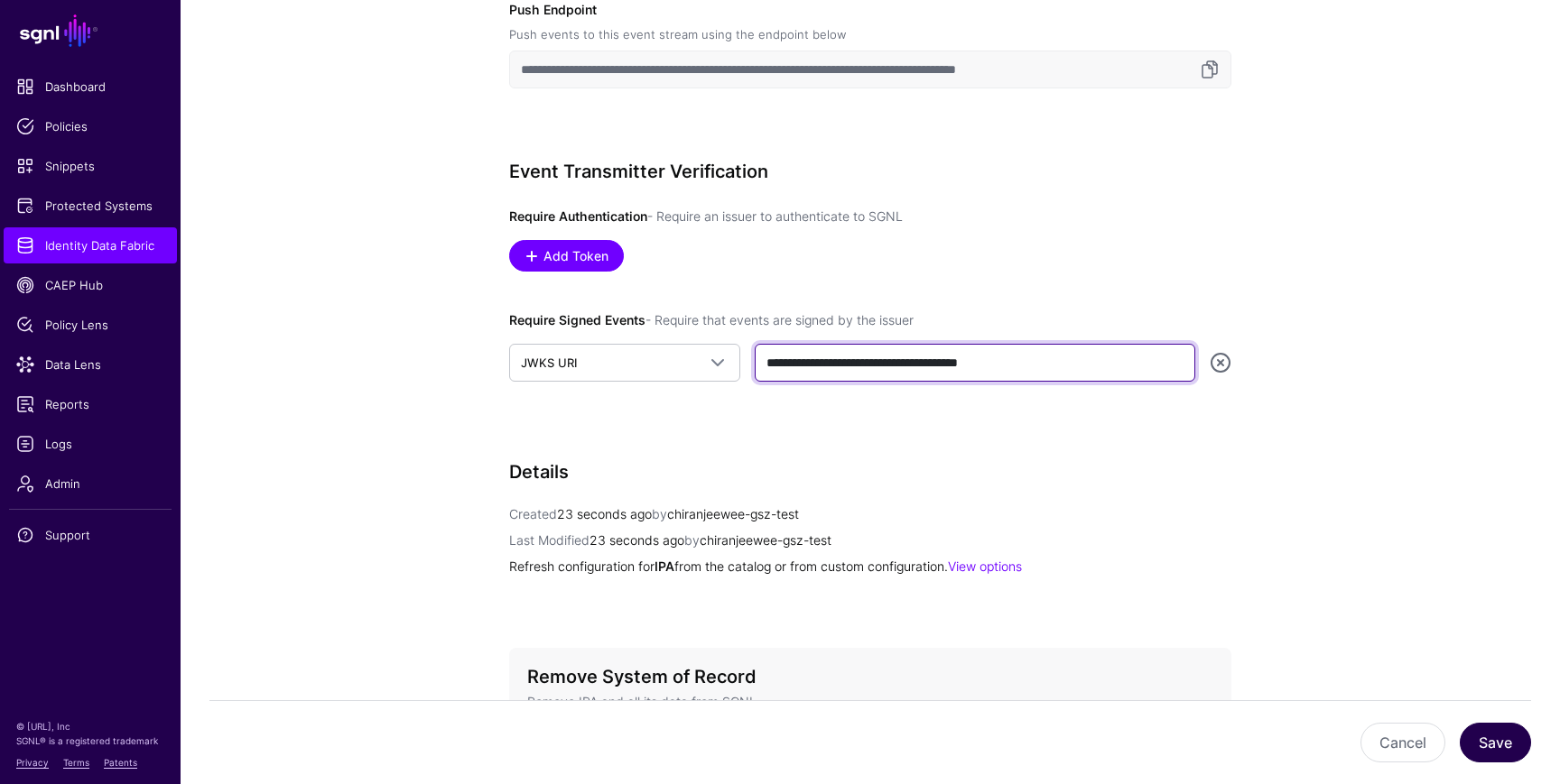
type input "**********"
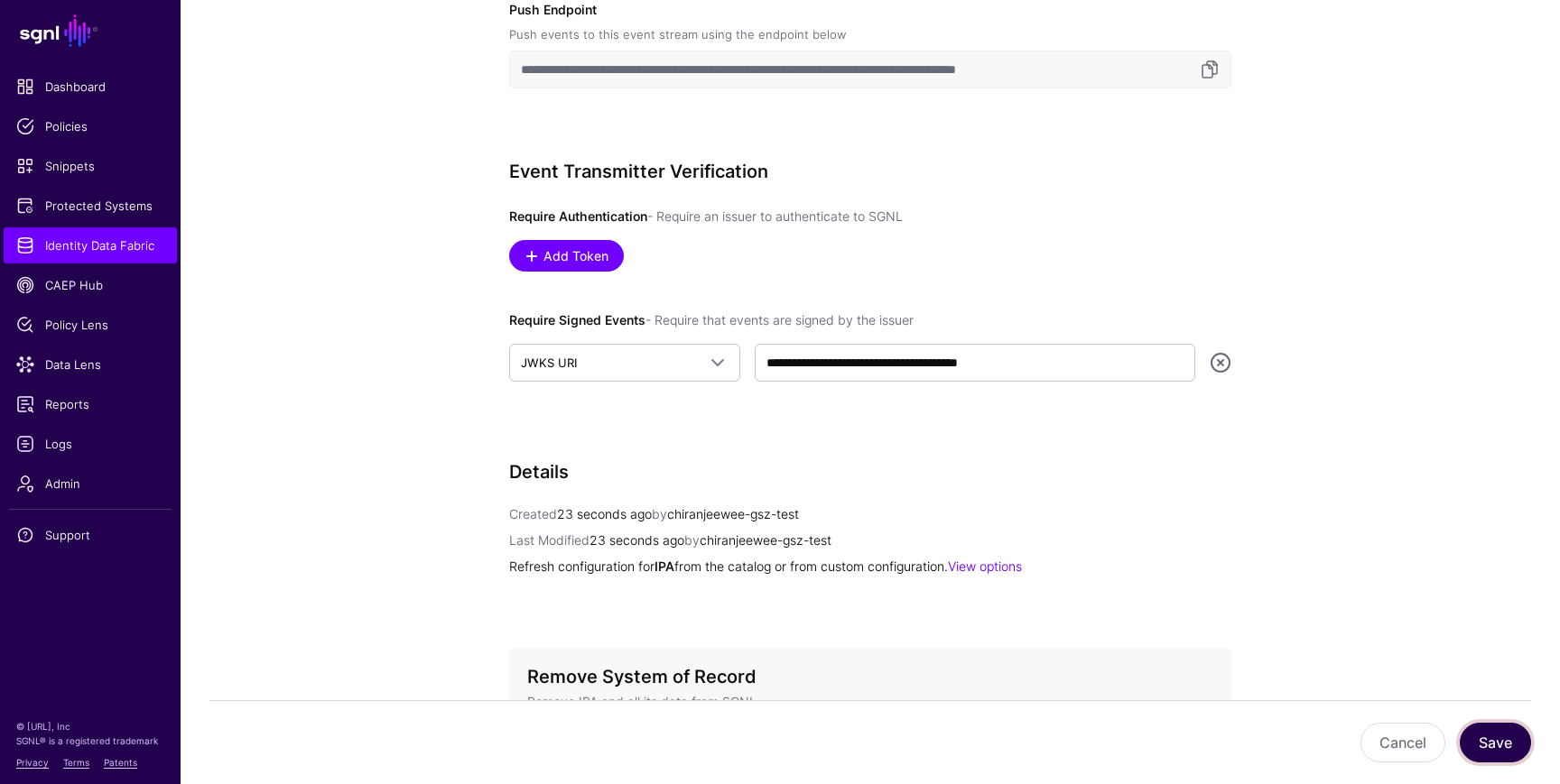
click at [1495, 742] on button "Save" at bounding box center [1496, 742] width 71 height 40
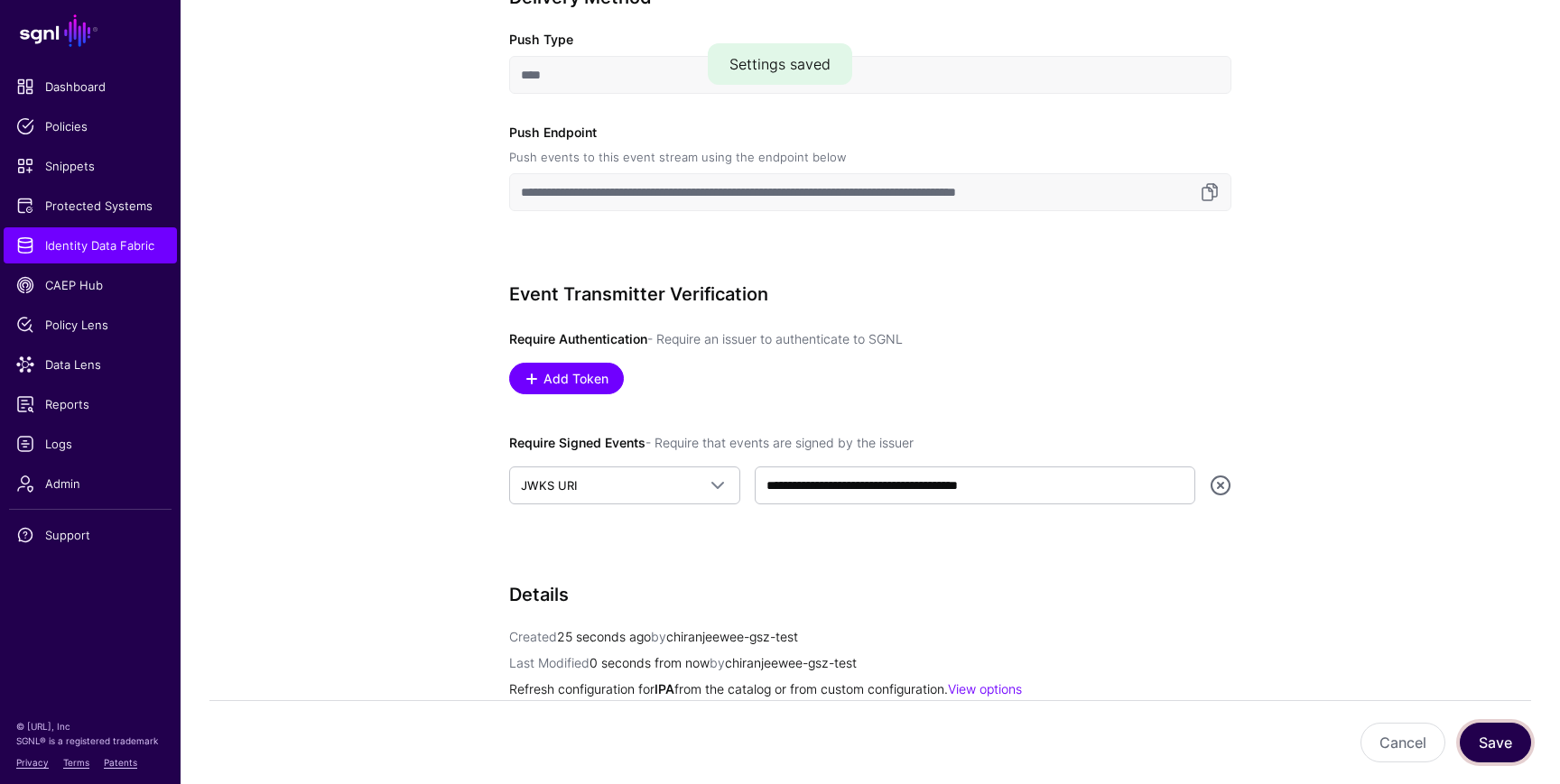
scroll to position [763, 0]
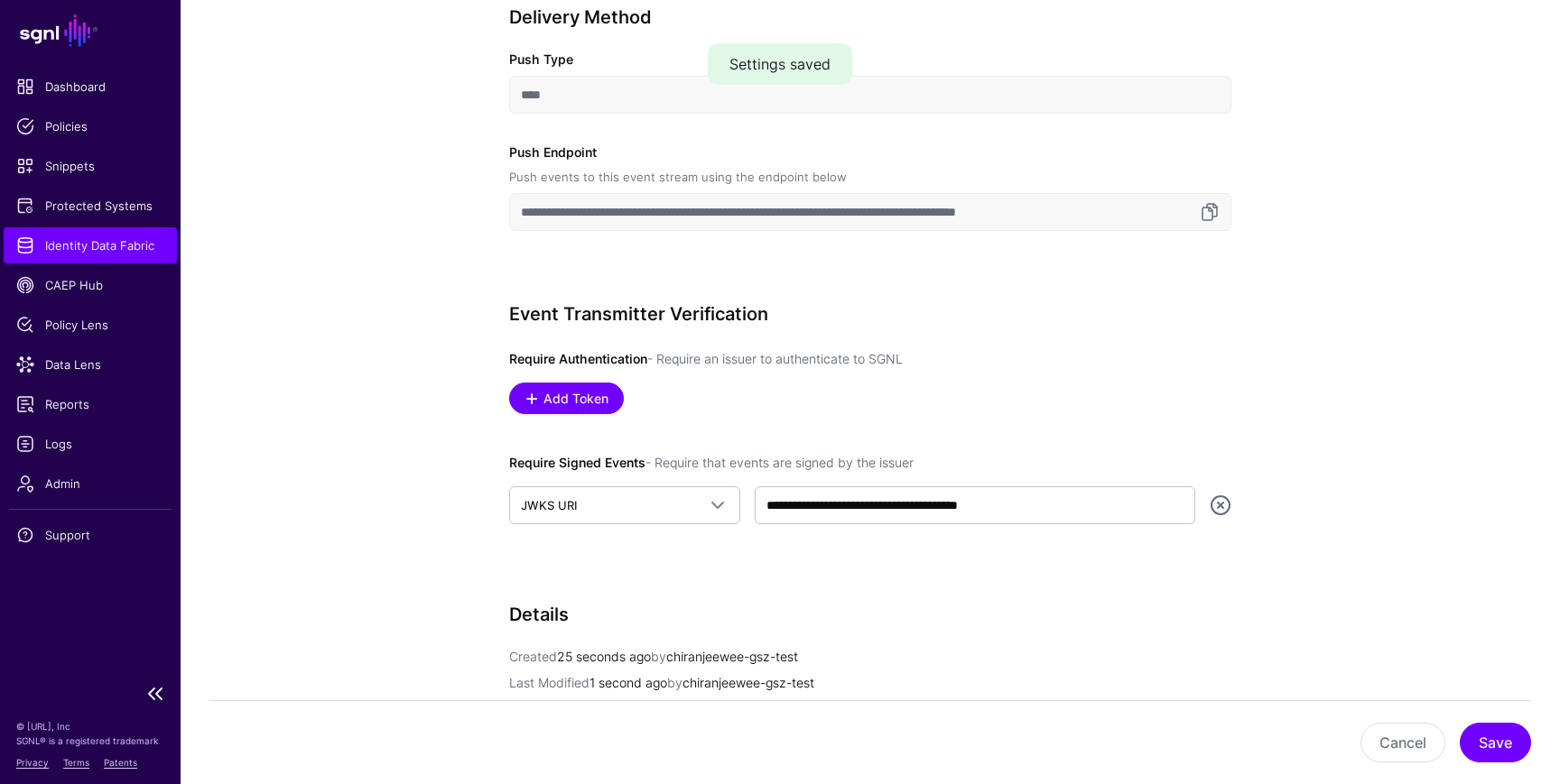
click at [104, 248] on span "Identity Data Fabric" at bounding box center [90, 245] width 148 height 18
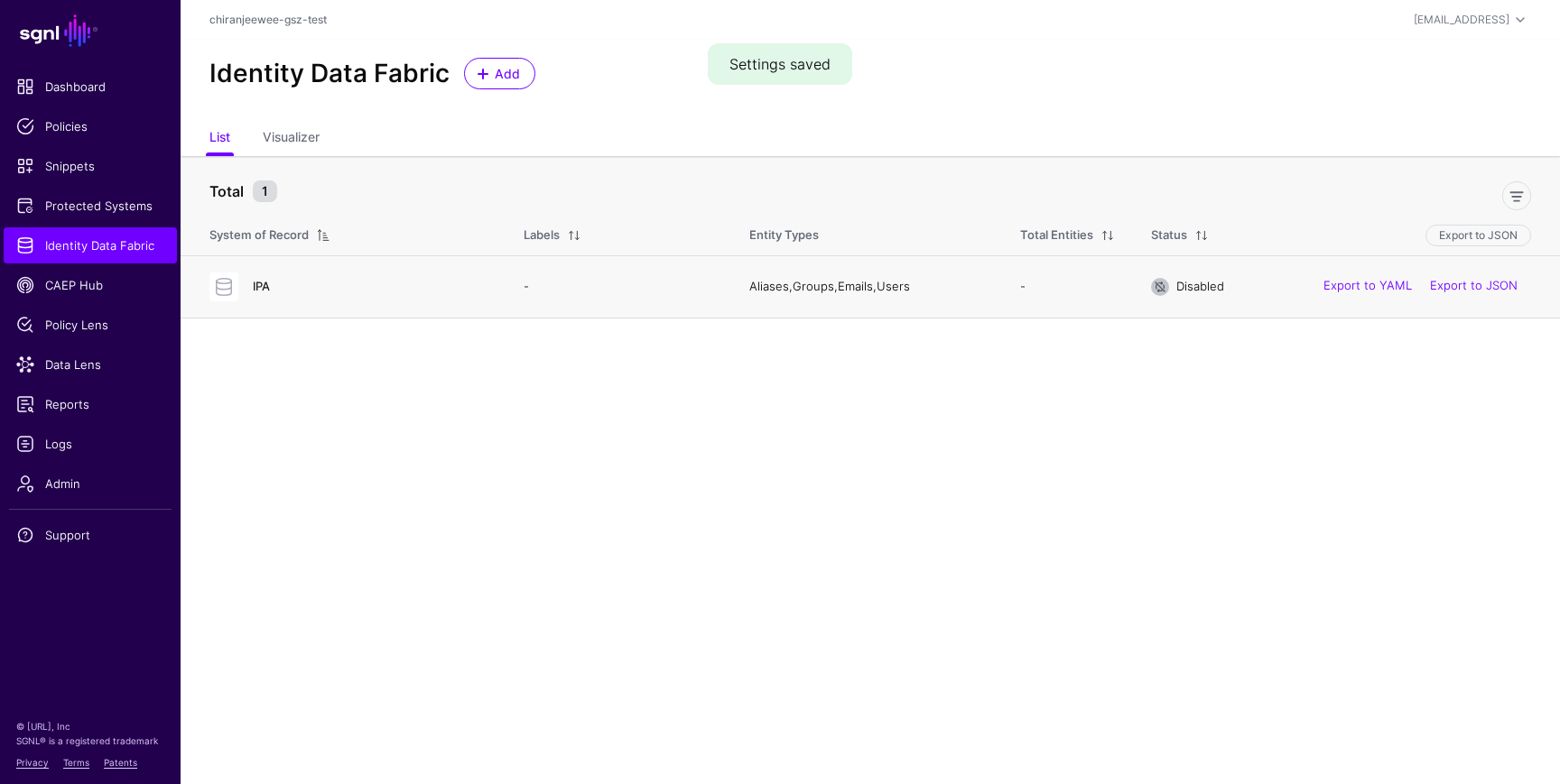
click at [258, 285] on link "IPA" at bounding box center [261, 286] width 17 height 15
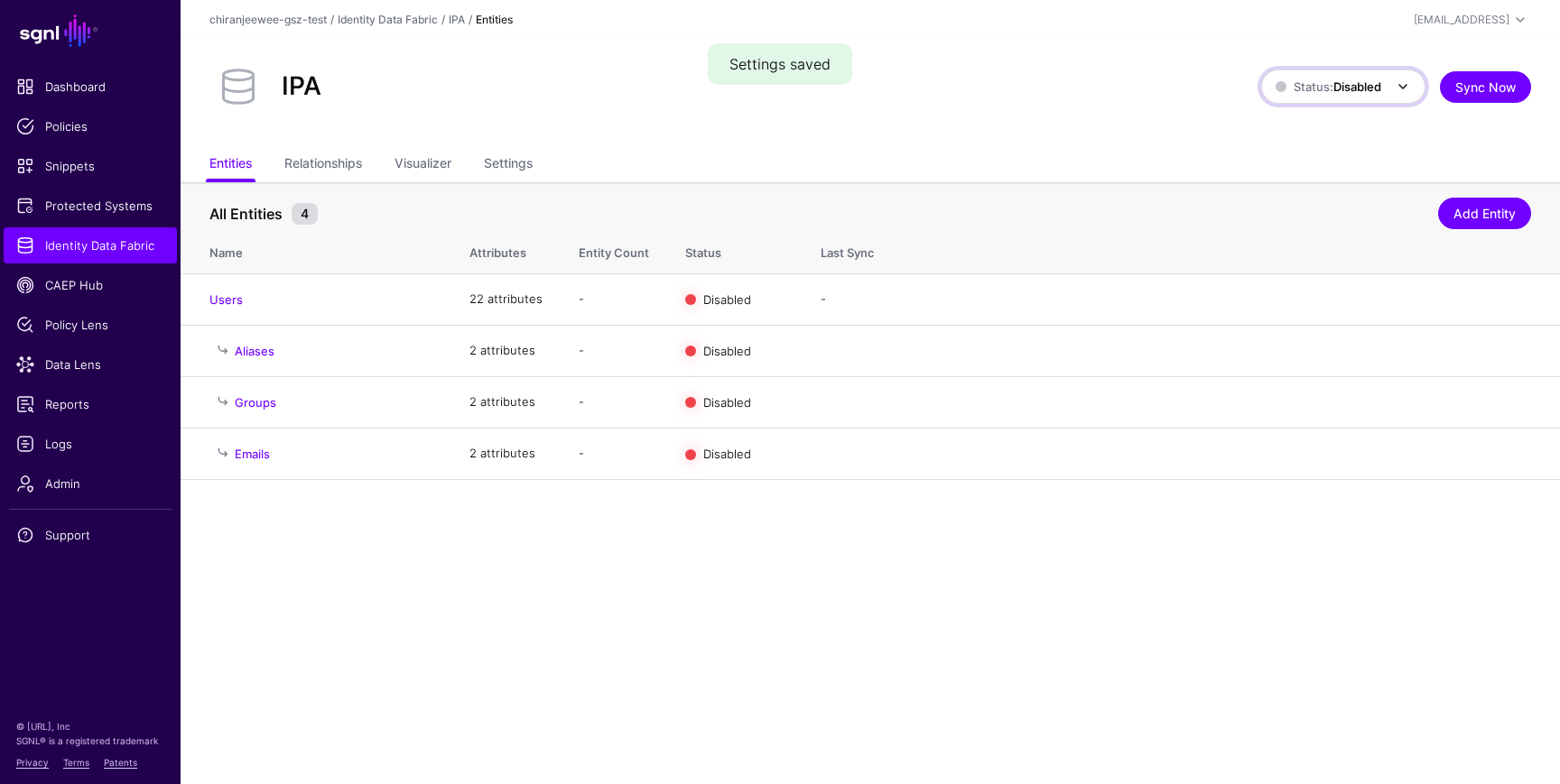
click at [1317, 82] on span "Status: Disabled" at bounding box center [1329, 86] width 106 height 15
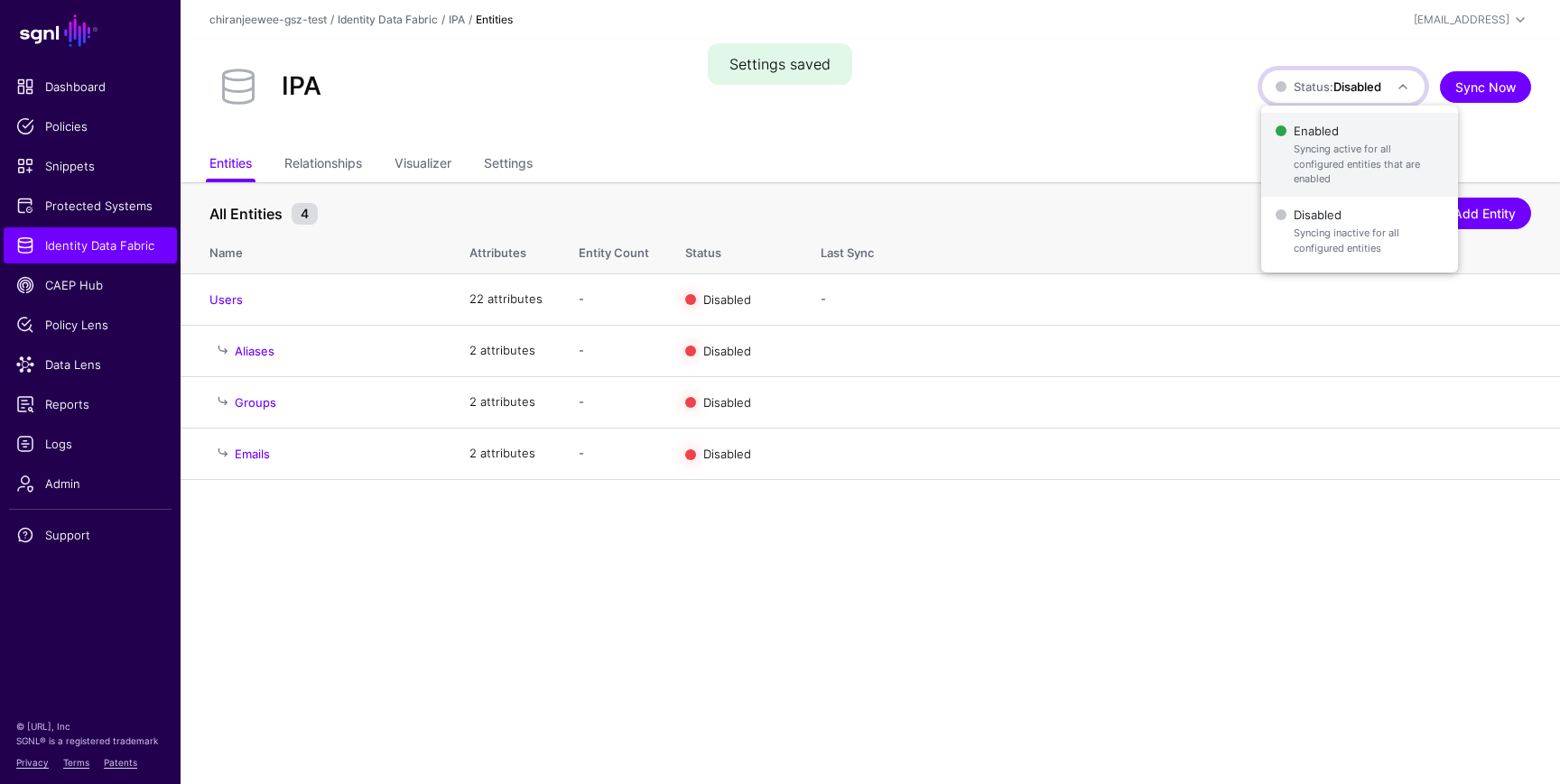
click at [1303, 133] on span "Enabled Syncing active for all configured entities that are enabled" at bounding box center [1360, 155] width 168 height 73
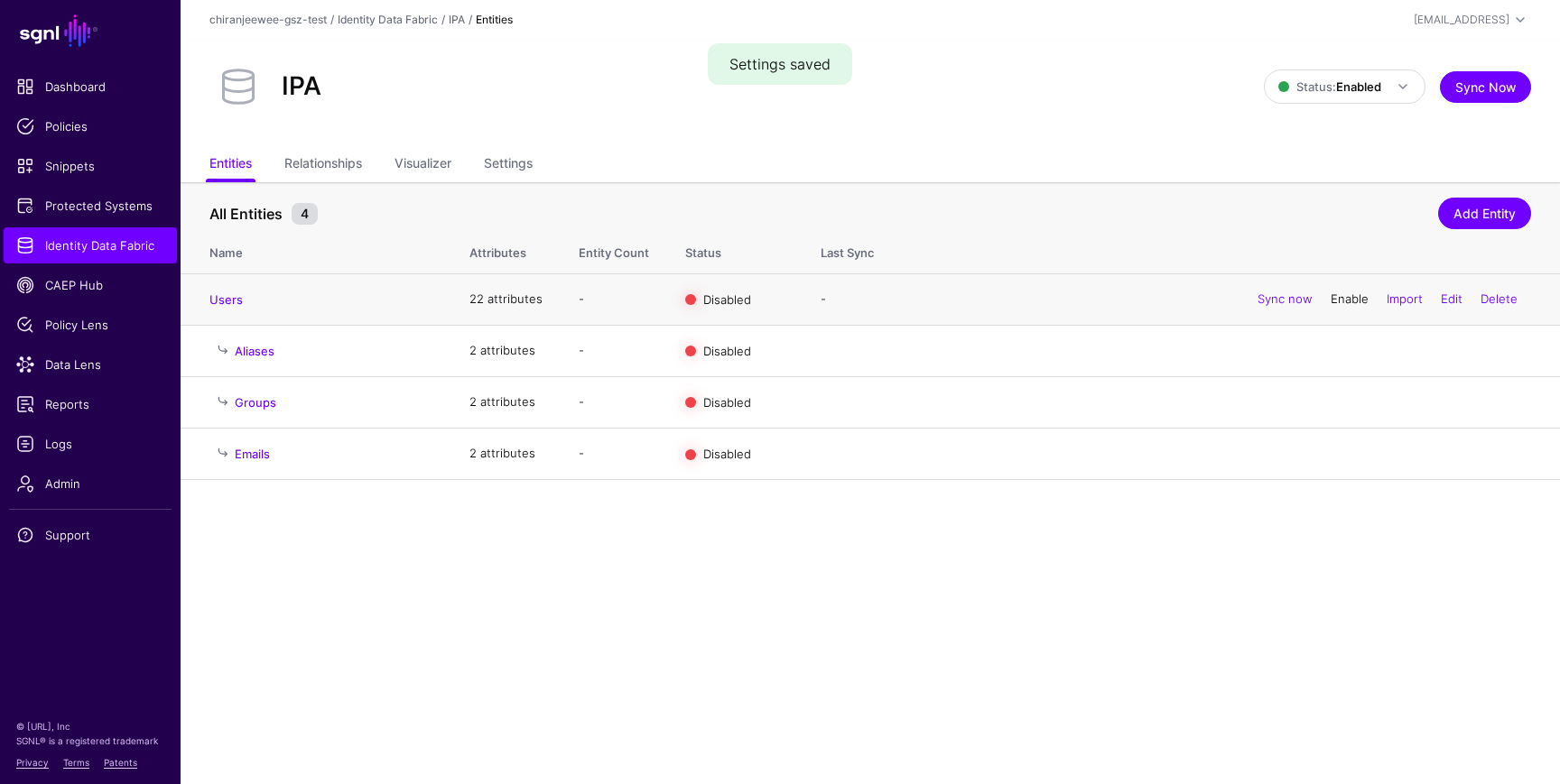
click at [1342, 305] on link "Enable" at bounding box center [1349, 299] width 38 height 15
click at [507, 163] on link "Settings" at bounding box center [507, 165] width 48 height 35
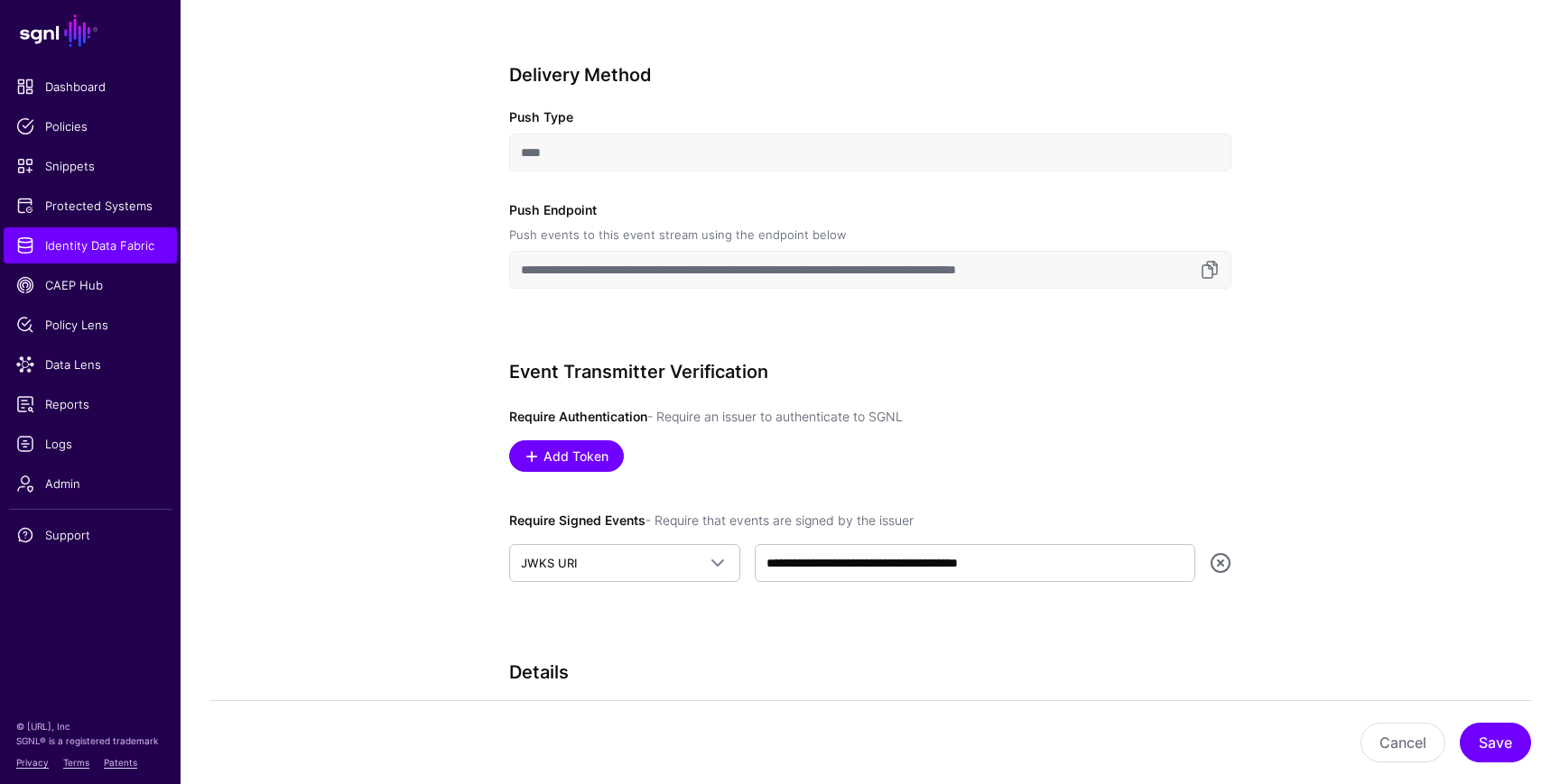
scroll to position [711, 0]
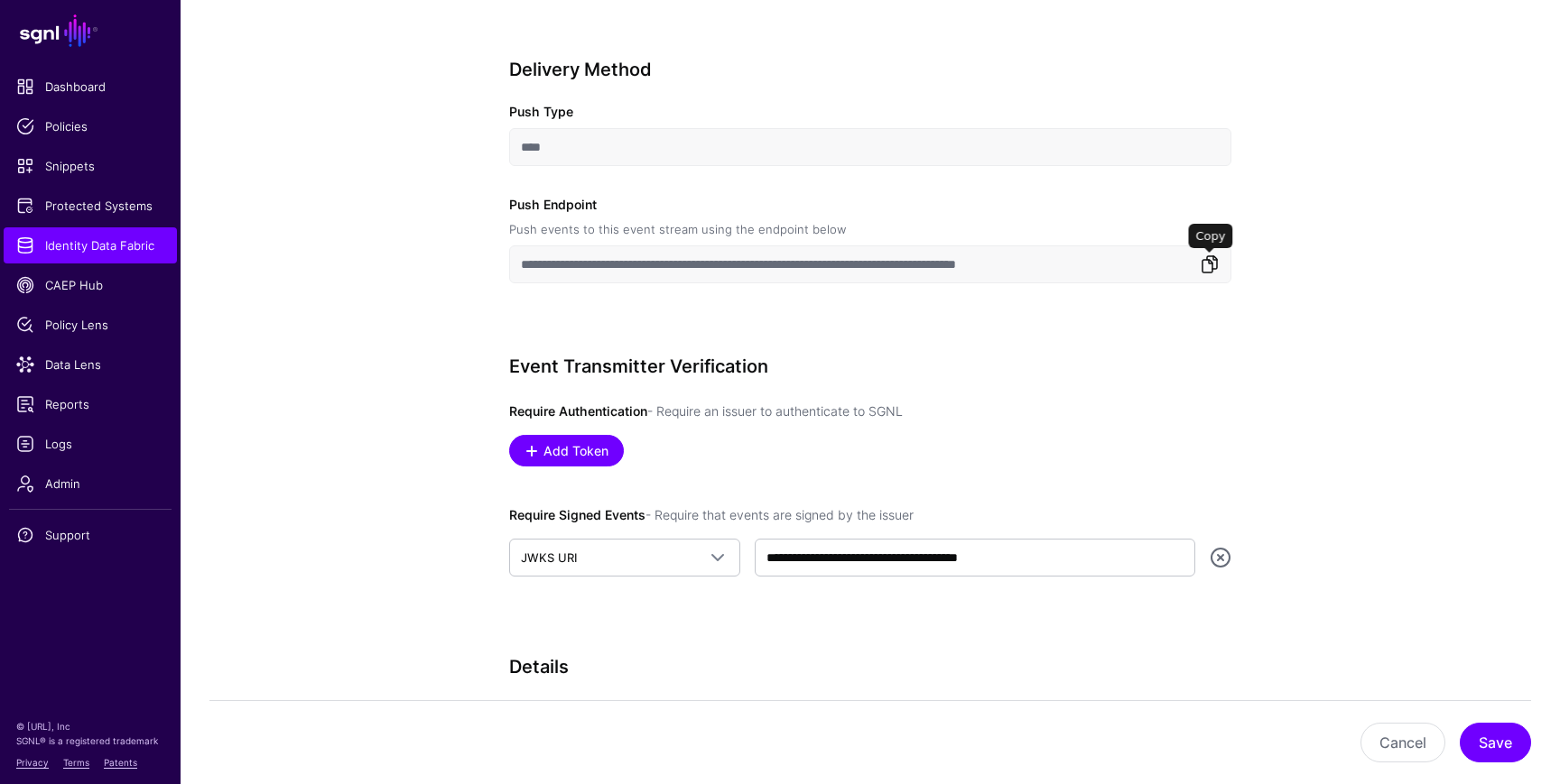
click at [1211, 264] on link at bounding box center [1210, 264] width 22 height 22
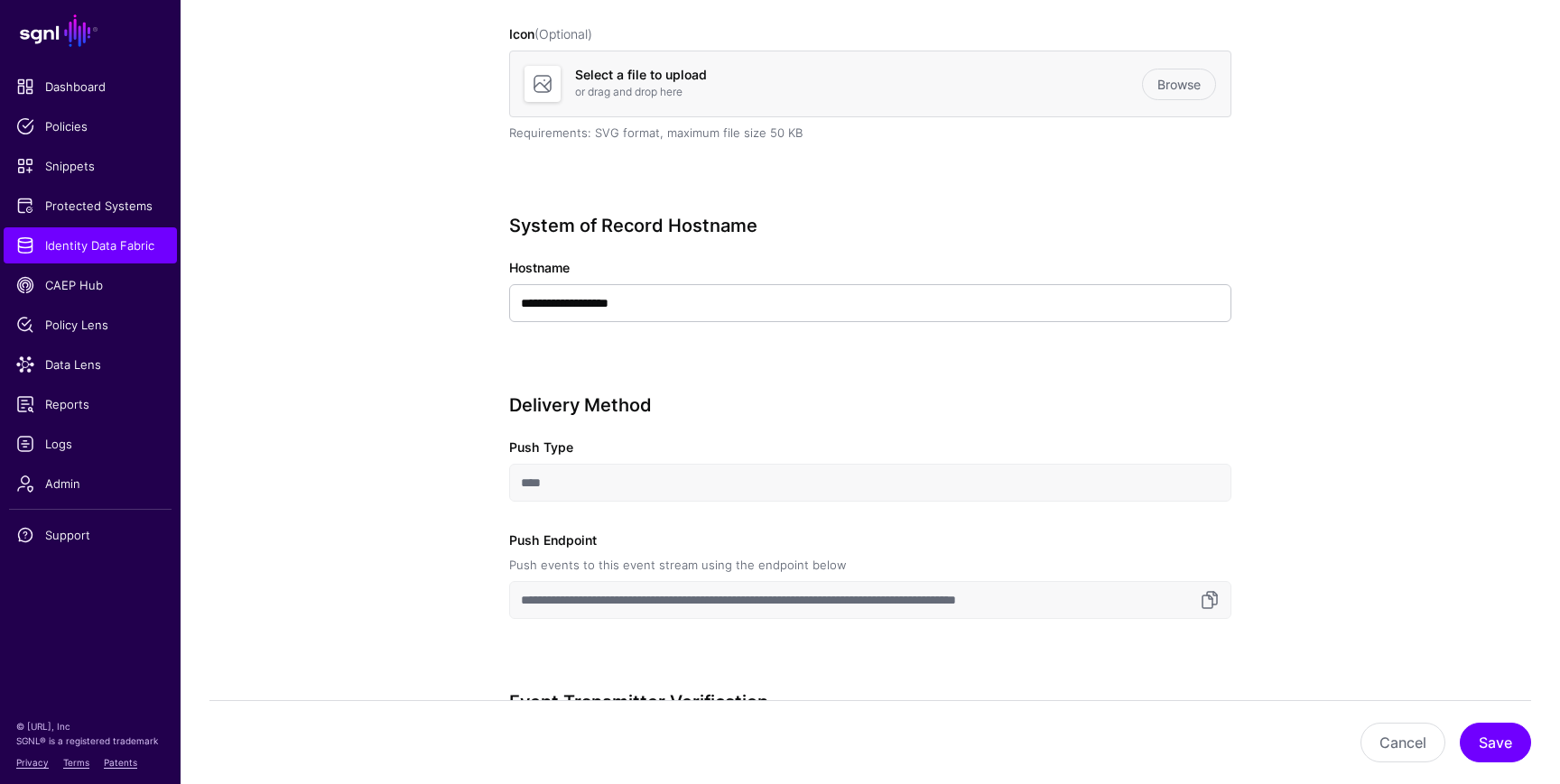
scroll to position [142, 0]
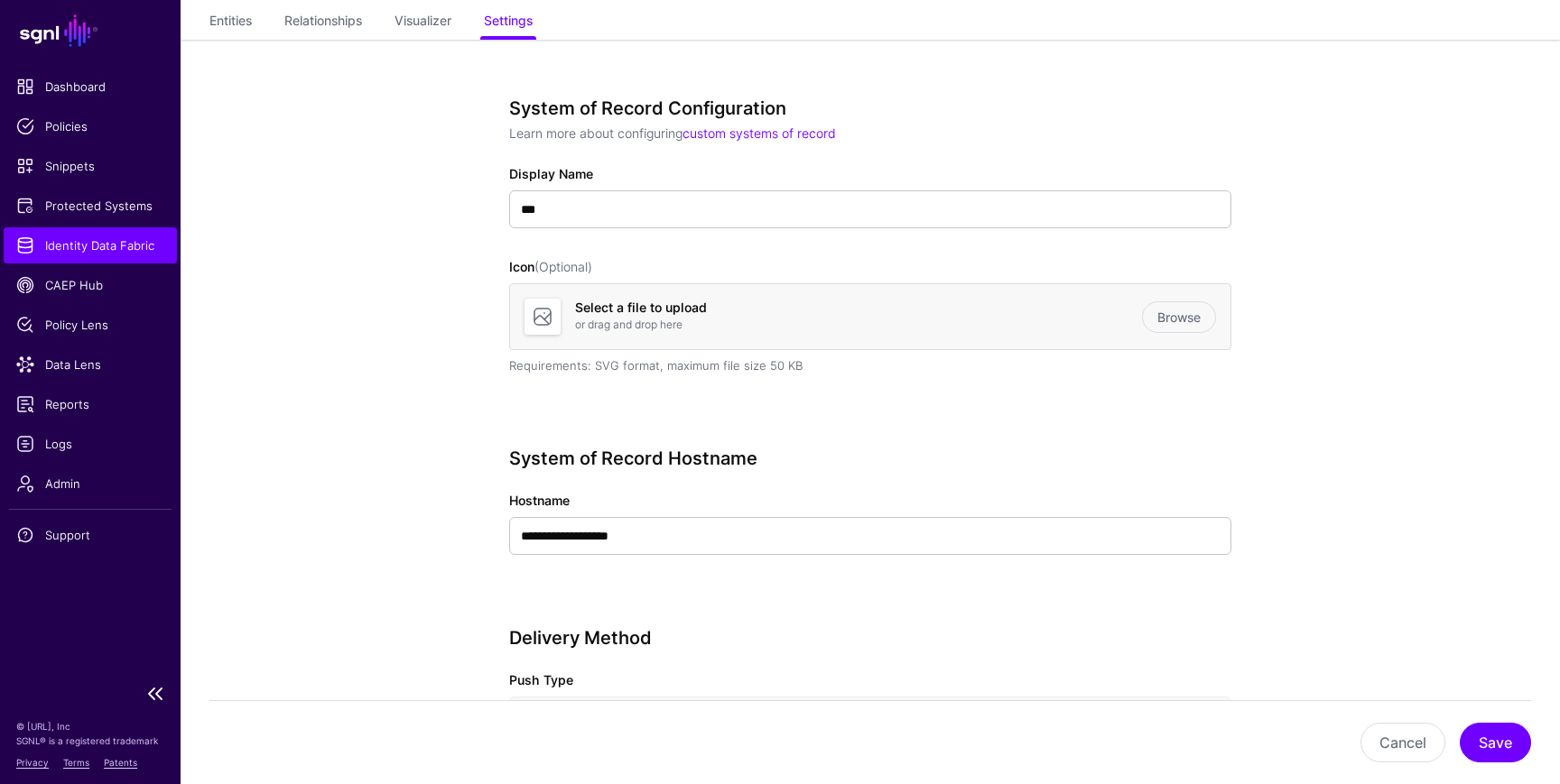
click at [76, 248] on span "Identity Data Fabric" at bounding box center [90, 245] width 148 height 18
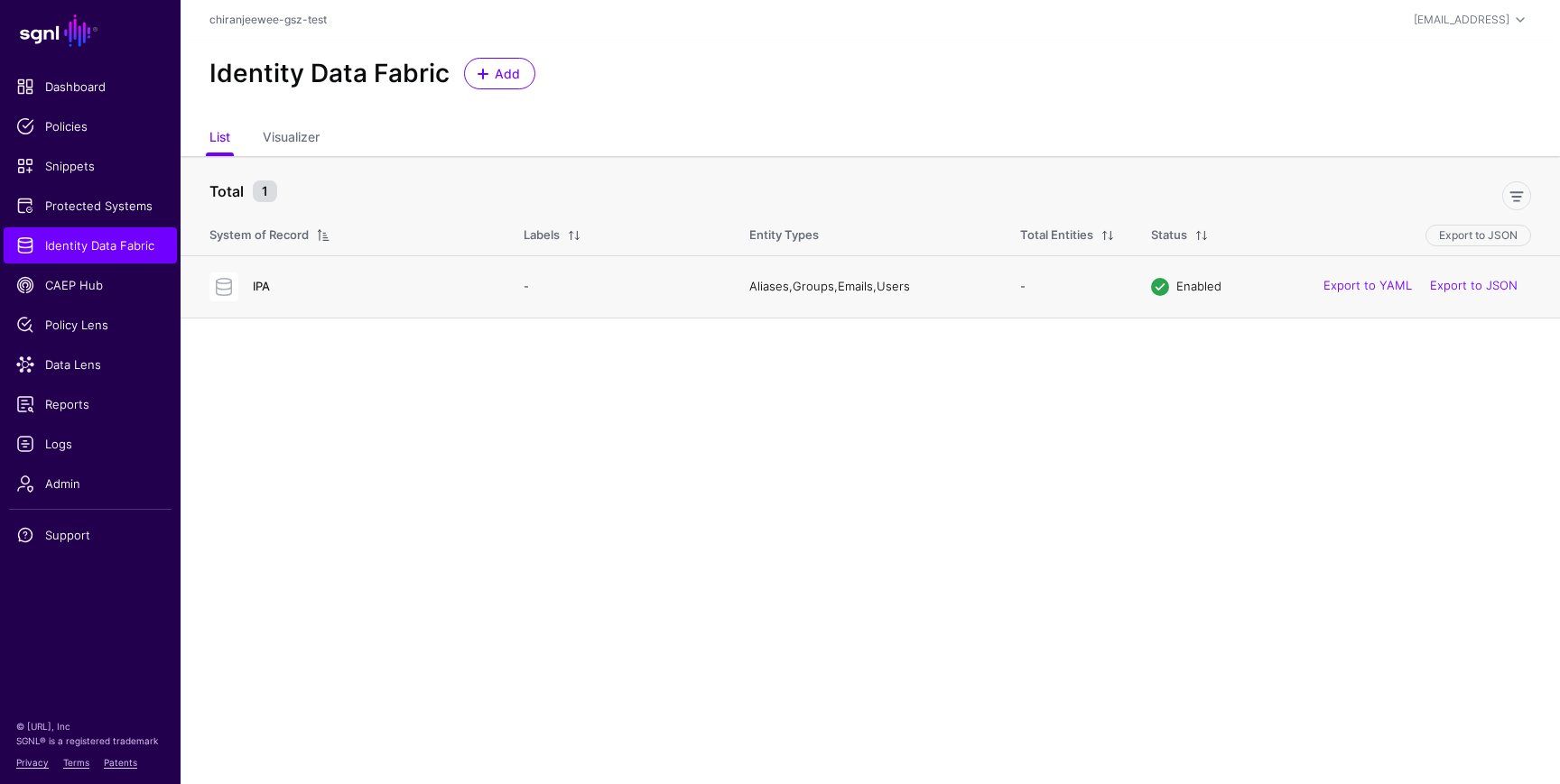
click at [253, 283] on link "IPA" at bounding box center [261, 286] width 17 height 15
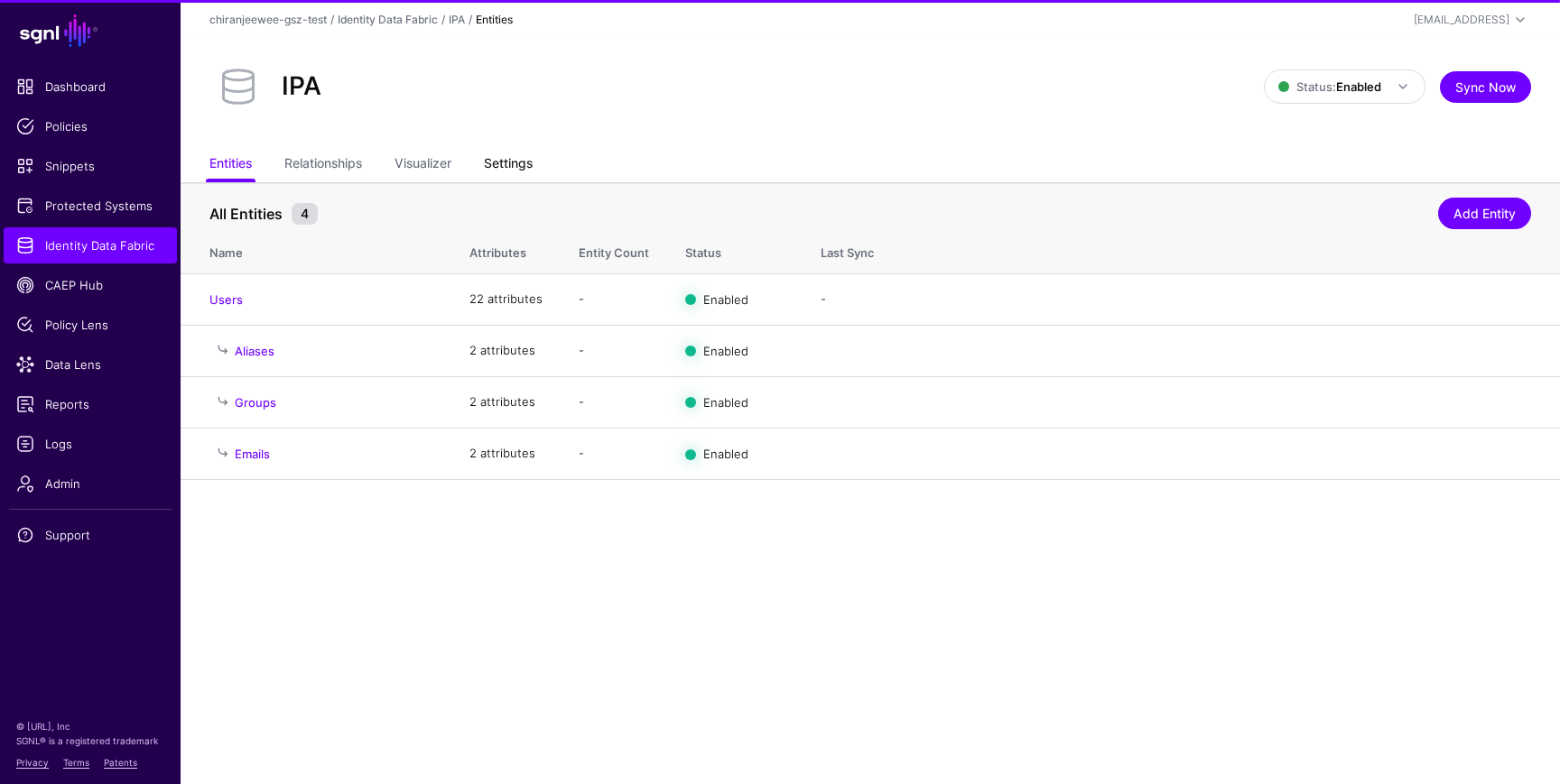
click at [503, 164] on link "Settings" at bounding box center [507, 165] width 48 height 35
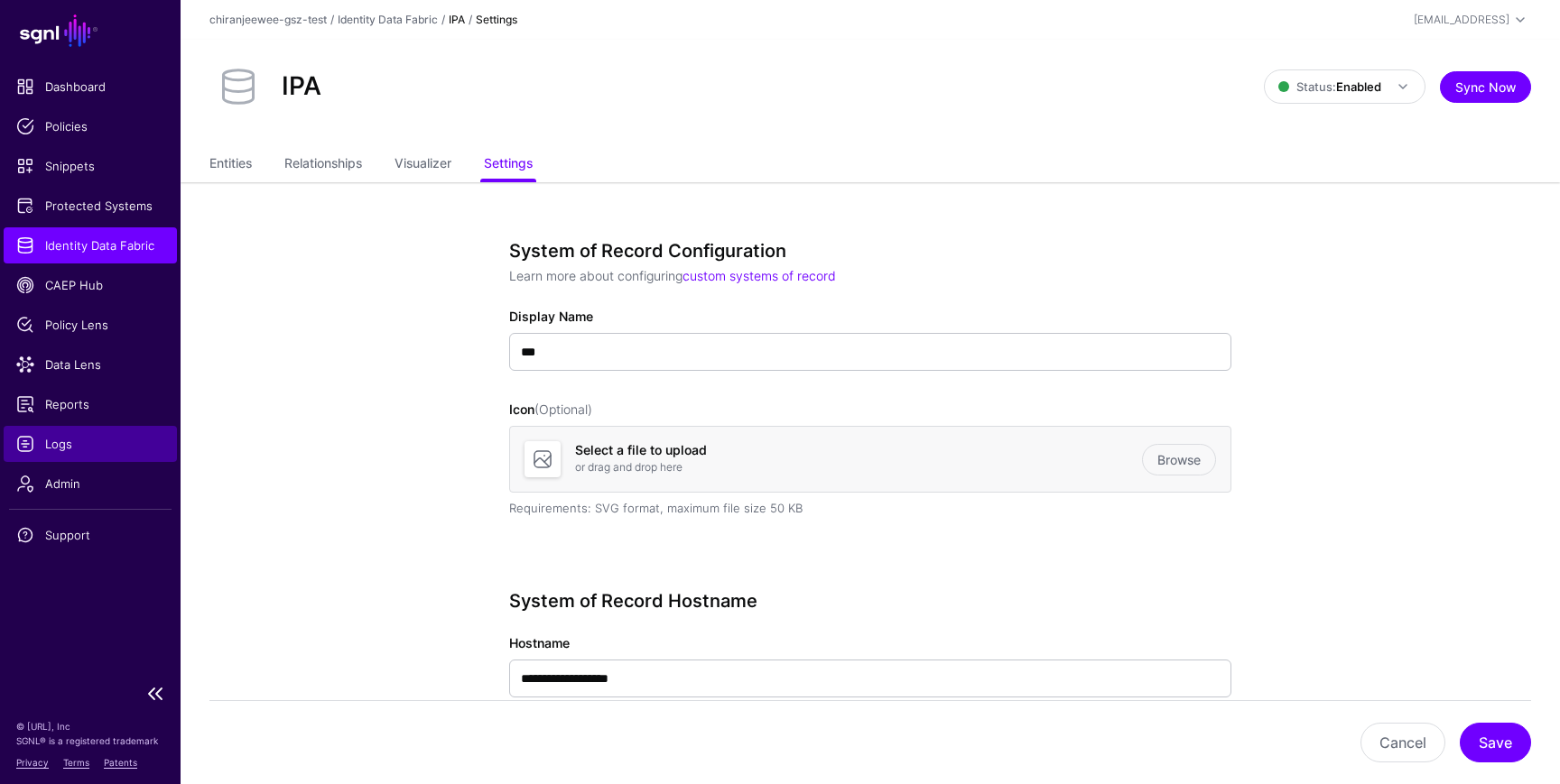
click at [93, 449] on span "Logs" at bounding box center [90, 444] width 148 height 18
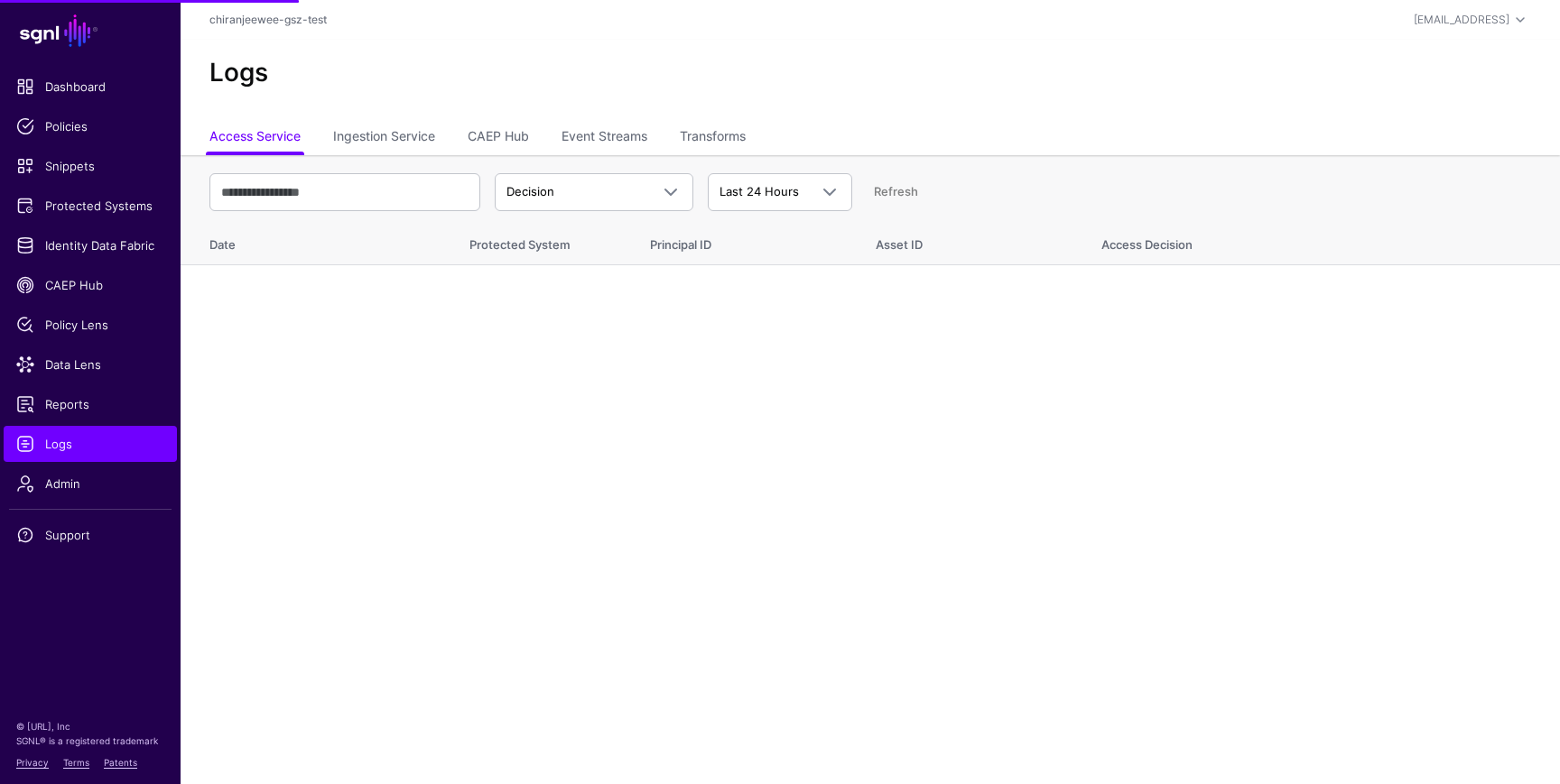
click at [728, 118] on div "Logs" at bounding box center [871, 80] width 1380 height 81
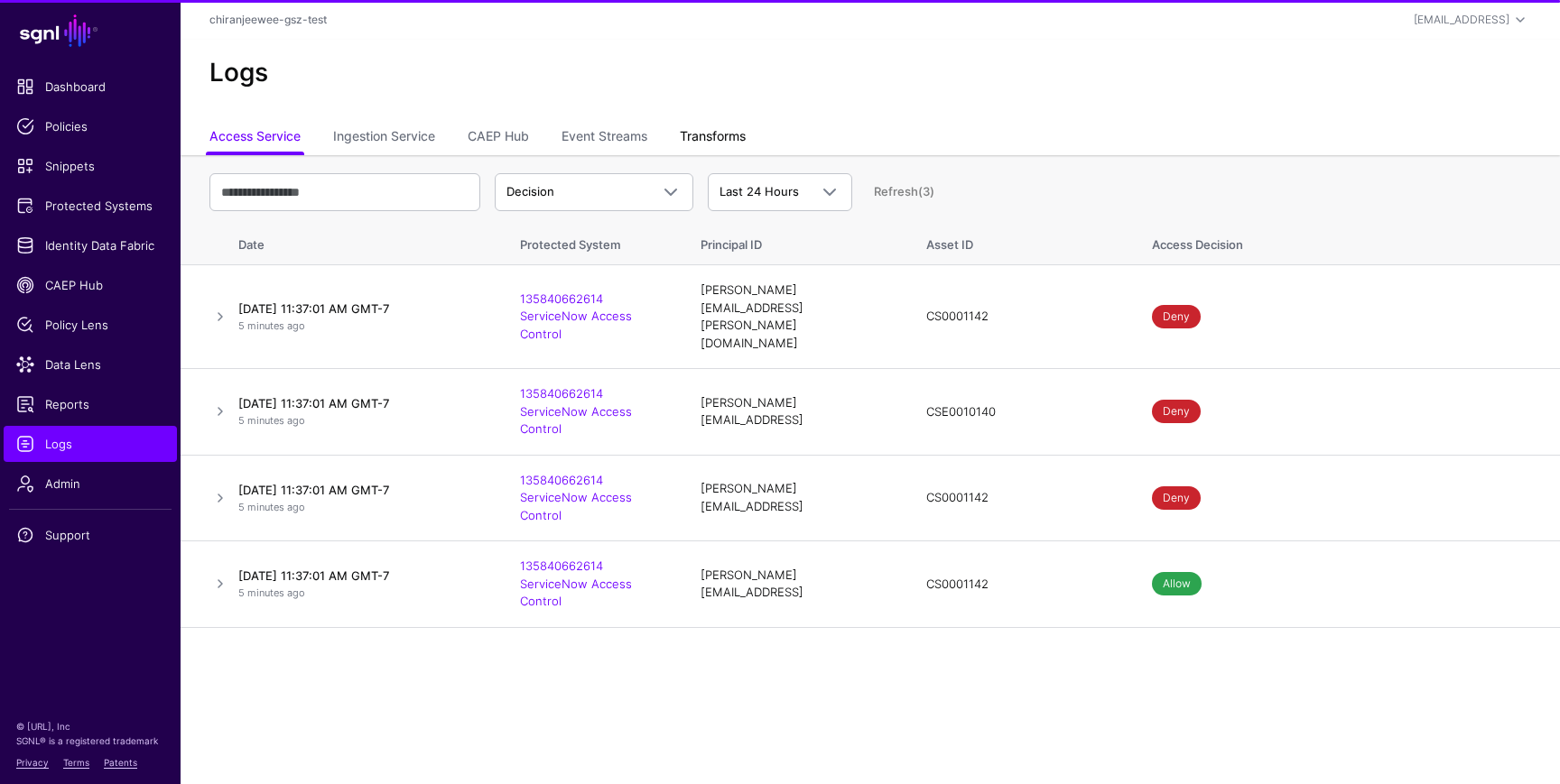
click at [718, 136] on link "Transforms" at bounding box center [712, 137] width 66 height 35
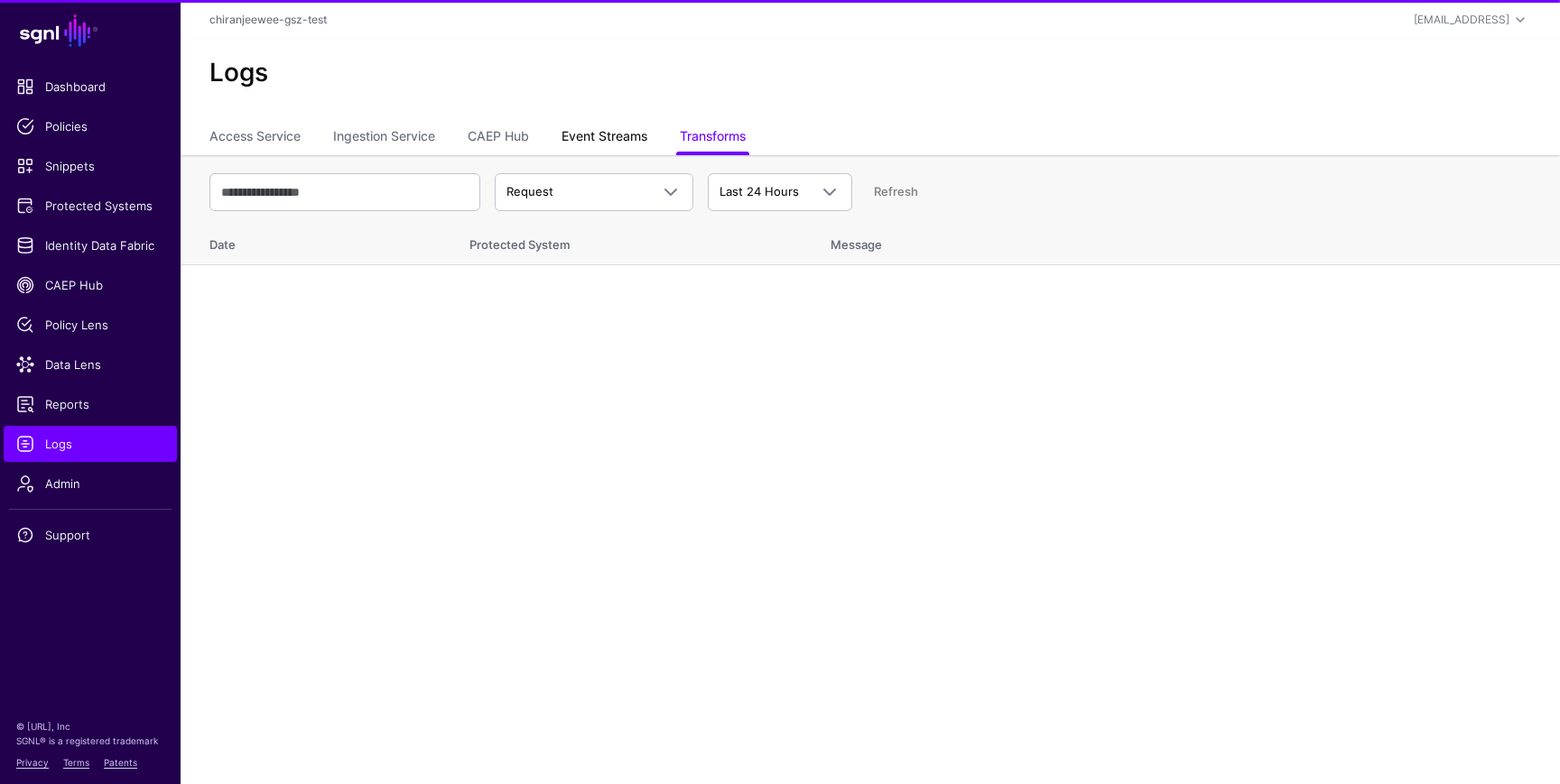
click at [596, 132] on link "Event Streams" at bounding box center [604, 137] width 86 height 35
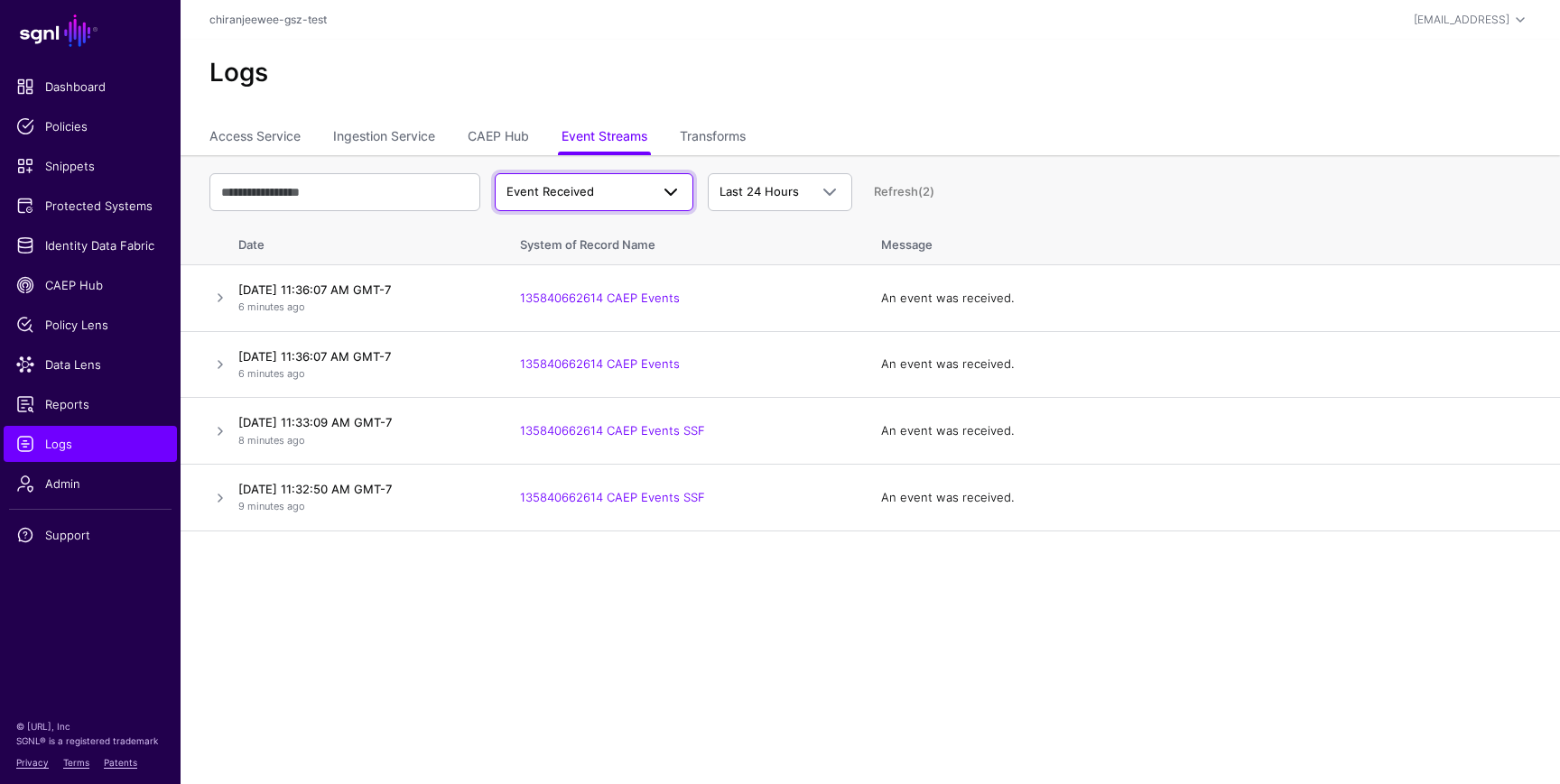
click at [541, 200] on span "Event Received" at bounding box center [578, 192] width 142 height 18
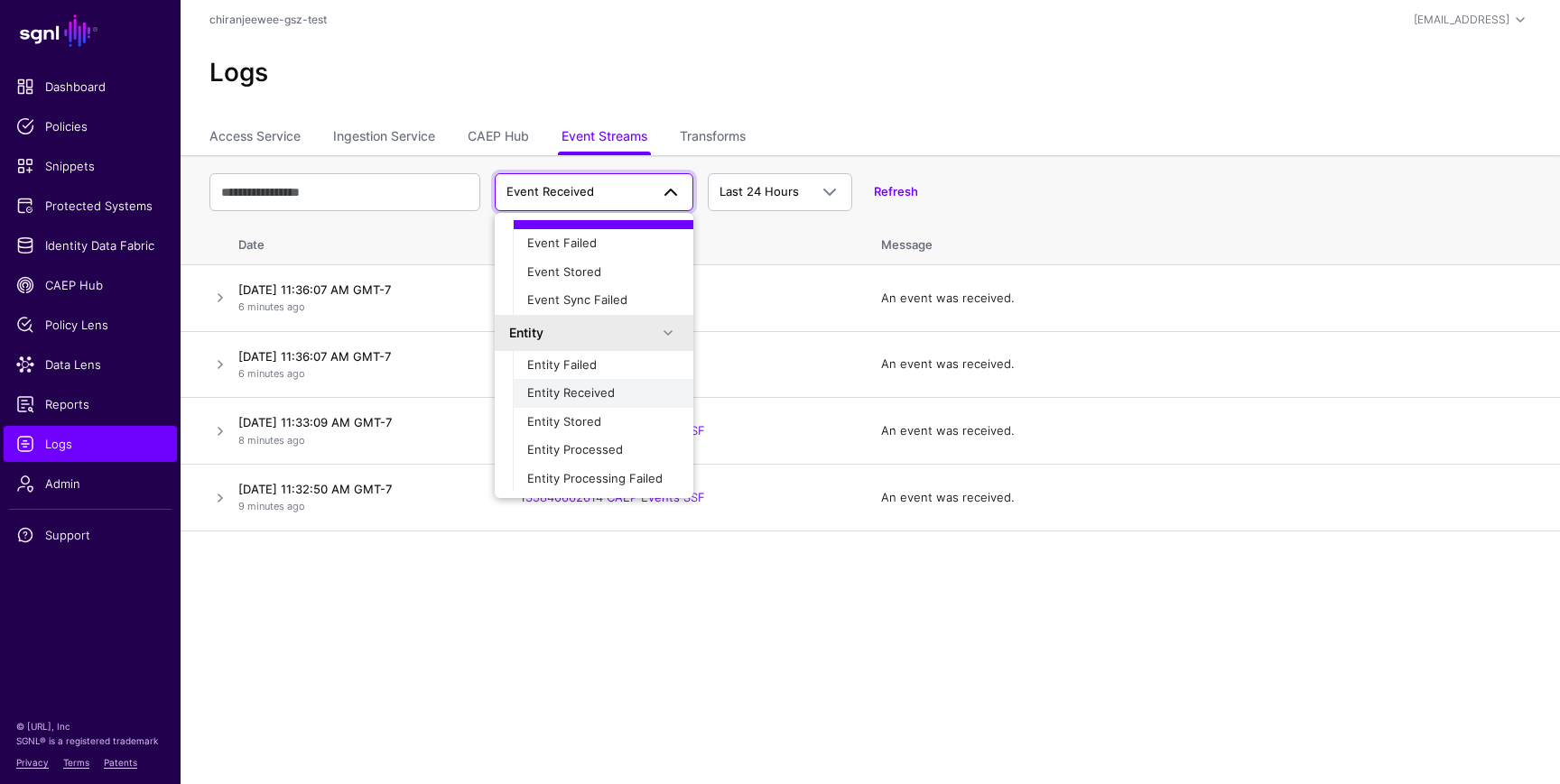
scroll to position [56, 0]
click at [605, 365] on div "Entity Failed" at bounding box center [602, 365] width 151 height 18
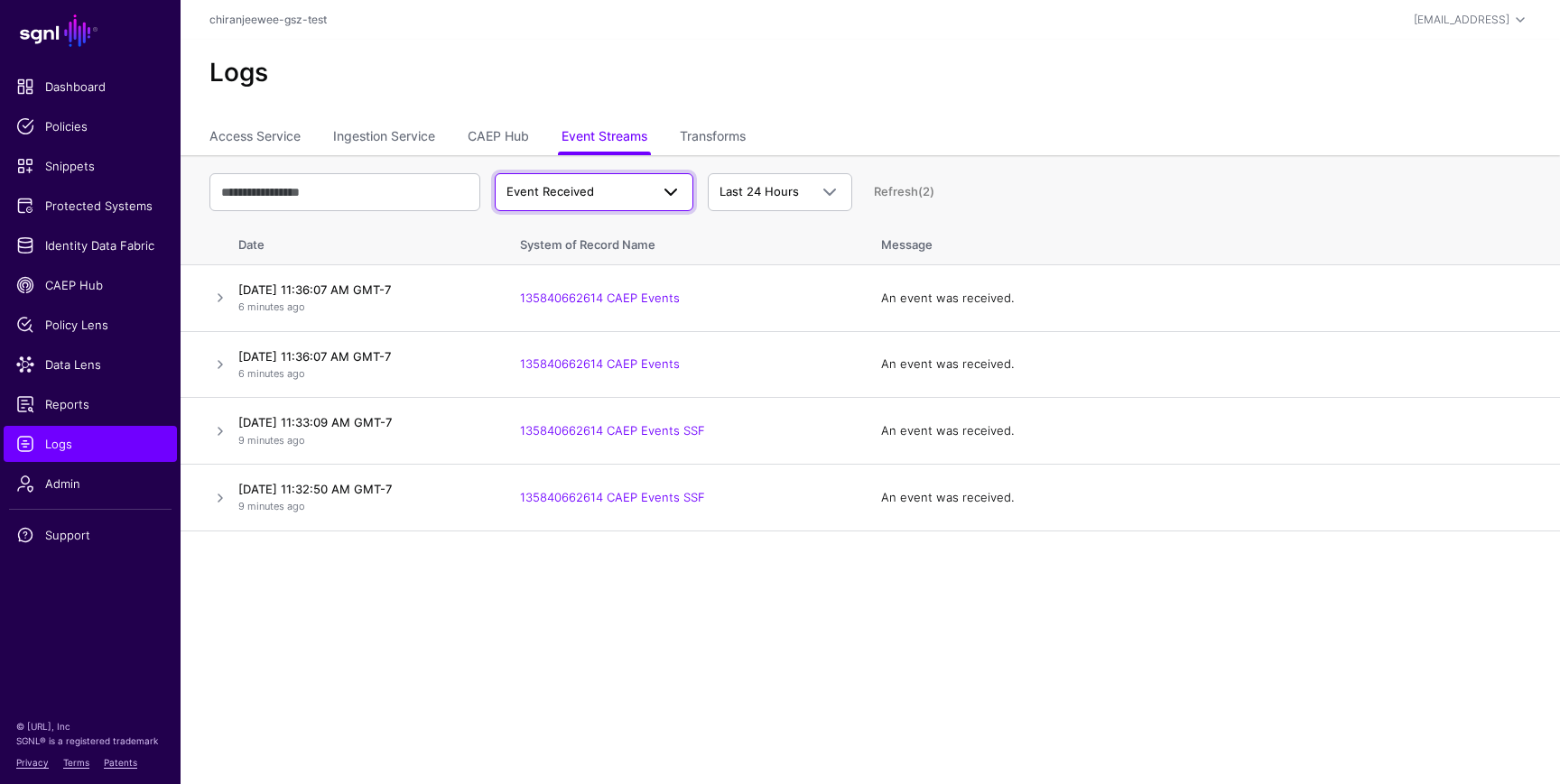
click at [591, 192] on span "Event Received" at bounding box center [550, 191] width 88 height 15
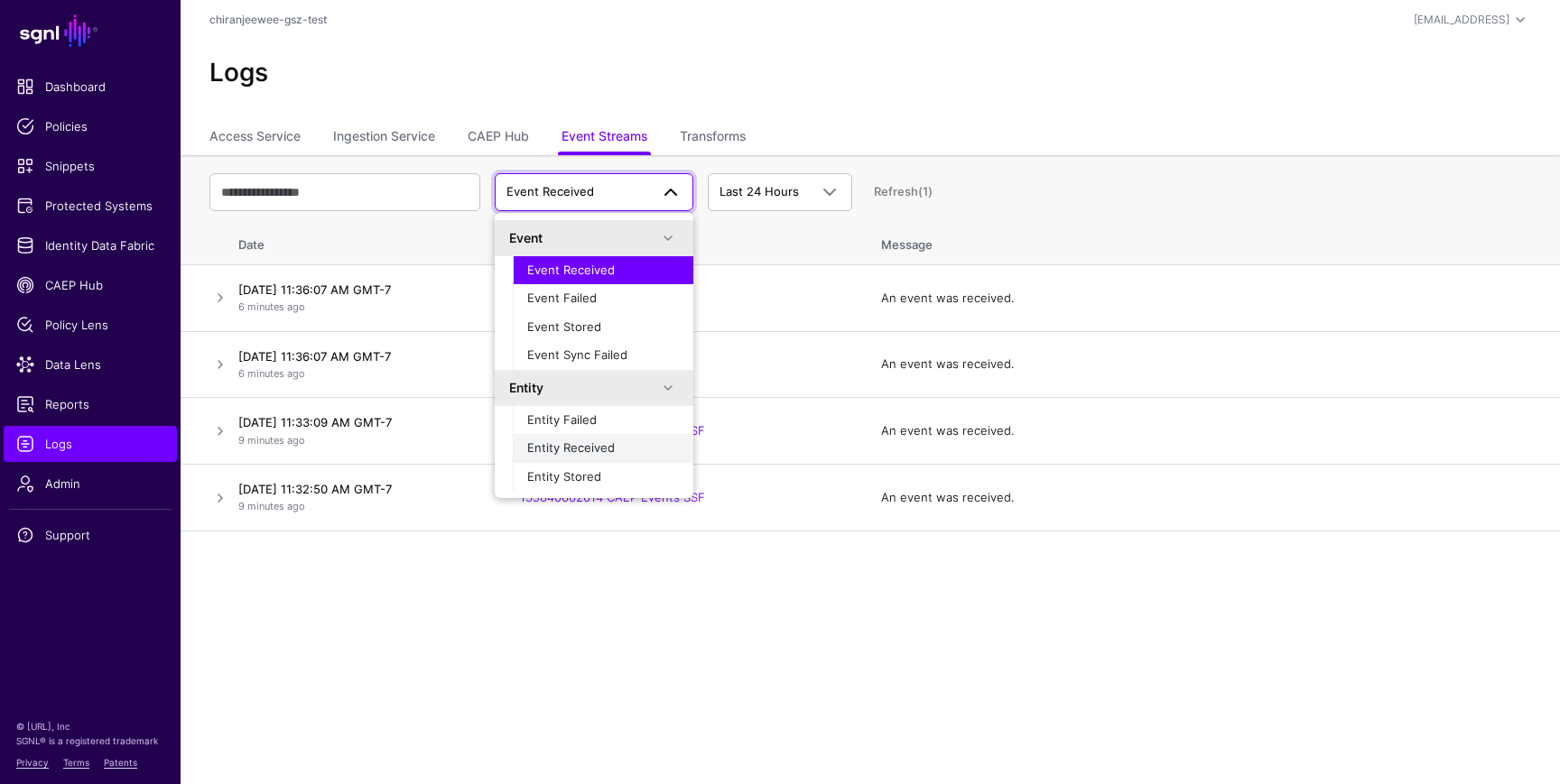
scroll to position [57, 0]
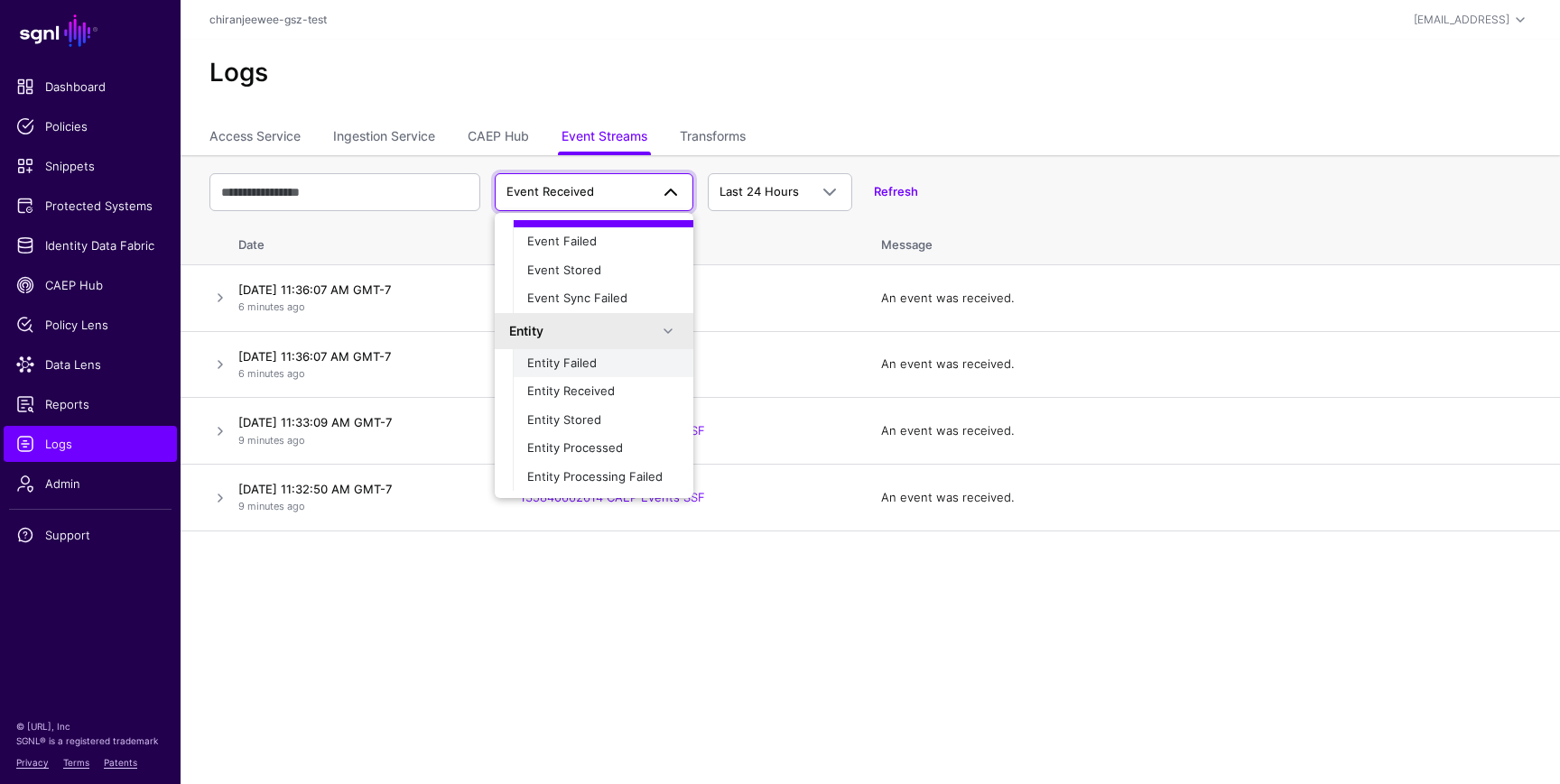
click at [596, 370] on div "Entity Failed" at bounding box center [602, 364] width 151 height 18
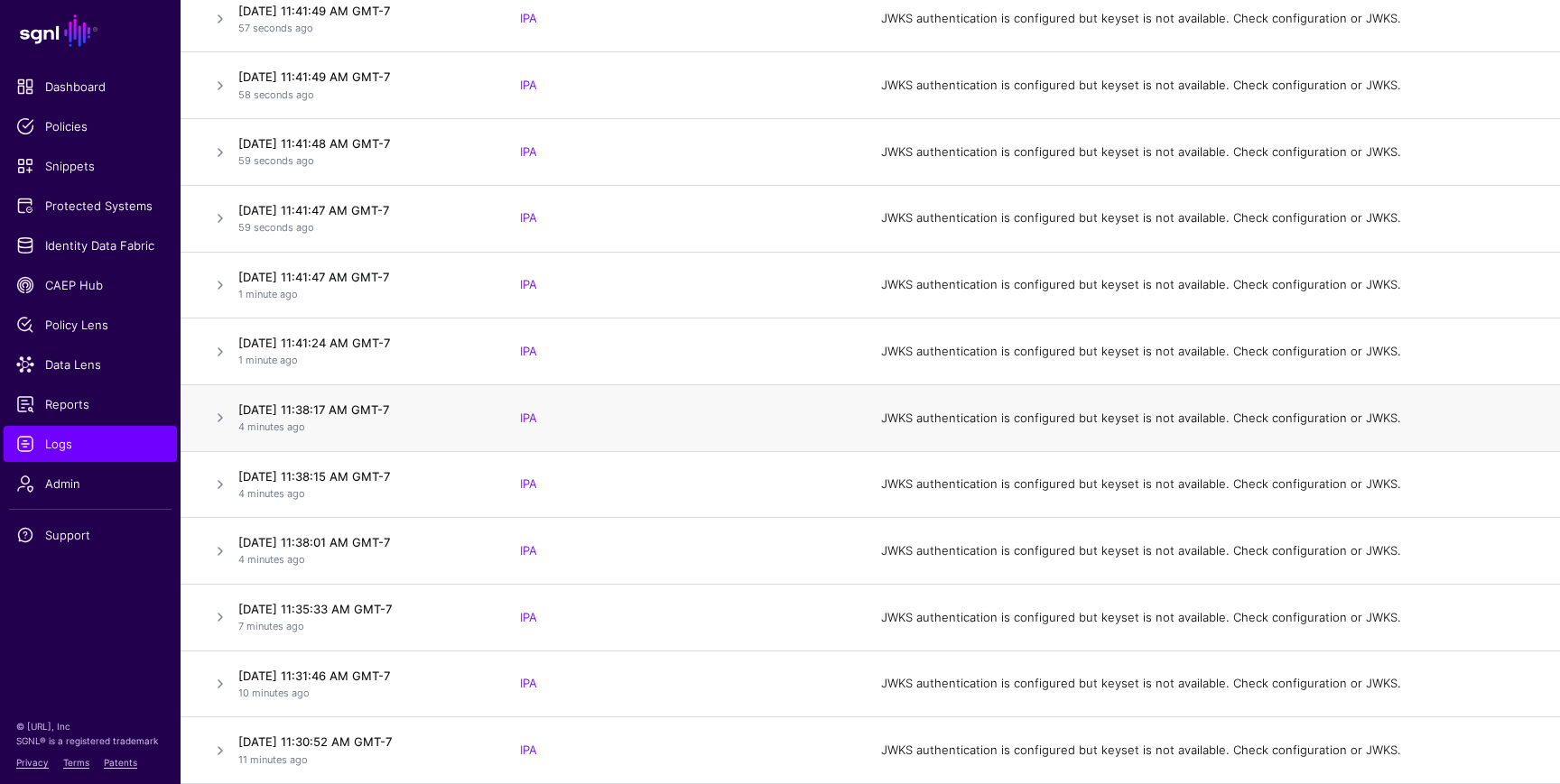
scroll to position [0, 0]
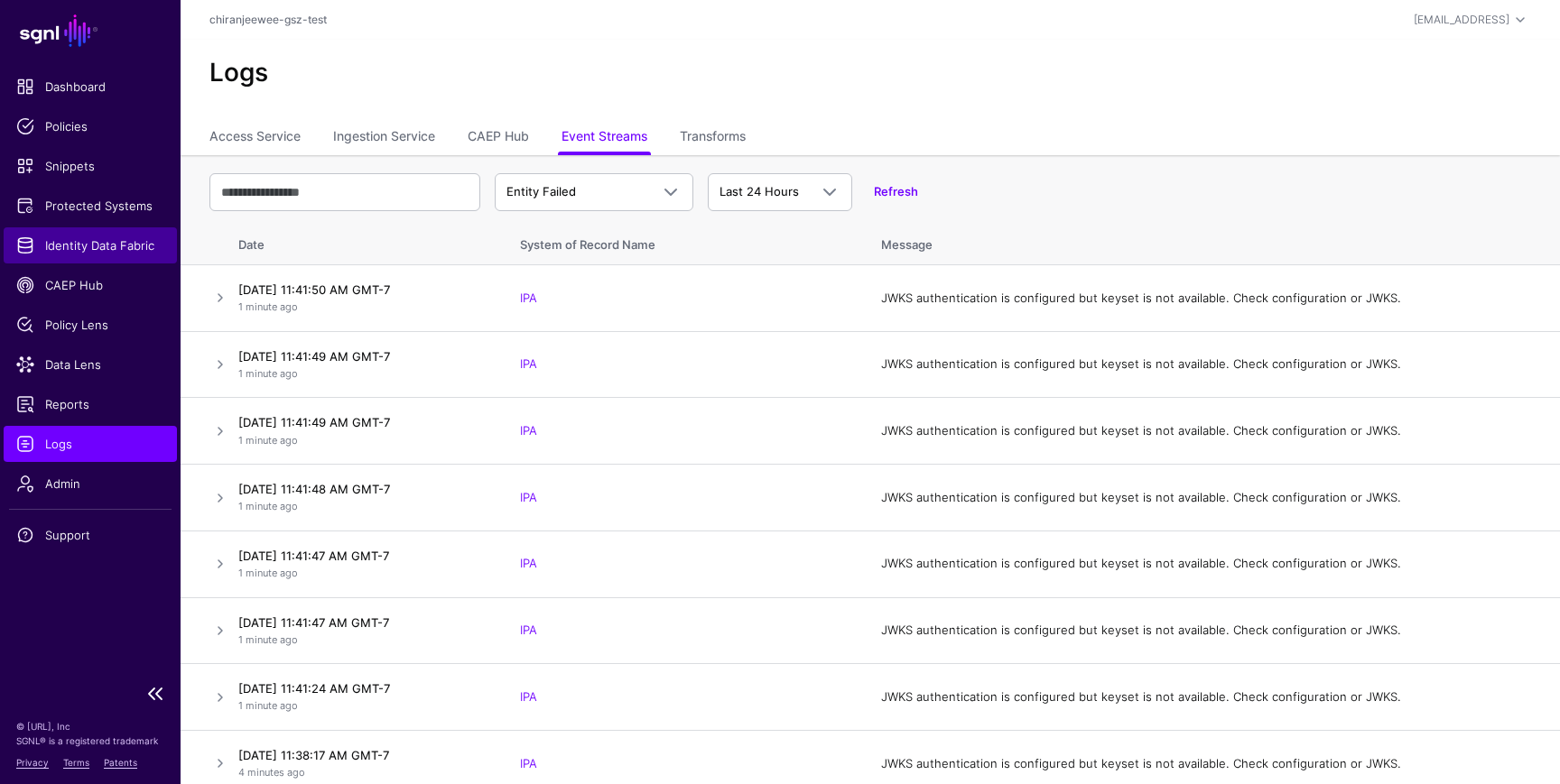
click at [125, 241] on span "Identity Data Fabric" at bounding box center [90, 245] width 148 height 18
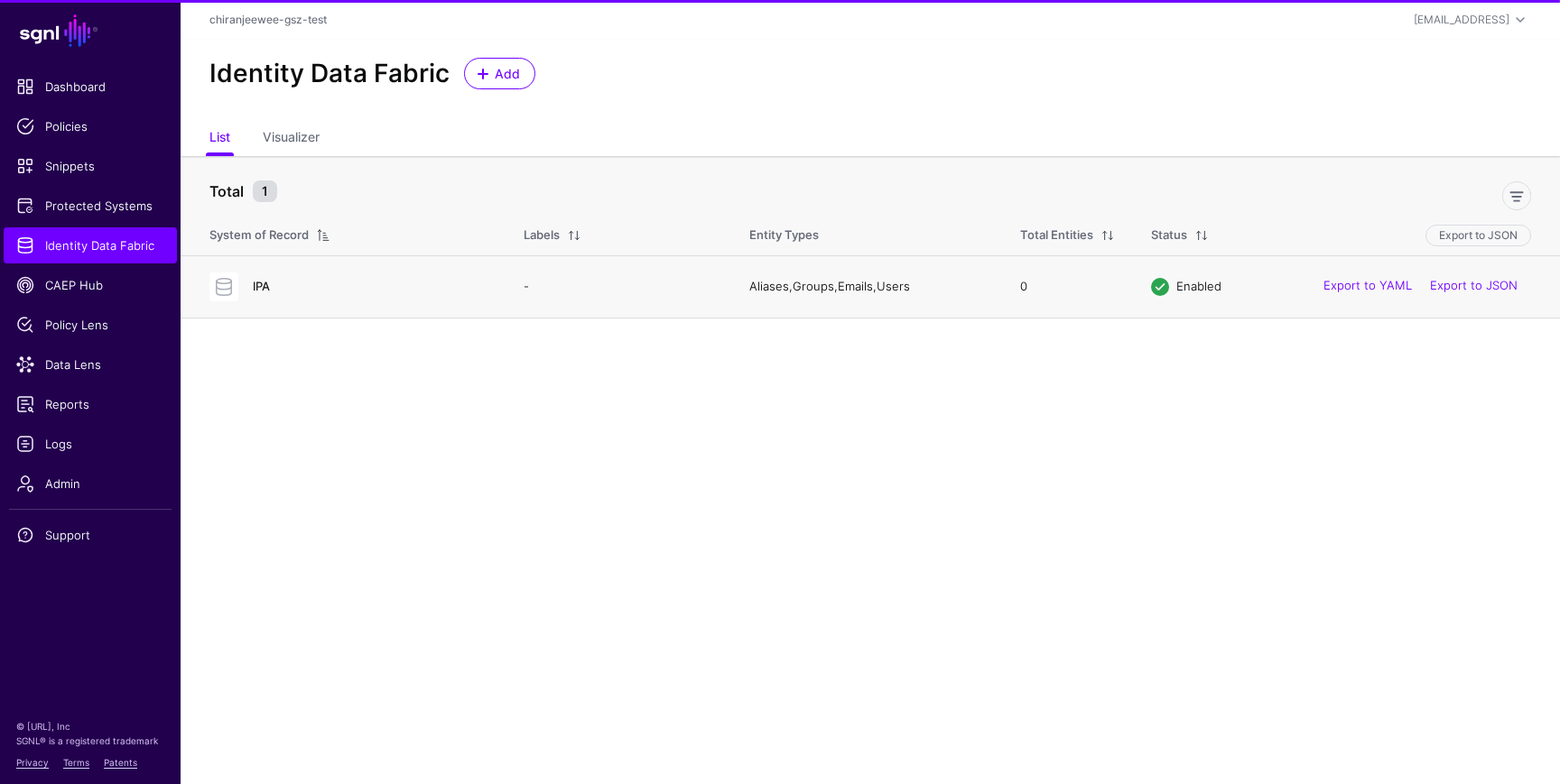
click at [268, 283] on link "IPA" at bounding box center [261, 286] width 17 height 15
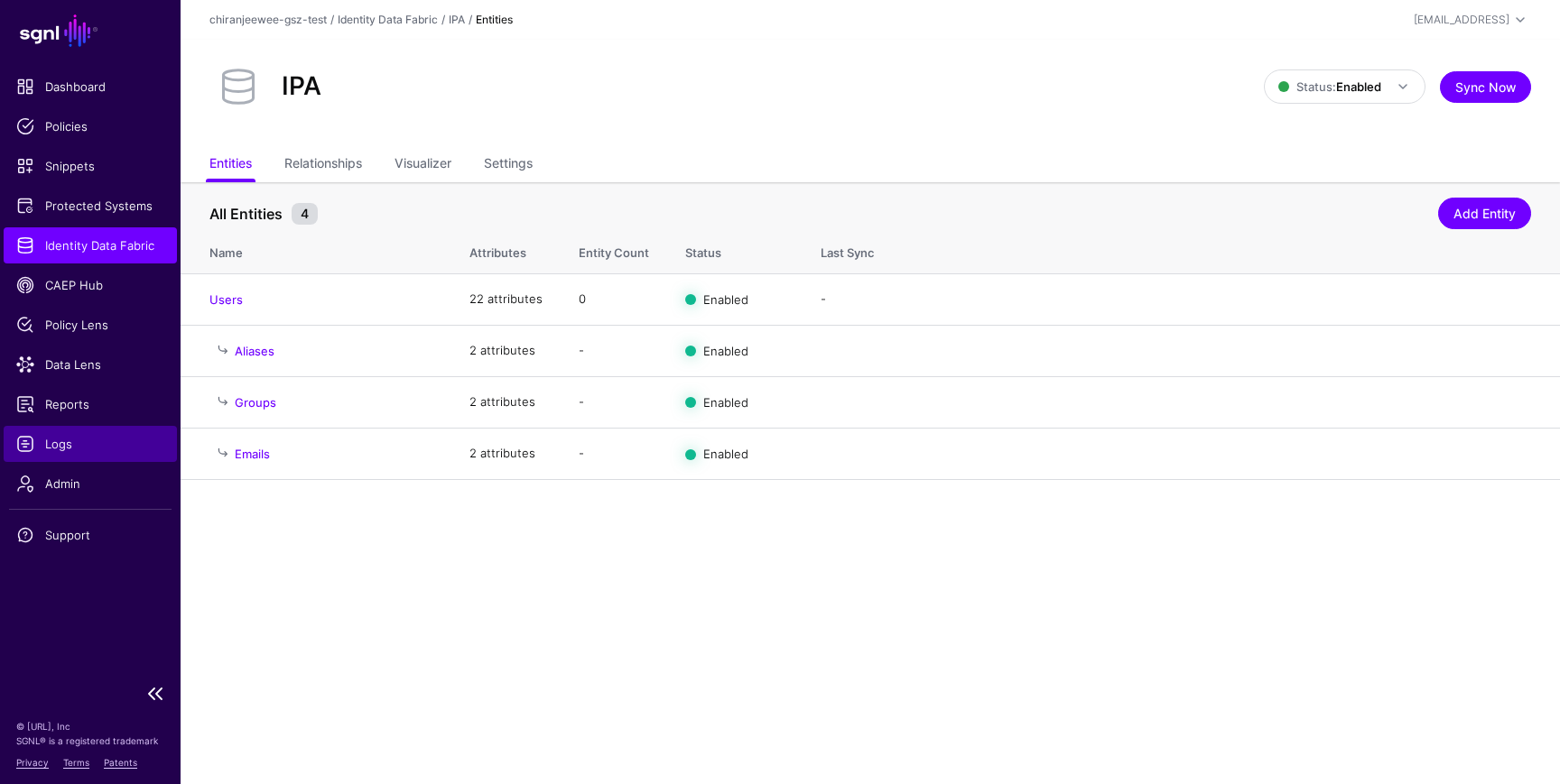
click at [56, 453] on link "Logs" at bounding box center [90, 444] width 173 height 37
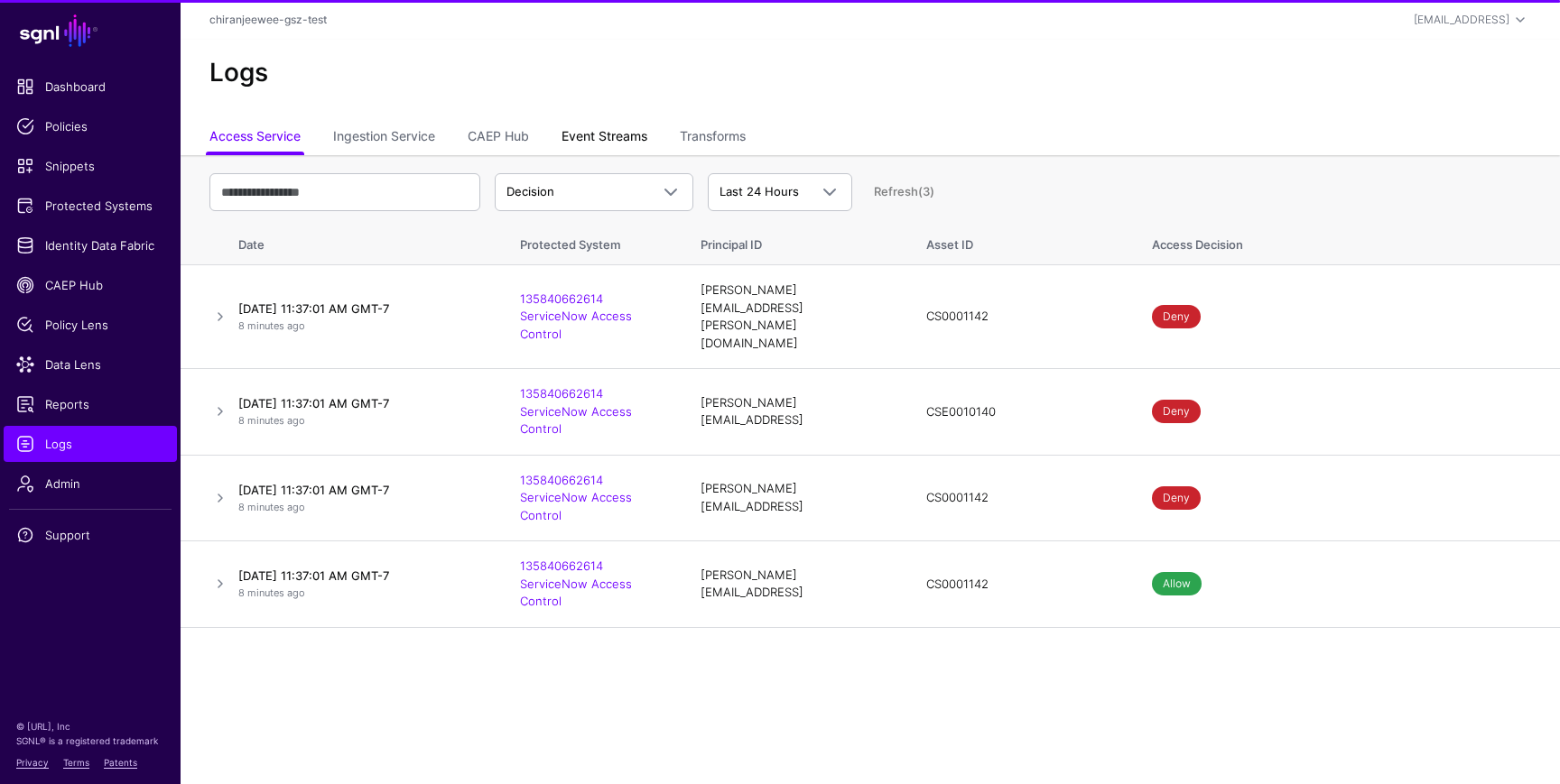
click at [621, 135] on link "Event Streams" at bounding box center [604, 137] width 86 height 35
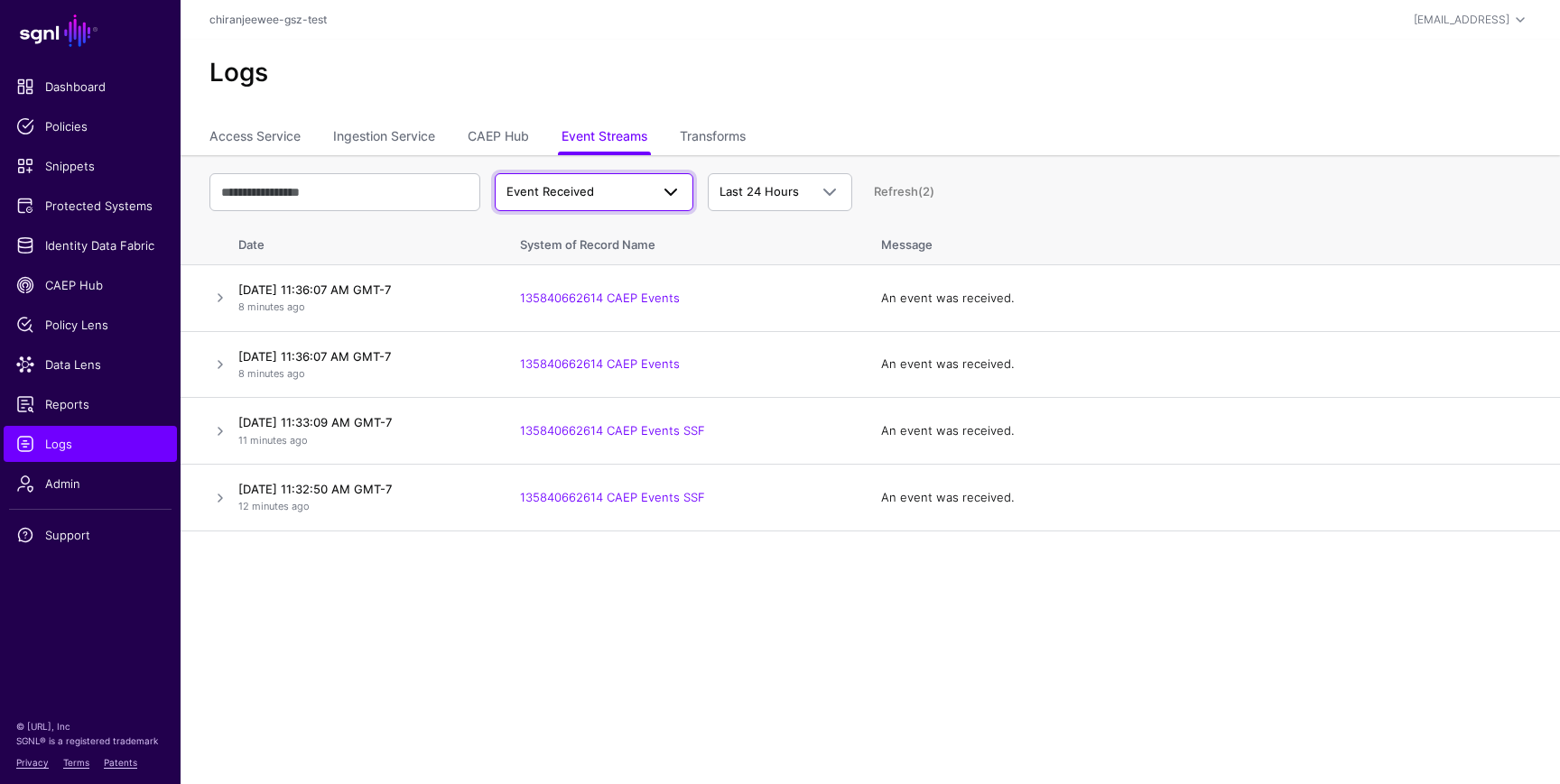
click at [619, 190] on span "Event Received" at bounding box center [578, 192] width 142 height 18
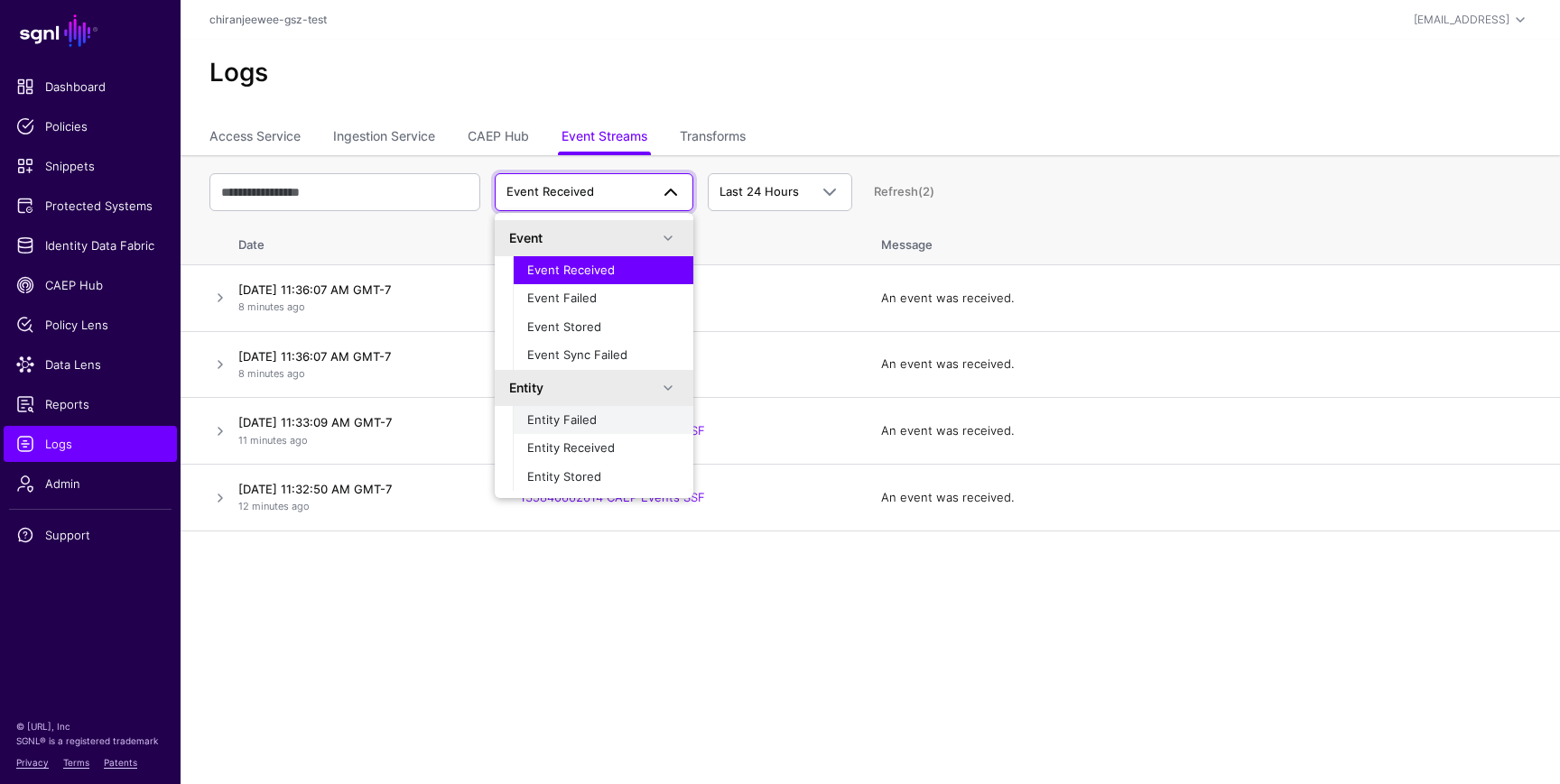
click at [585, 419] on span "Entity Failed" at bounding box center [562, 419] width 69 height 15
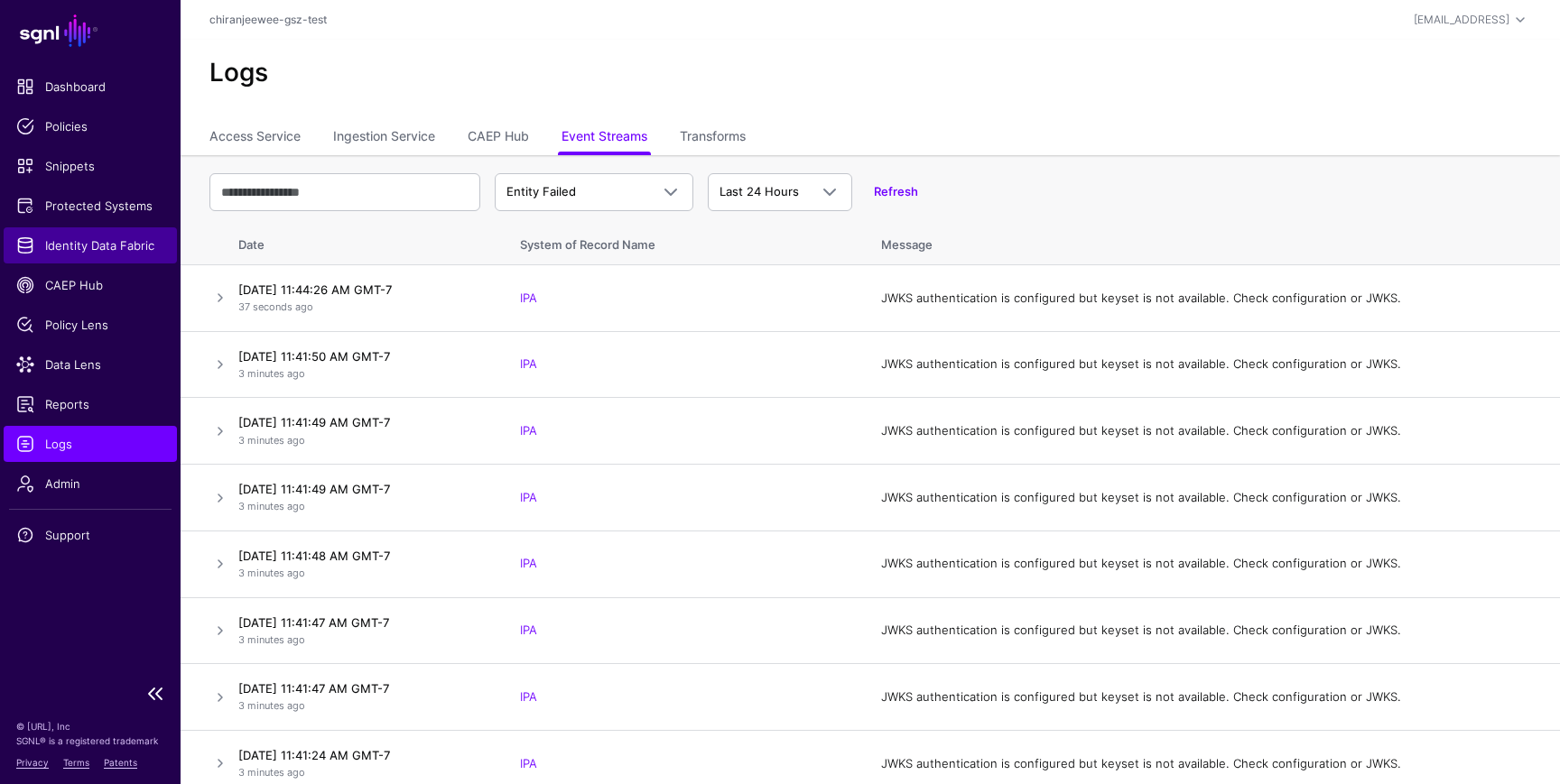
click at [114, 243] on span "Identity Data Fabric" at bounding box center [90, 245] width 148 height 18
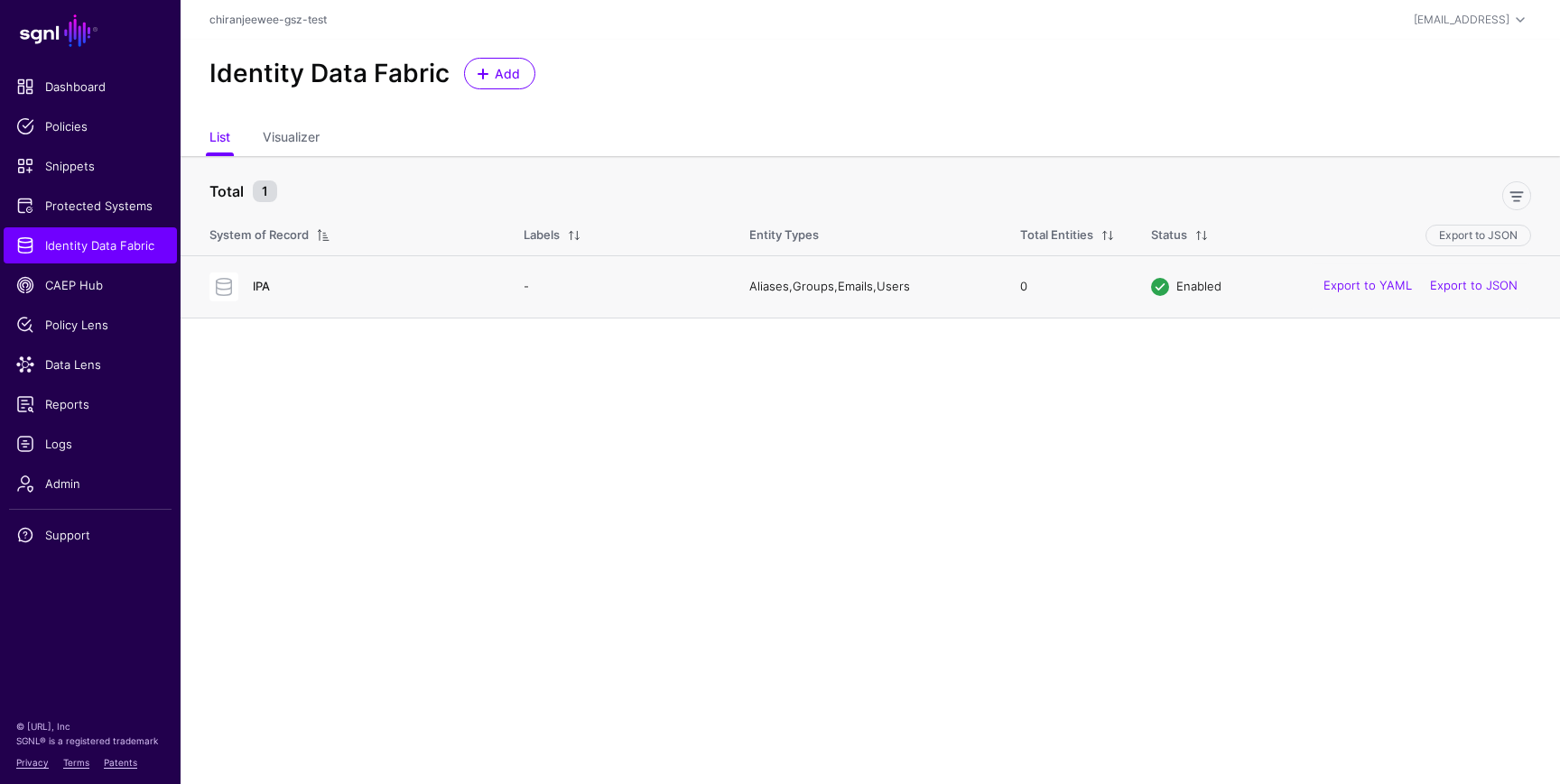
click at [267, 284] on link "IPA" at bounding box center [261, 286] width 17 height 15
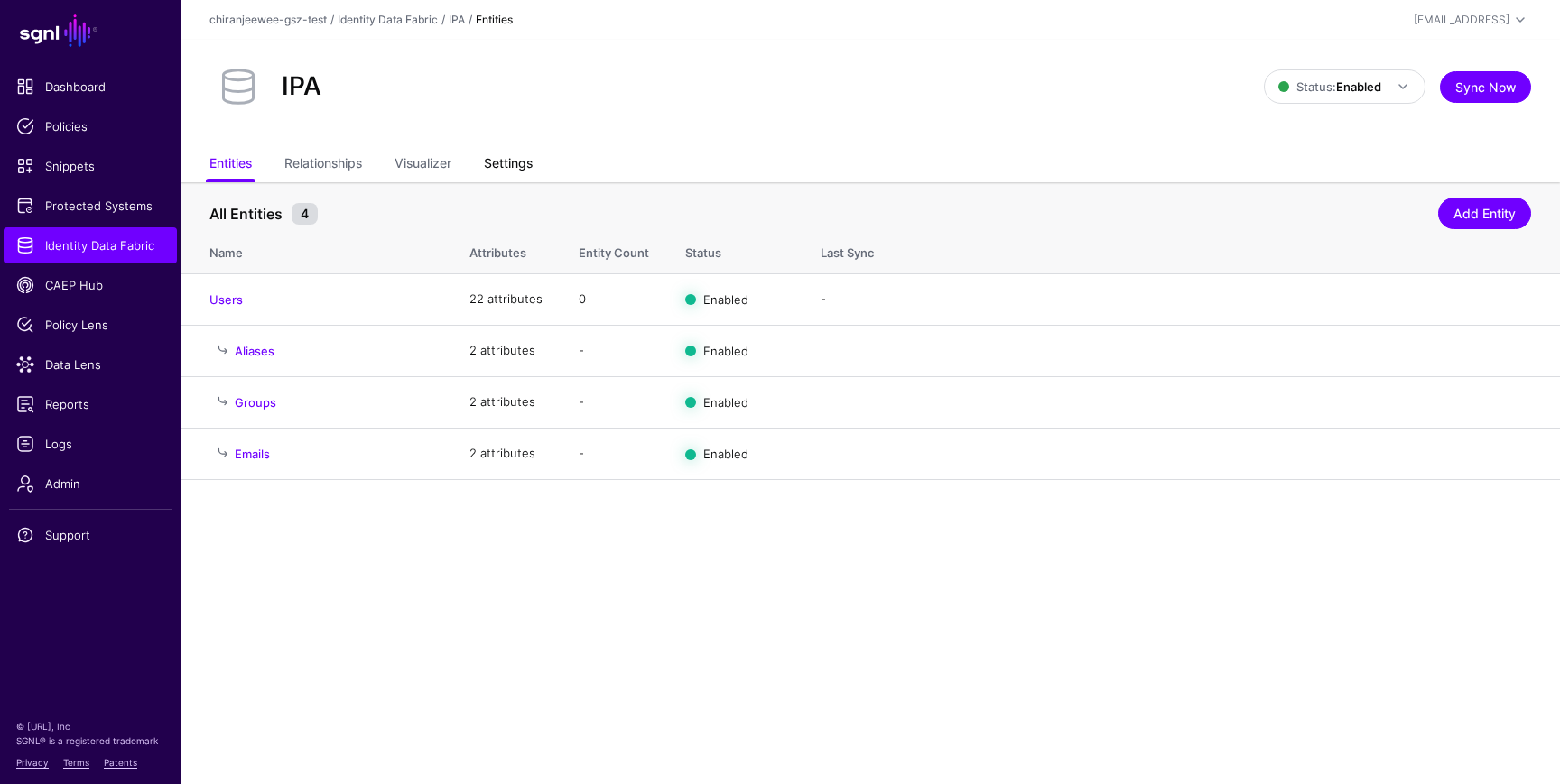
click at [533, 152] on link "Settings" at bounding box center [507, 165] width 48 height 35
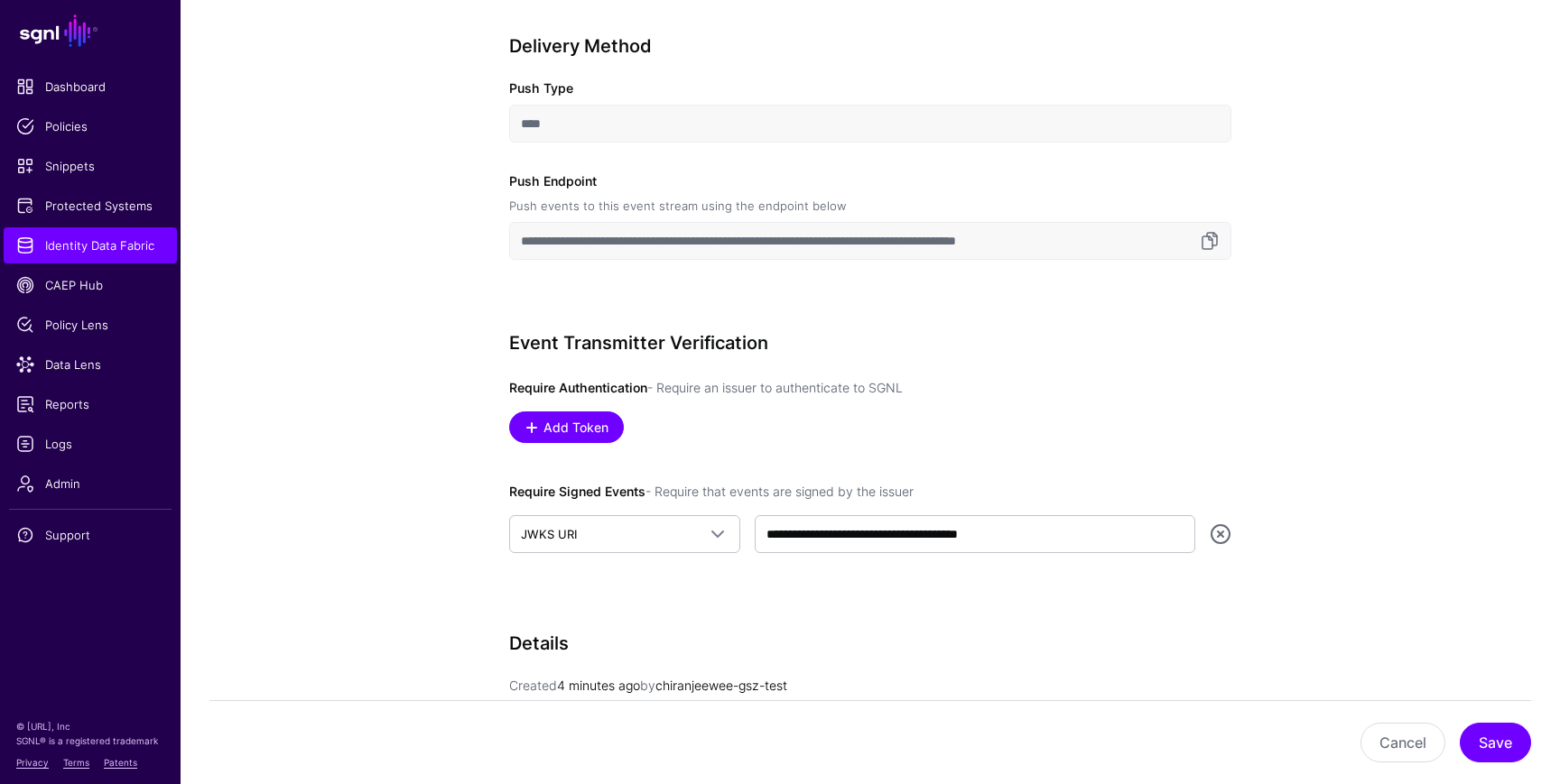
scroll to position [737, 0]
